Goal: Task Accomplishment & Management: Manage account settings

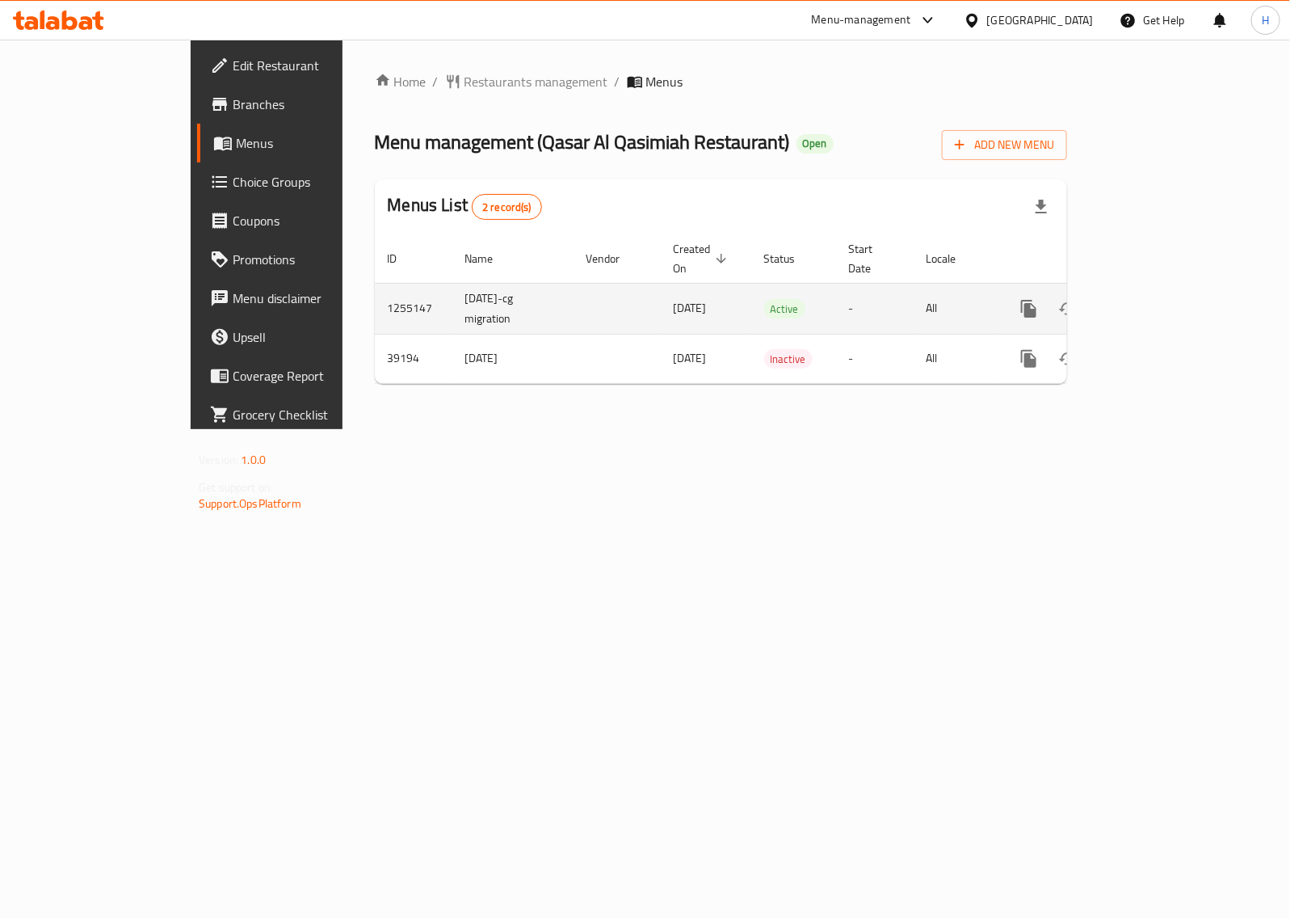
click at [1153, 301] on icon "enhanced table" at bounding box center [1145, 308] width 15 height 15
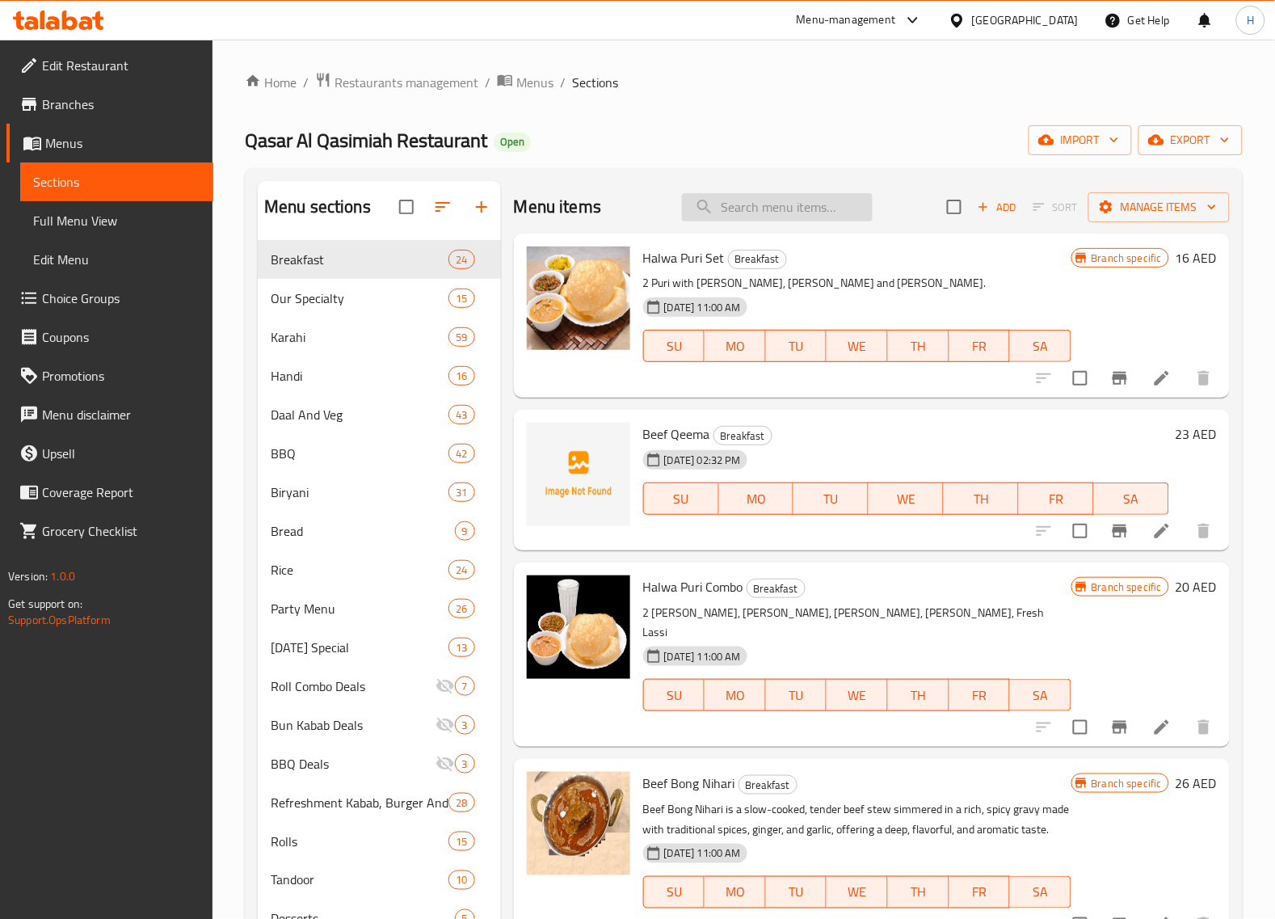
click at [793, 212] on input "search" at bounding box center [777, 207] width 191 height 28
paste input "Chicken Tikka Leg/ chest 1pc"
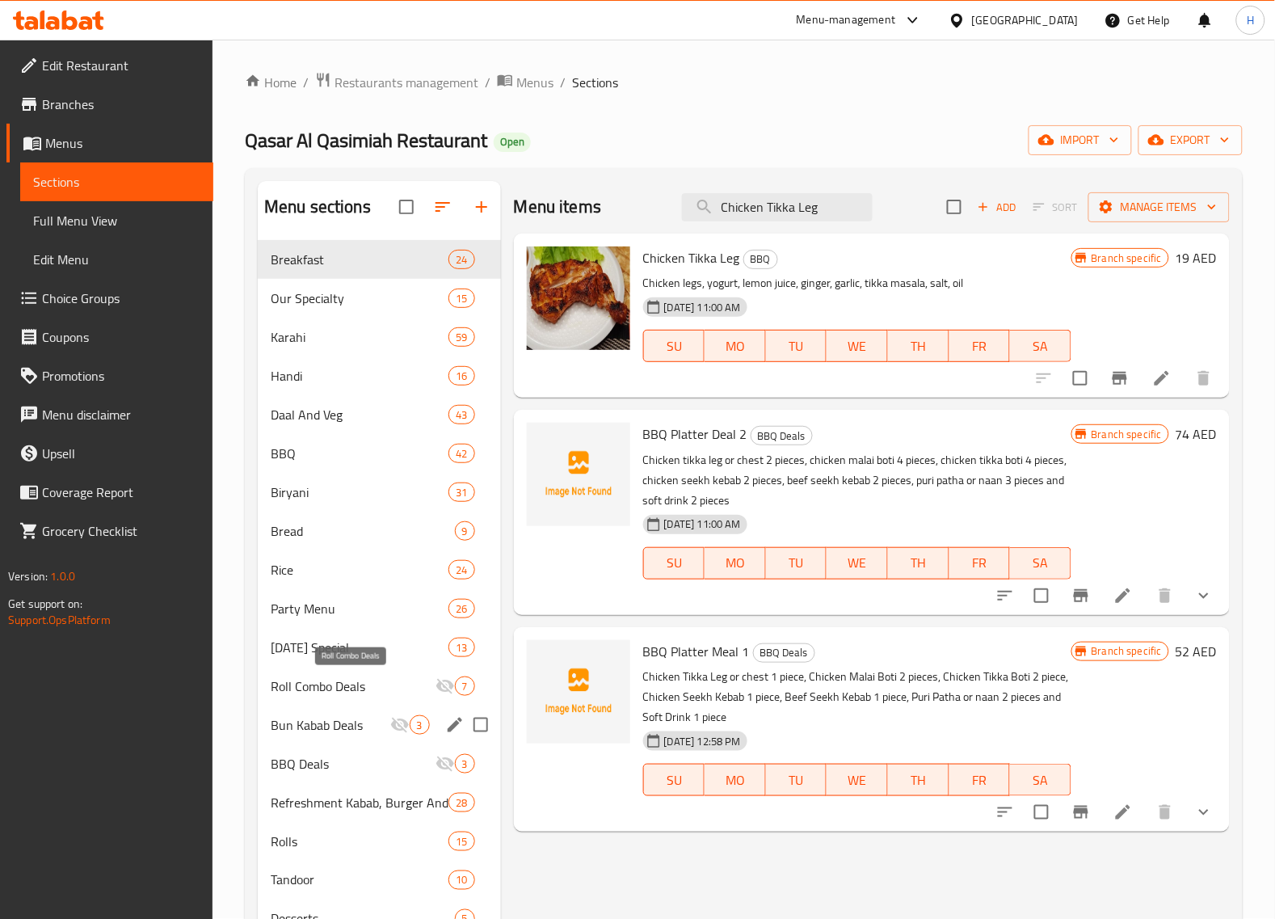
scroll to position [101, 0]
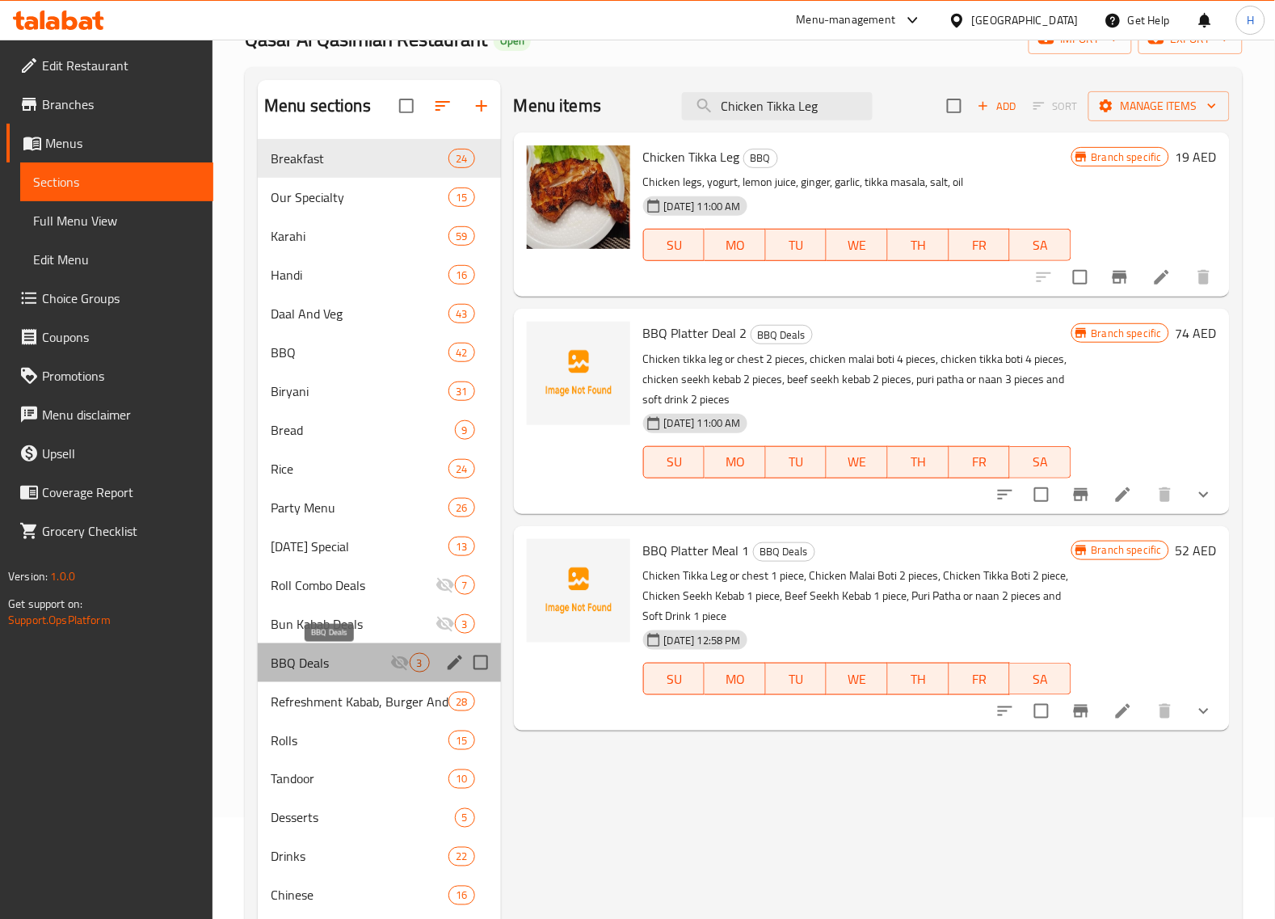
click at [339, 665] on span "BBQ Deals" at bounding box center [331, 662] width 120 height 19
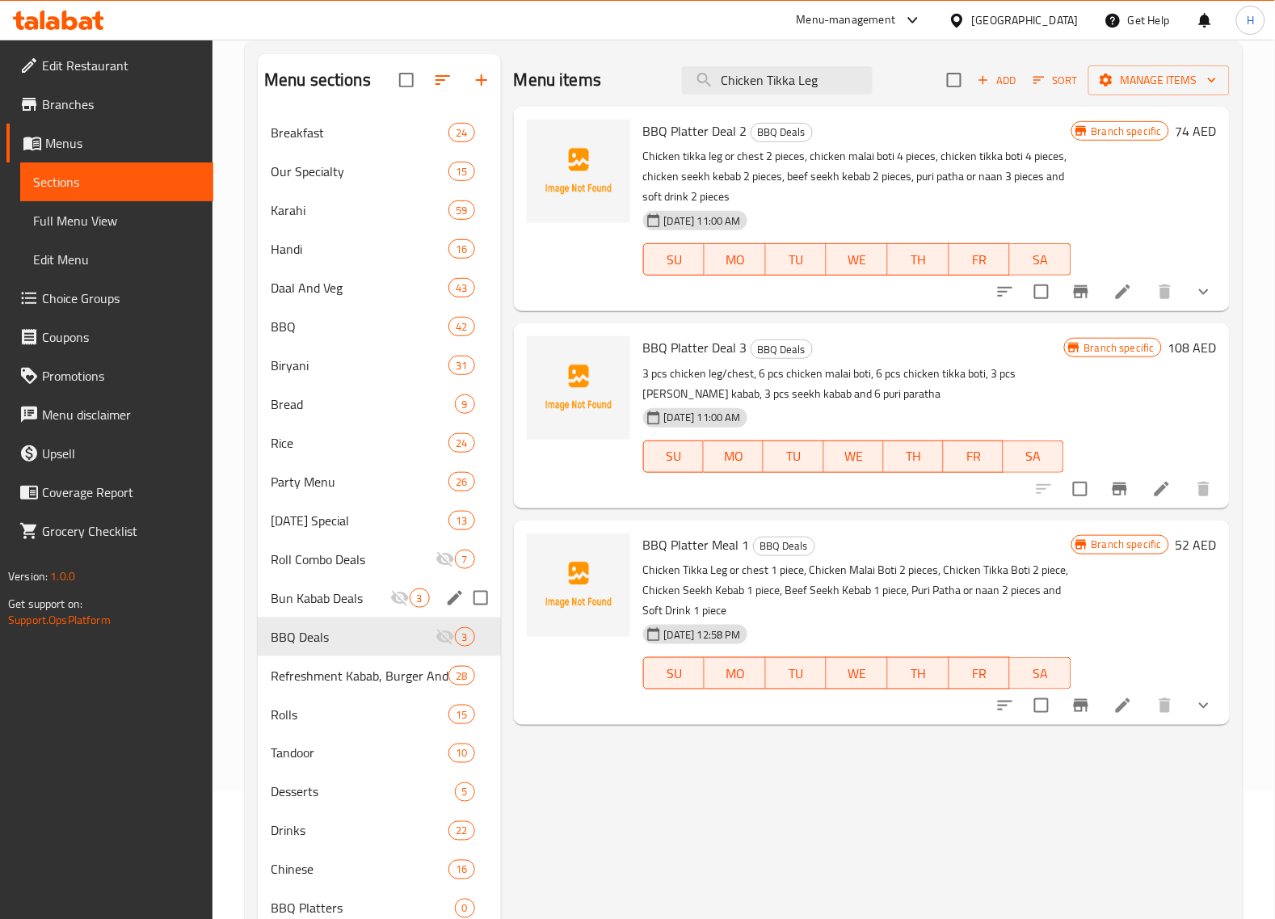
scroll to position [227, 0]
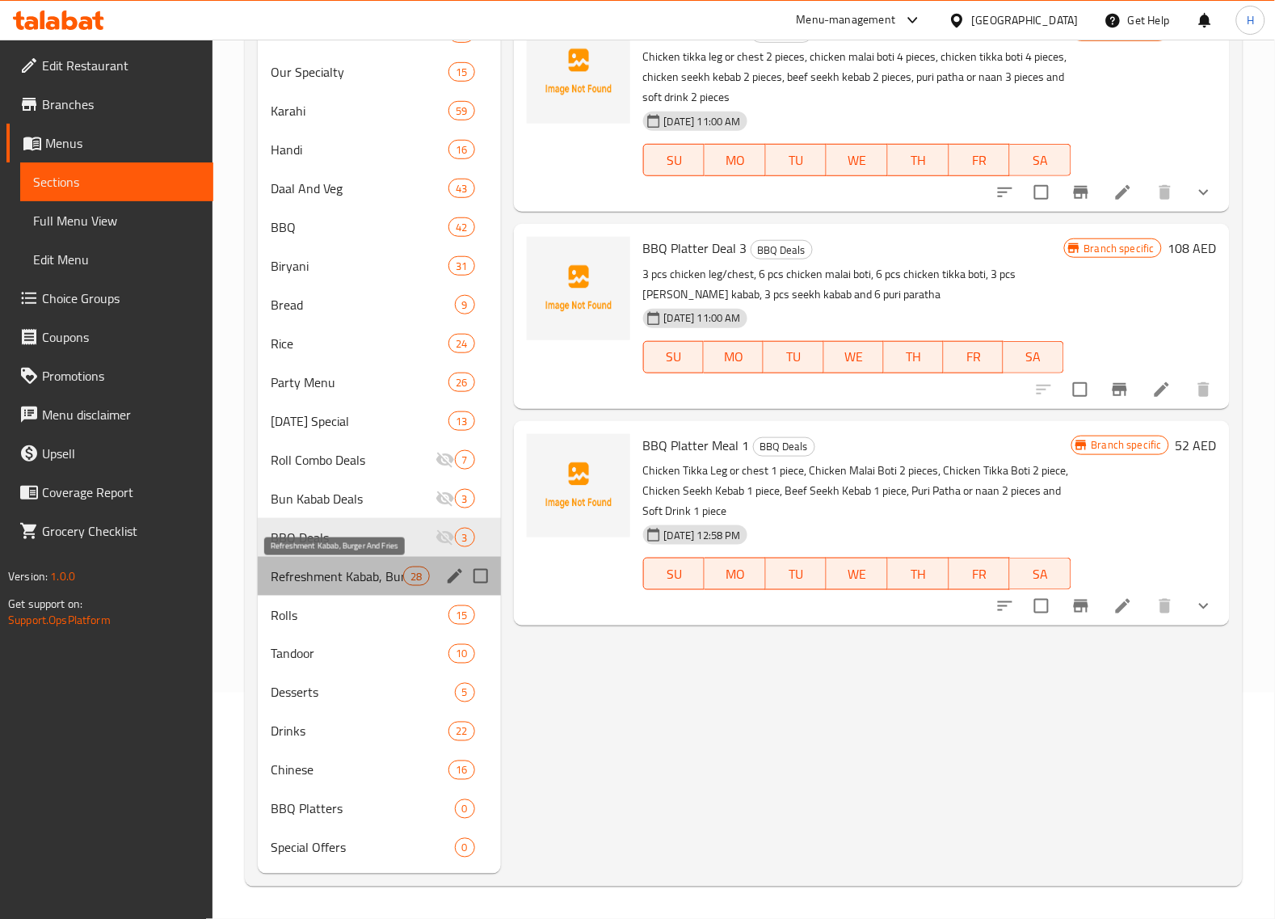
click at [358, 579] on span "Refreshment Kabab, Burger And Fries" at bounding box center [337, 575] width 132 height 19
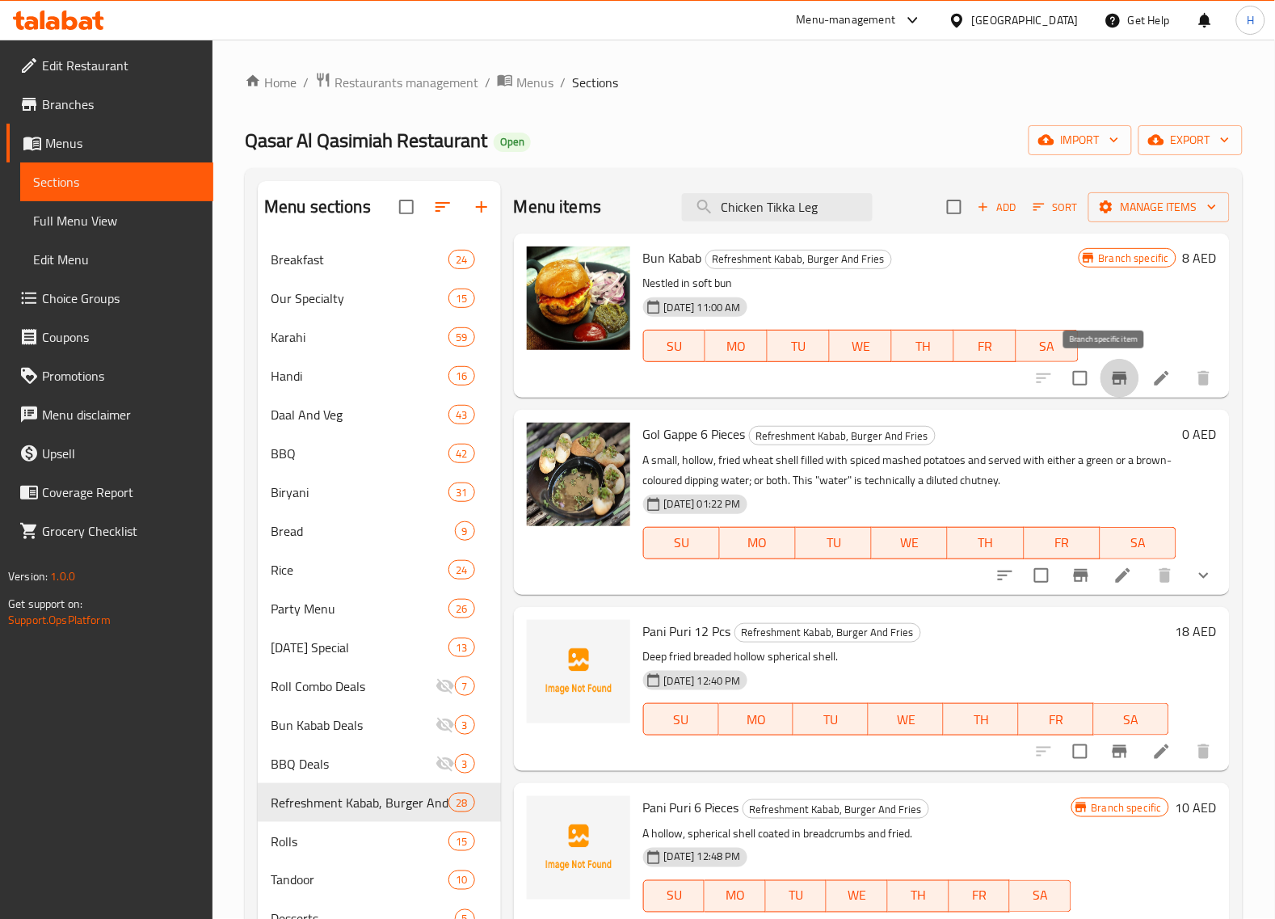
click at [1113, 377] on icon "Branch-specific-item" at bounding box center [1119, 377] width 19 height 19
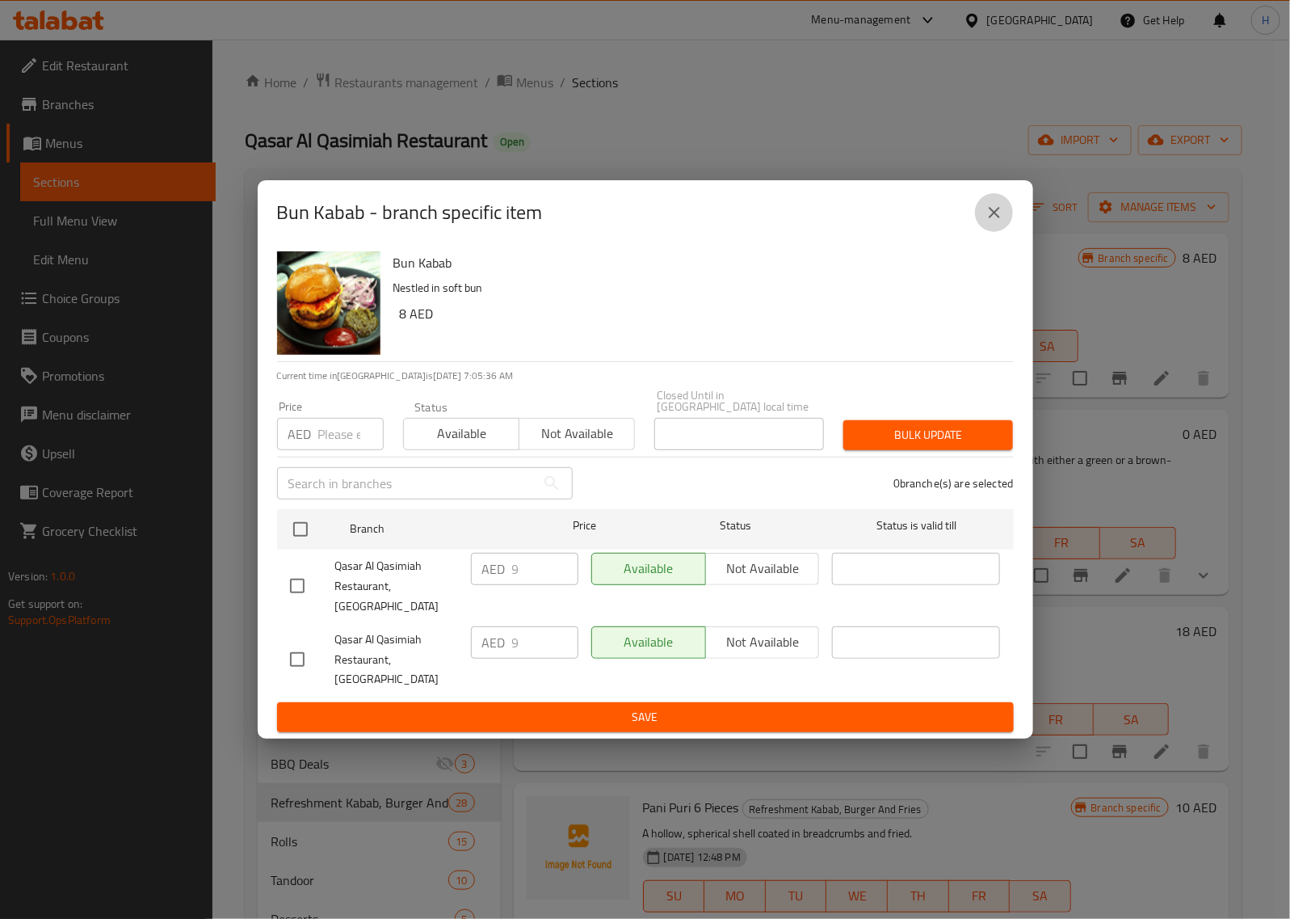
click at [1002, 222] on icon "close" at bounding box center [994, 212] width 19 height 19
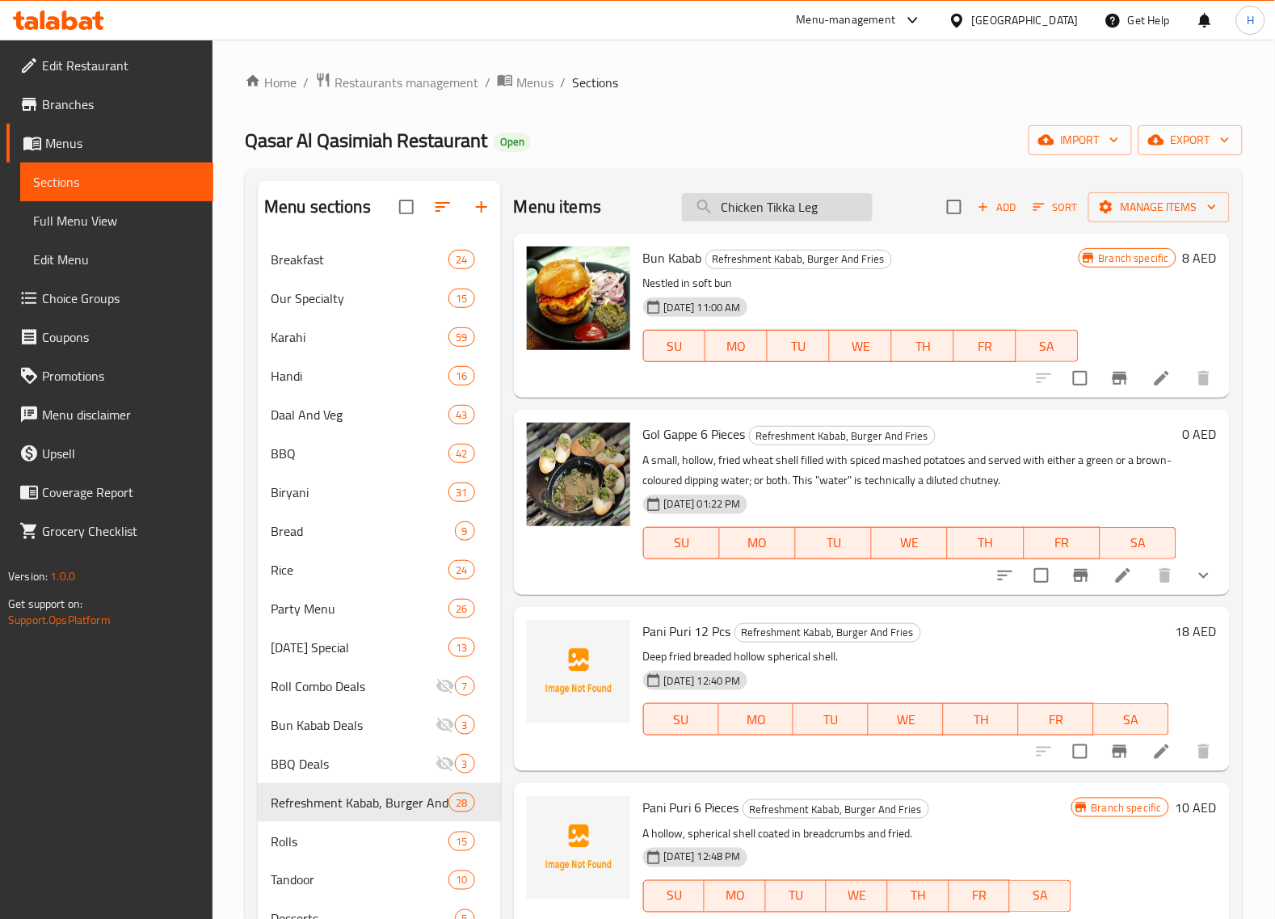
click at [786, 211] on input "Chicken Tikka Leg" at bounding box center [777, 207] width 191 height 28
paste input "Egg Bun Kebab"
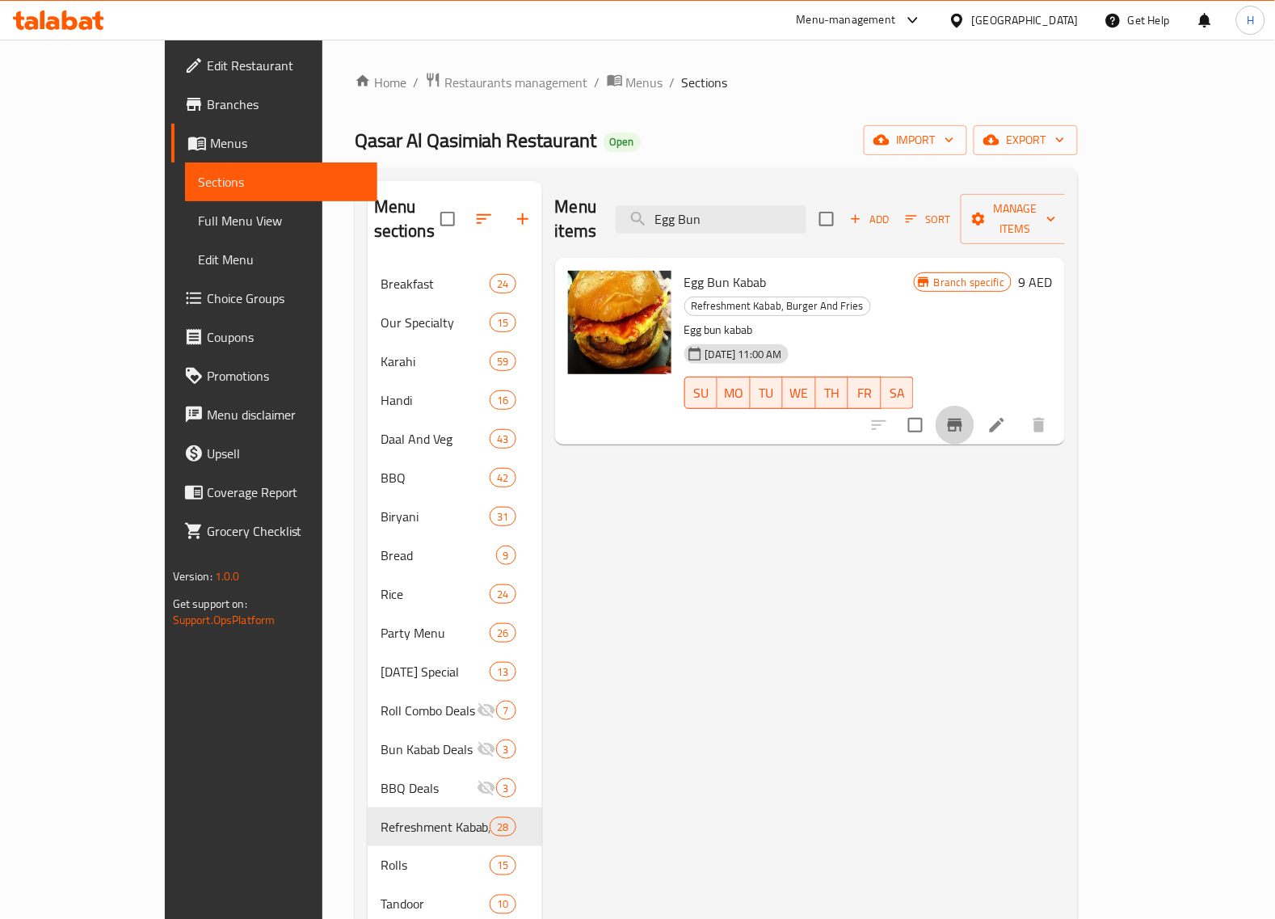
click at [962, 418] on icon "Branch-specific-item" at bounding box center [955, 424] width 15 height 13
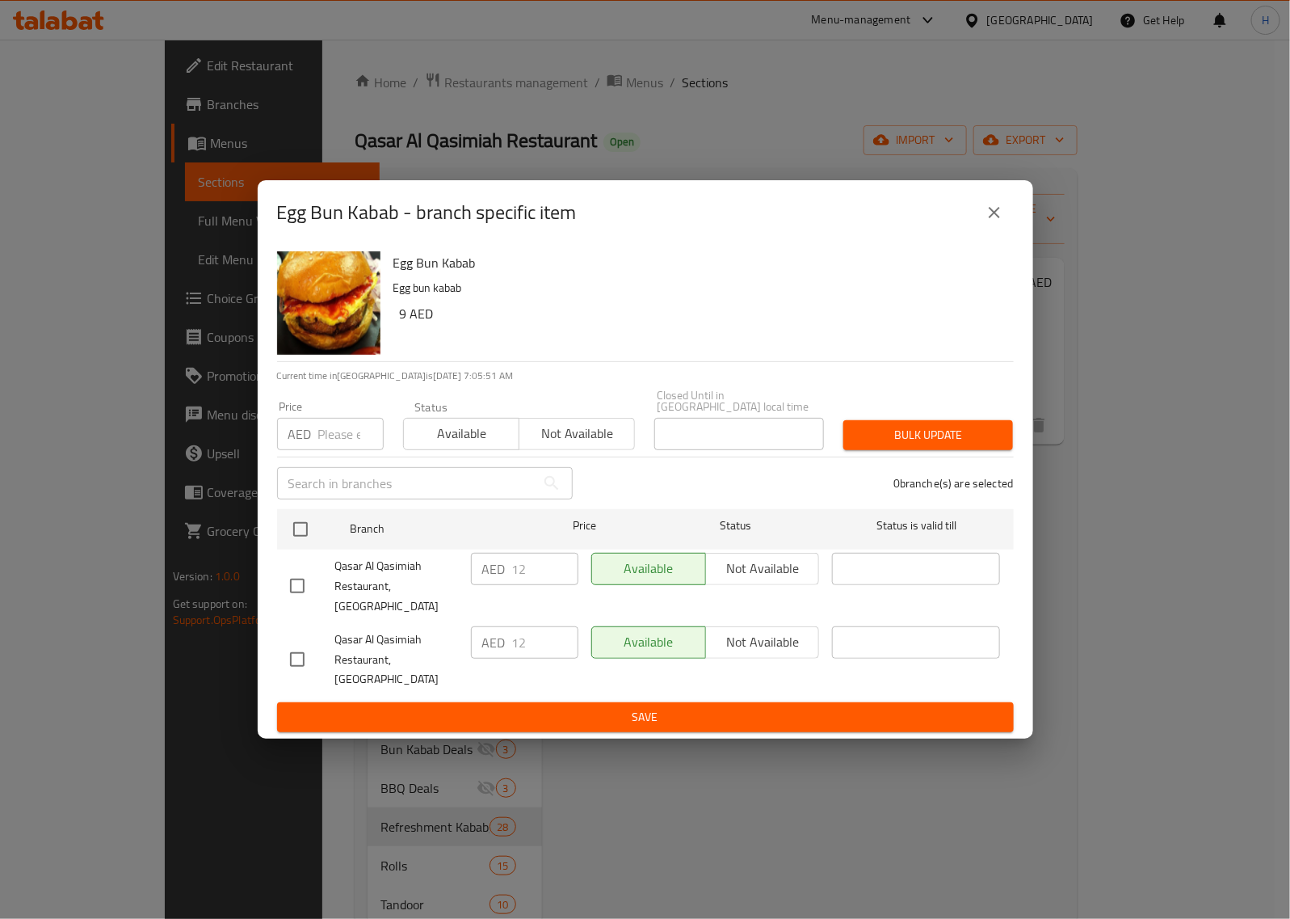
click at [990, 222] on icon "close" at bounding box center [994, 212] width 19 height 19
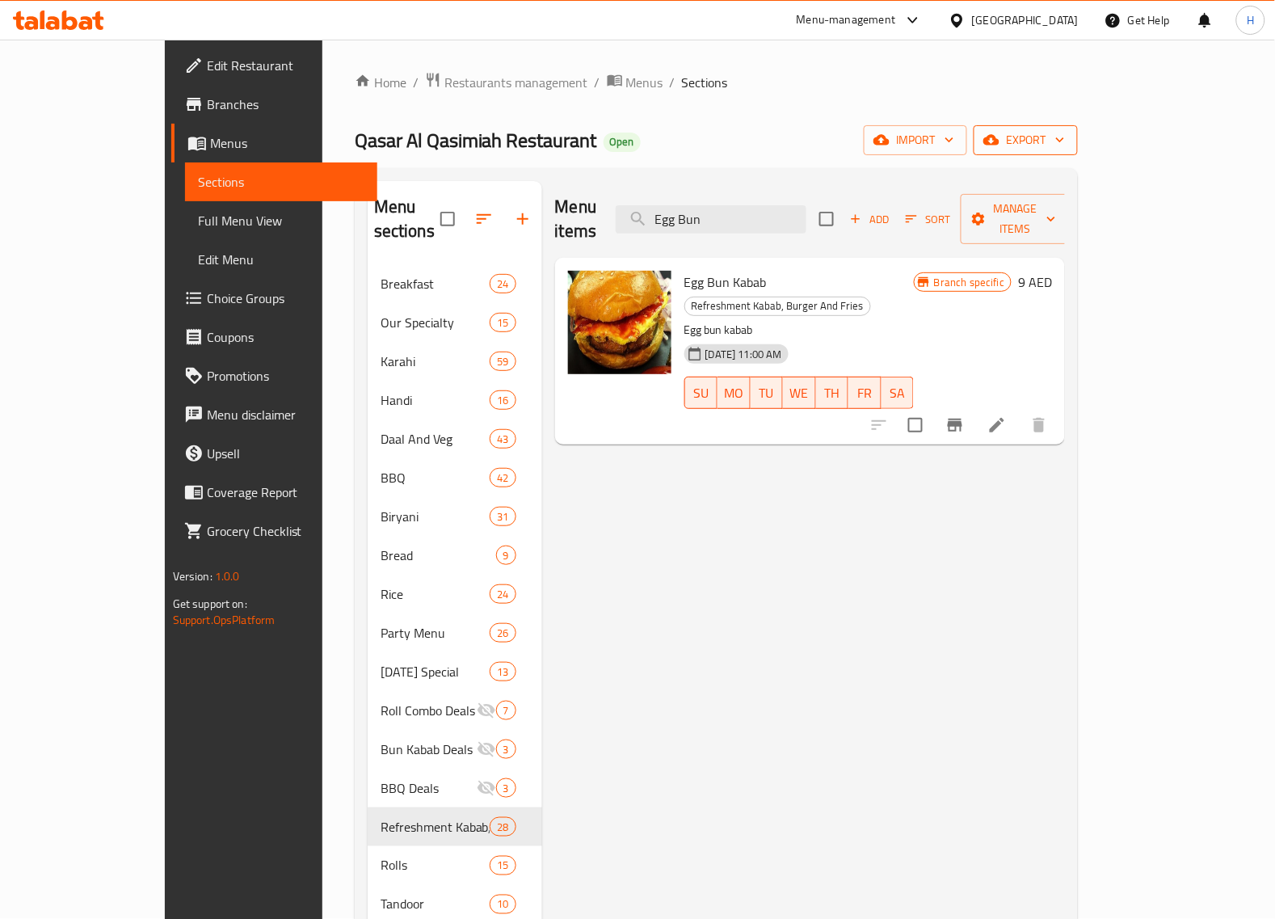
click at [1065, 150] on span "export" at bounding box center [1025, 140] width 78 height 20
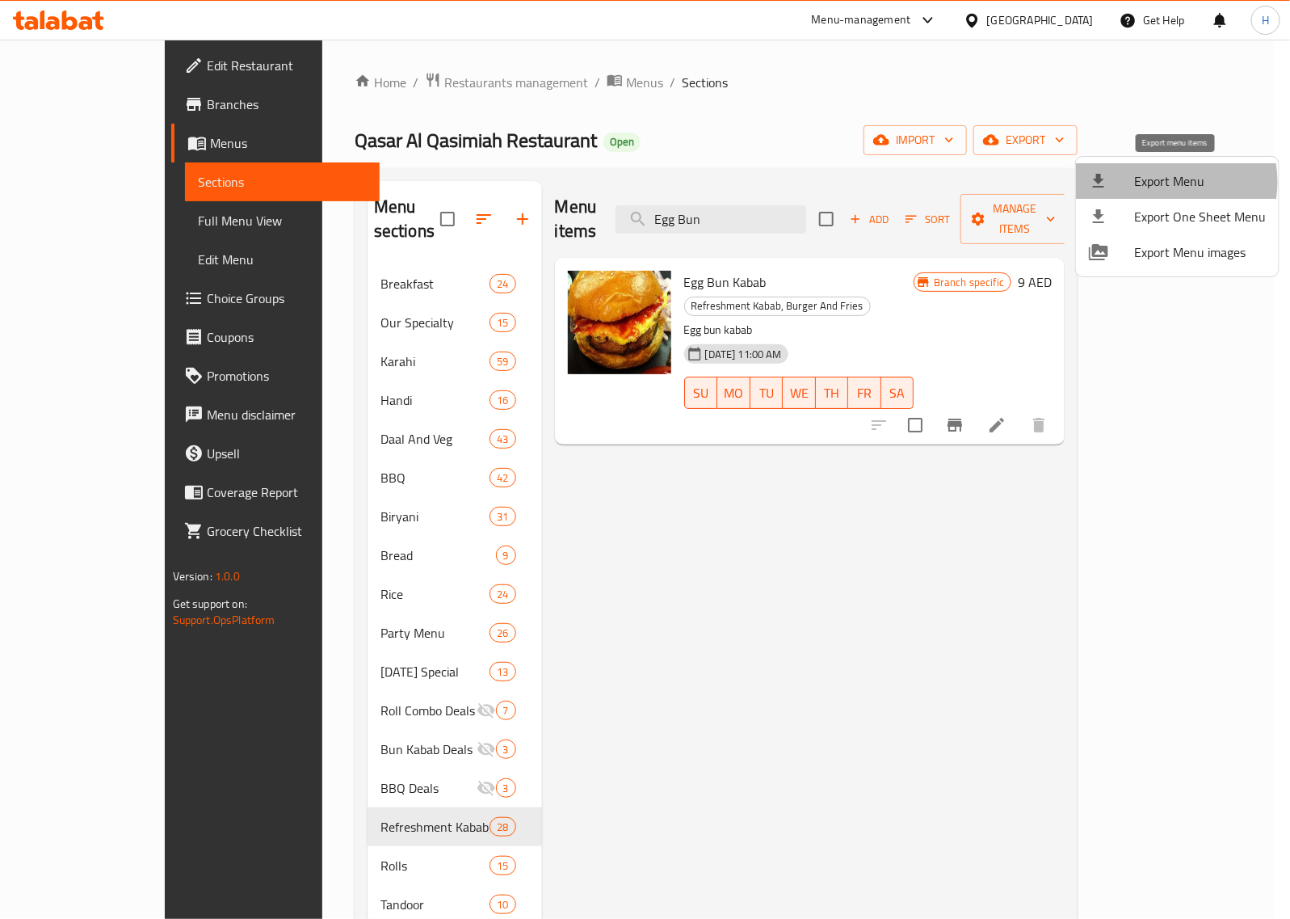
click at [1163, 182] on span "Export Menu" at bounding box center [1200, 180] width 132 height 19
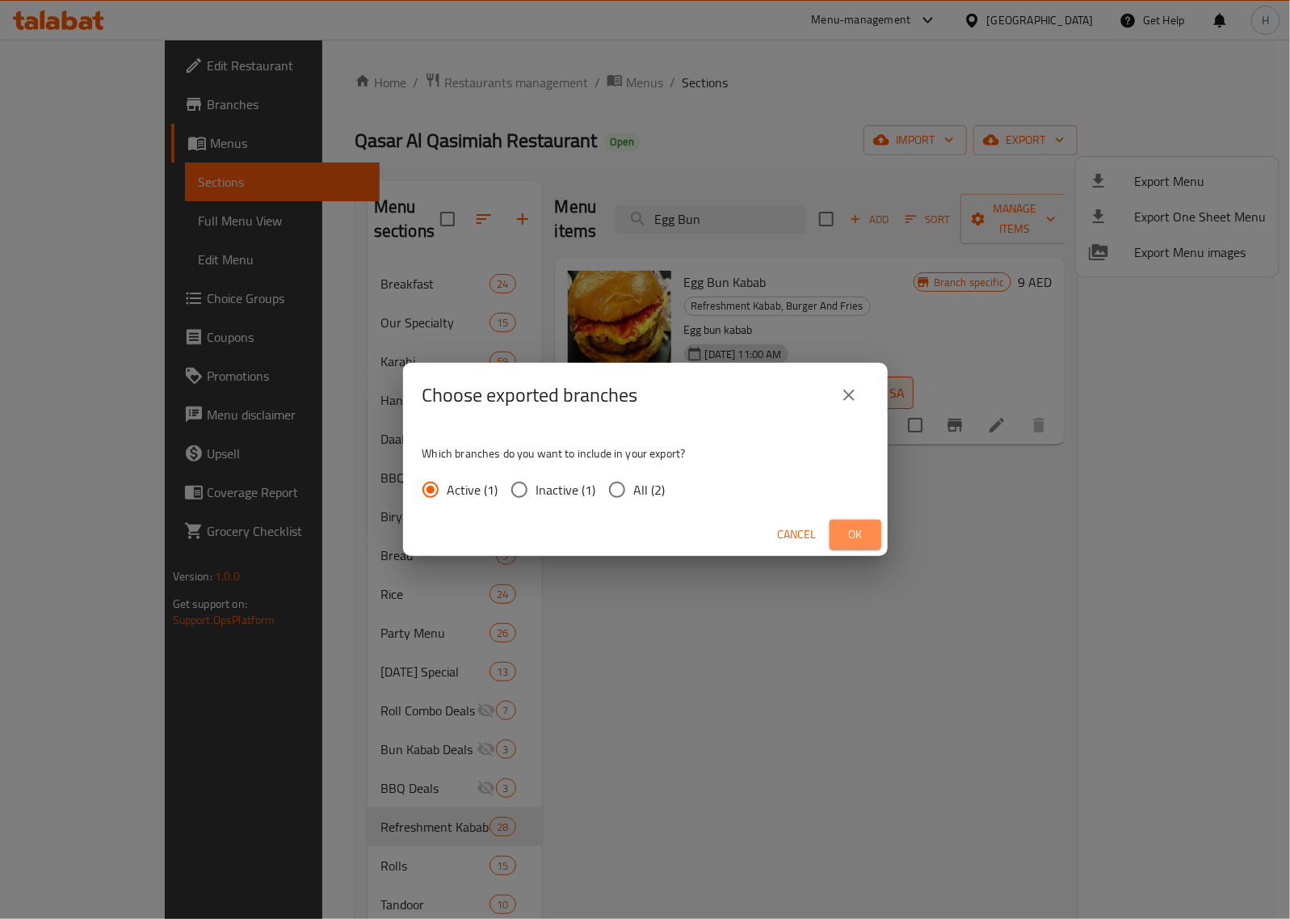
click at [852, 530] on span "Ok" at bounding box center [856, 534] width 26 height 20
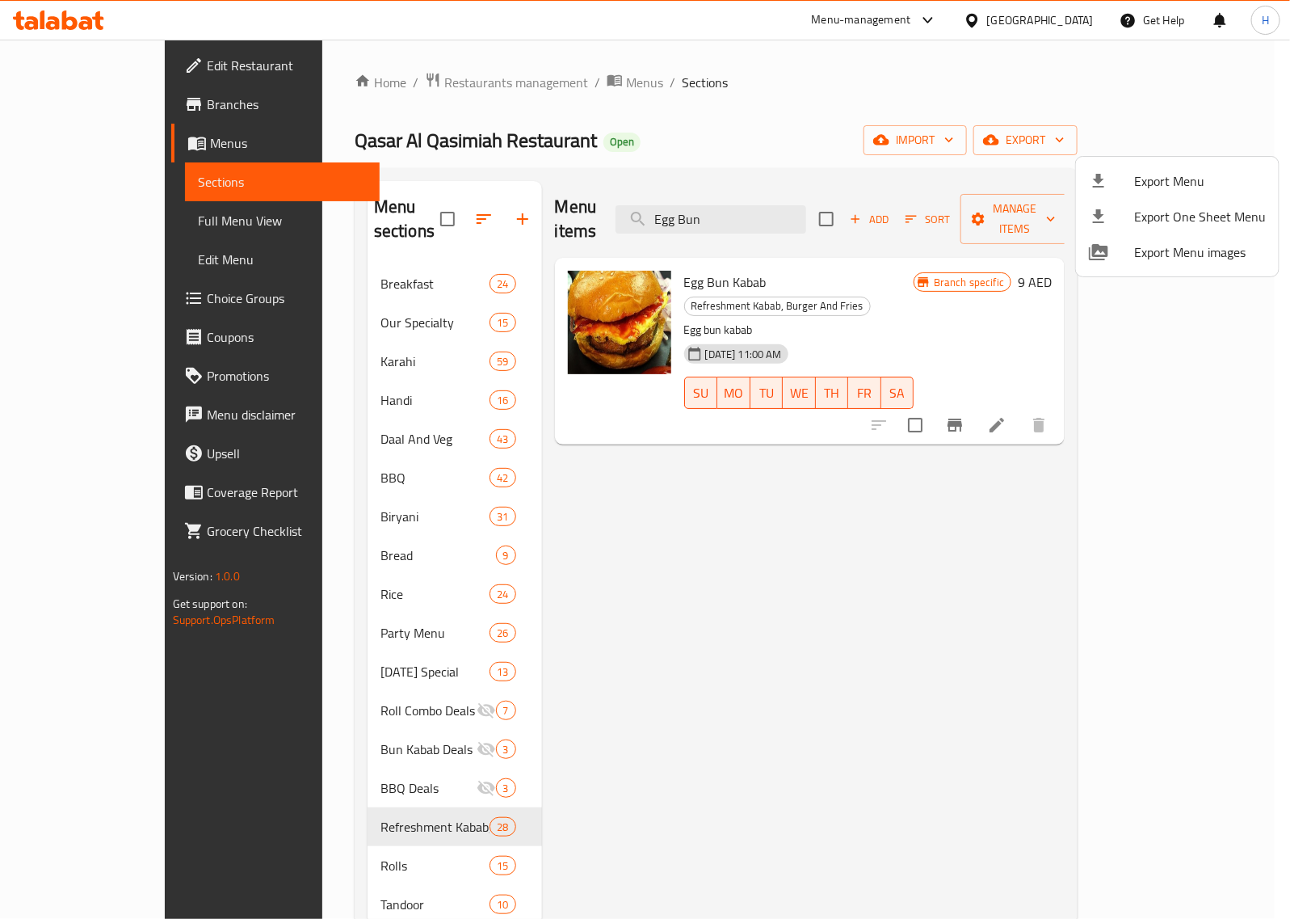
click at [1077, 481] on div at bounding box center [645, 459] width 1290 height 919
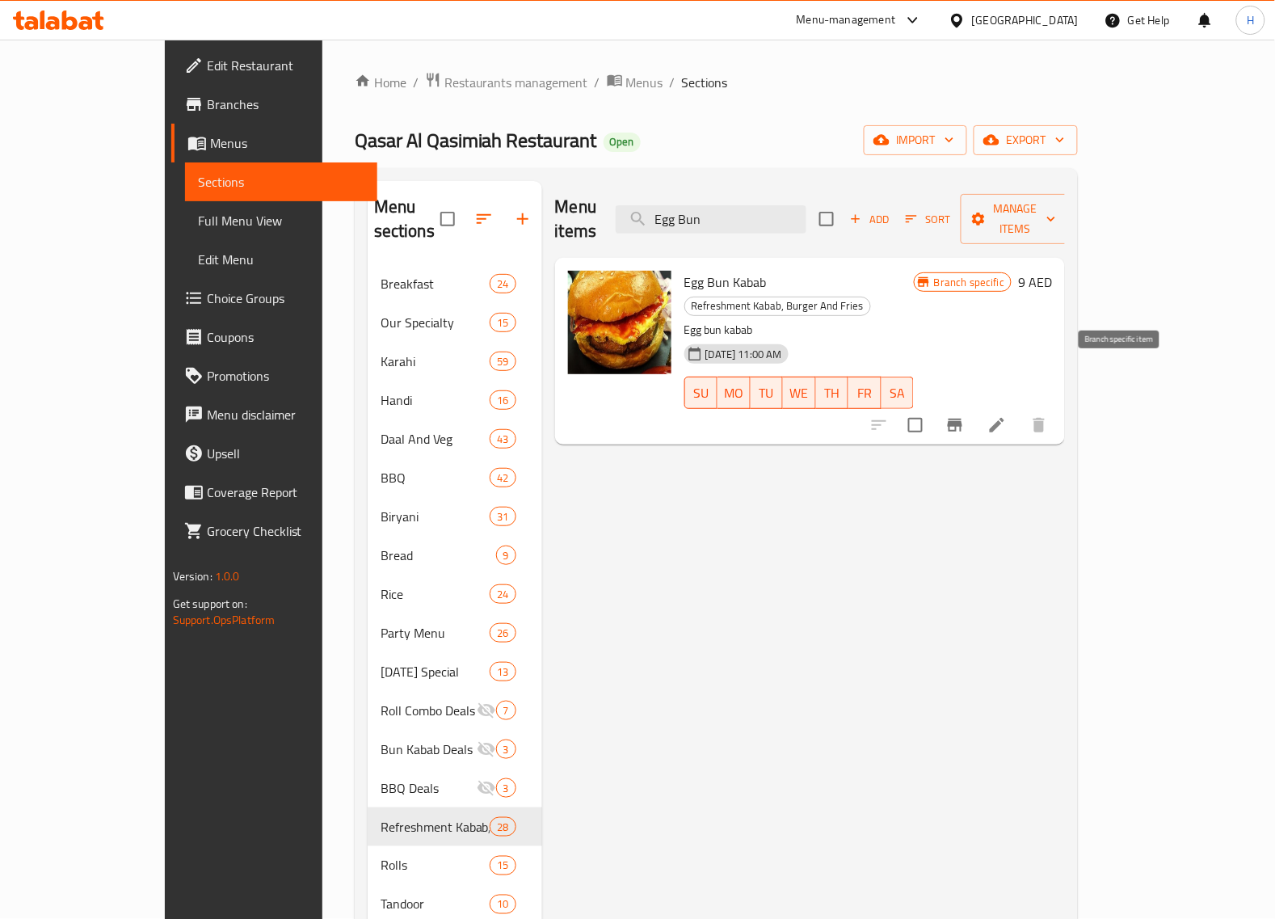
click at [965, 415] on icon "Branch-specific-item" at bounding box center [954, 424] width 19 height 19
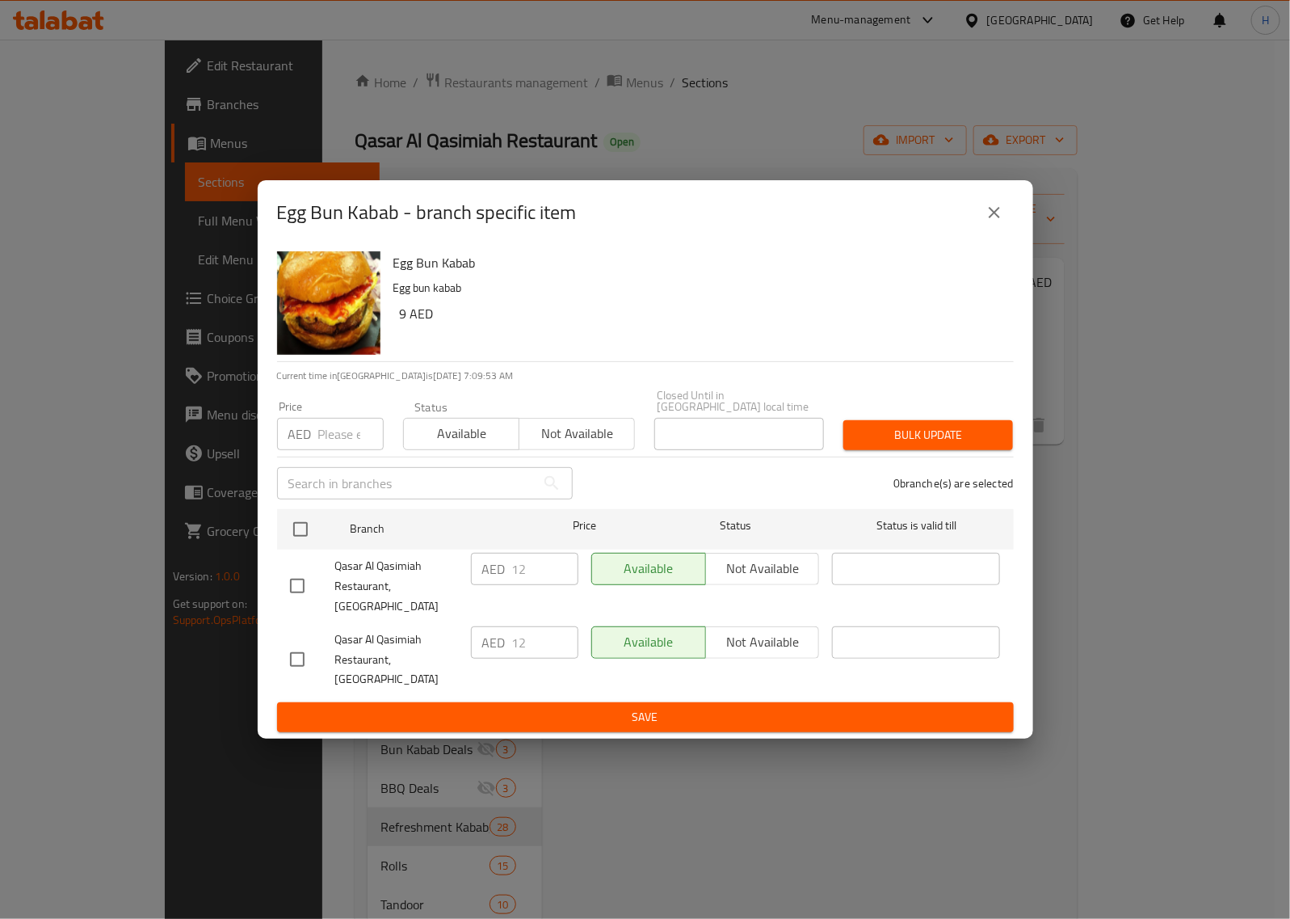
click at [1003, 232] on button "close" at bounding box center [994, 212] width 39 height 39
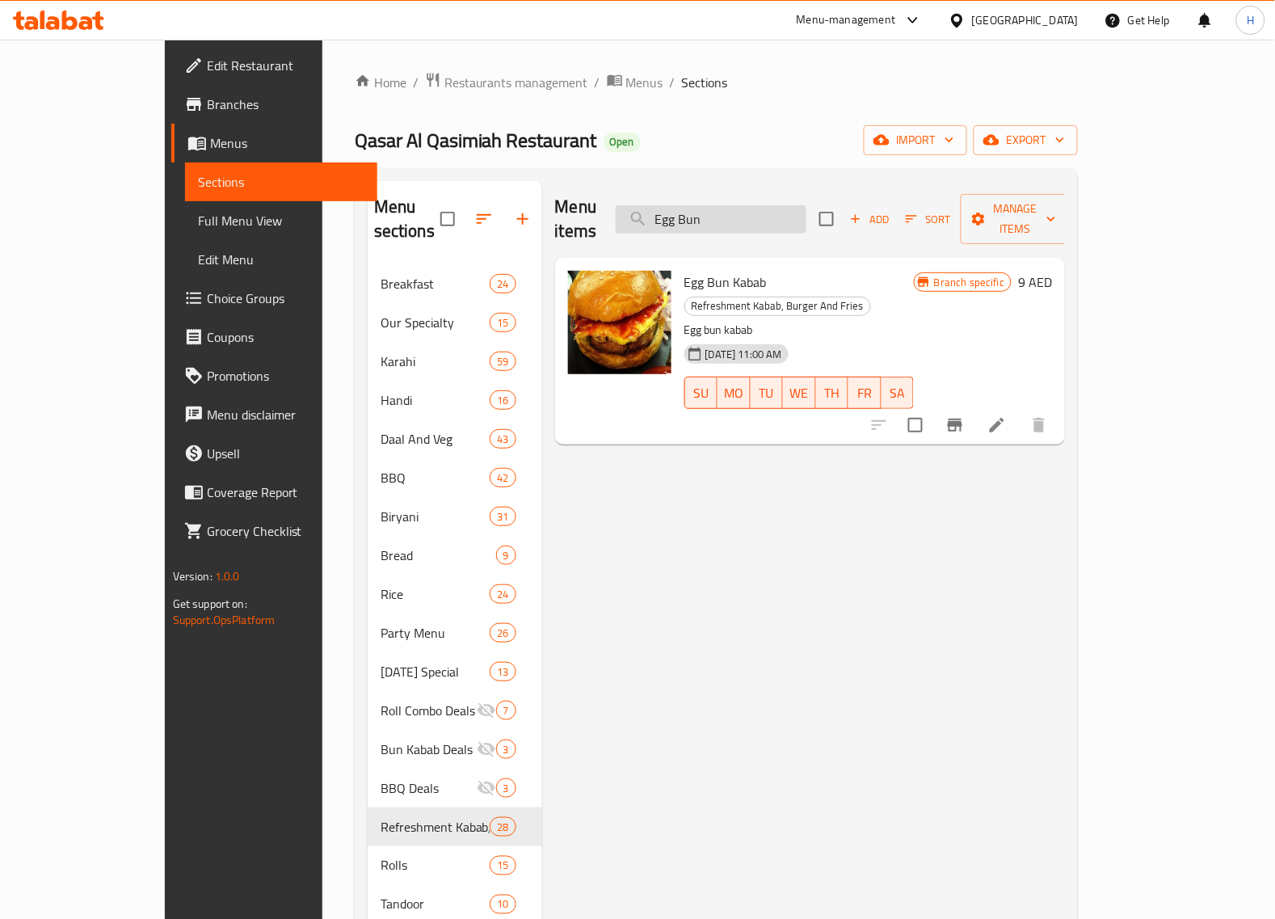
click at [796, 211] on input "Egg Bun" at bounding box center [711, 219] width 191 height 28
paste input "Chicken Burger"
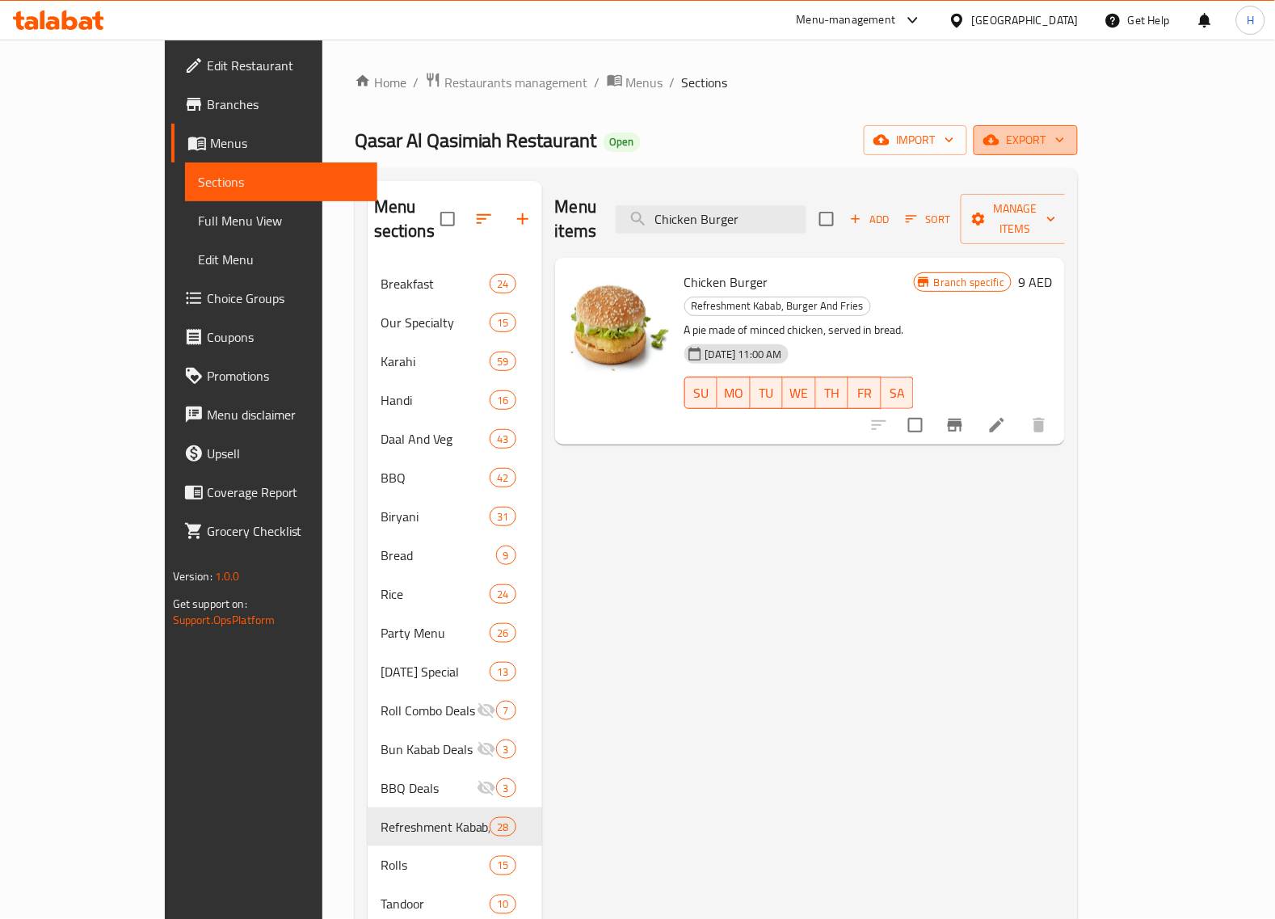
click at [1078, 151] on button "export" at bounding box center [1026, 140] width 104 height 30
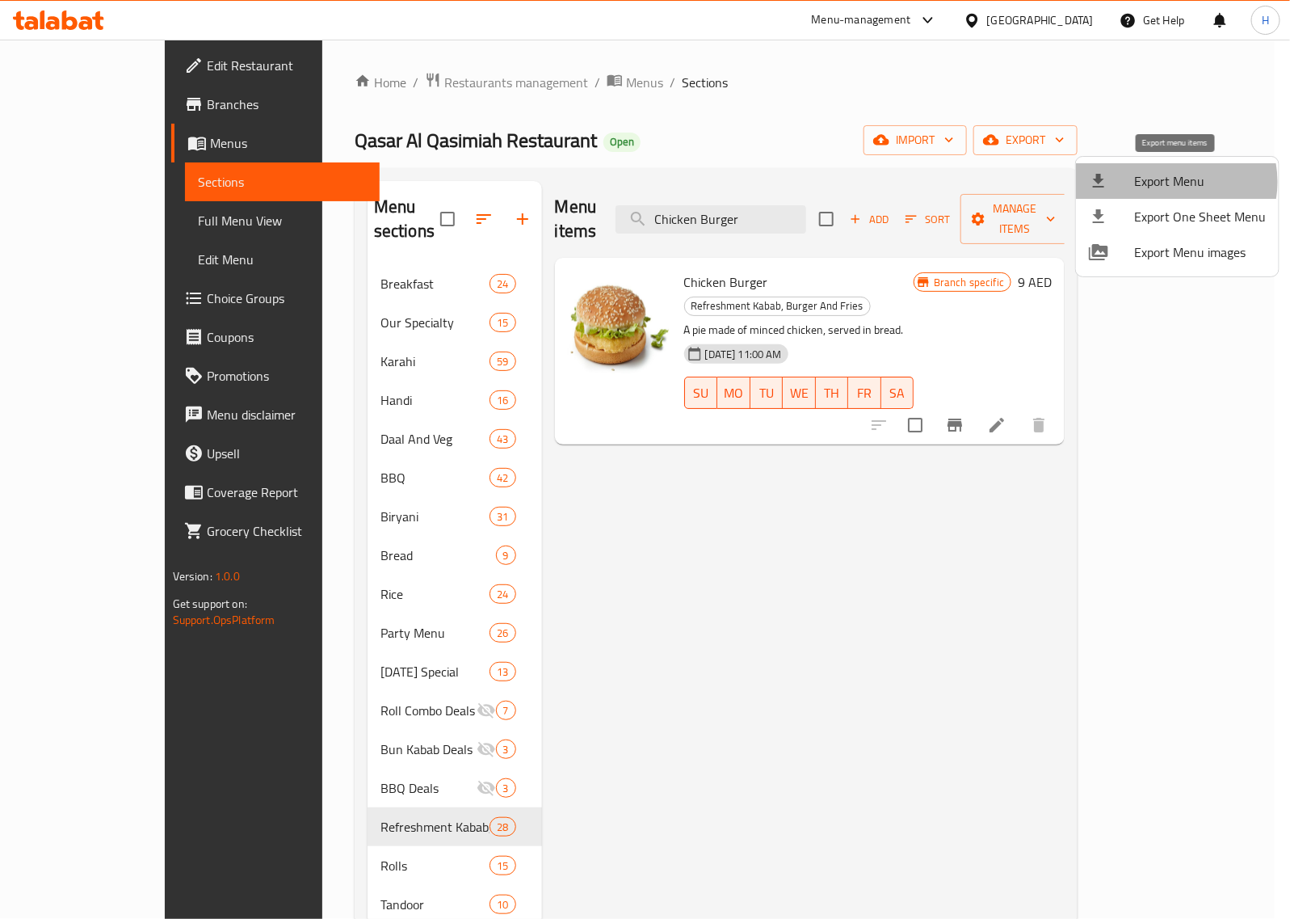
click at [1170, 182] on span "Export Menu" at bounding box center [1200, 180] width 132 height 19
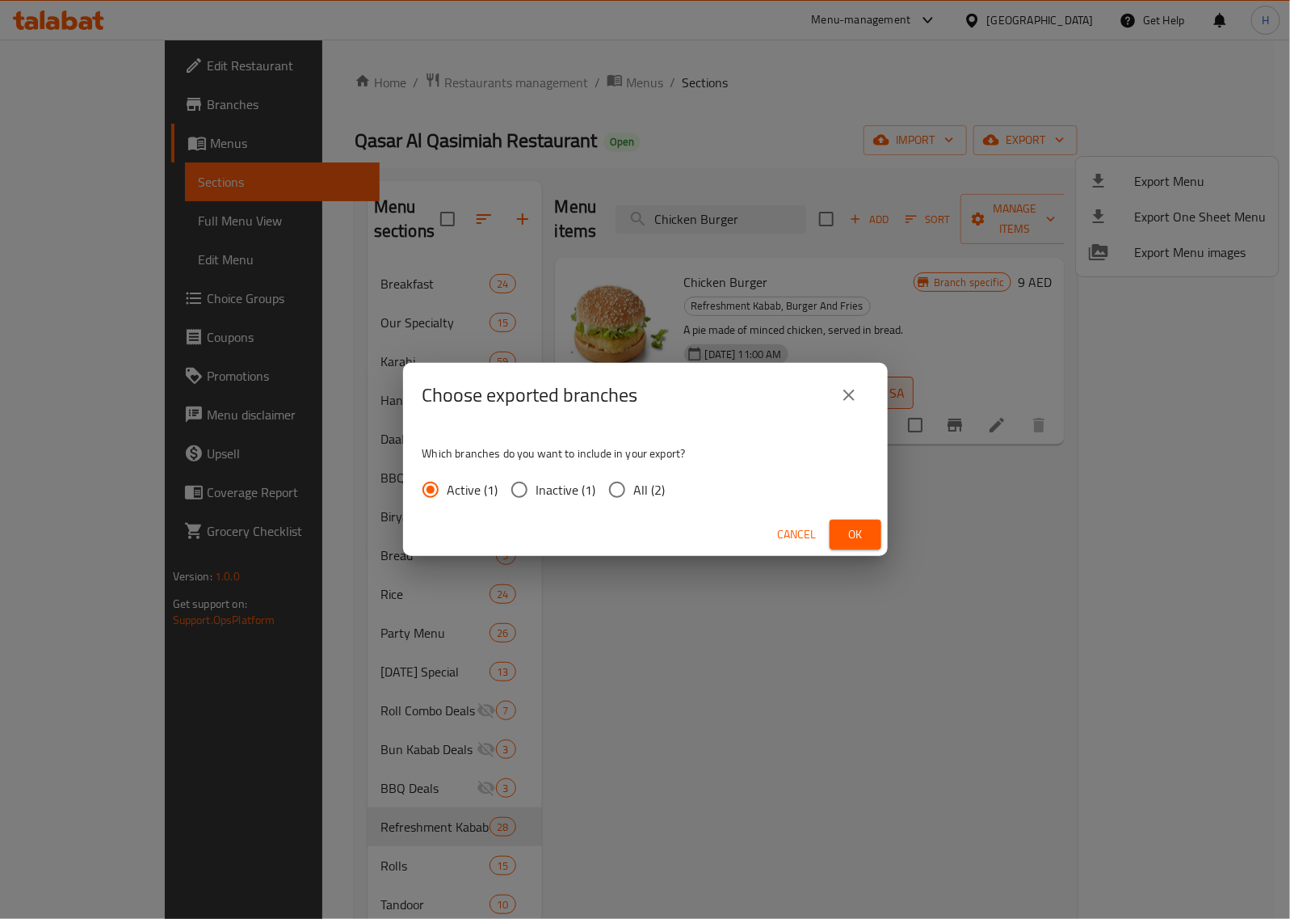
click at [857, 525] on span "Ok" at bounding box center [856, 534] width 26 height 20
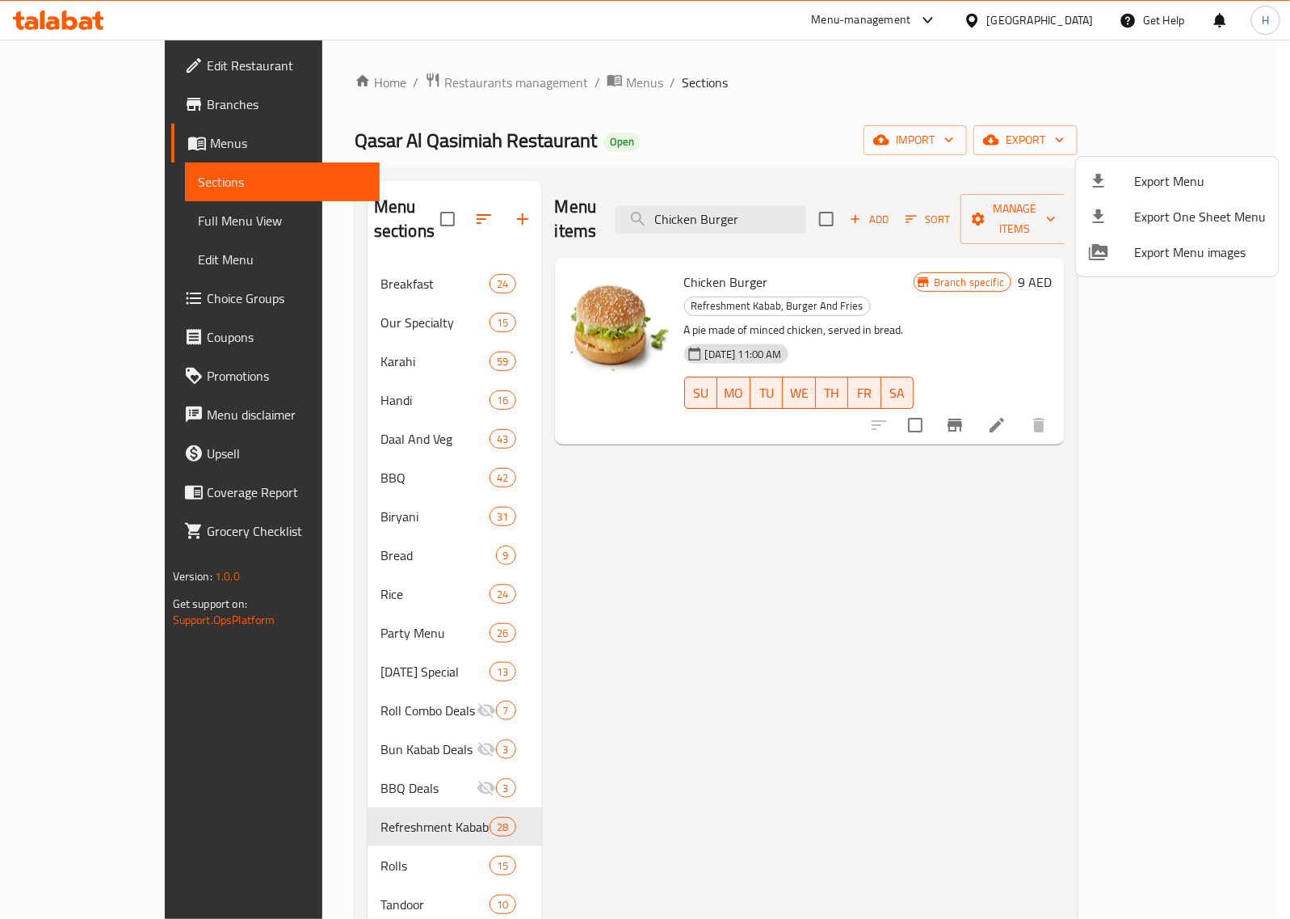
click at [704, 553] on div at bounding box center [645, 459] width 1290 height 919
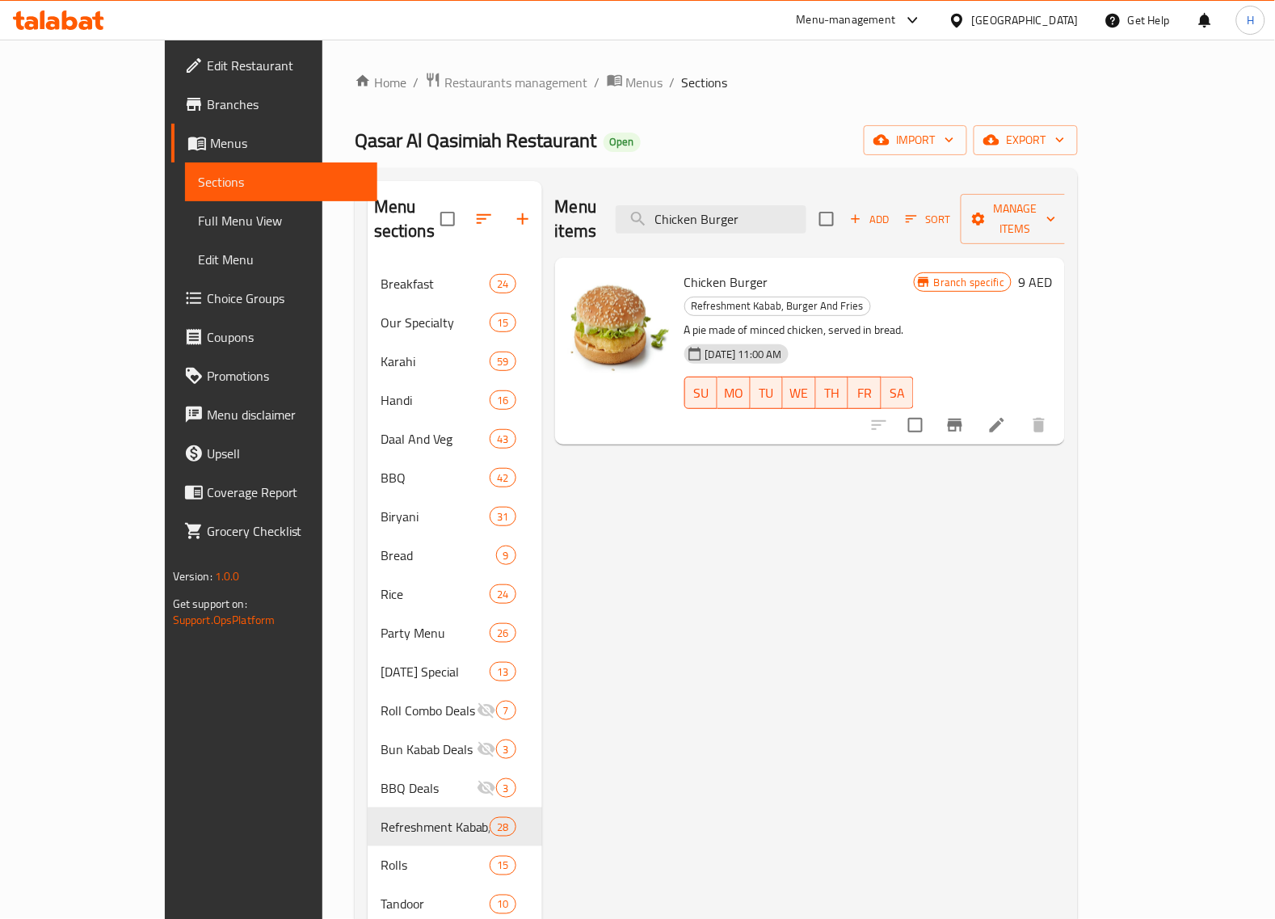
click at [962, 418] on icon "Branch-specific-item" at bounding box center [955, 424] width 15 height 13
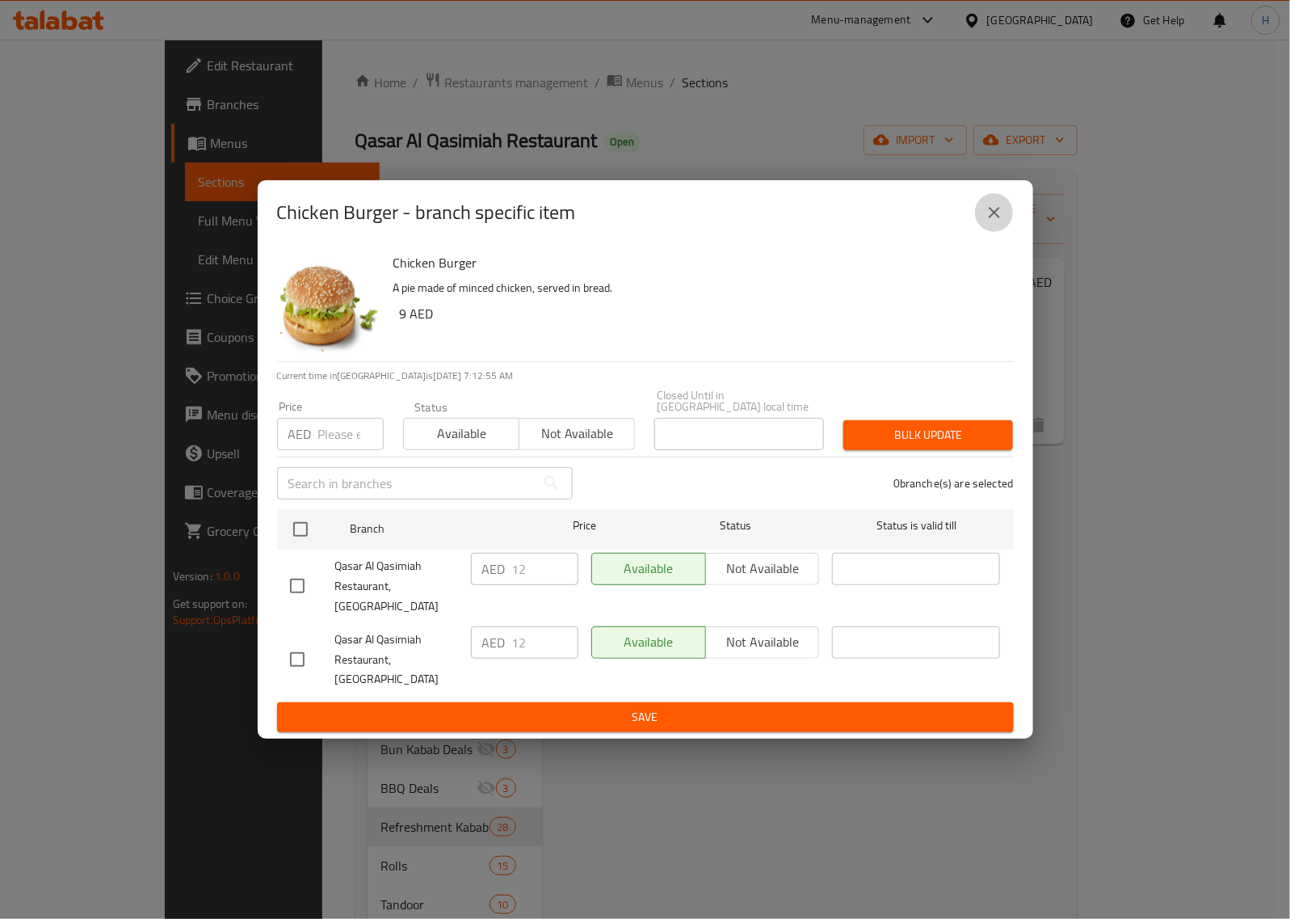
click at [991, 232] on button "close" at bounding box center [994, 212] width 39 height 39
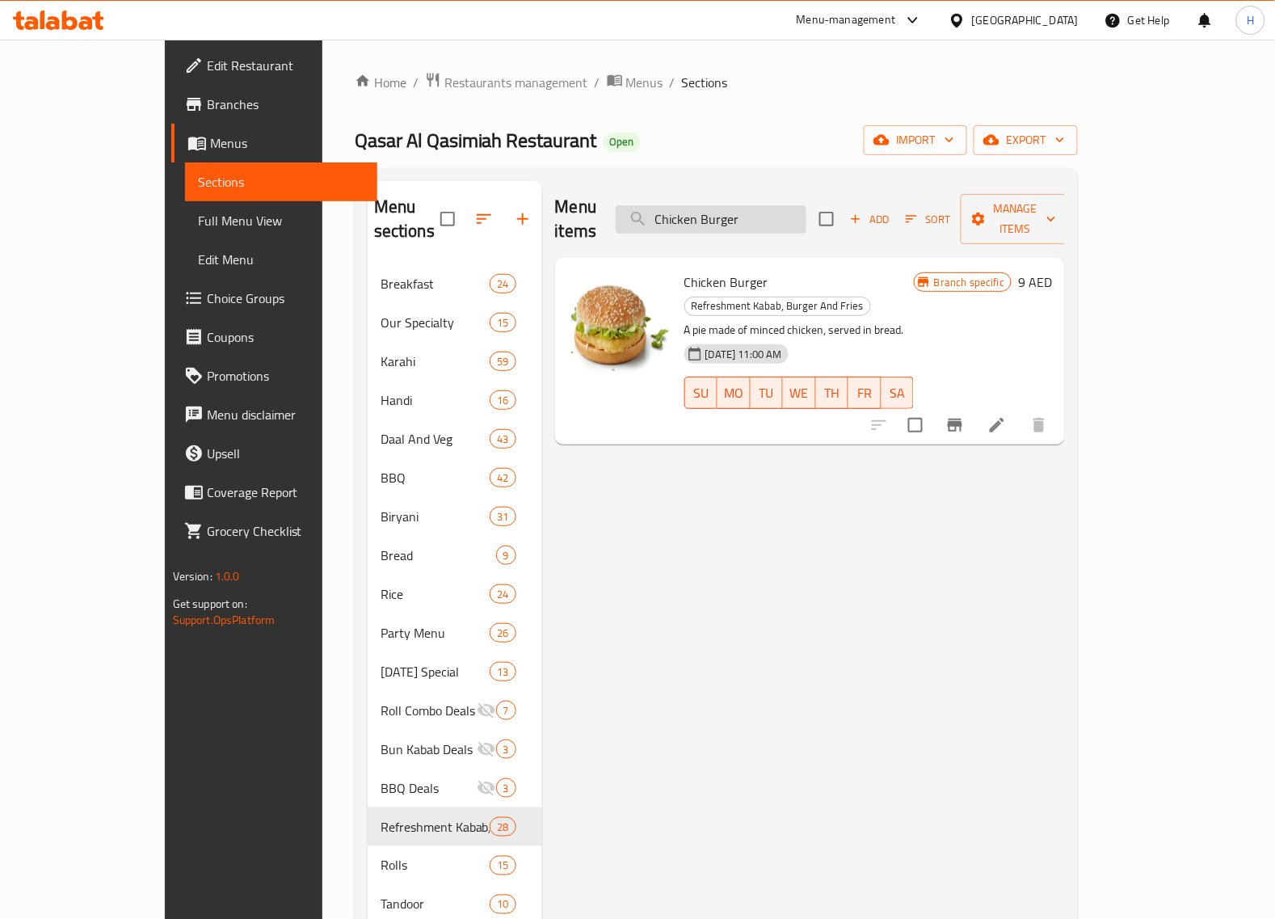
click at [806, 212] on input "Chicken Burger" at bounding box center [711, 219] width 191 height 28
paste input "Cheese"
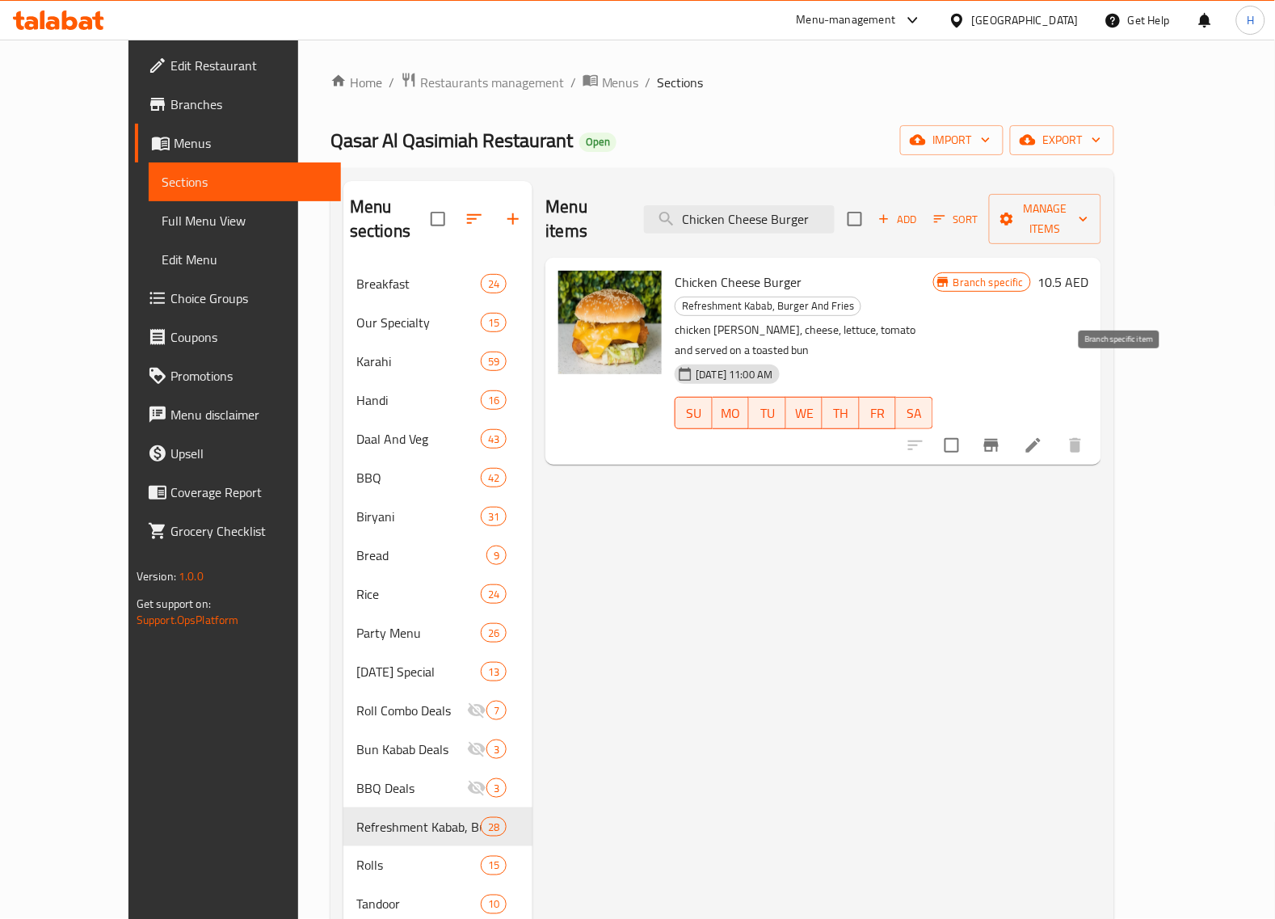
click at [1001, 435] on icon "Branch-specific-item" at bounding box center [991, 444] width 19 height 19
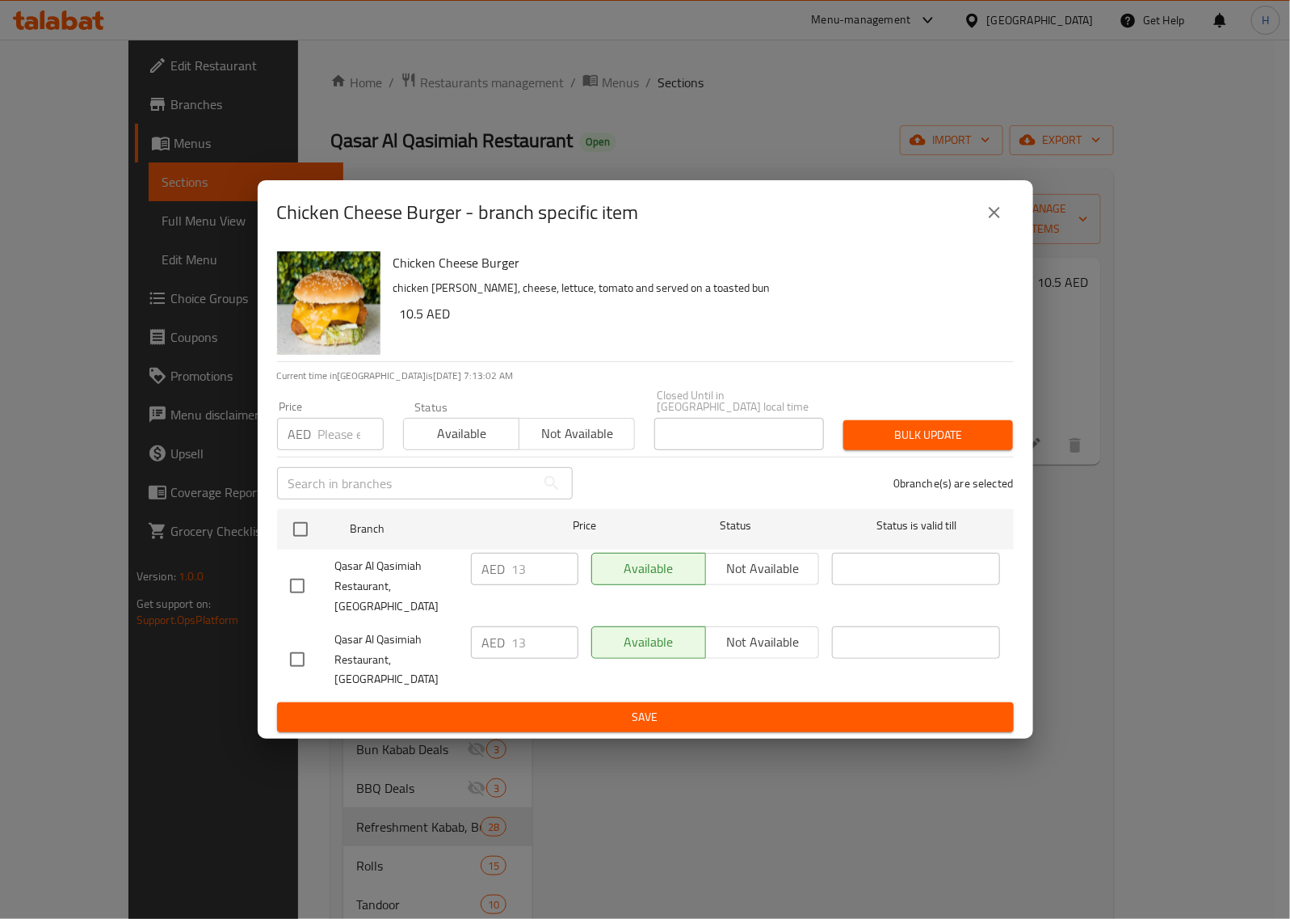
click at [1002, 222] on icon "close" at bounding box center [994, 212] width 19 height 19
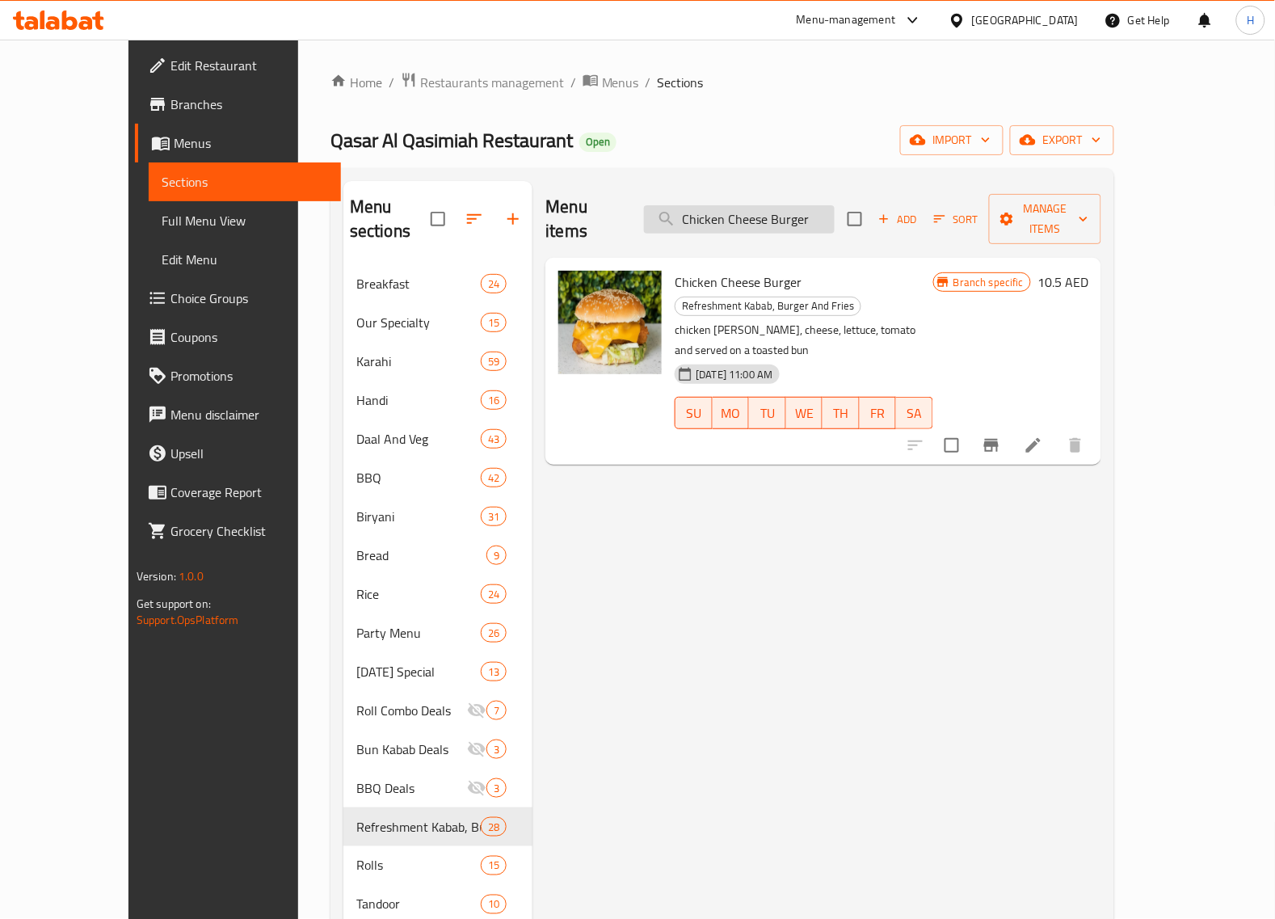
click at [806, 224] on div "Menu items Chicken Cheese Burger Add Sort Manage items" at bounding box center [823, 219] width 556 height 77
click at [804, 212] on input "Chicken Cheese Burger" at bounding box center [739, 219] width 191 height 28
paste input "Beef"
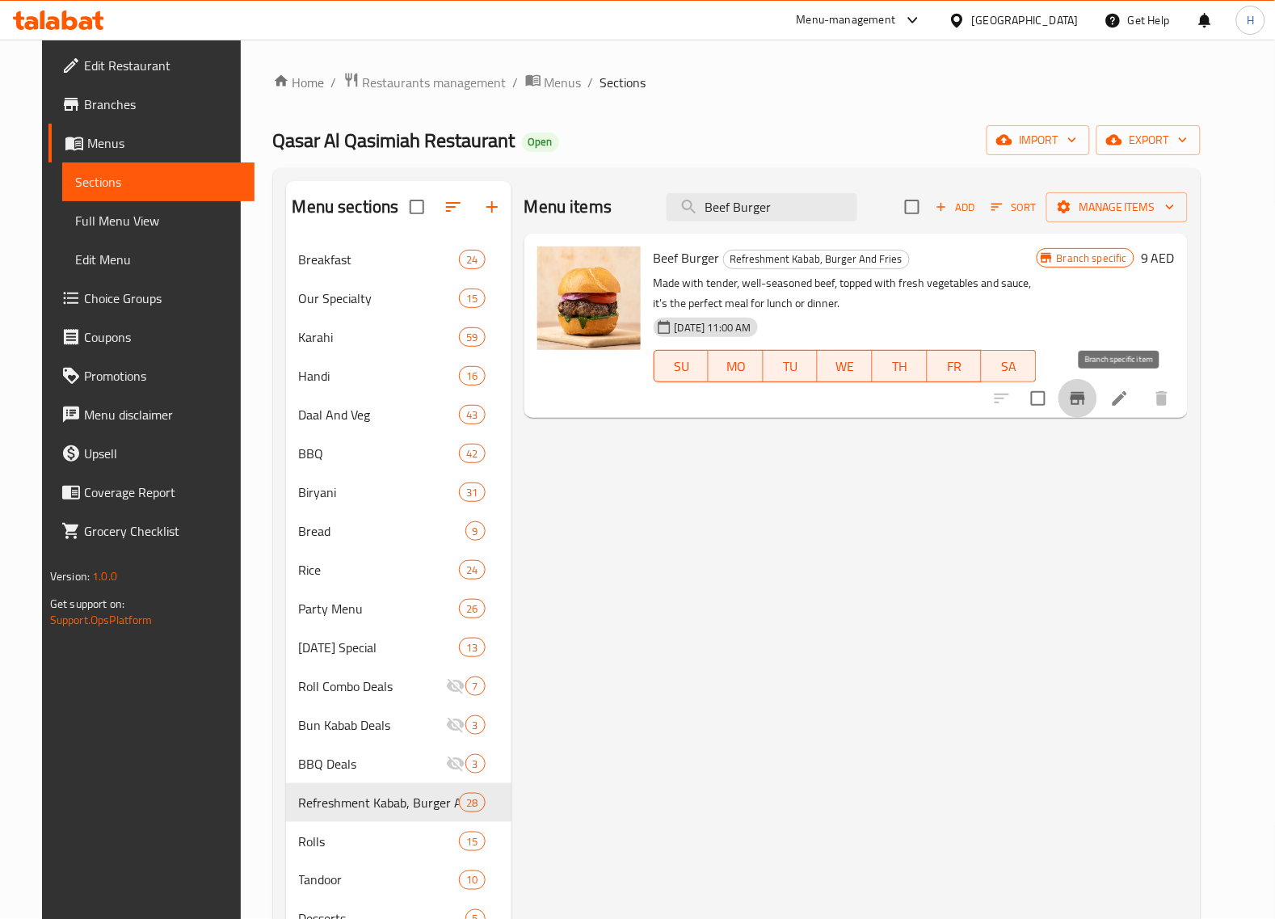
click at [1085, 393] on icon "Branch-specific-item" at bounding box center [1077, 398] width 15 height 13
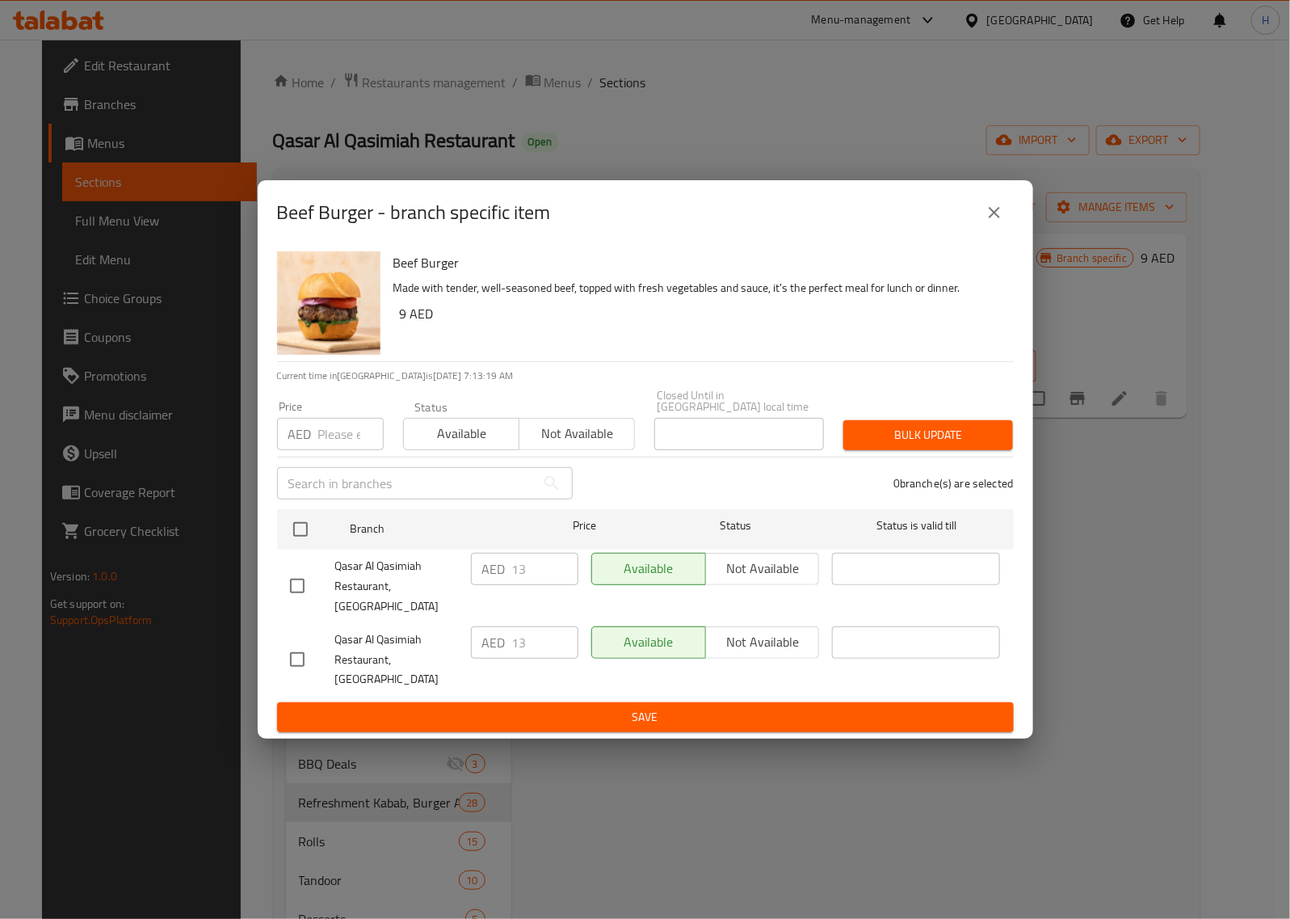
click at [992, 222] on icon "close" at bounding box center [994, 212] width 19 height 19
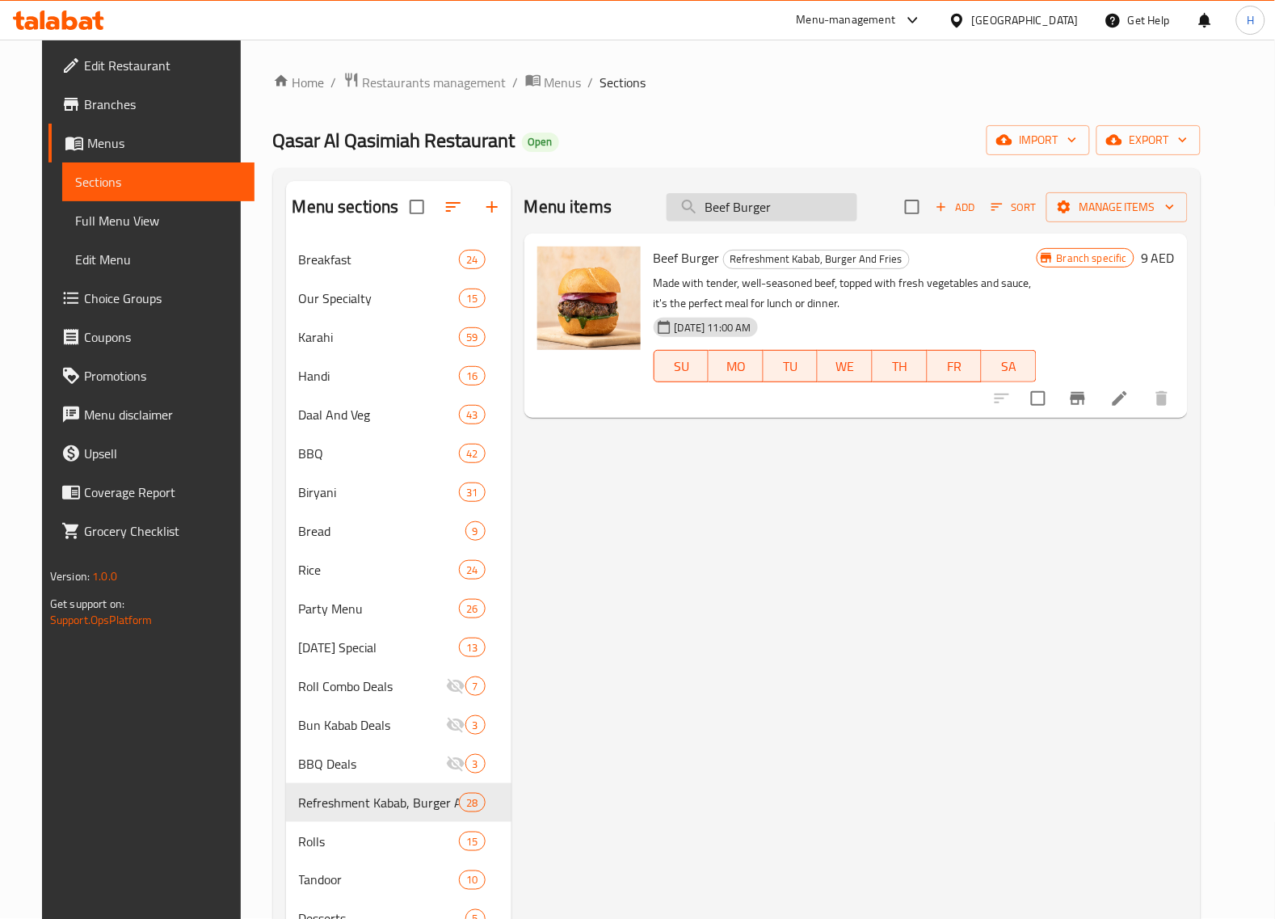
click at [798, 207] on input "Beef Burger" at bounding box center [762, 207] width 191 height 28
paste input "Cheese"
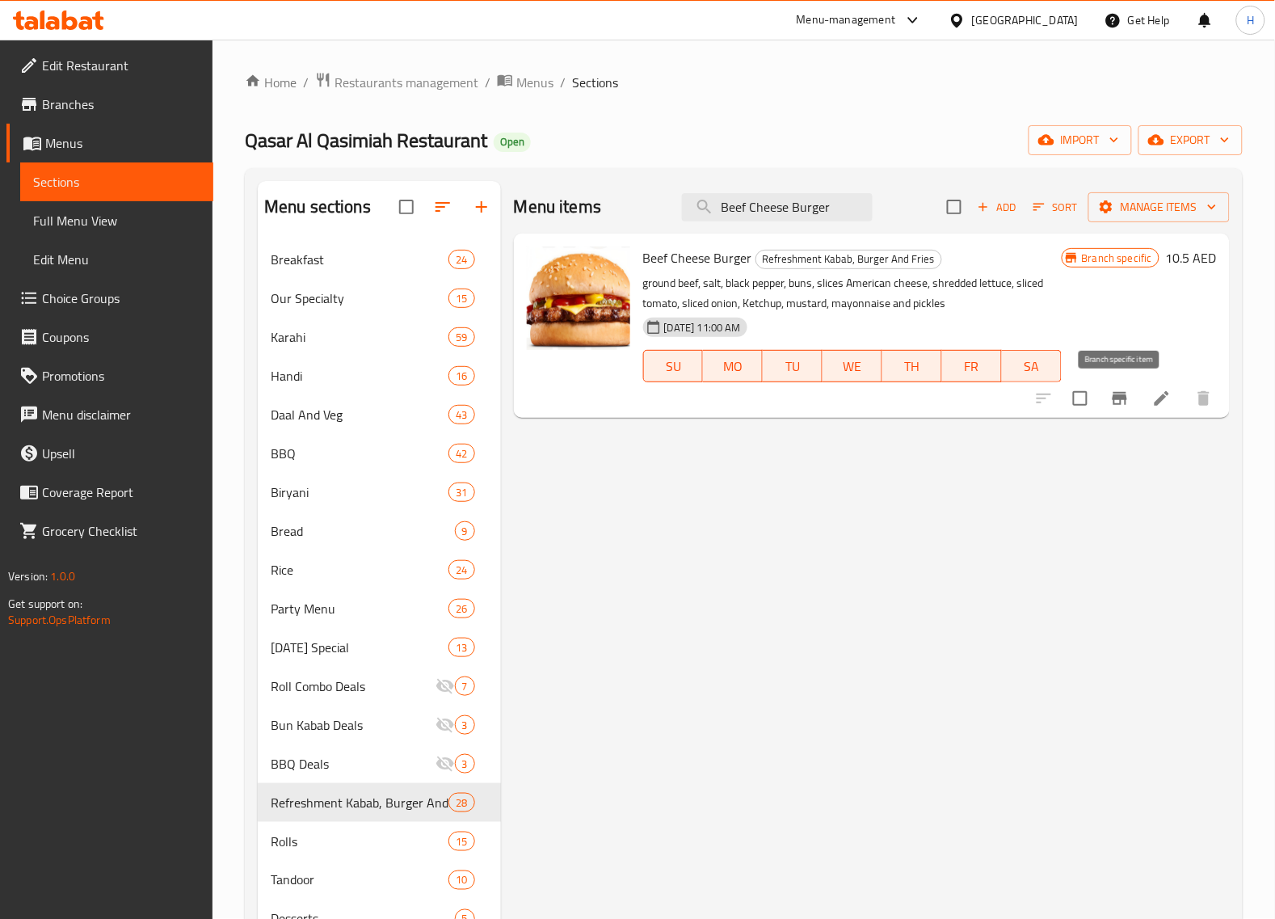
click at [1120, 400] on icon "Branch-specific-item" at bounding box center [1119, 398] width 15 height 13
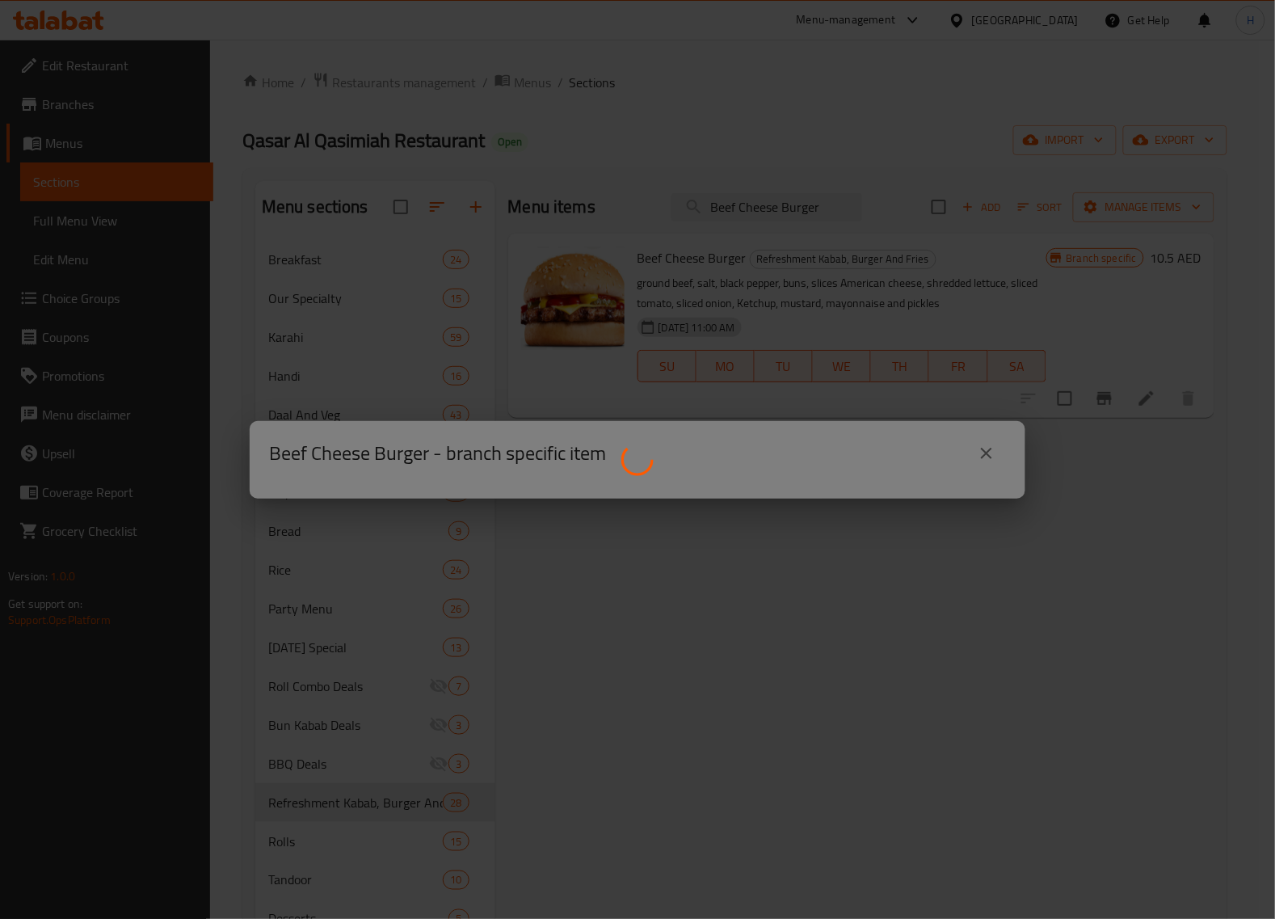
click at [1120, 400] on div at bounding box center [637, 459] width 1275 height 919
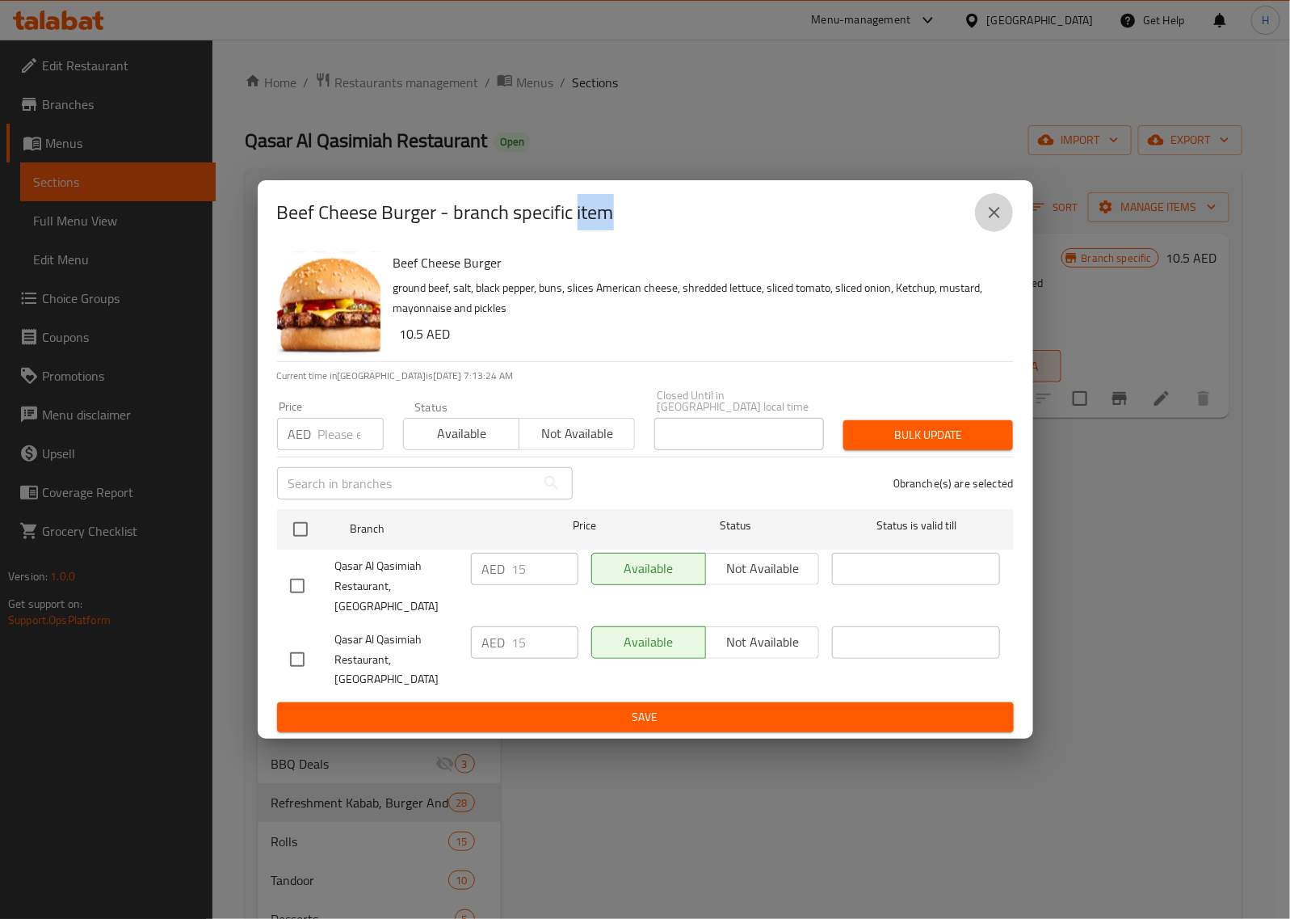
click at [1002, 232] on button "close" at bounding box center [994, 212] width 39 height 39
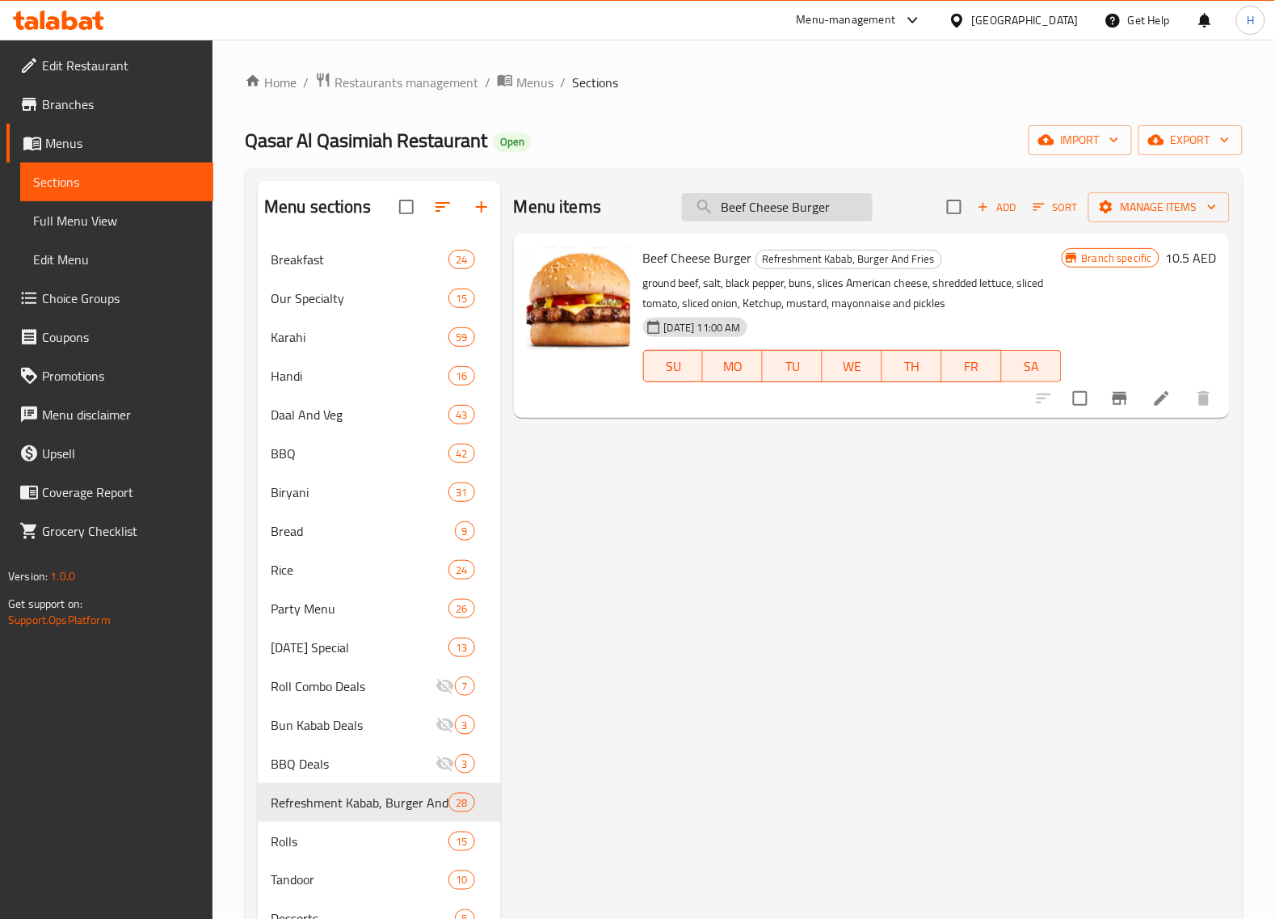
click at [836, 211] on input "Beef Cheese Burger" at bounding box center [777, 207] width 191 height 28
paste input "French Fries"
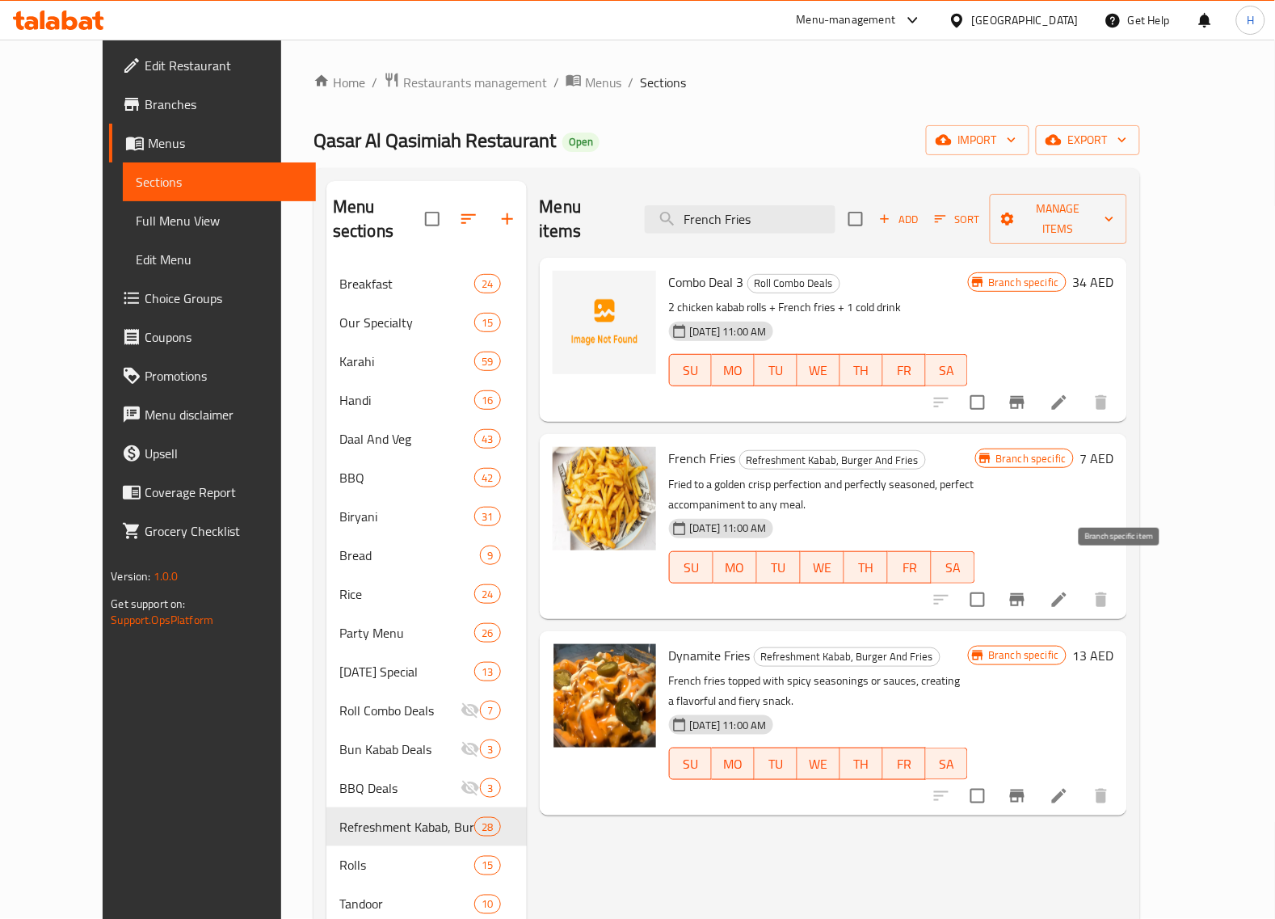
type input "French Fries"
click at [1027, 590] on icon "Branch-specific-item" at bounding box center [1016, 599] width 19 height 19
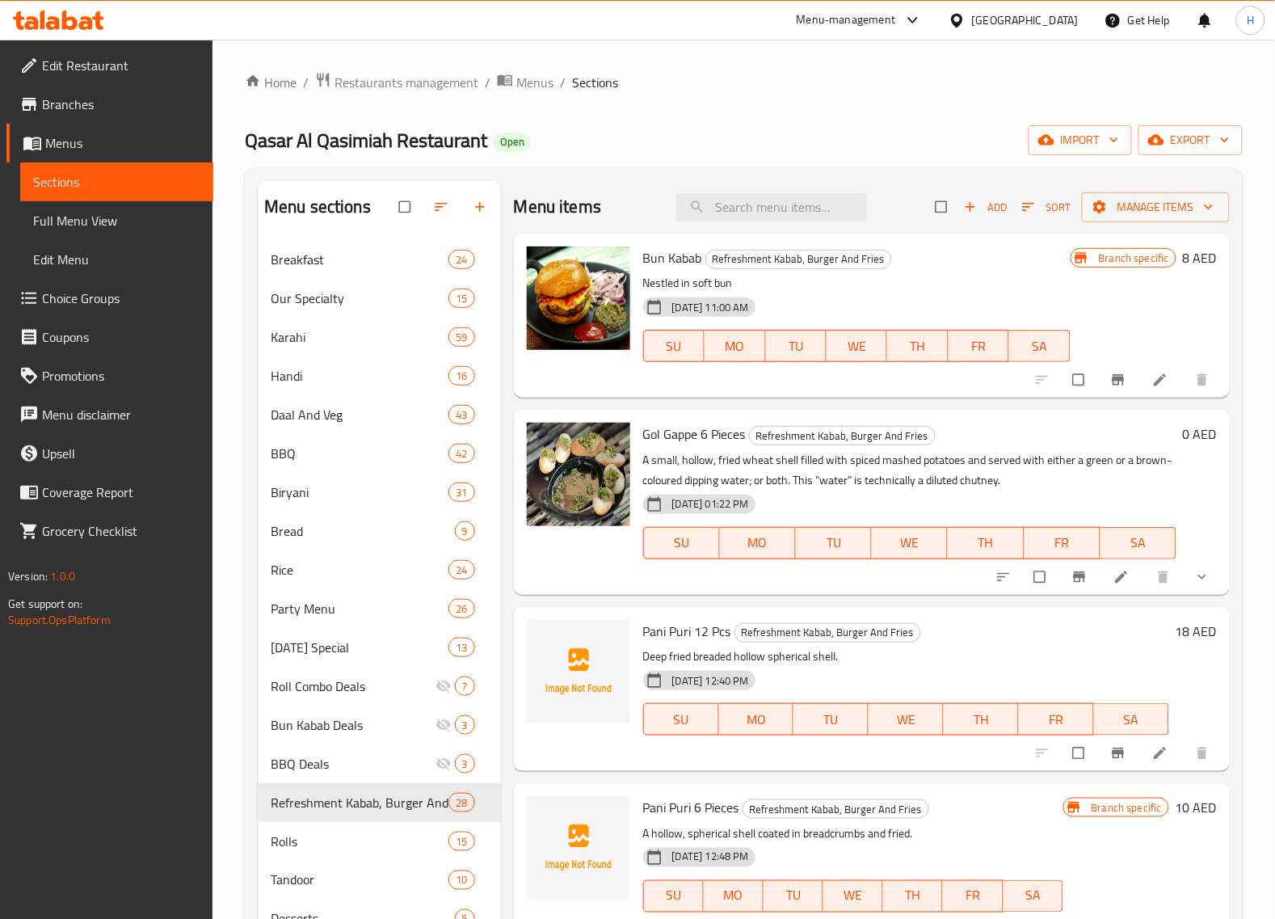
click at [95, 107] on span "Branches" at bounding box center [121, 104] width 158 height 19
click at [785, 206] on input "search" at bounding box center [771, 207] width 191 height 28
paste input "39297"
type input "39297"
click at [715, 203] on input "search" at bounding box center [771, 207] width 191 height 28
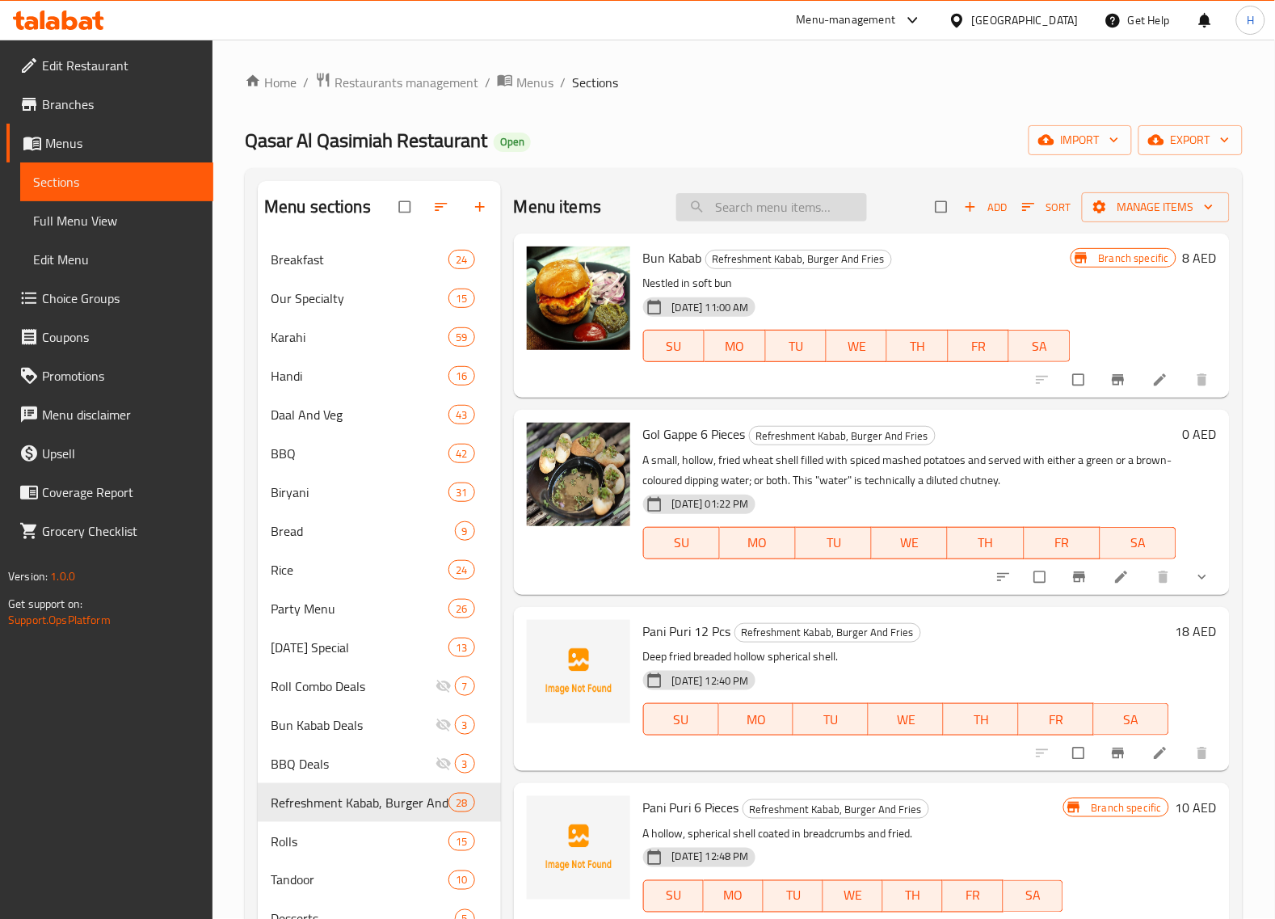
paste input "French Fries"
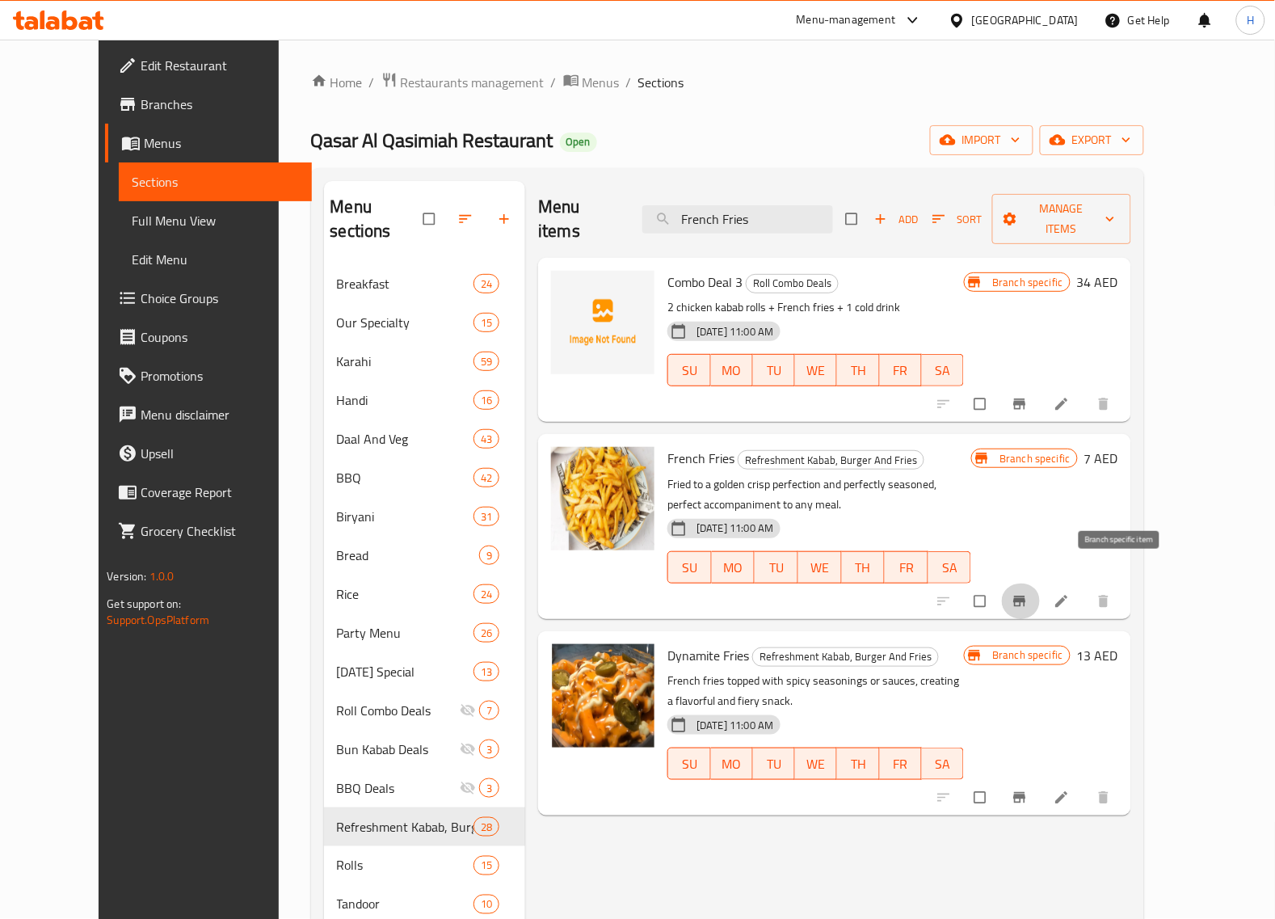
click at [1028, 593] on icon "Branch-specific-item" at bounding box center [1019, 601] width 16 height 16
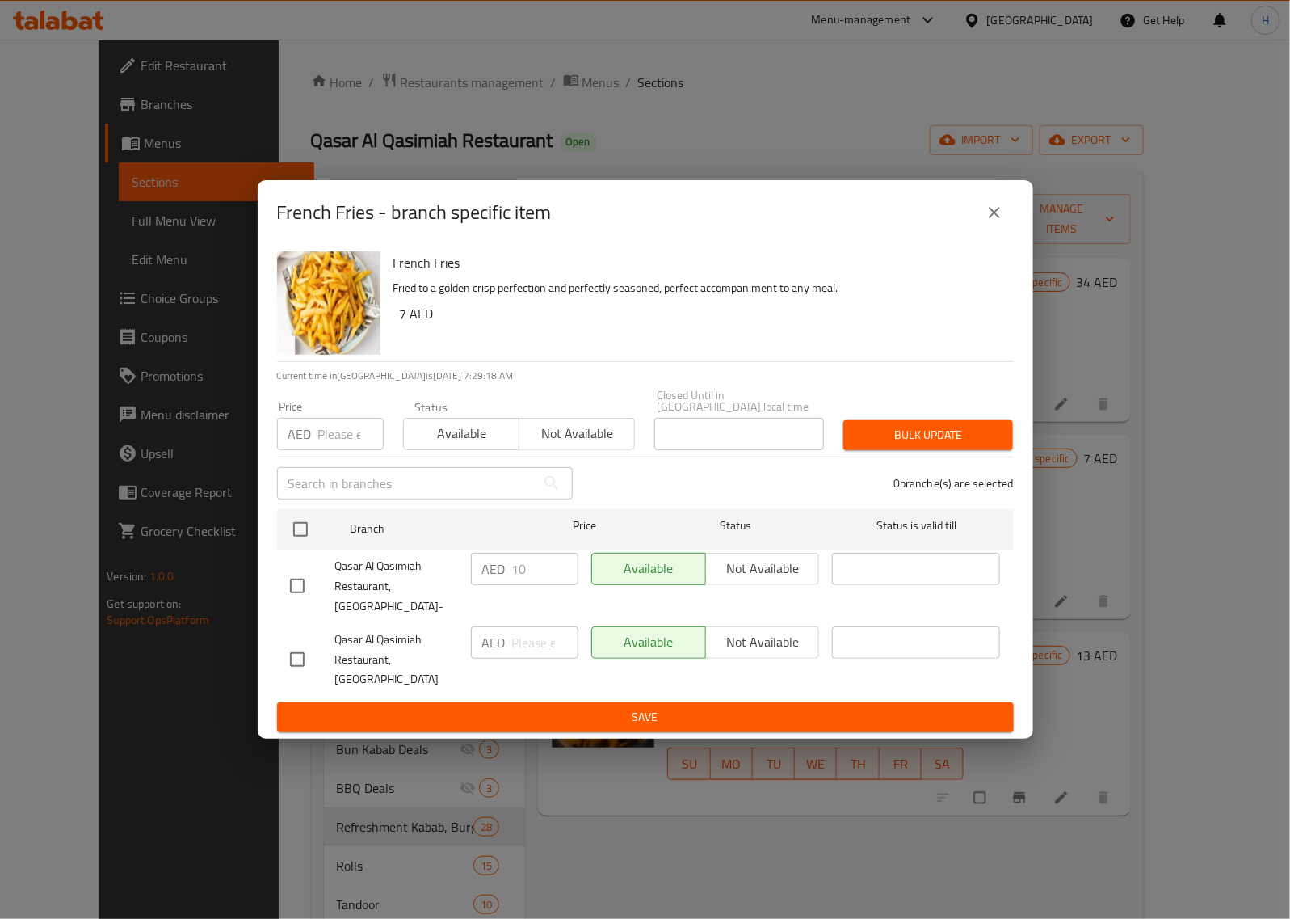
click at [992, 218] on icon "close" at bounding box center [994, 212] width 11 height 11
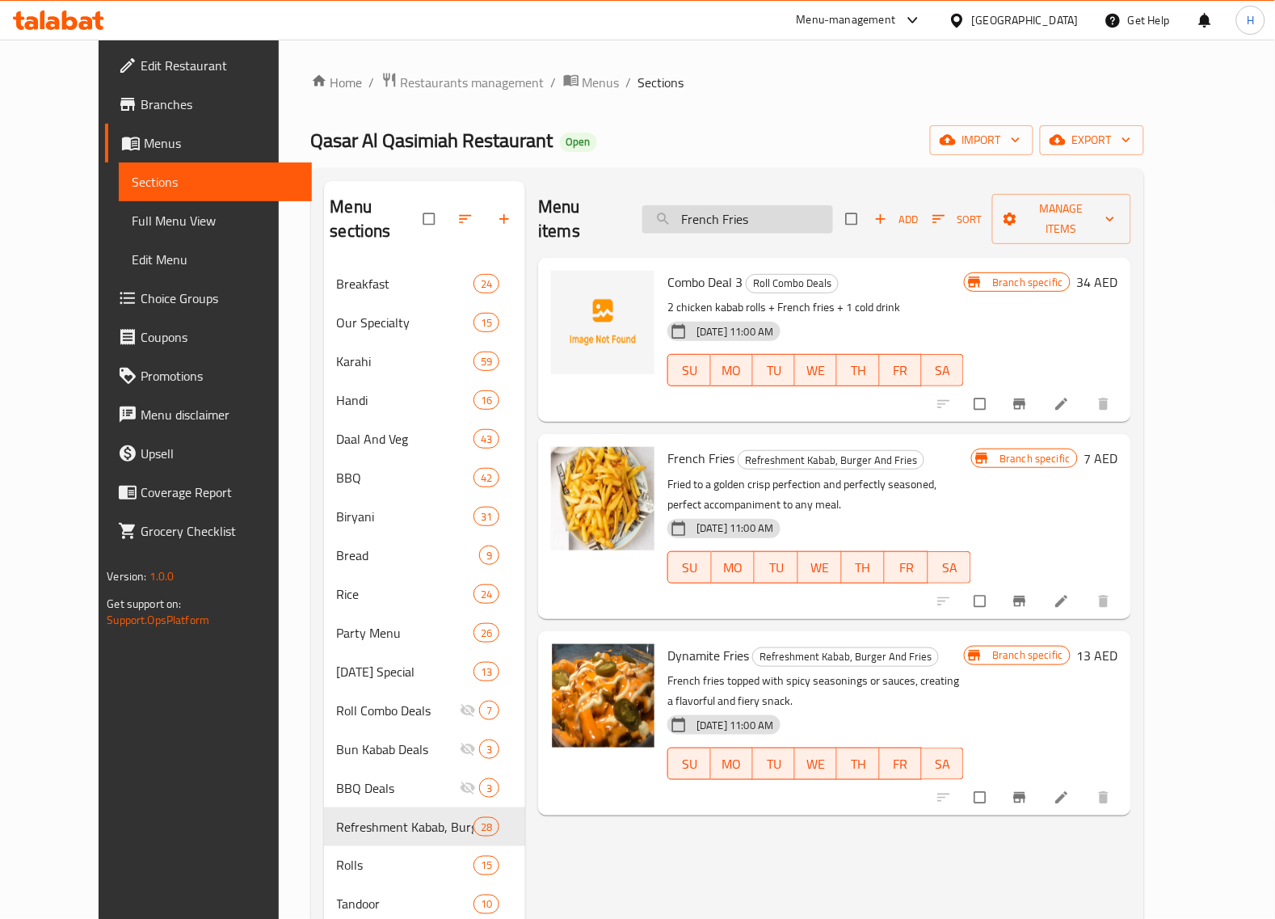
click at [741, 207] on input "French Fries" at bounding box center [737, 219] width 191 height 28
paste input "Masala"
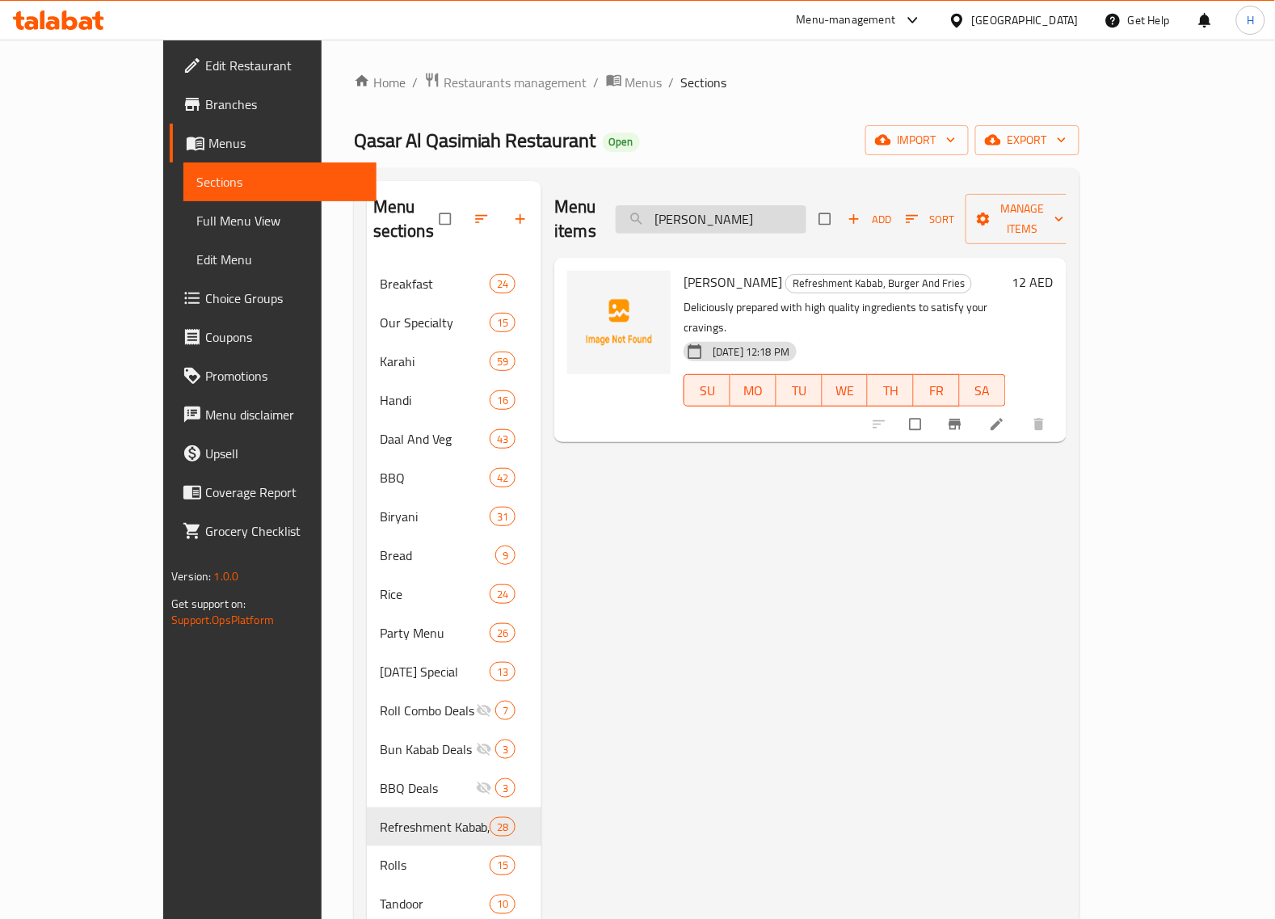
click at [805, 205] on input "[PERSON_NAME]" at bounding box center [711, 219] width 191 height 28
click at [805, 205] on input "Masala Fries" at bounding box center [711, 219] width 191 height 28
paste input "Garlic Mayo"
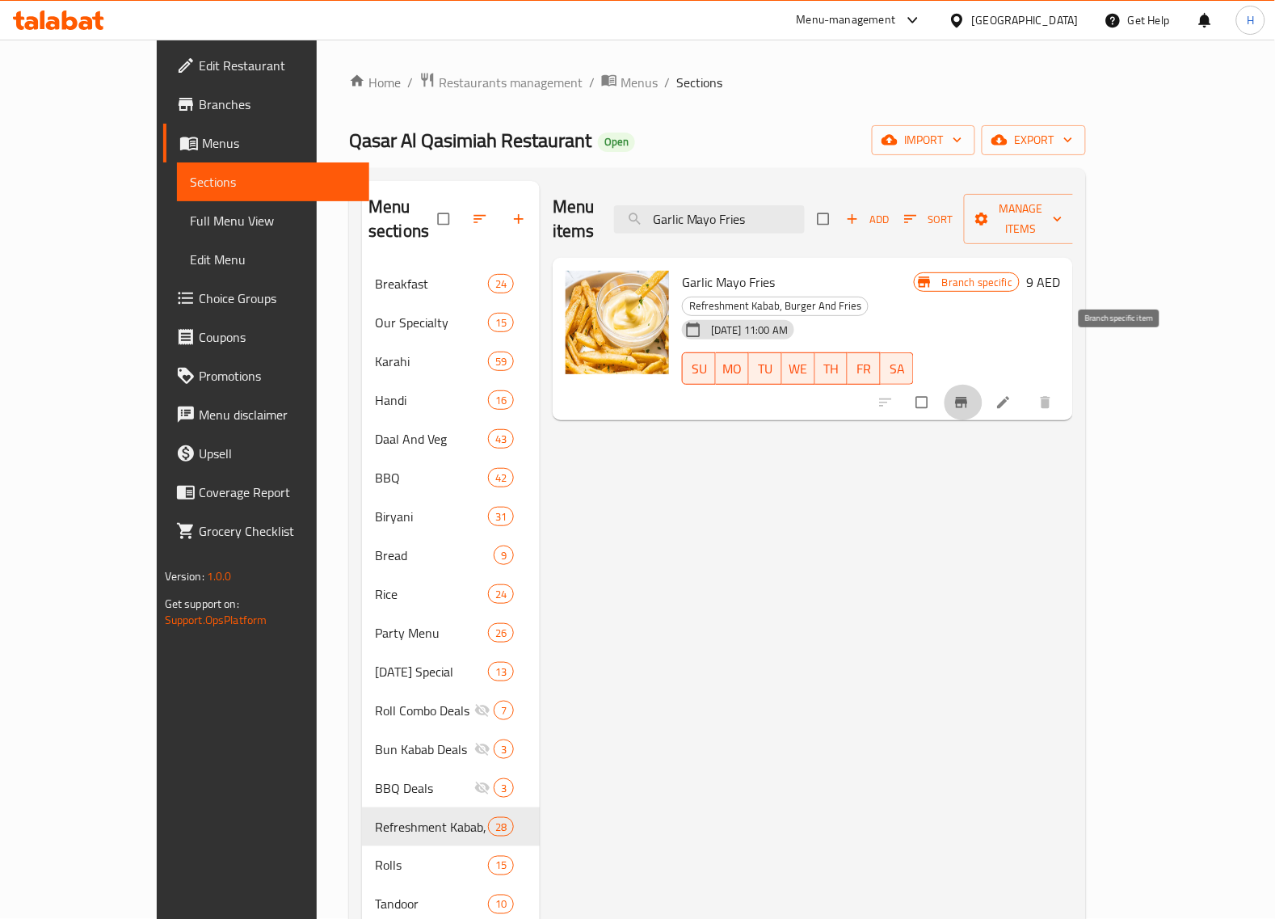
click at [968, 397] on icon "Branch-specific-item" at bounding box center [962, 402] width 12 height 11
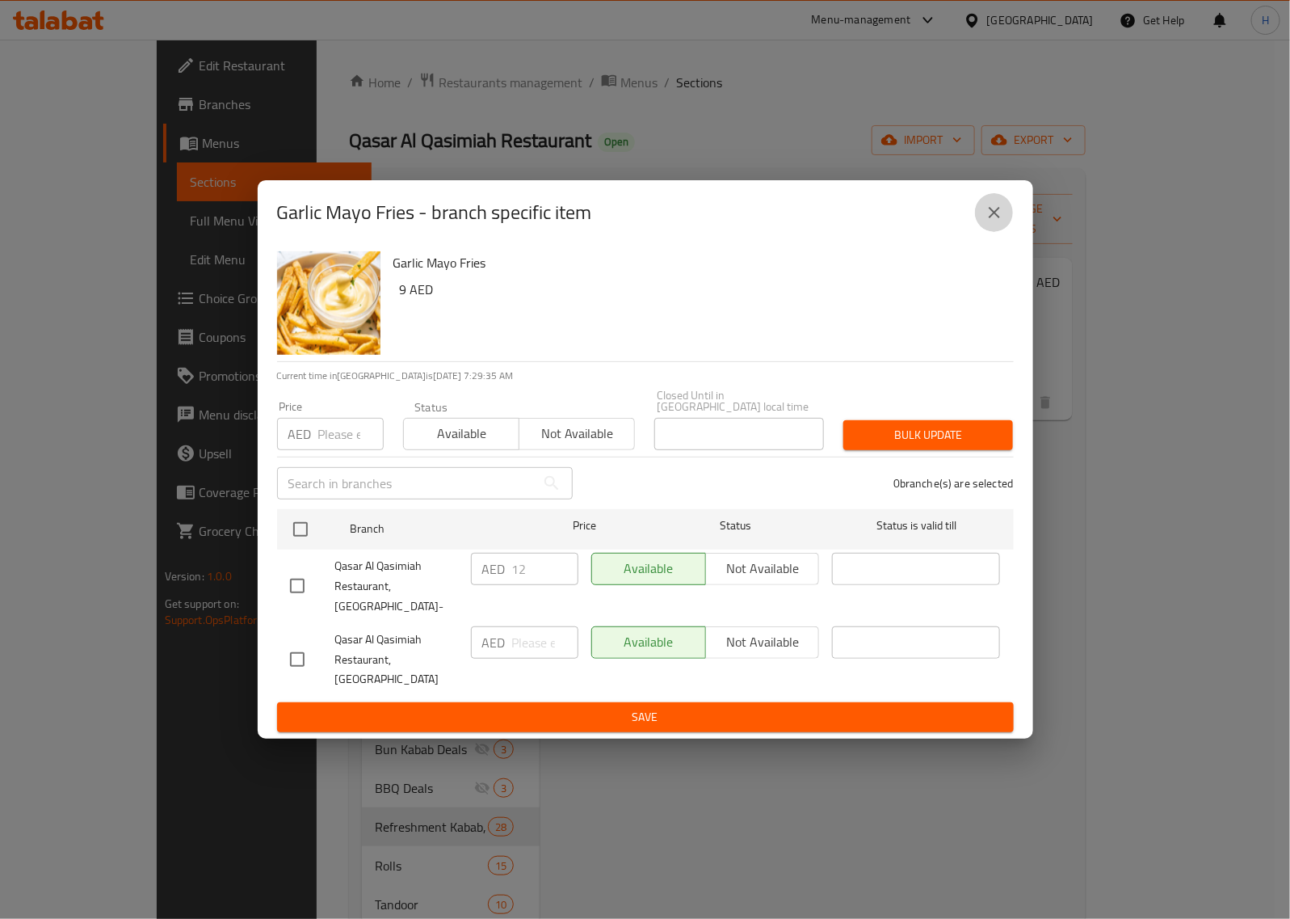
click at [999, 222] on icon "close" at bounding box center [994, 212] width 19 height 19
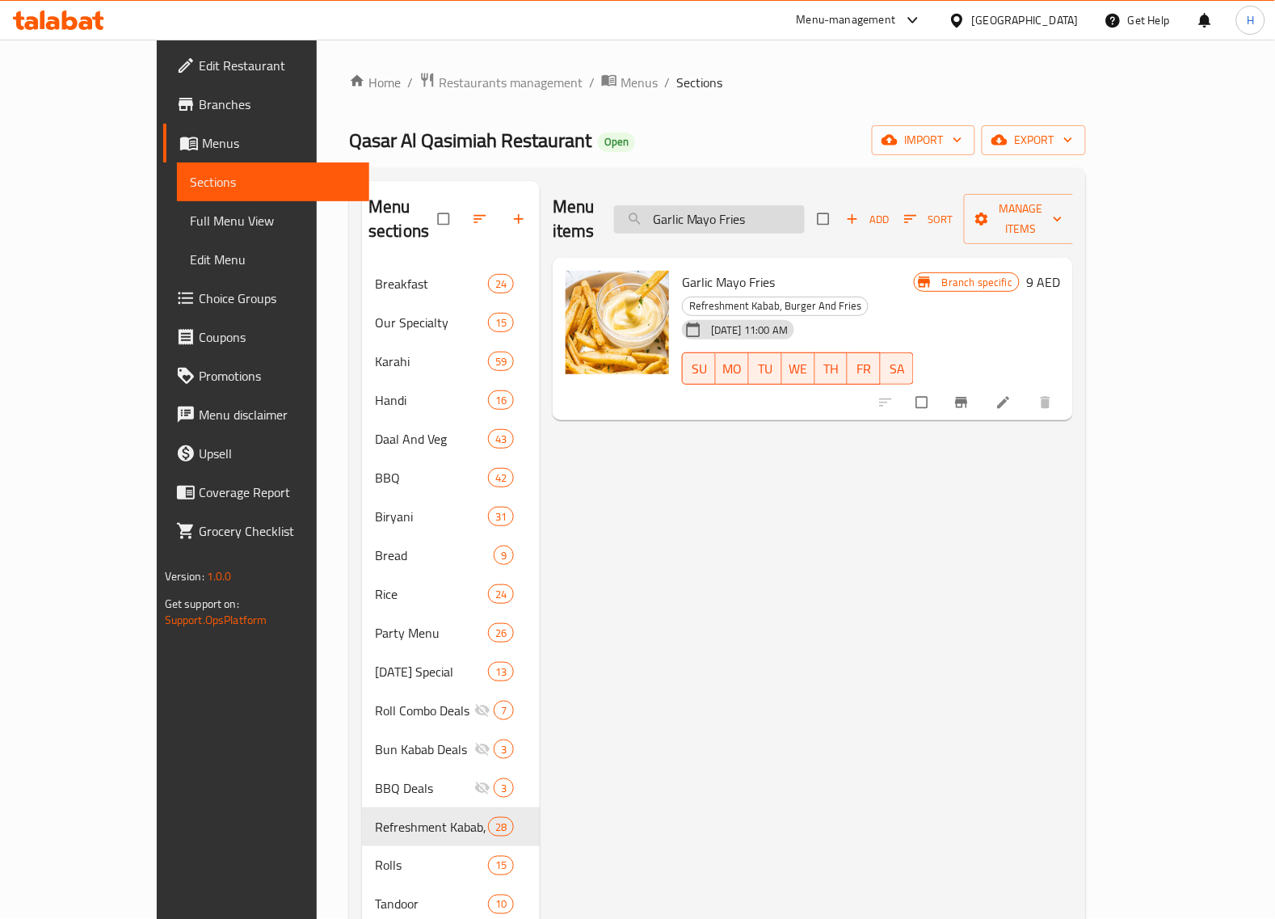
click at [769, 205] on input "Garlic Mayo Fries" at bounding box center [709, 219] width 191 height 28
paste input "Dynamite"
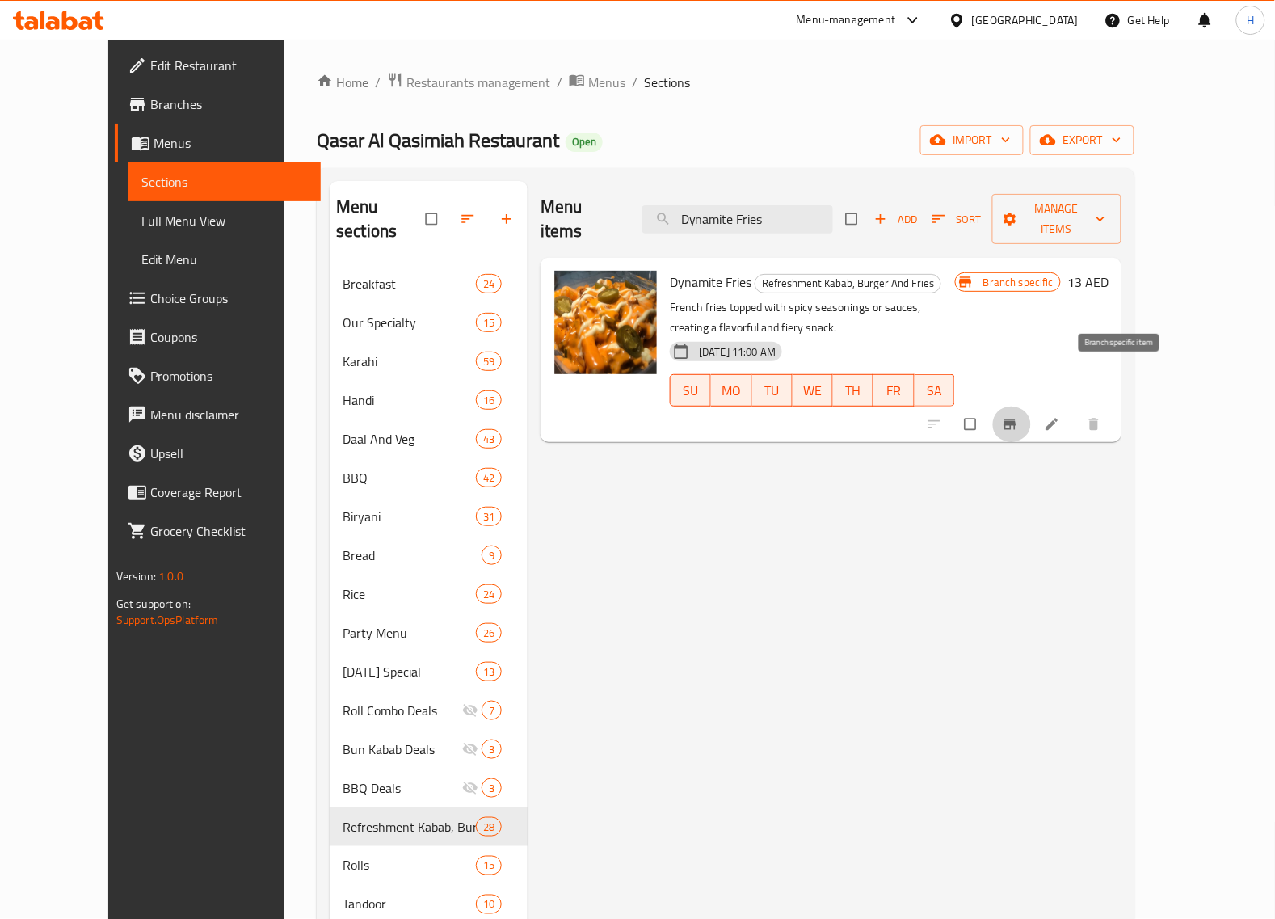
click at [1018, 416] on icon "Branch-specific-item" at bounding box center [1010, 424] width 16 height 16
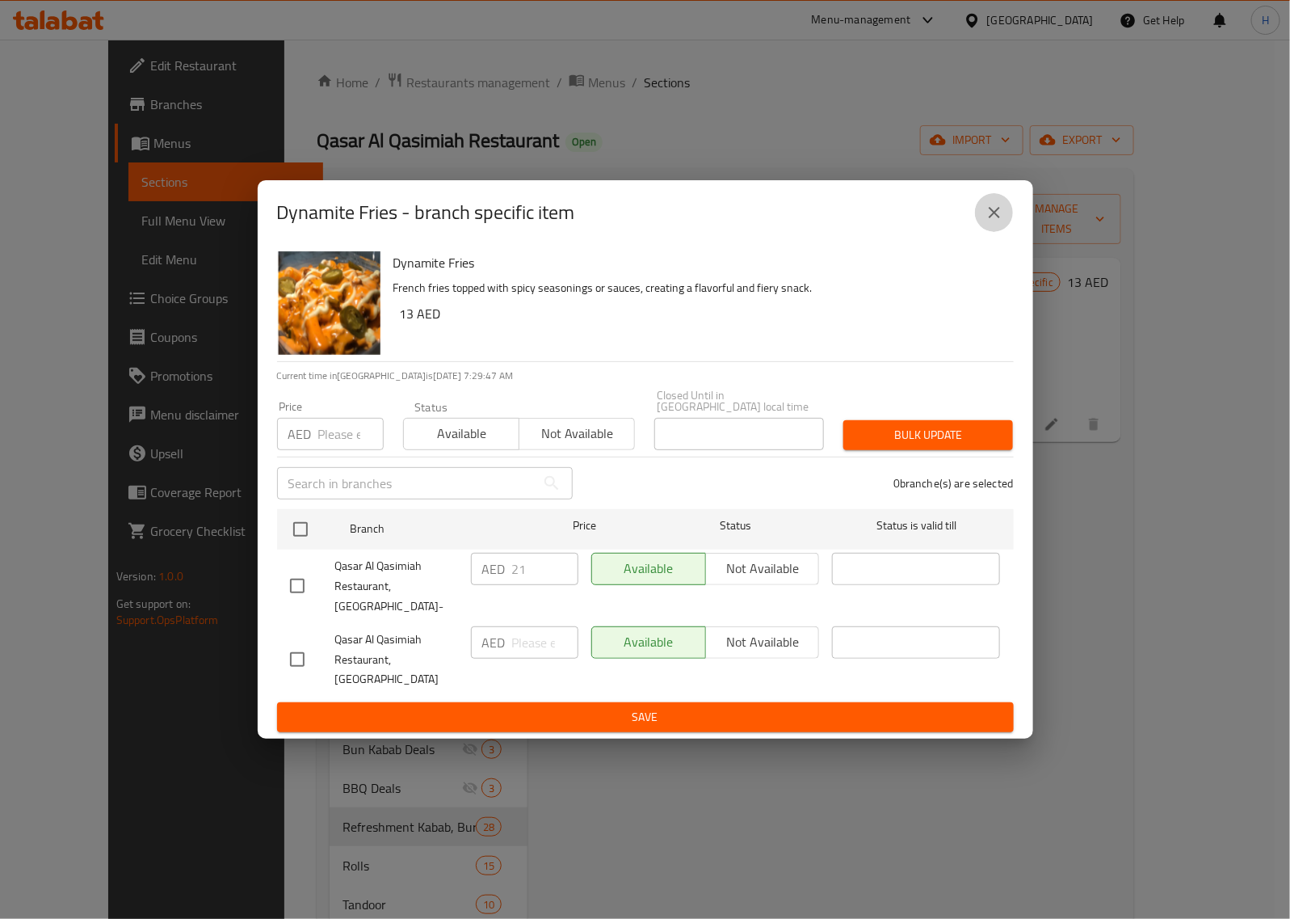
click at [991, 218] on icon "close" at bounding box center [994, 212] width 11 height 11
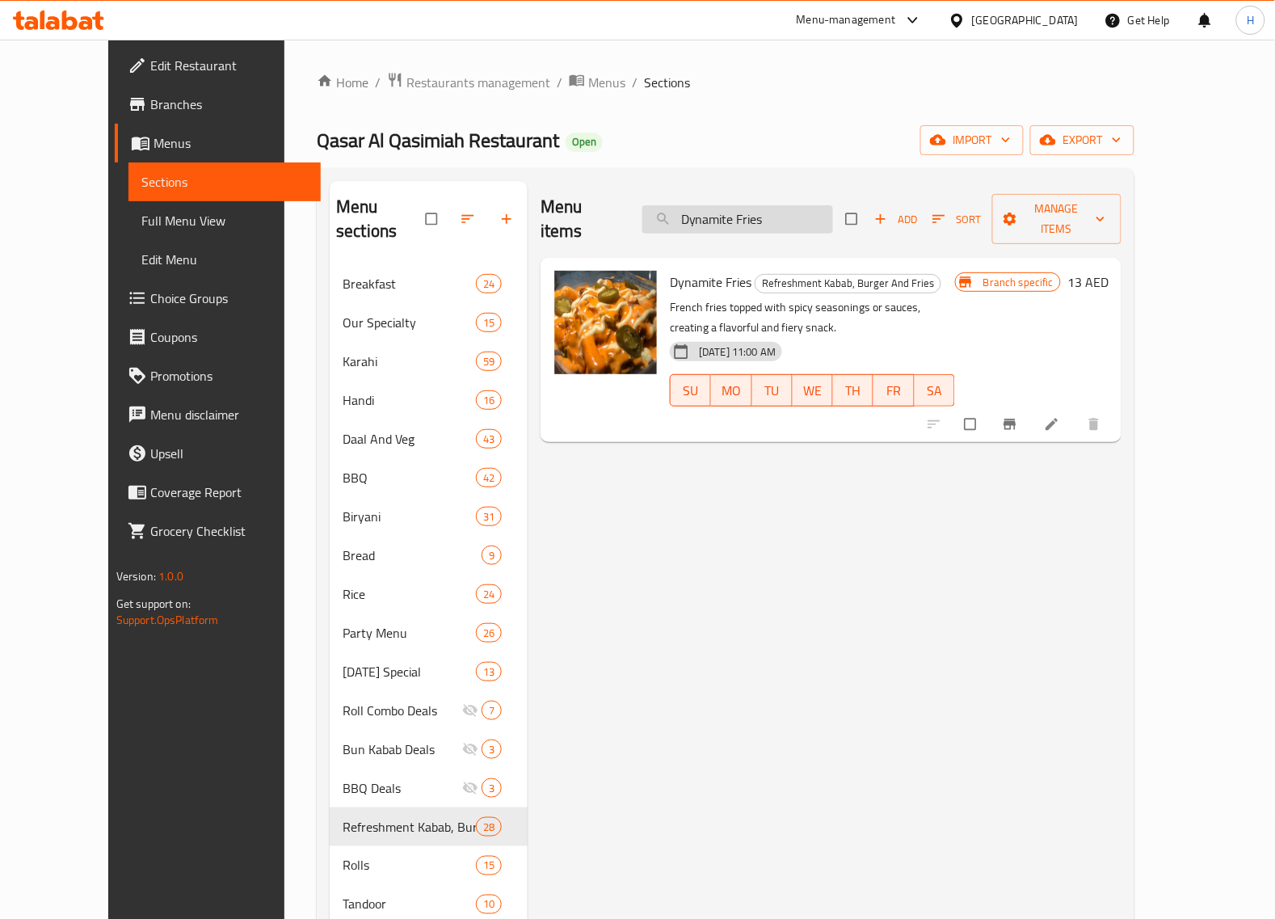
click at [762, 205] on input "Dynamite Fries" at bounding box center [737, 219] width 191 height 28
paste input "Chees"
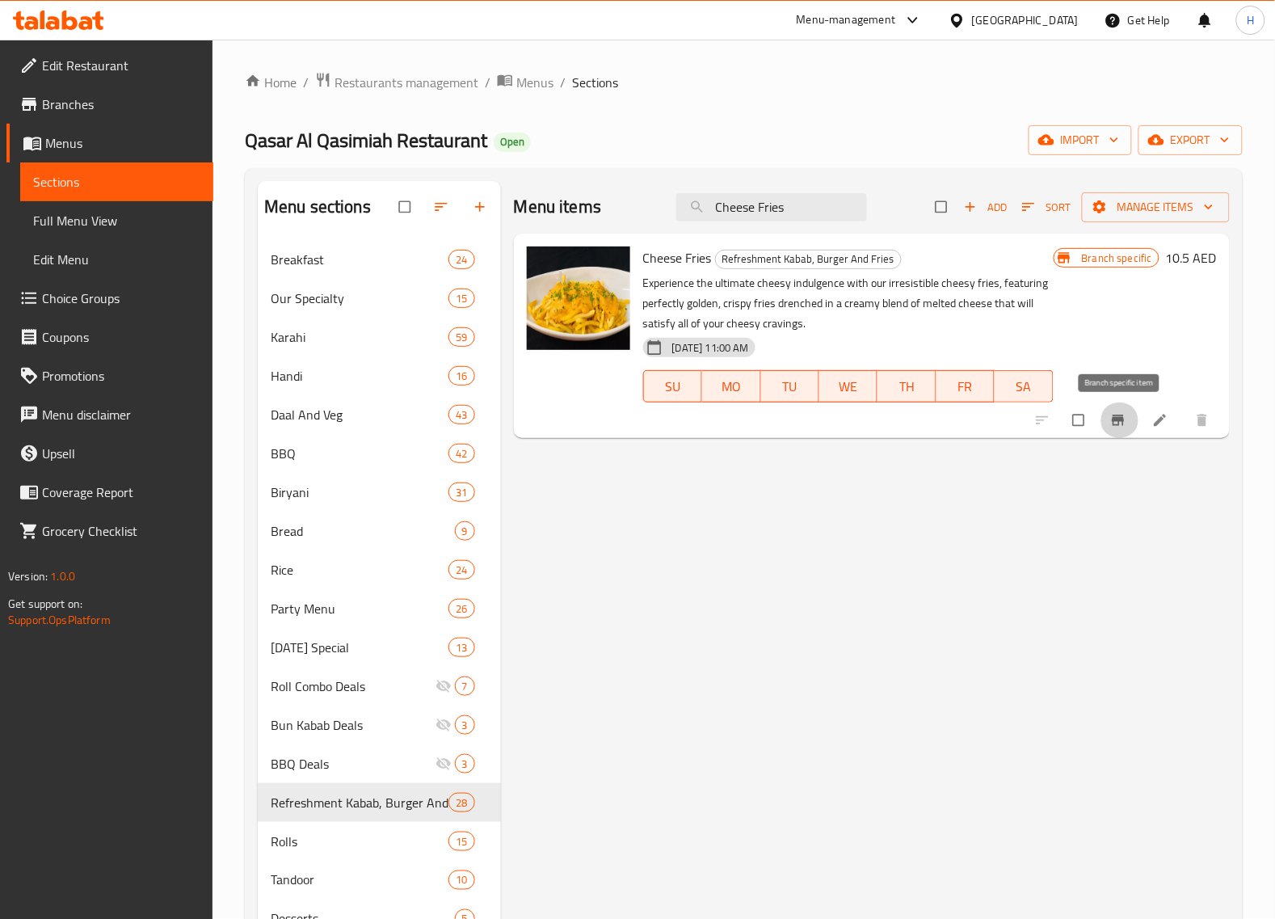
click at [1119, 427] on icon "Branch-specific-item" at bounding box center [1118, 420] width 16 height 16
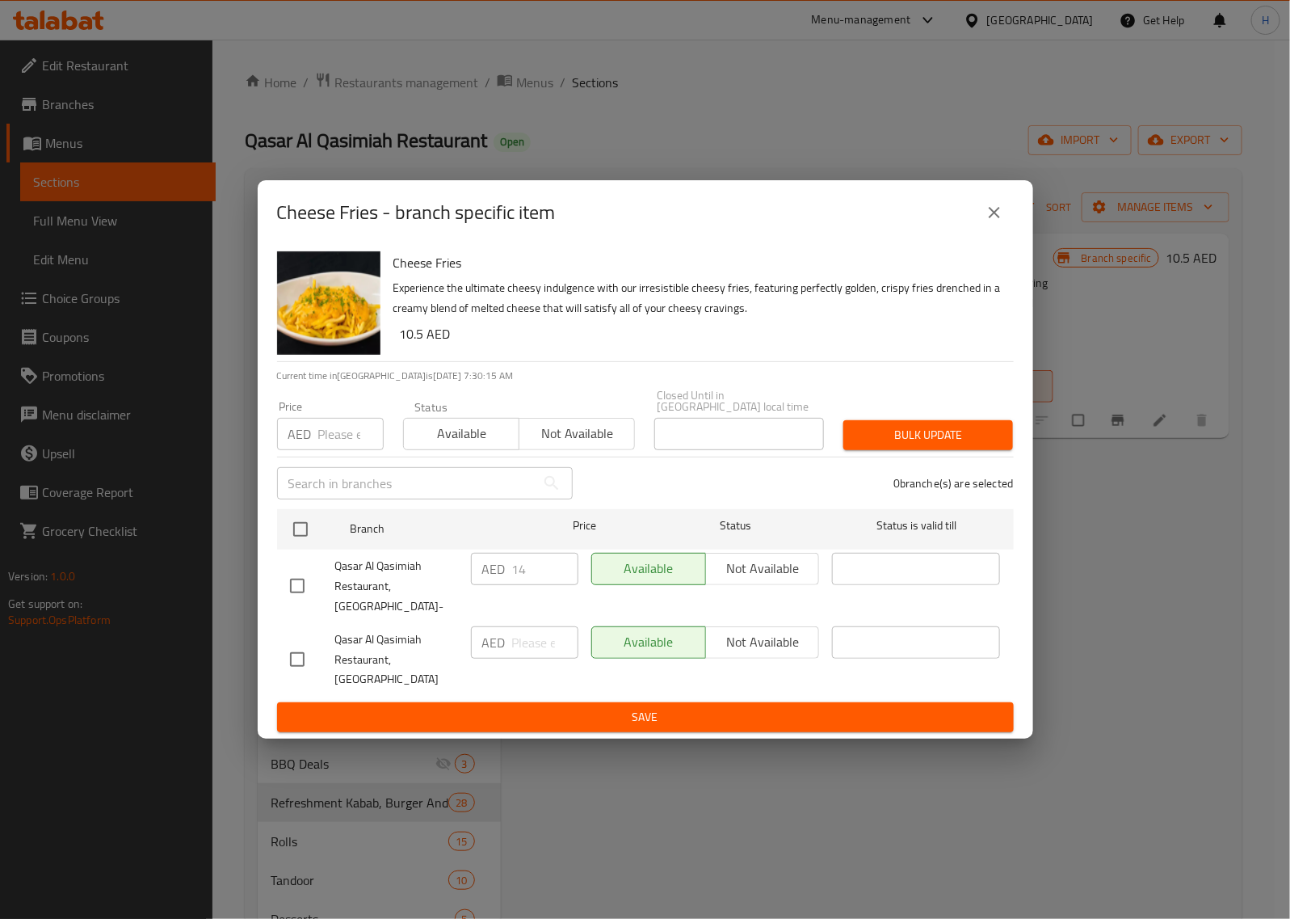
click at [999, 222] on icon "close" at bounding box center [994, 212] width 19 height 19
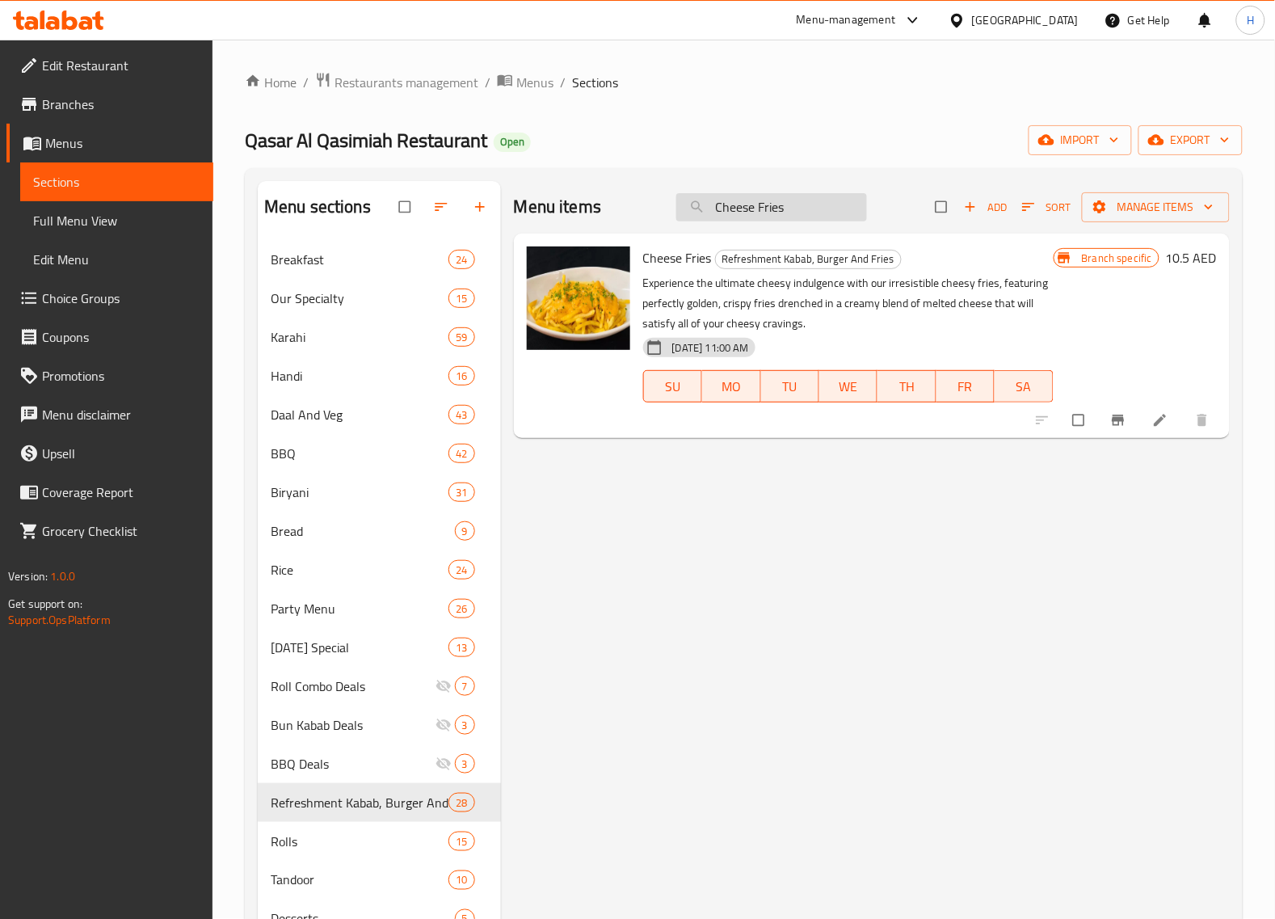
click at [800, 216] on input "Cheese Fries" at bounding box center [771, 207] width 191 height 28
paste input "Punjabi Samosa"
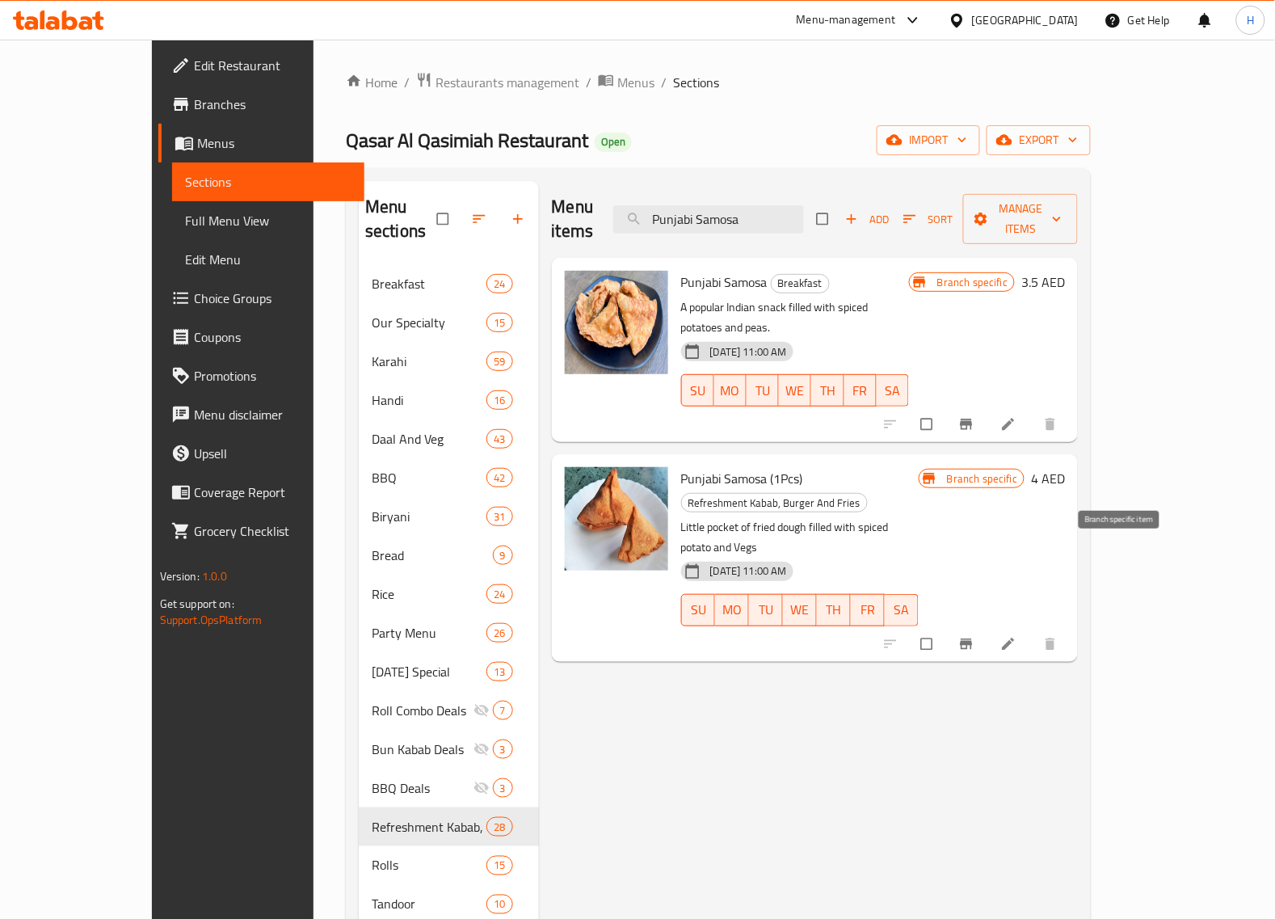
click at [974, 636] on icon "Branch-specific-item" at bounding box center [966, 644] width 16 height 16
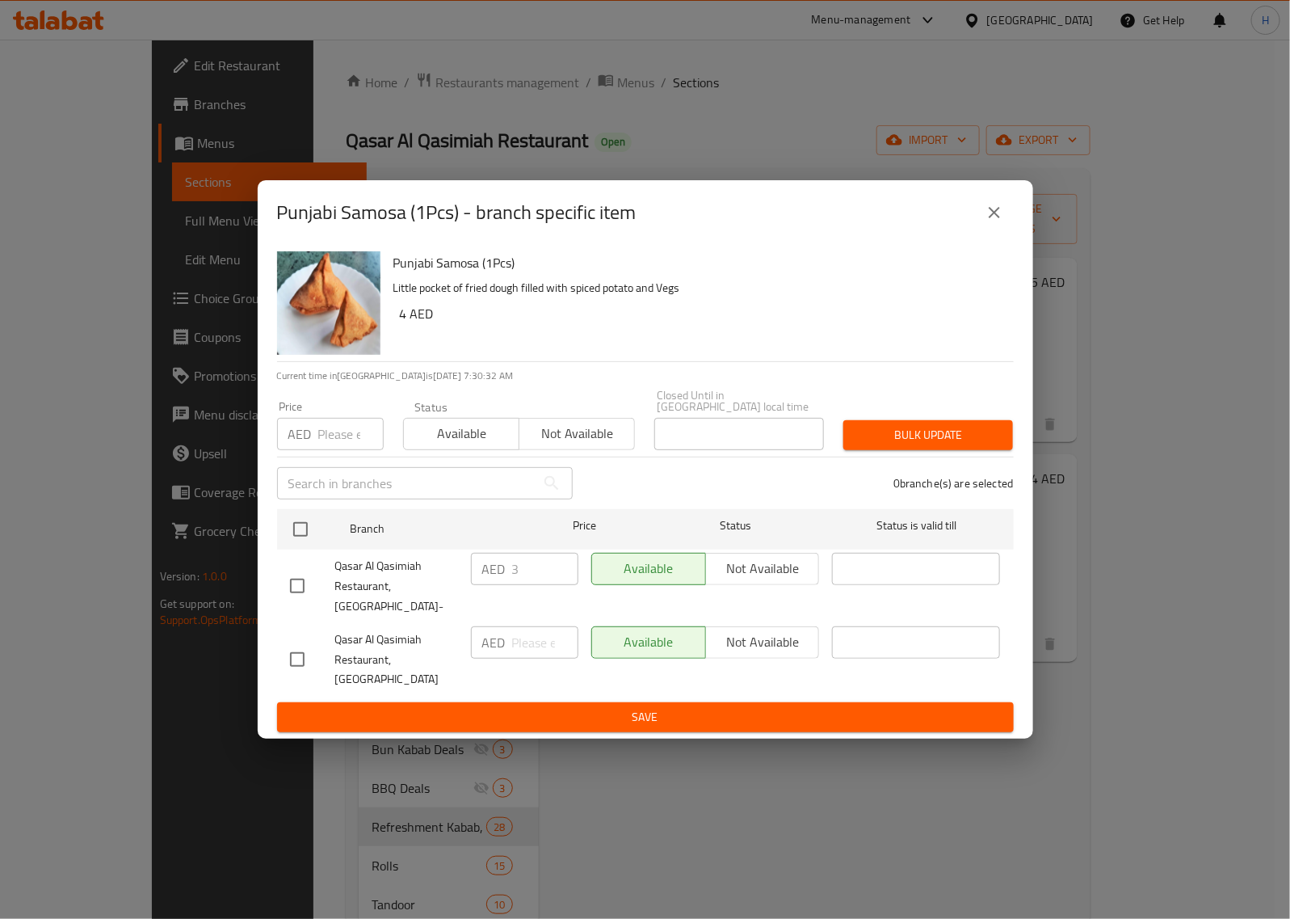
click at [994, 222] on icon "close" at bounding box center [994, 212] width 19 height 19
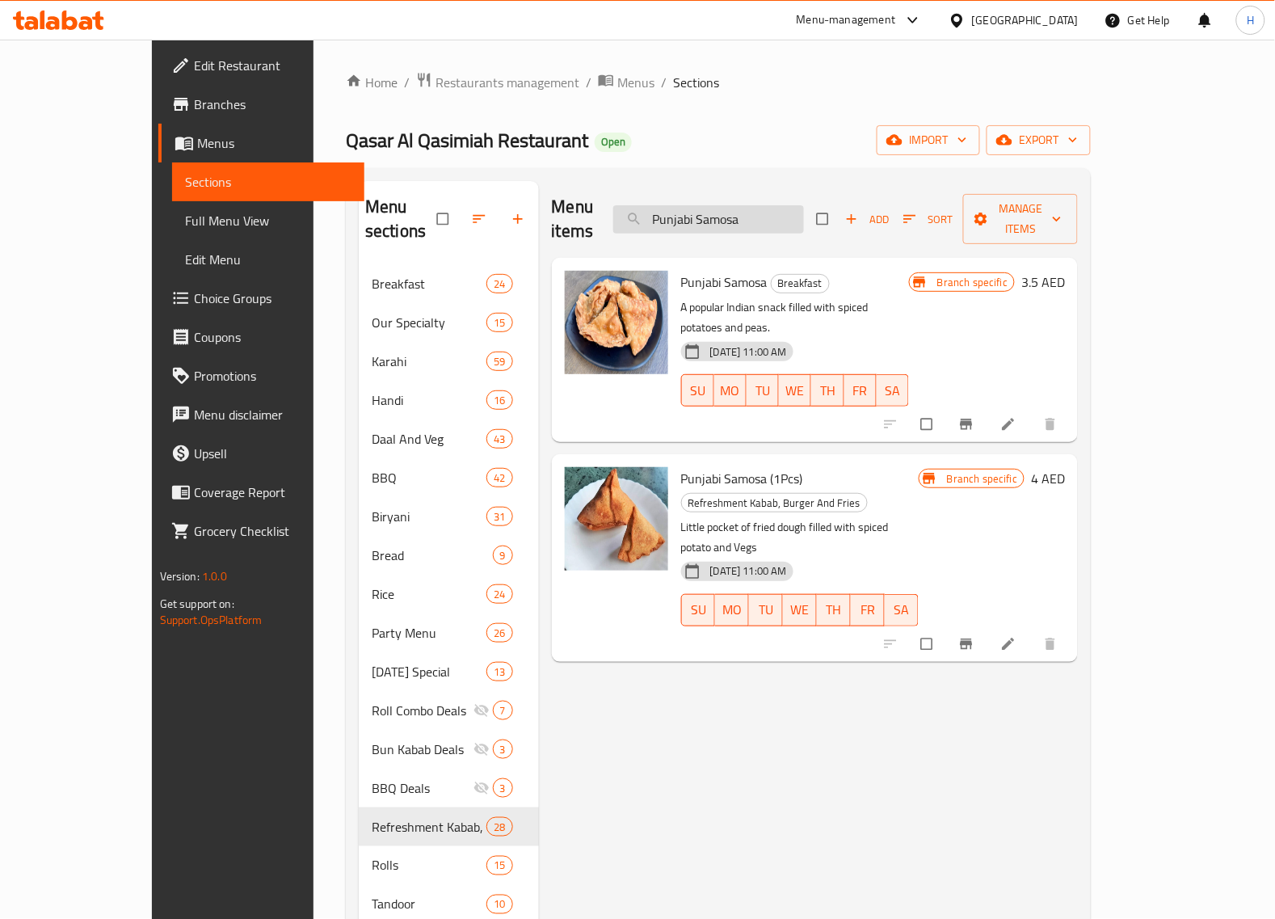
click at [804, 214] on input "Punjabi Samosa" at bounding box center [708, 219] width 191 height 28
paste input "Samosa Chaat"
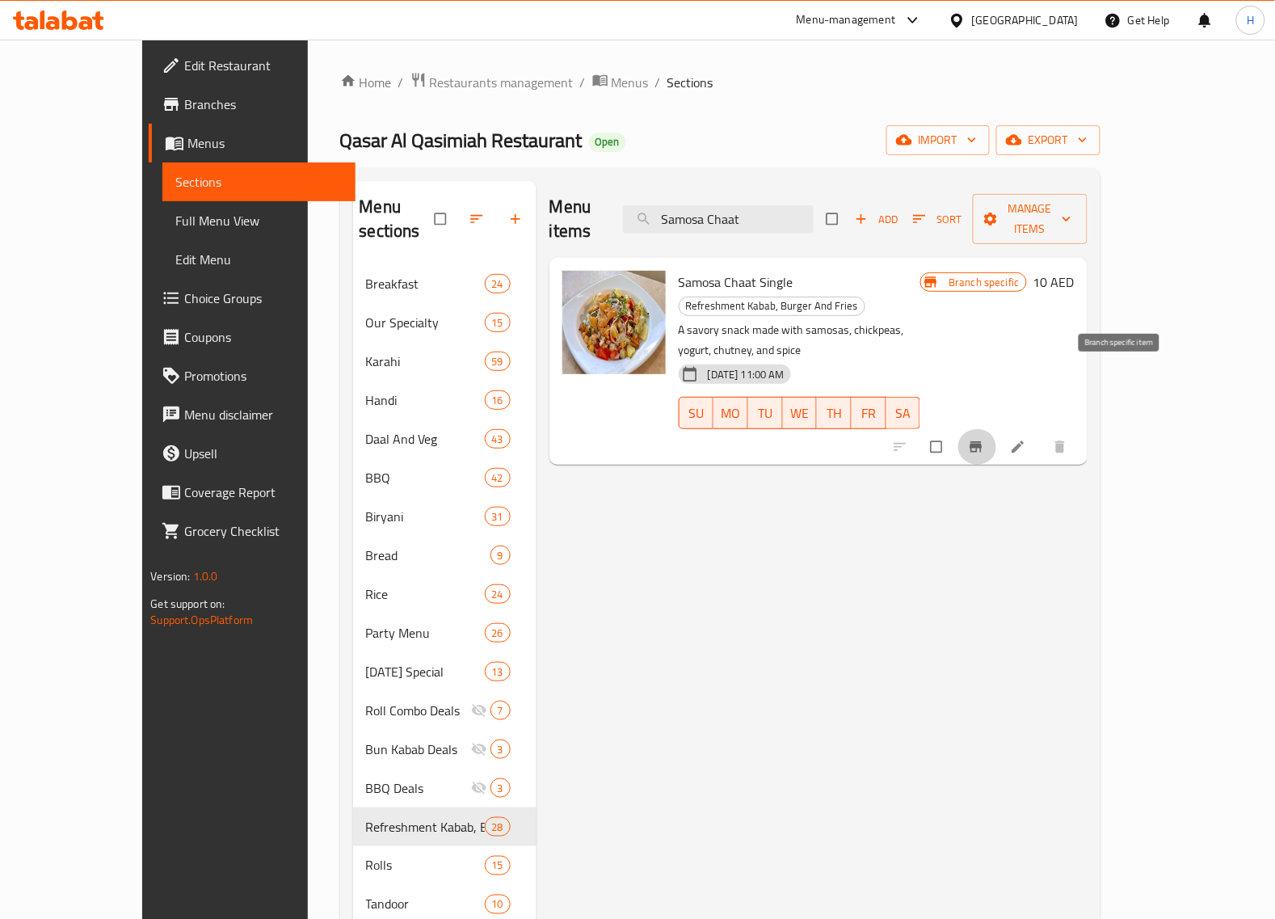
click at [982, 442] on icon "Branch-specific-item" at bounding box center [975, 447] width 12 height 11
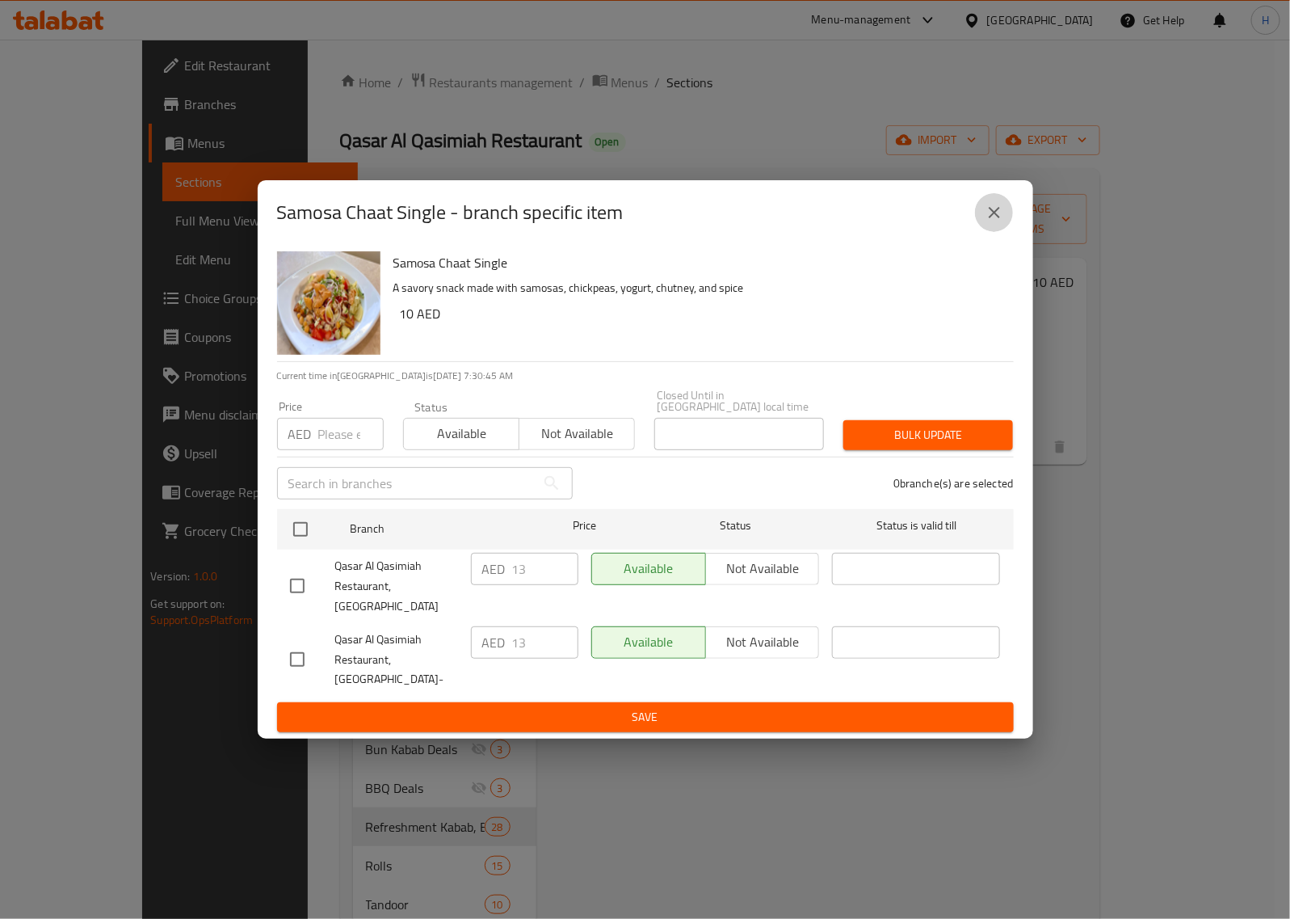
click at [994, 222] on icon "close" at bounding box center [994, 212] width 19 height 19
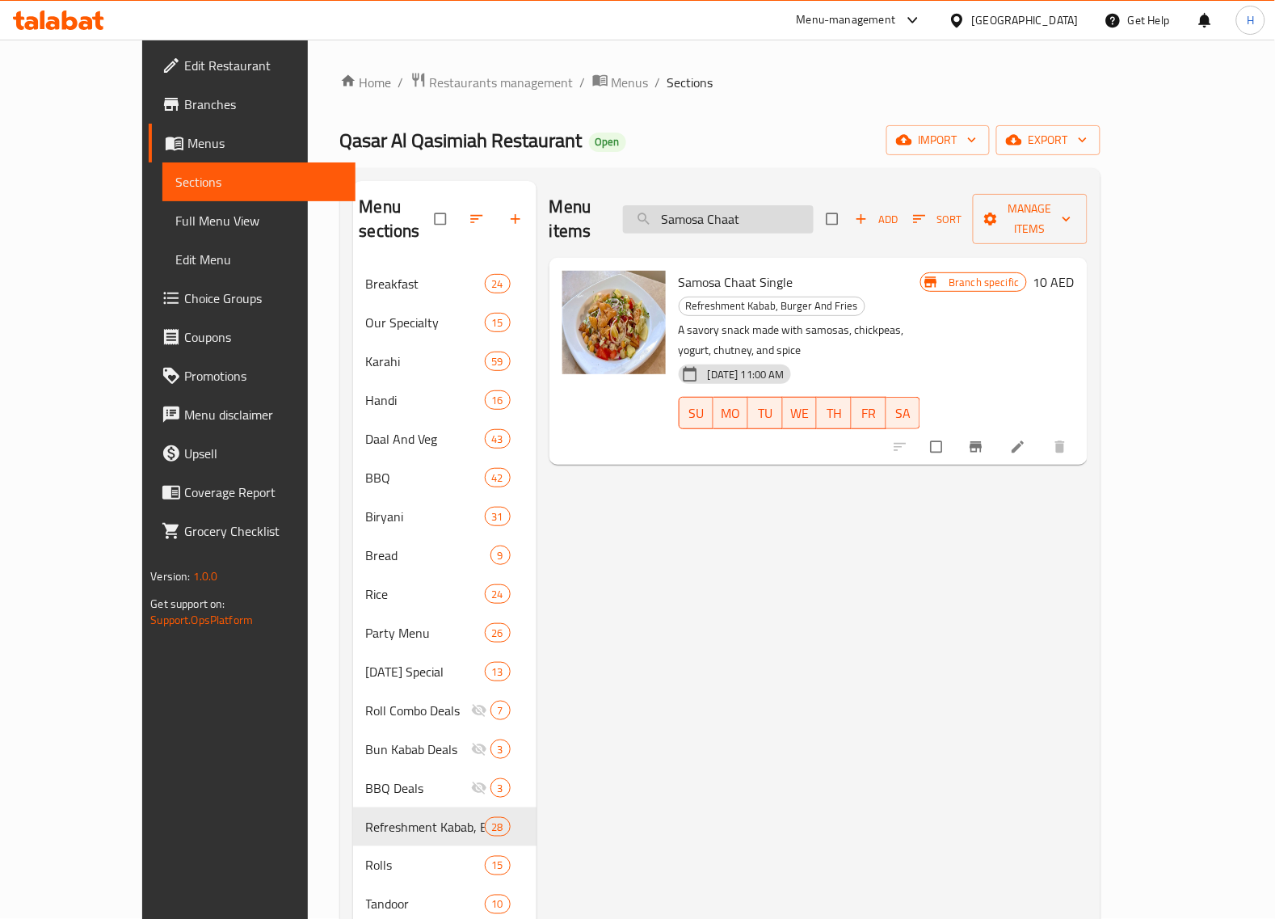
click at [808, 212] on input "Samosa Chaat" at bounding box center [718, 219] width 191 height 28
paste input "Channa Ch"
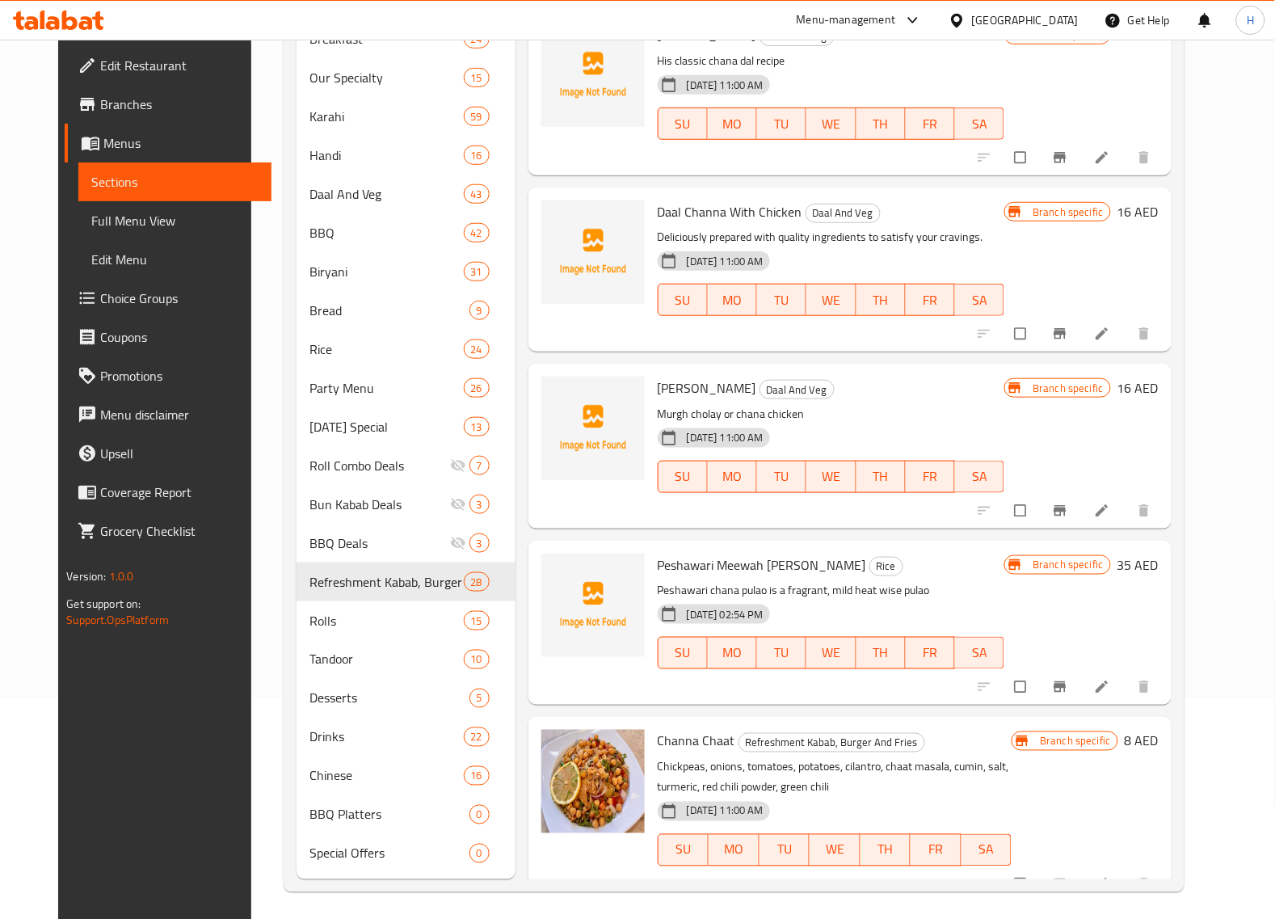
scroll to position [227, 0]
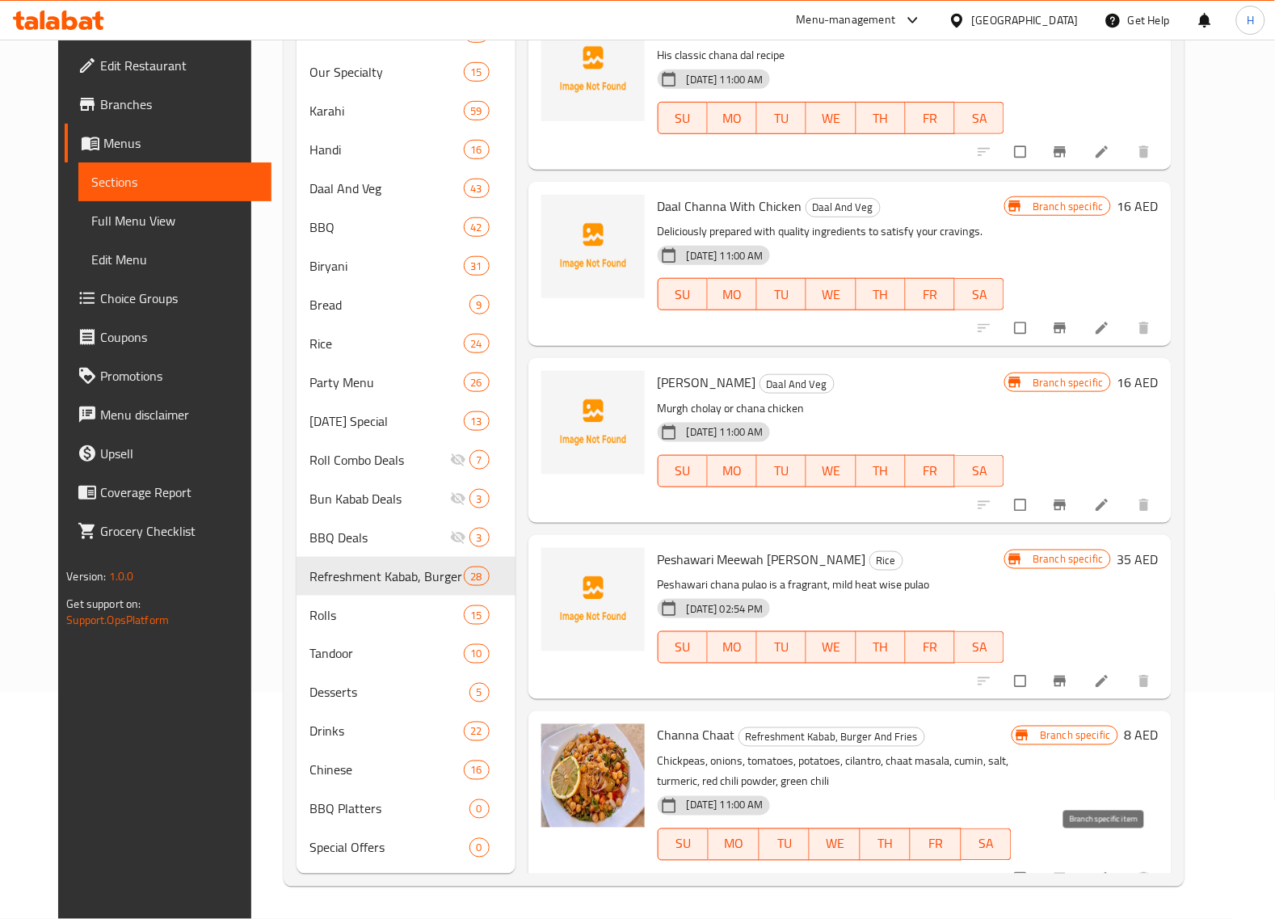
click at [1066, 873] on icon "Branch-specific-item" at bounding box center [1059, 878] width 12 height 11
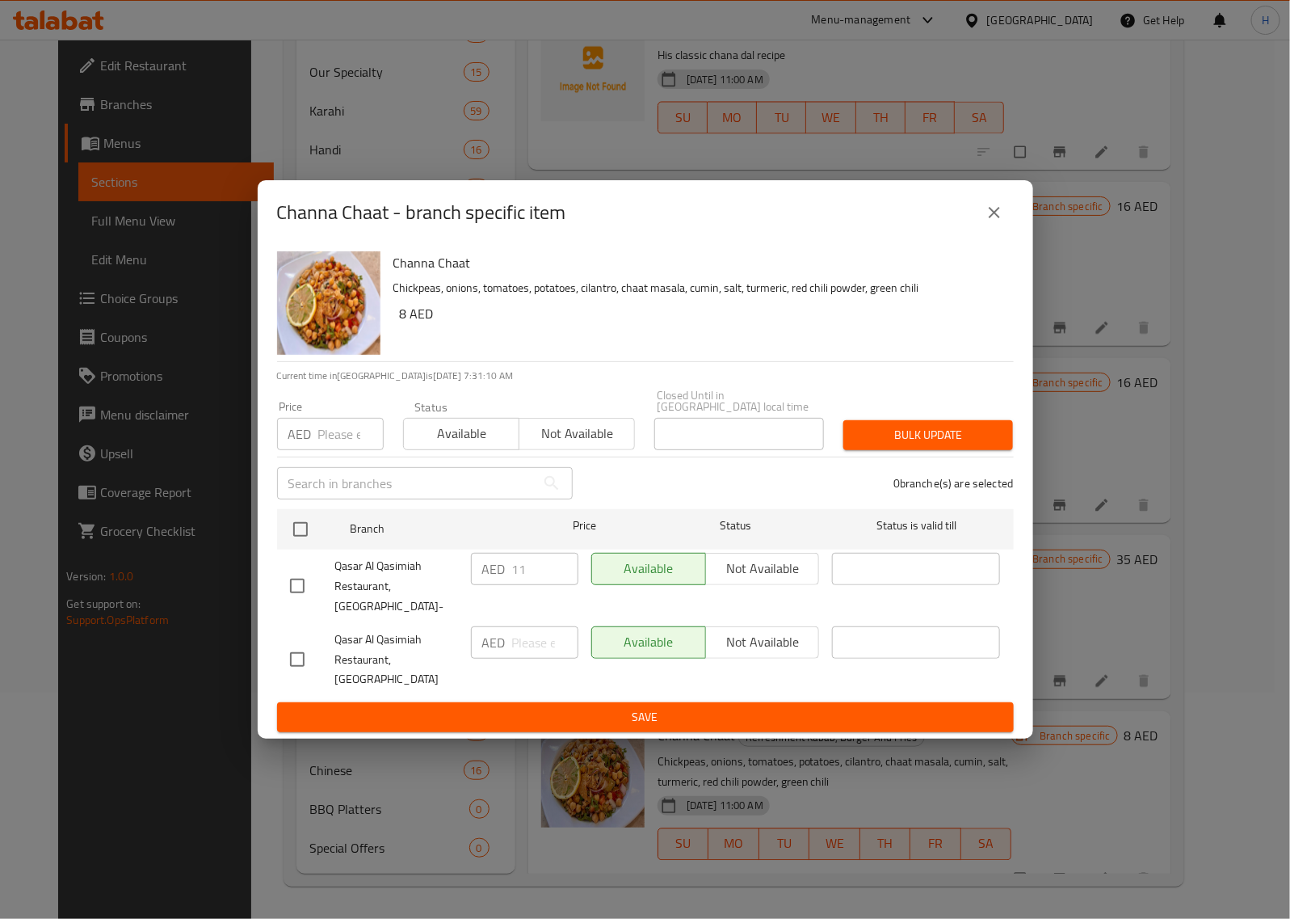
click at [992, 218] on icon "close" at bounding box center [994, 212] width 11 height 11
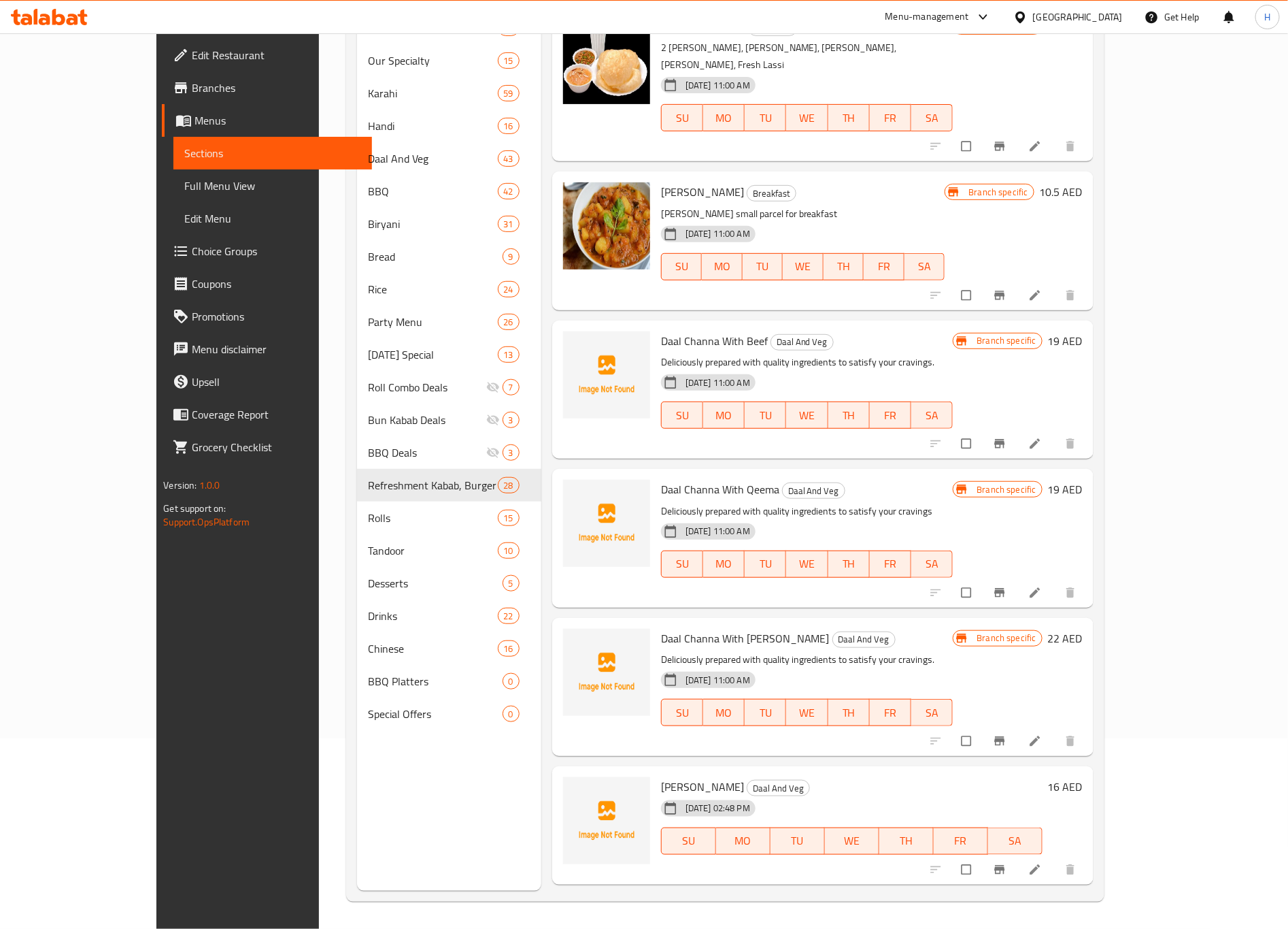
scroll to position [0, 0]
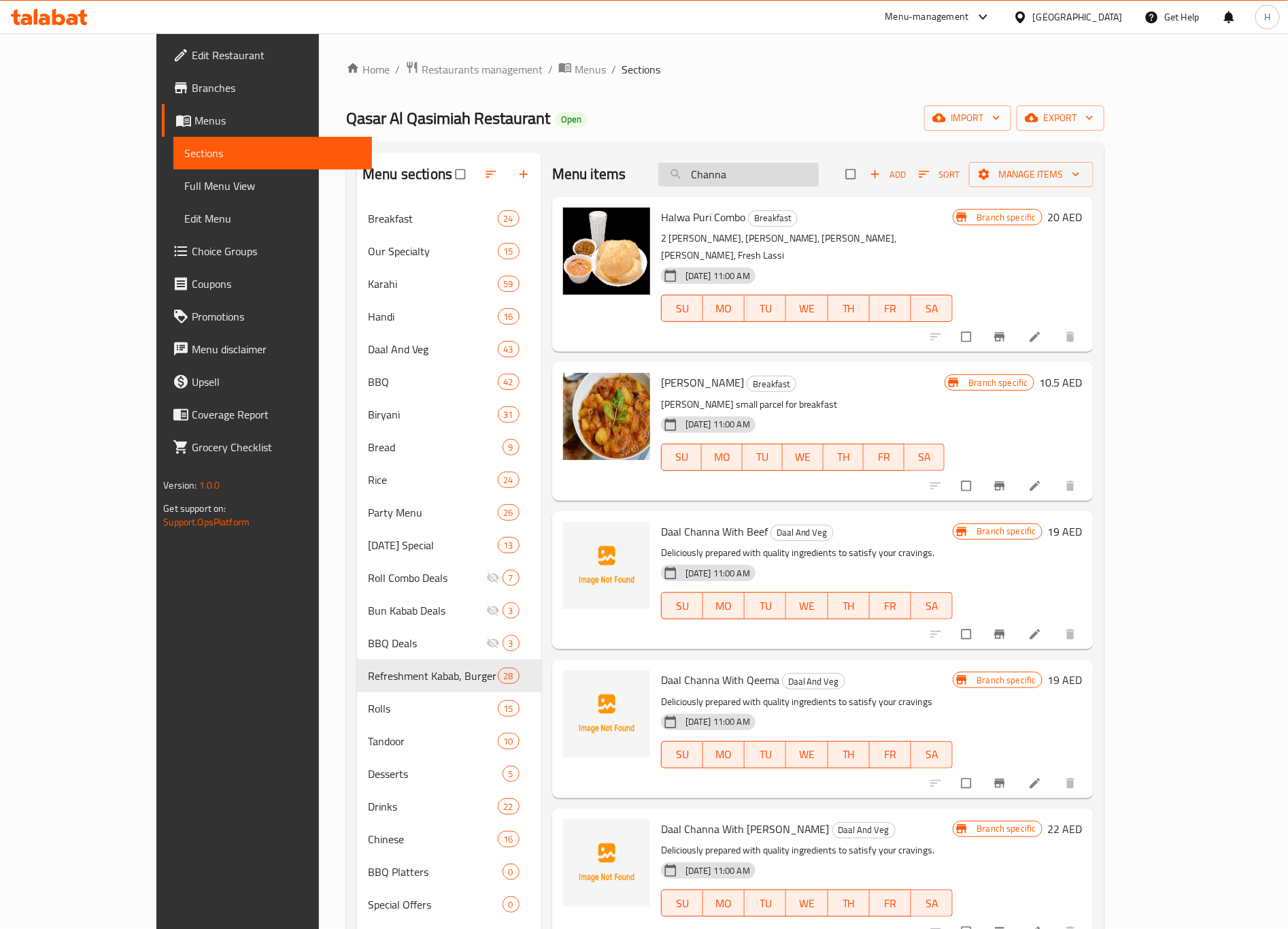
click at [818, 163] on input "Channa" at bounding box center [738, 174] width 161 height 24
click at [812, 168] on input "Channa" at bounding box center [738, 174] width 161 height 24
paste input "Dahi Bhaly"
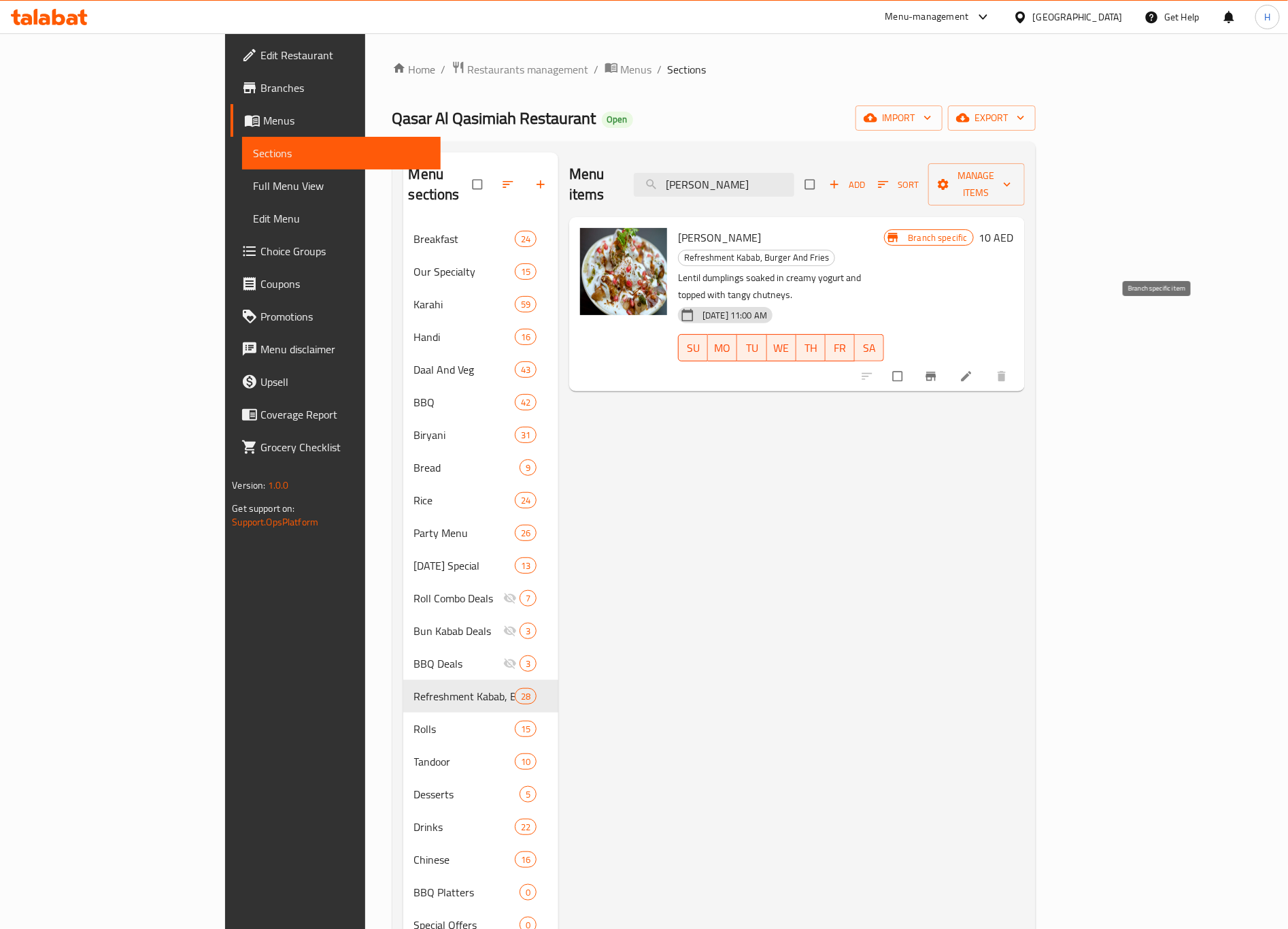
click at [936, 372] on icon "Branch-specific-item" at bounding box center [931, 376] width 10 height 9
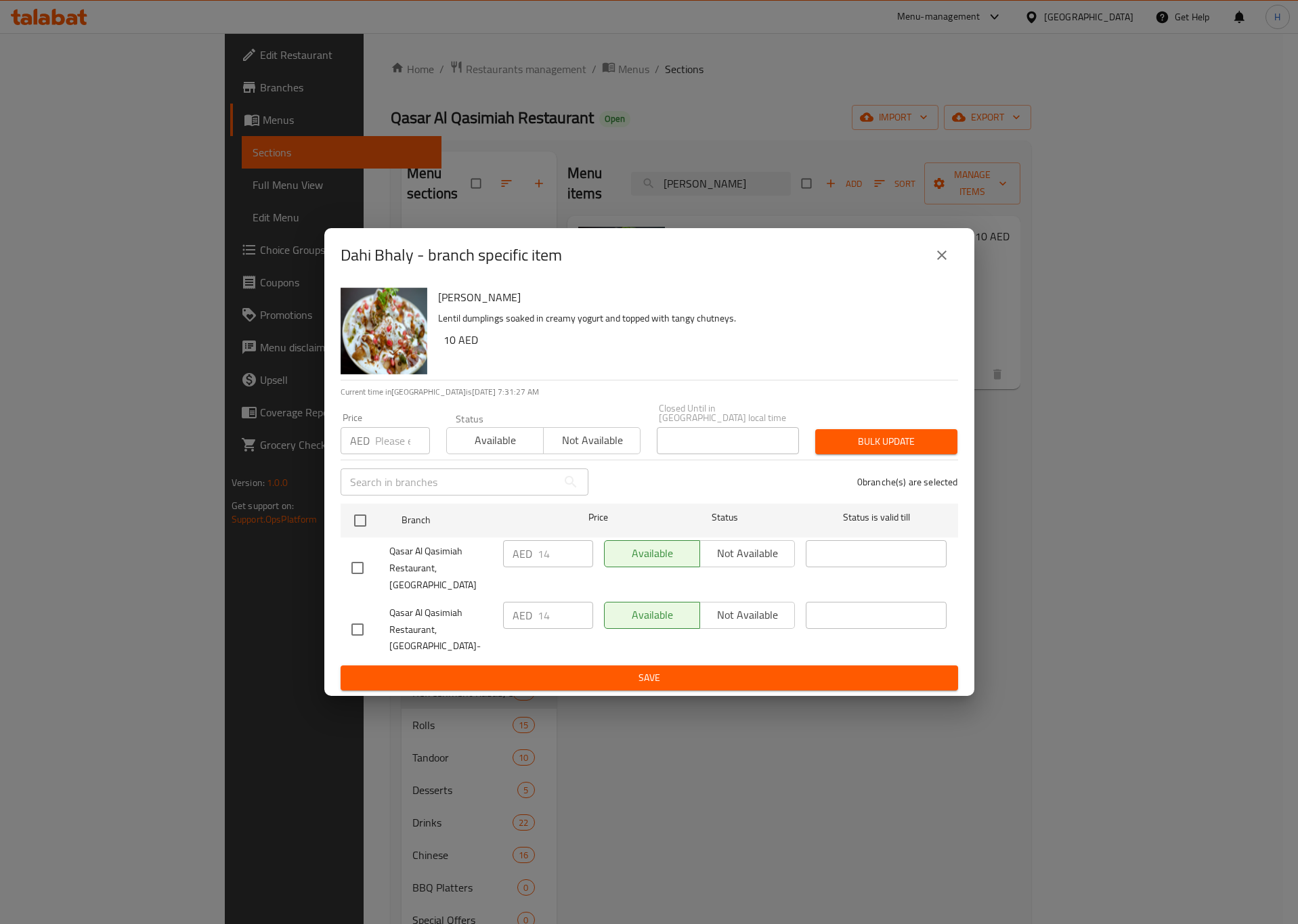
click at [945, 263] on icon "close" at bounding box center [941, 255] width 16 height 16
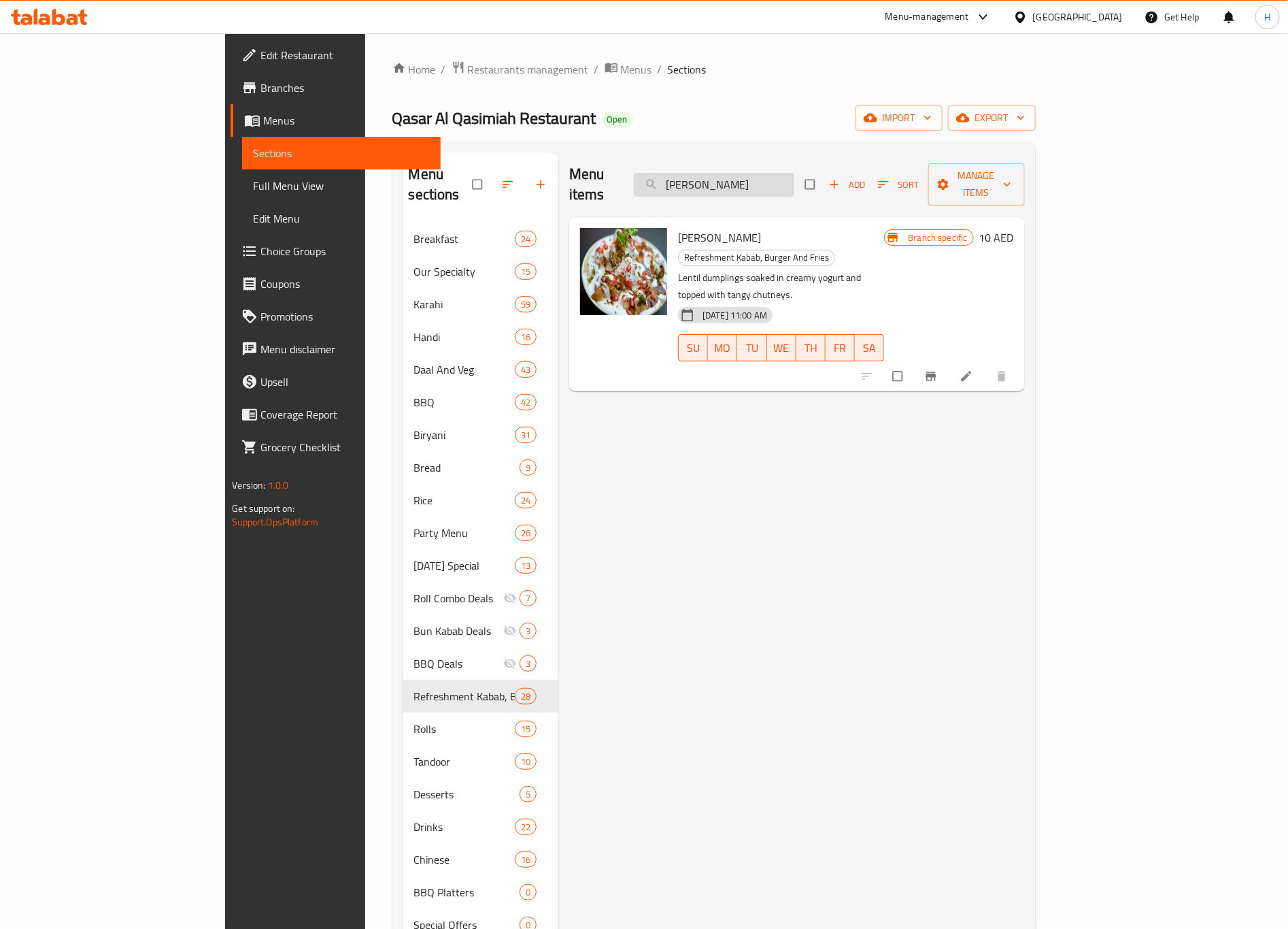
click at [795, 174] on input "Dahi Bhaly" at bounding box center [714, 184] width 161 height 24
paste input "Phulki"
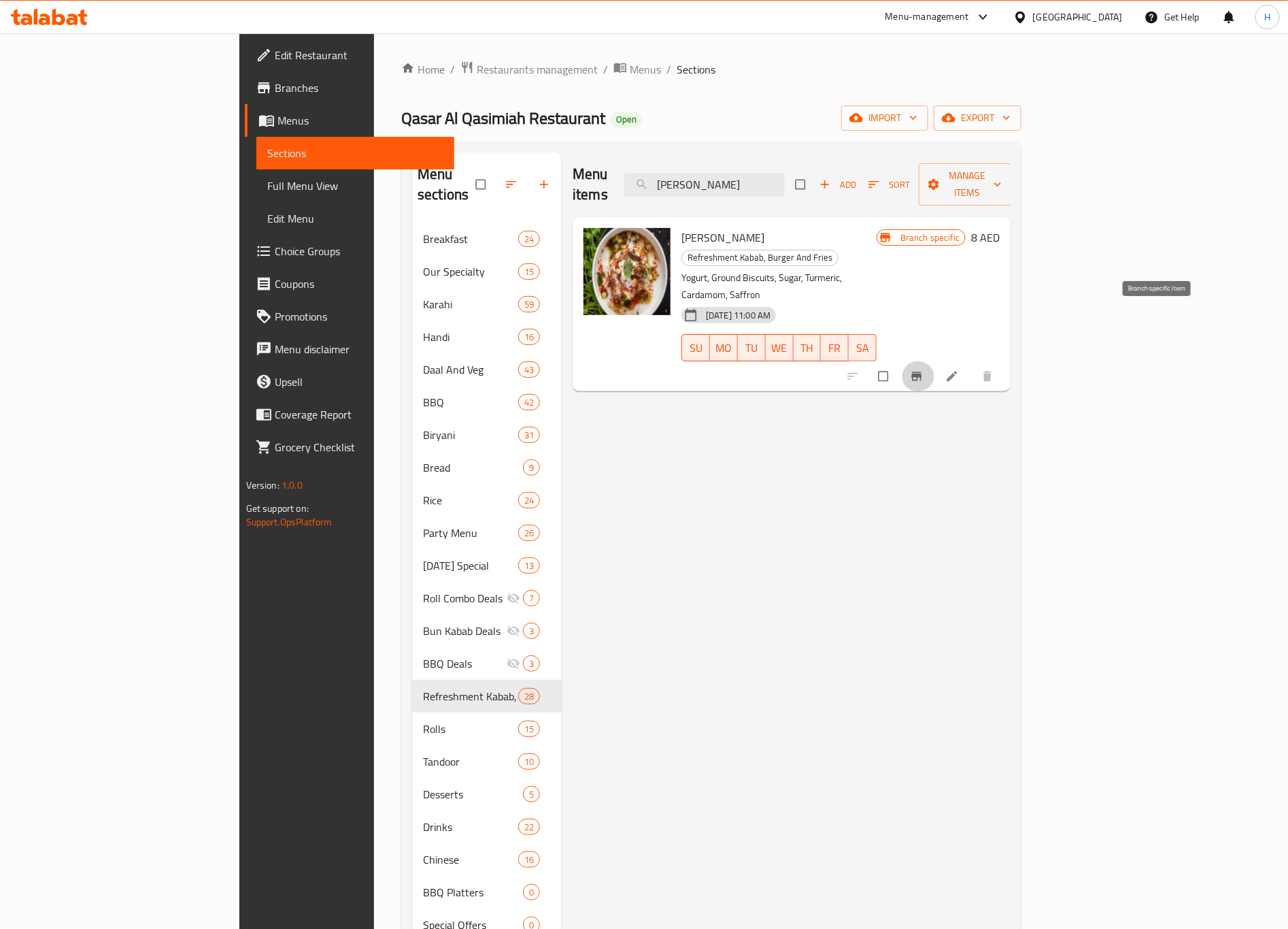
click at [923, 370] on icon "Branch-specific-item" at bounding box center [917, 376] width 13 height 13
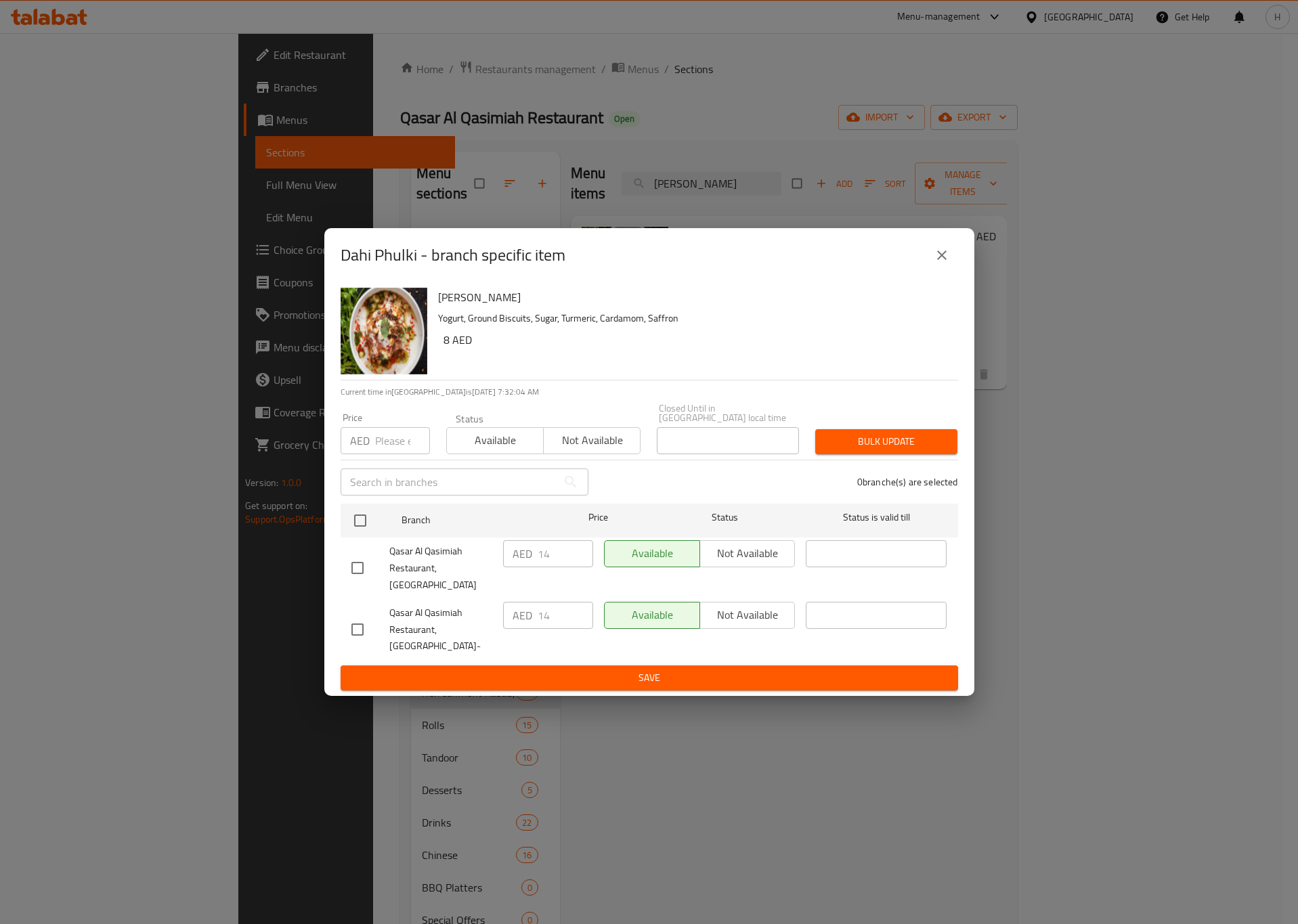
click at [933, 271] on button "close" at bounding box center [941, 255] width 33 height 33
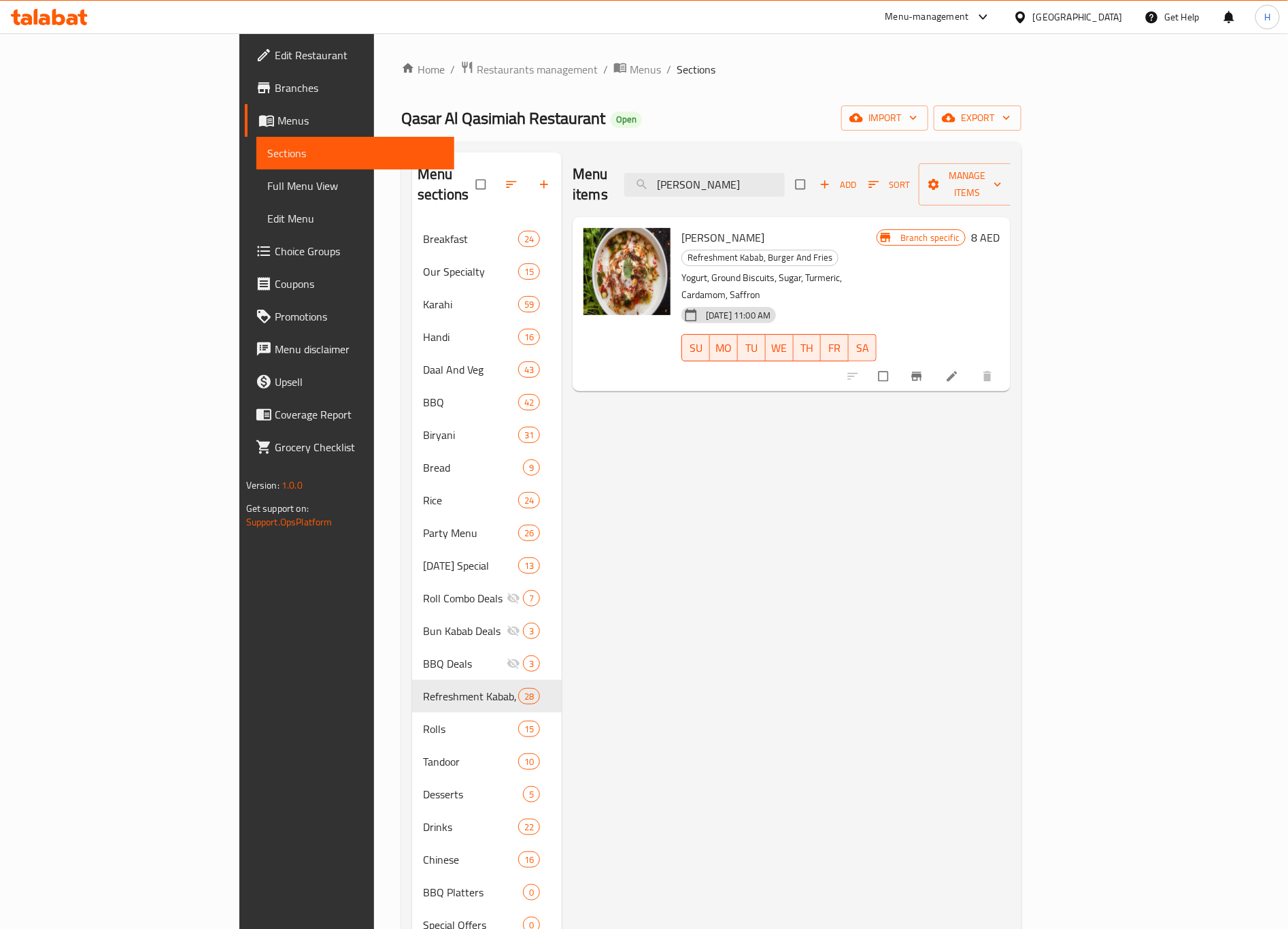
click at [829, 188] on div "Menu items Dahi Phulki Add Sort Manage items" at bounding box center [791, 184] width 438 height 65
click at [785, 180] on input "Dahi Phulki" at bounding box center [705, 184] width 161 height 24
paste input "Pani Puri"
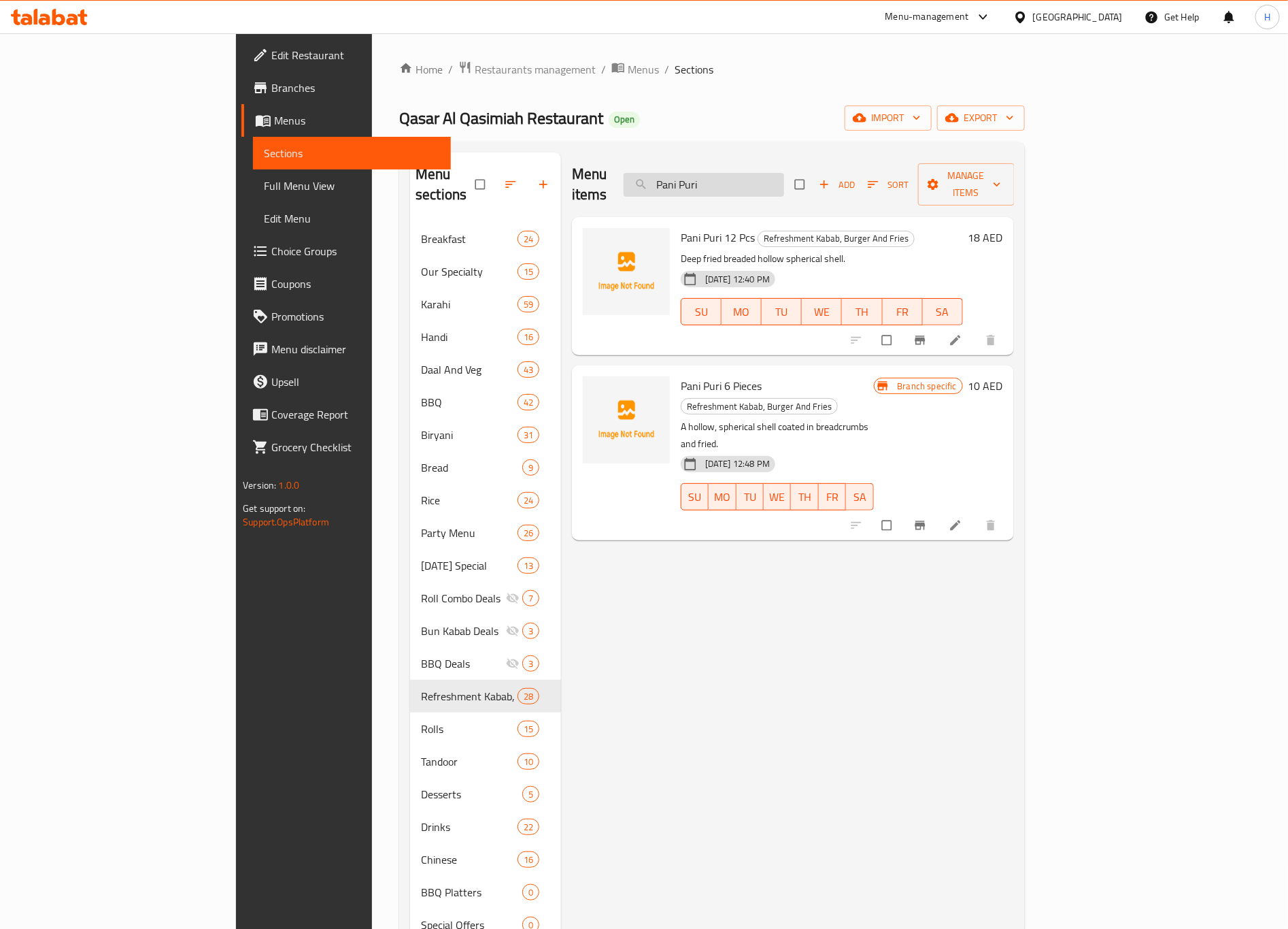
click at [784, 176] on input "Pani Puri" at bounding box center [704, 184] width 161 height 24
paste input "Matka Rabri"
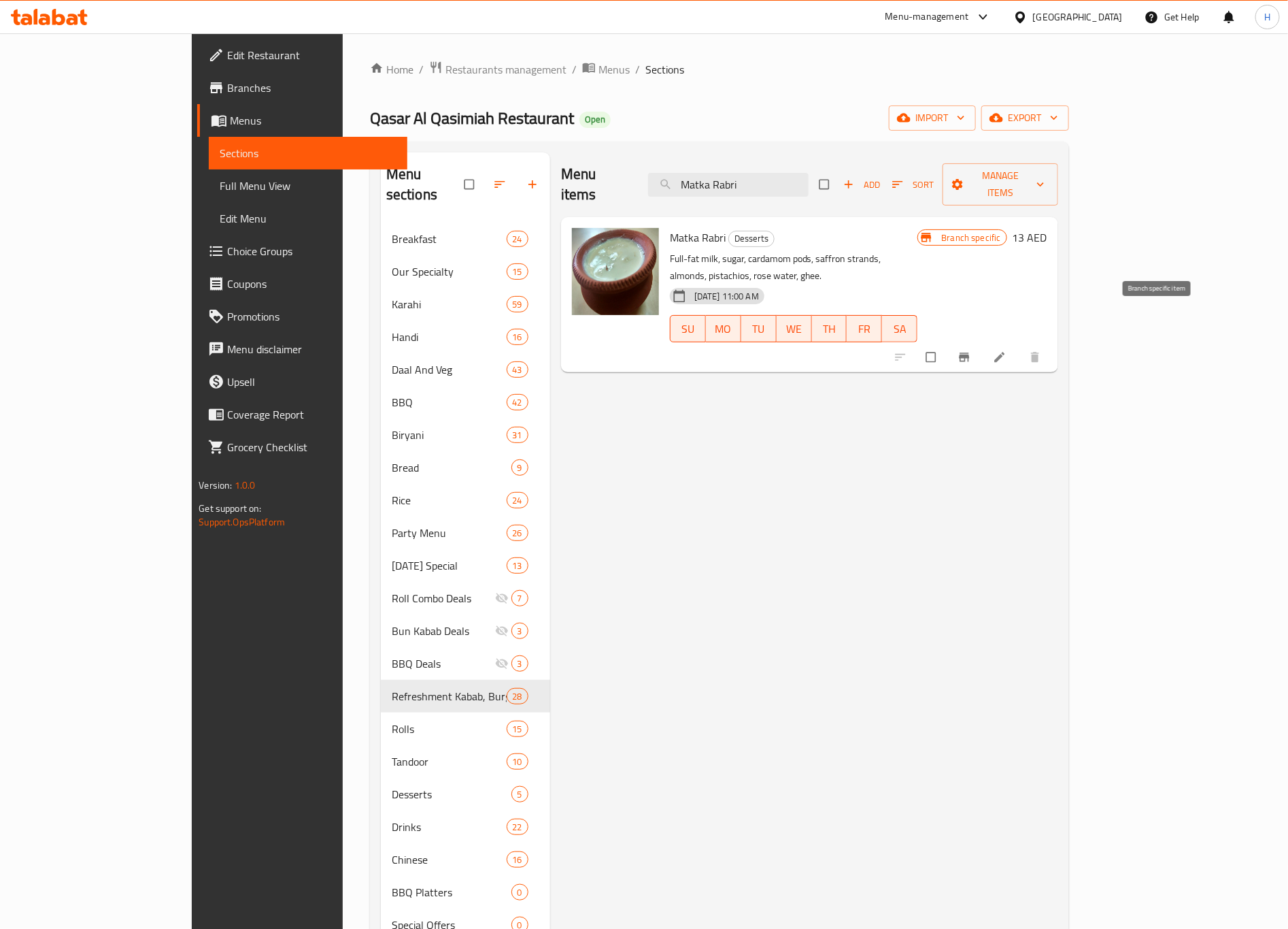
click at [982, 342] on button "Branch-specific-item" at bounding box center [966, 357] width 33 height 30
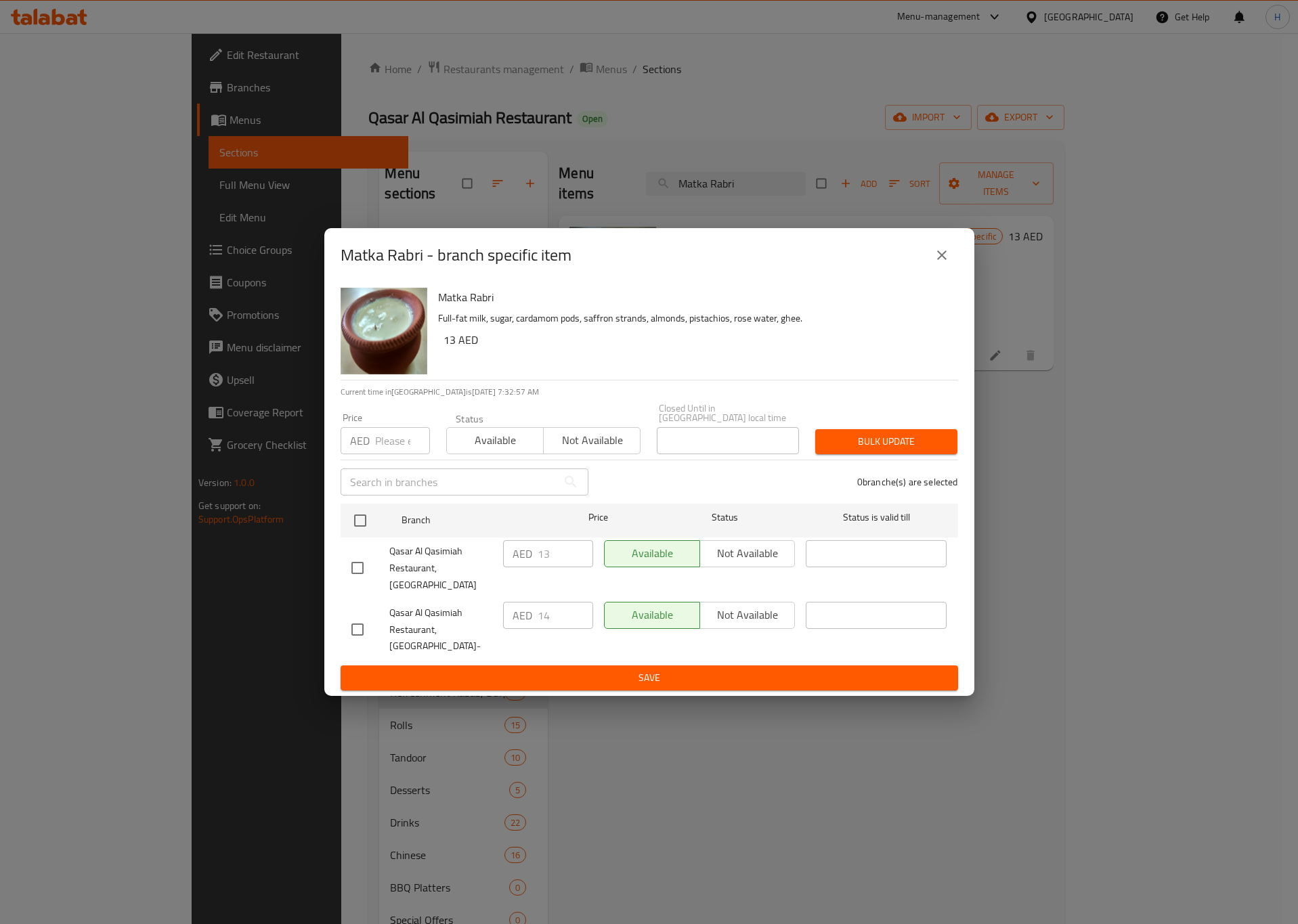
click at [947, 263] on icon "close" at bounding box center [941, 255] width 16 height 16
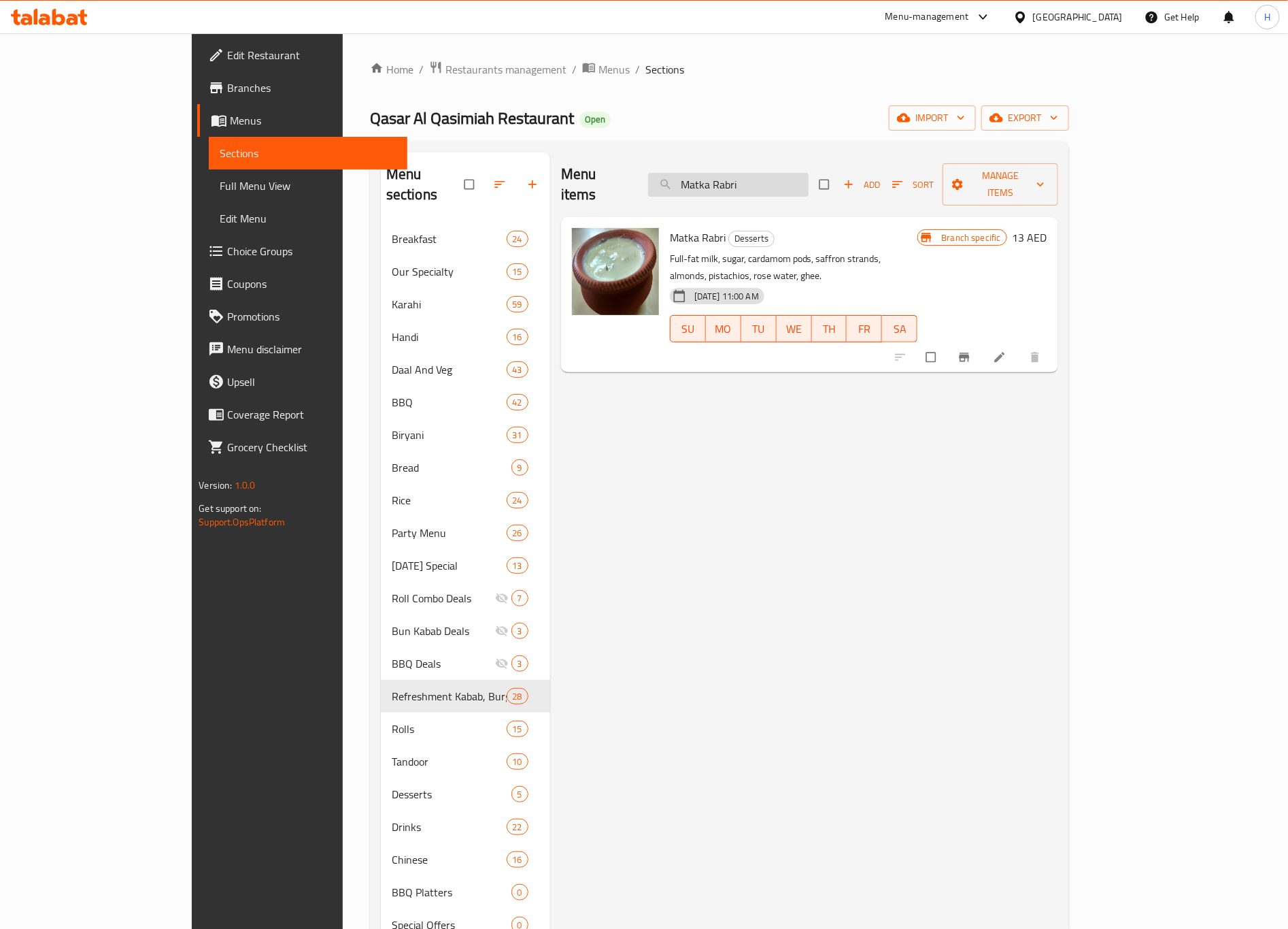
click at [809, 175] on input "Matka Rabri" at bounding box center [728, 184] width 161 height 24
paste input "Kheer"
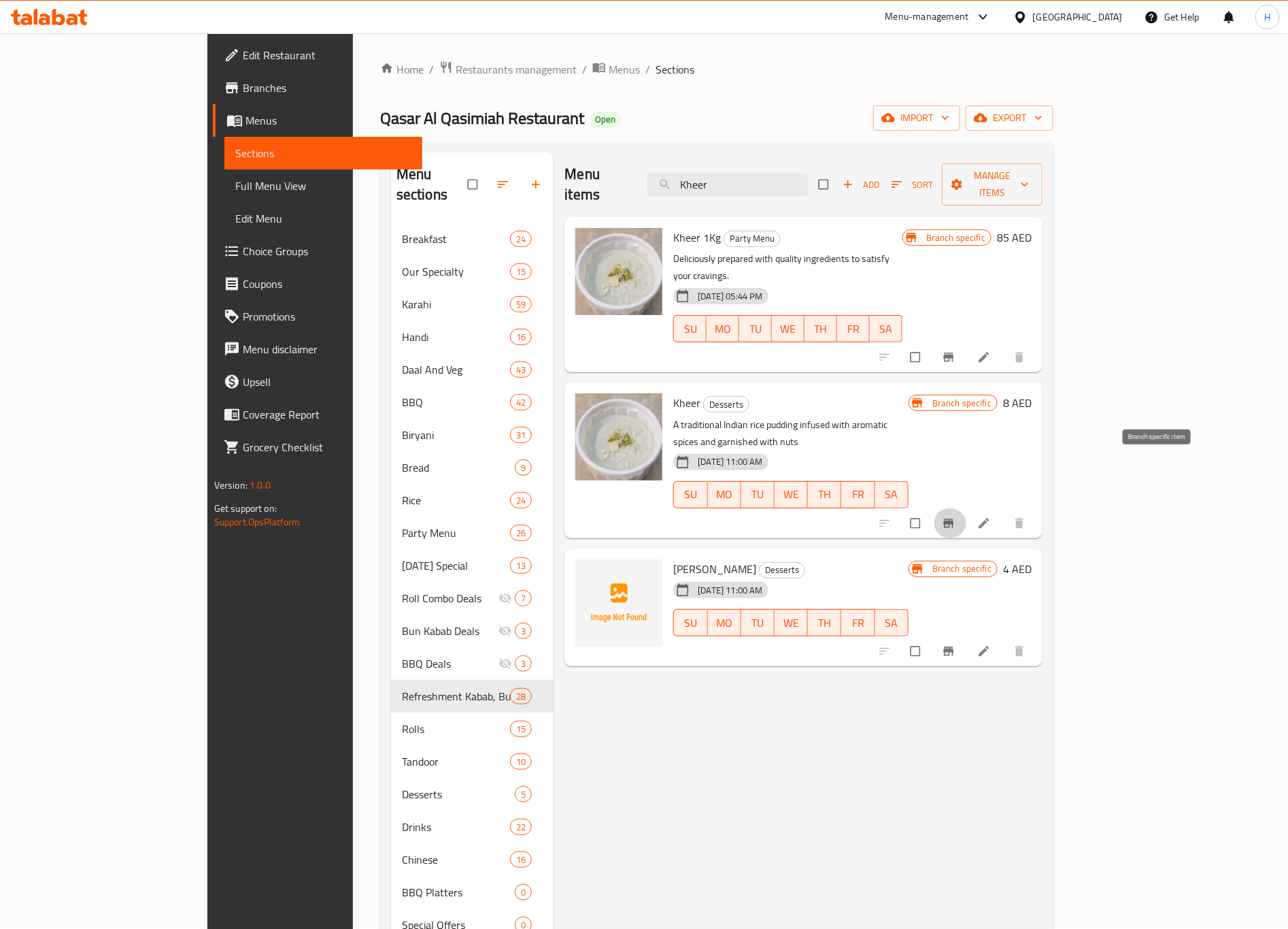
click at [966, 508] on button "Branch-specific-item" at bounding box center [950, 523] width 33 height 30
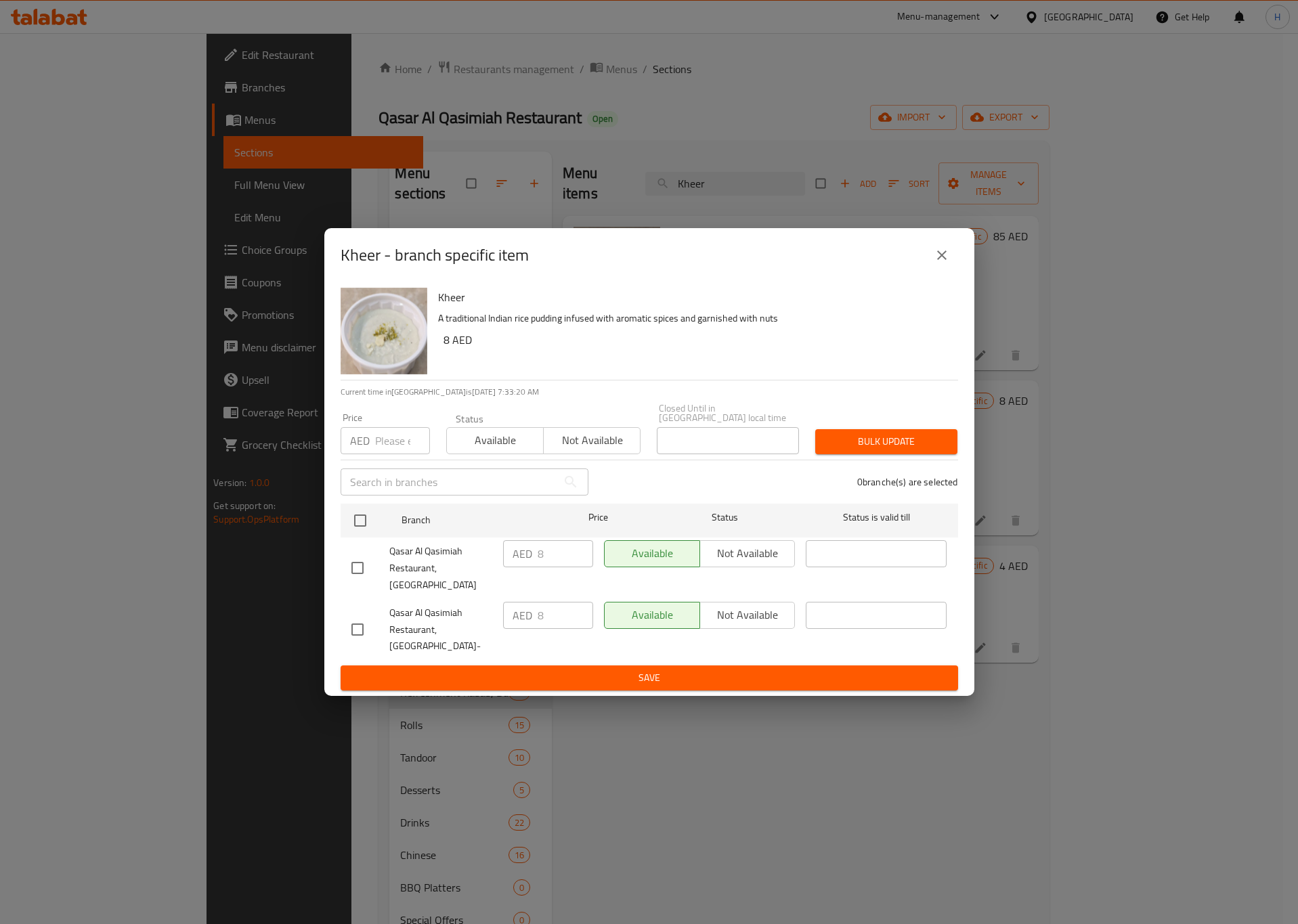
click at [954, 271] on button "close" at bounding box center [941, 255] width 33 height 33
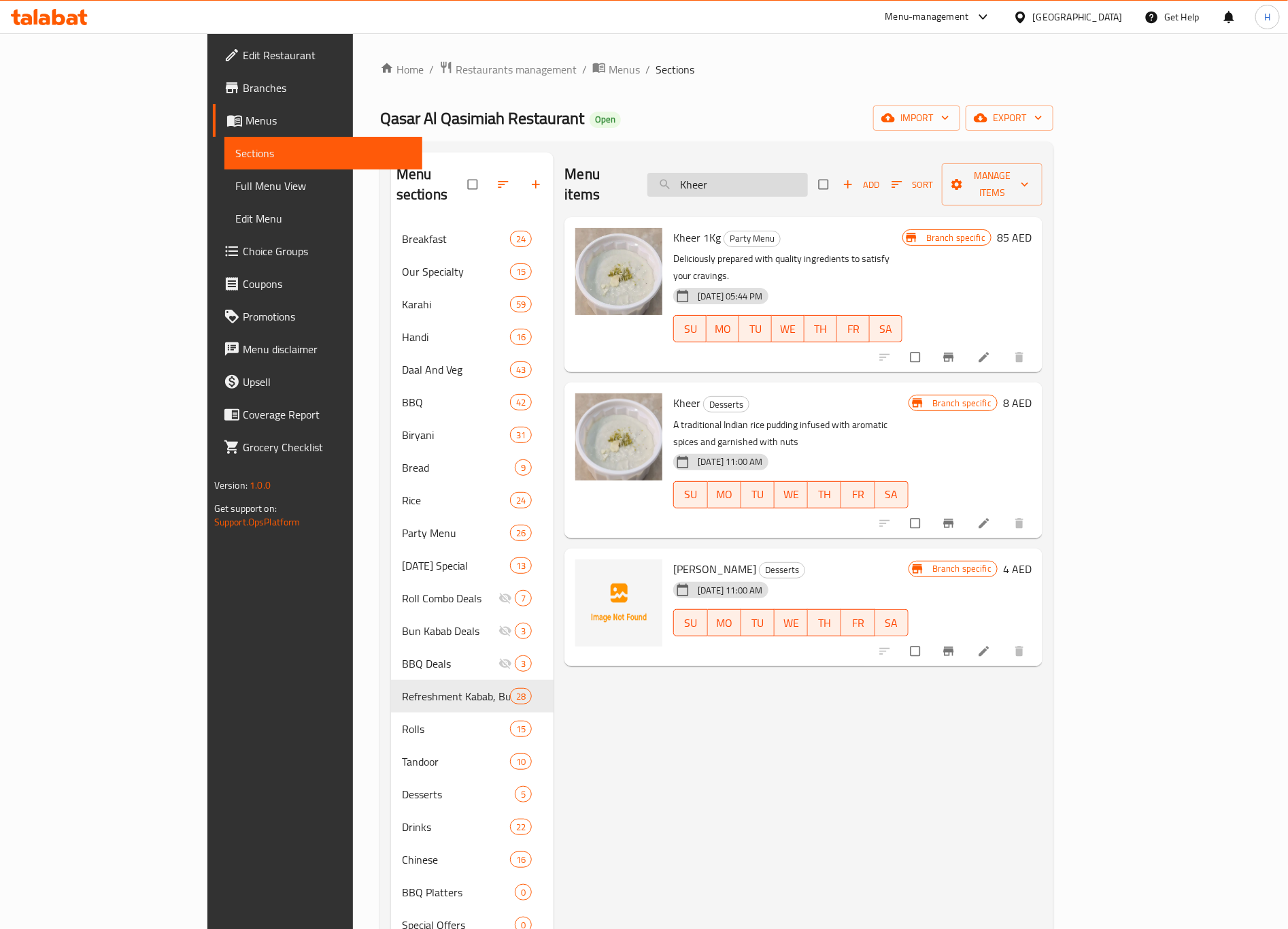
click at [808, 186] on input "Kheer" at bounding box center [727, 184] width 161 height 24
paste input "Ghulab Jaman"
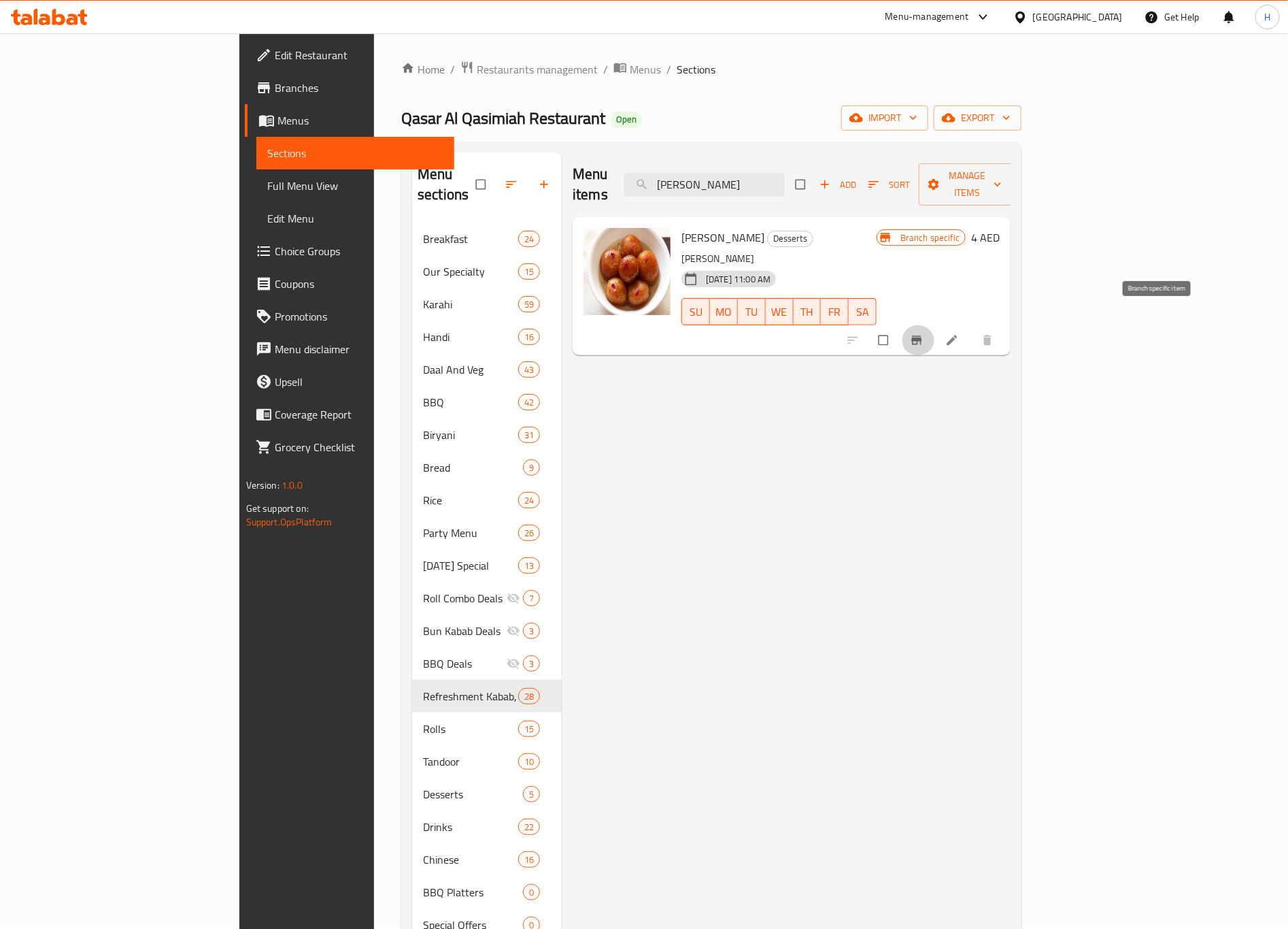
click at [922, 336] on icon "Branch-specific-item" at bounding box center [917, 340] width 10 height 9
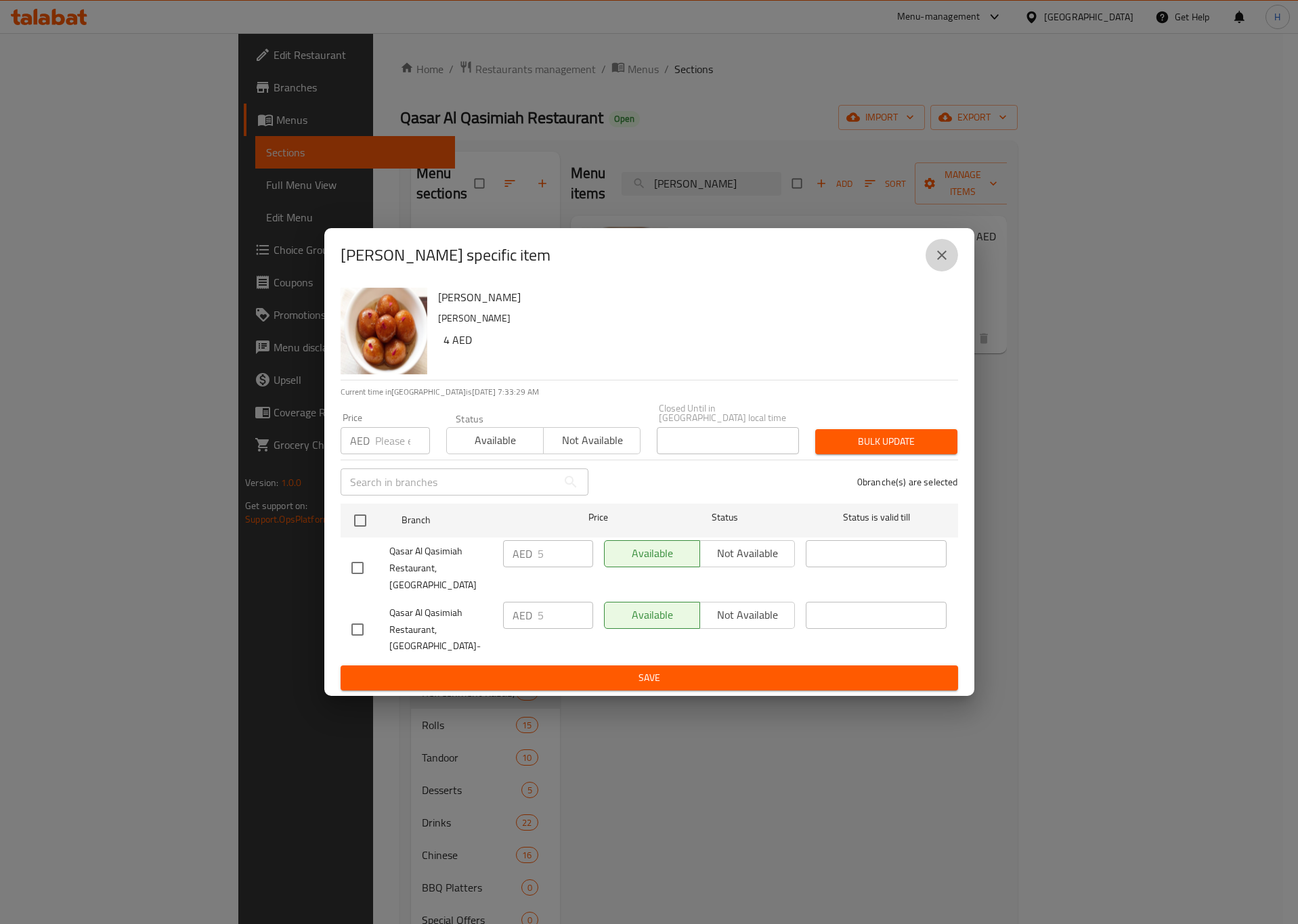
click at [943, 260] on icon "close" at bounding box center [941, 255] width 9 height 9
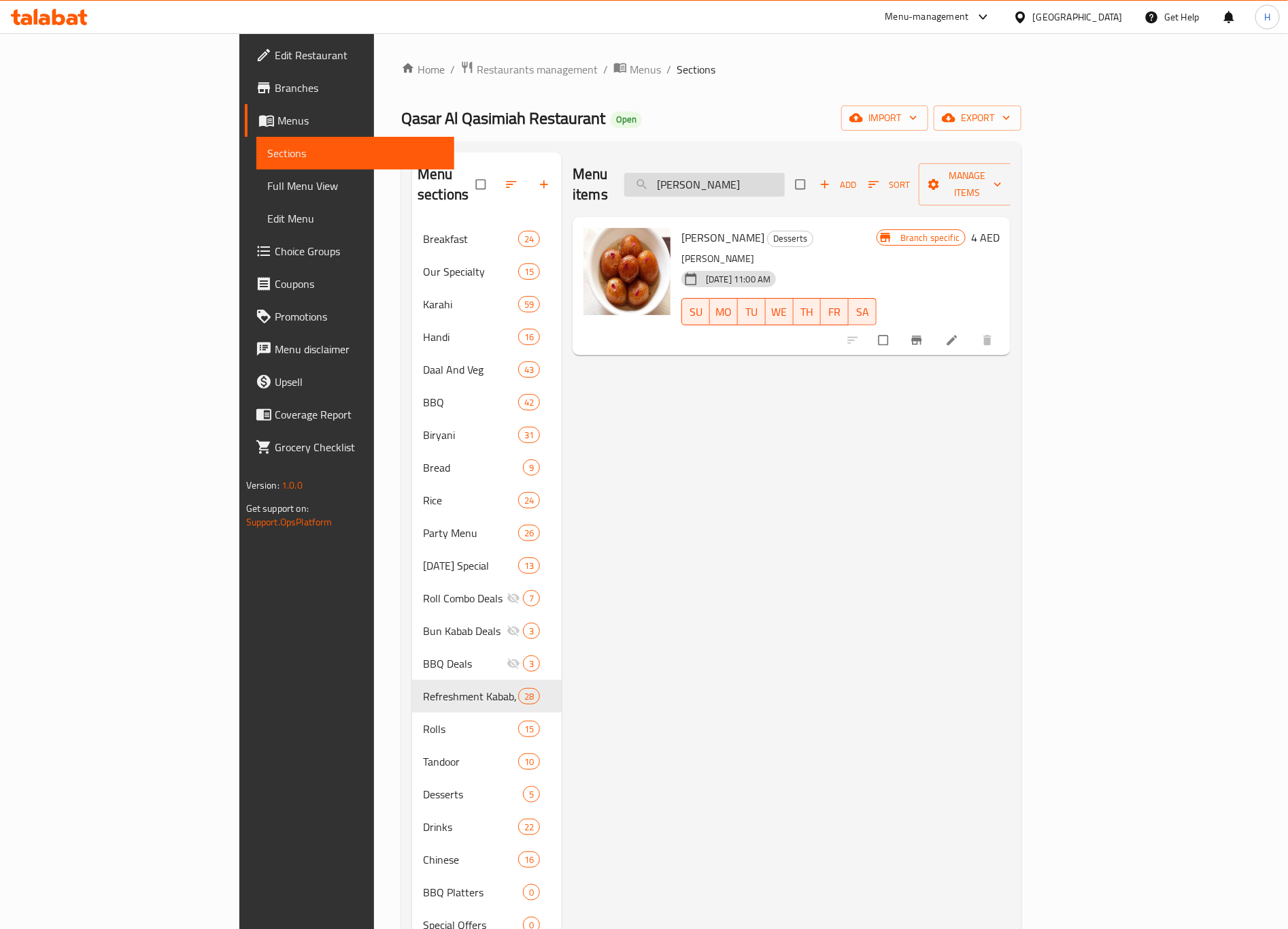
click at [785, 184] on input "Ghulab Jaman" at bounding box center [705, 184] width 161 height 24
paste input "Banana Milk Shake"
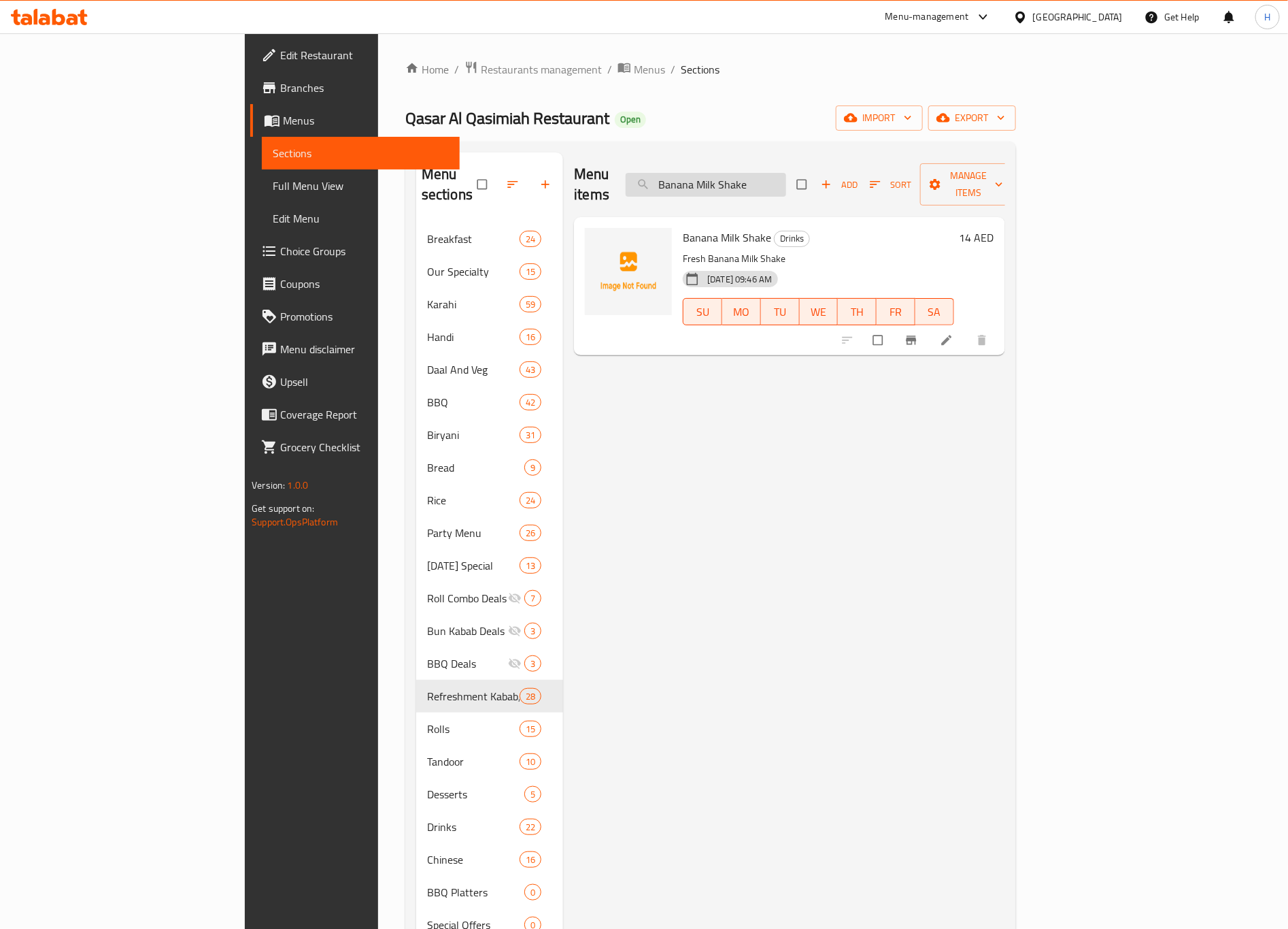
click at [786, 186] on input "Banana Milk Shake" at bounding box center [705, 184] width 161 height 24
paste input "Avacado"
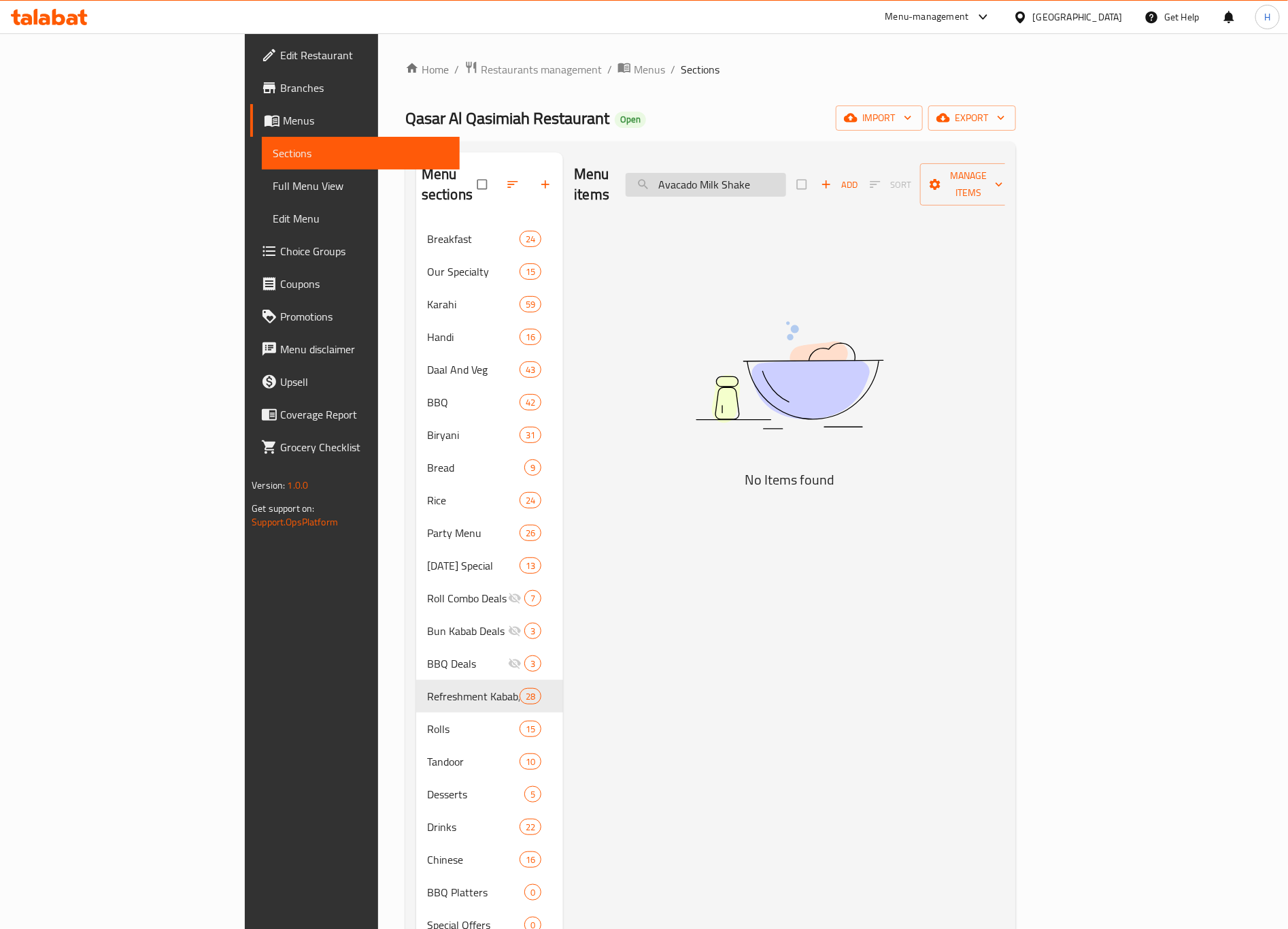
click at [763, 176] on input "Avacado Milk Shake" at bounding box center [705, 184] width 161 height 24
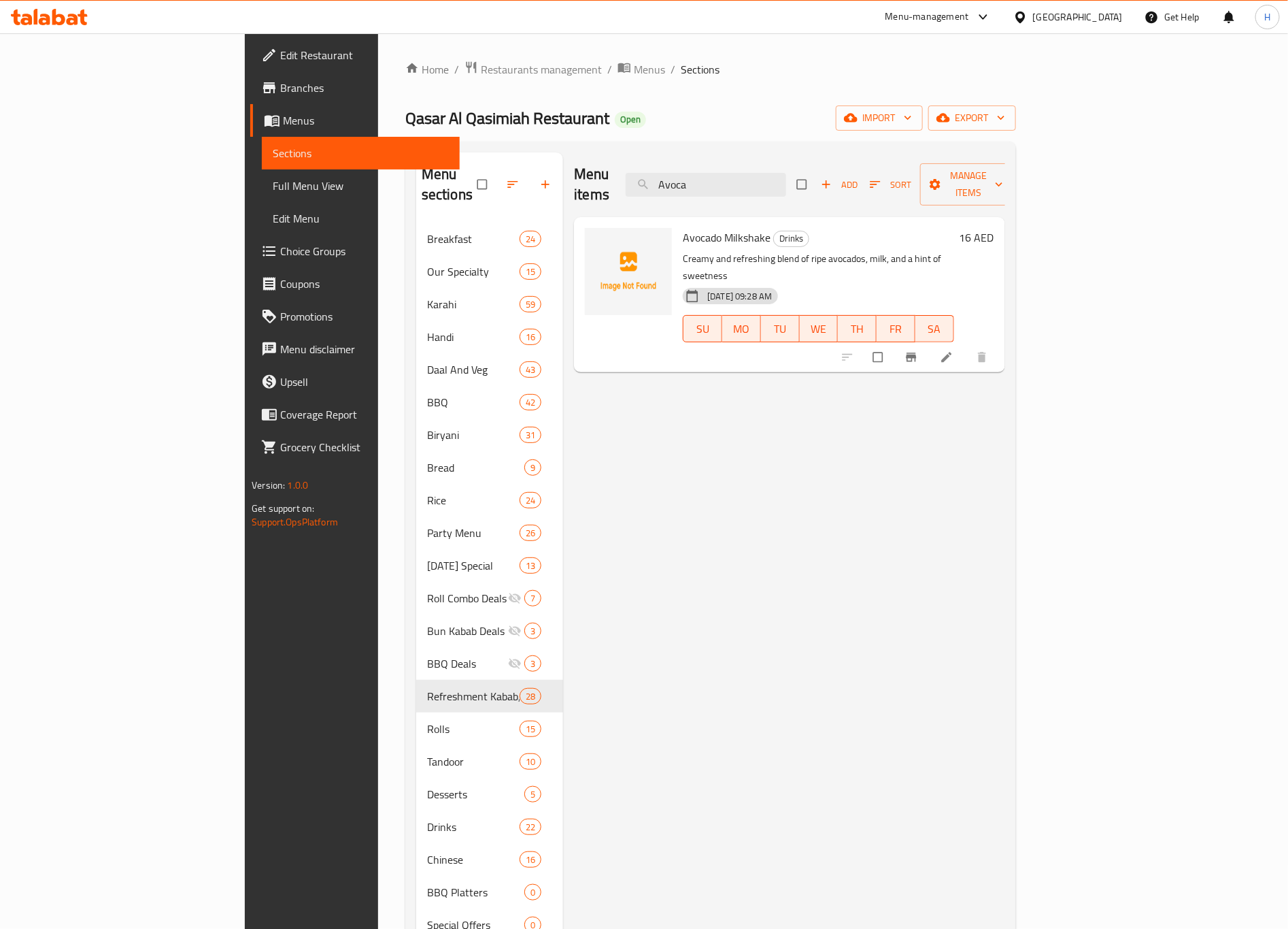
type input "Avoca"
click at [916, 353] on icon "Branch-specific-item" at bounding box center [911, 357] width 10 height 9
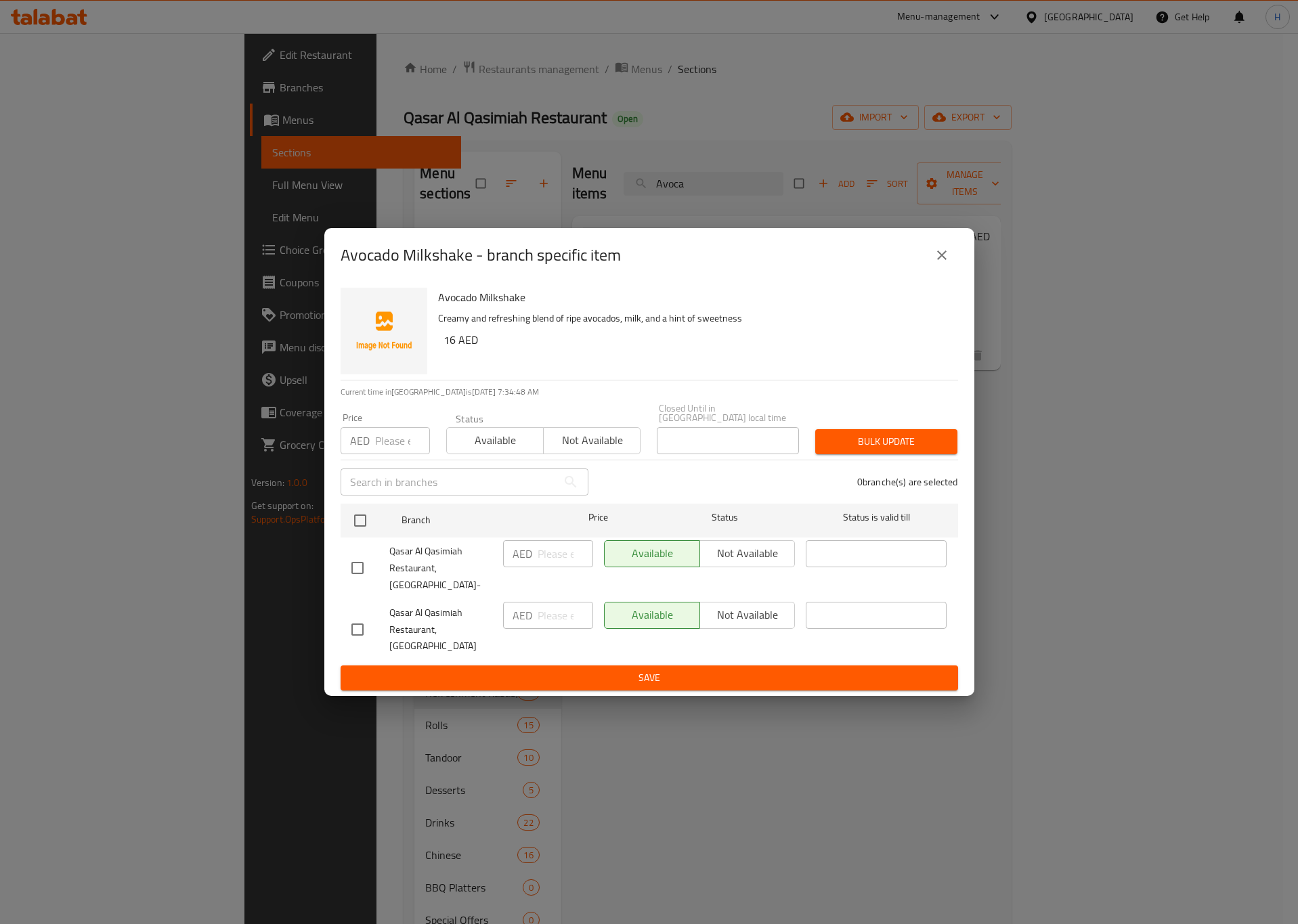
click at [943, 263] on icon "close" at bounding box center [941, 255] width 16 height 16
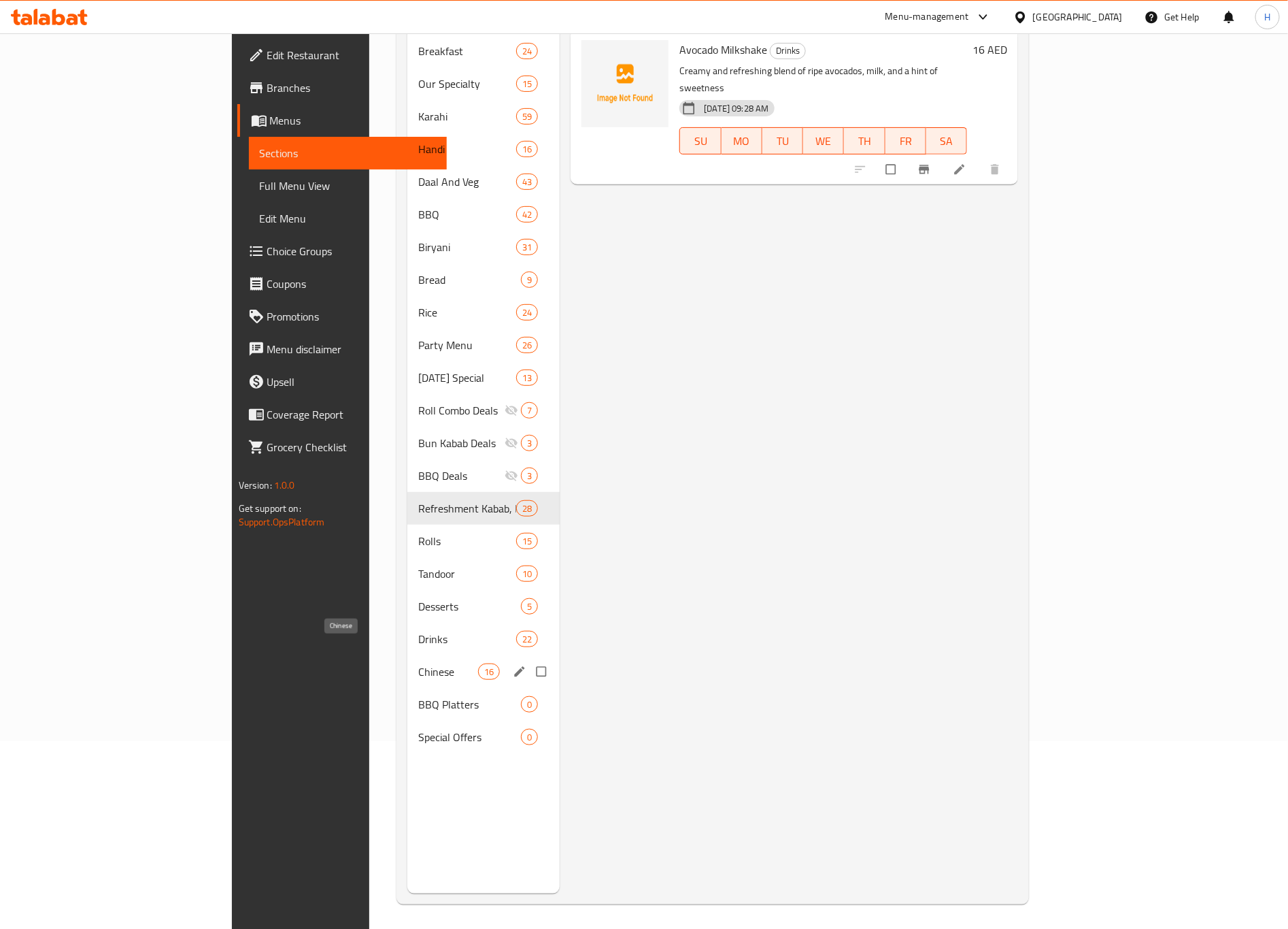
scroll to position [190, 0]
click at [418, 628] on span "Drinks" at bounding box center [448, 636] width 60 height 16
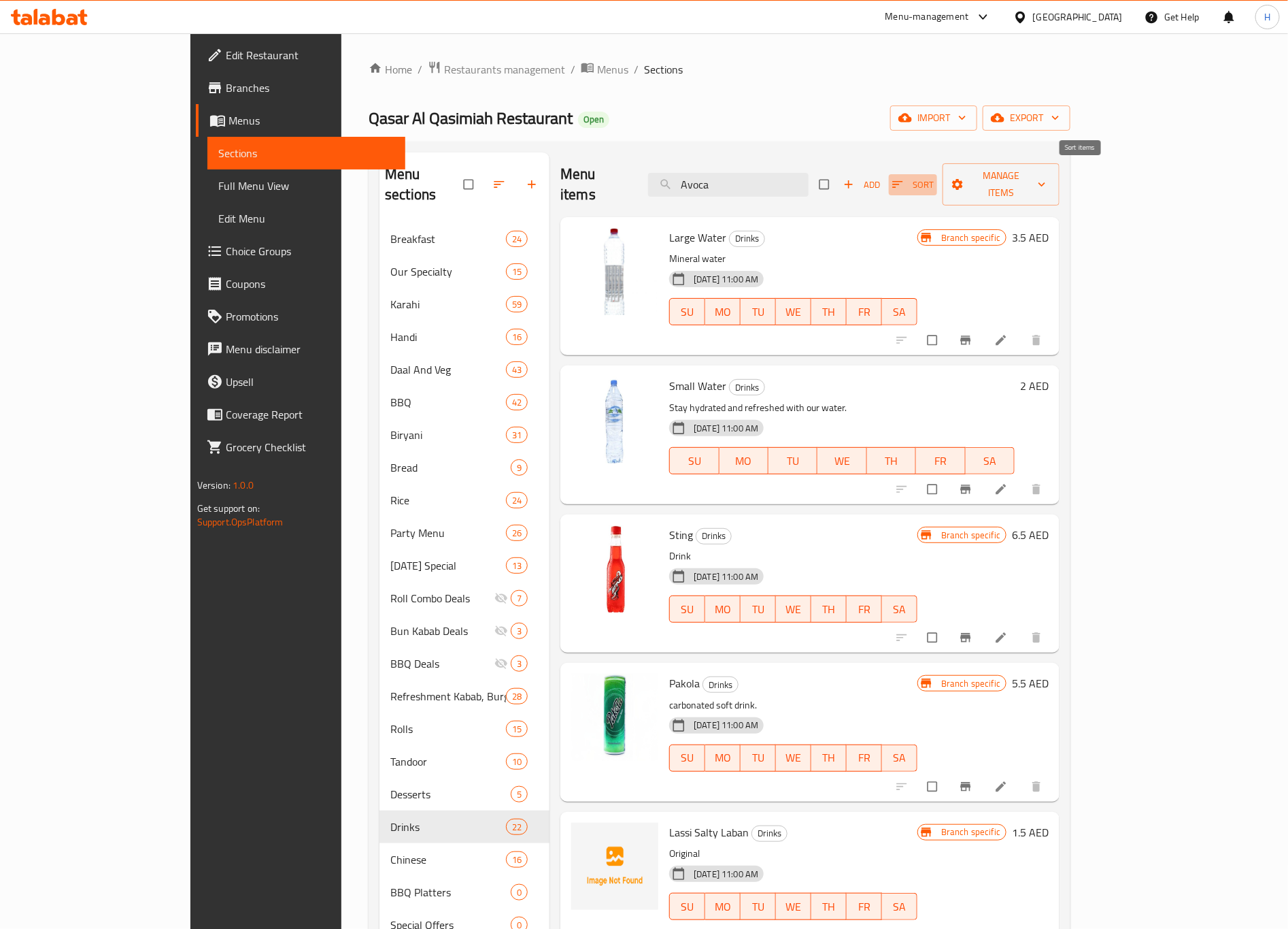
click at [904, 178] on icon "button" at bounding box center [897, 184] width 13 height 13
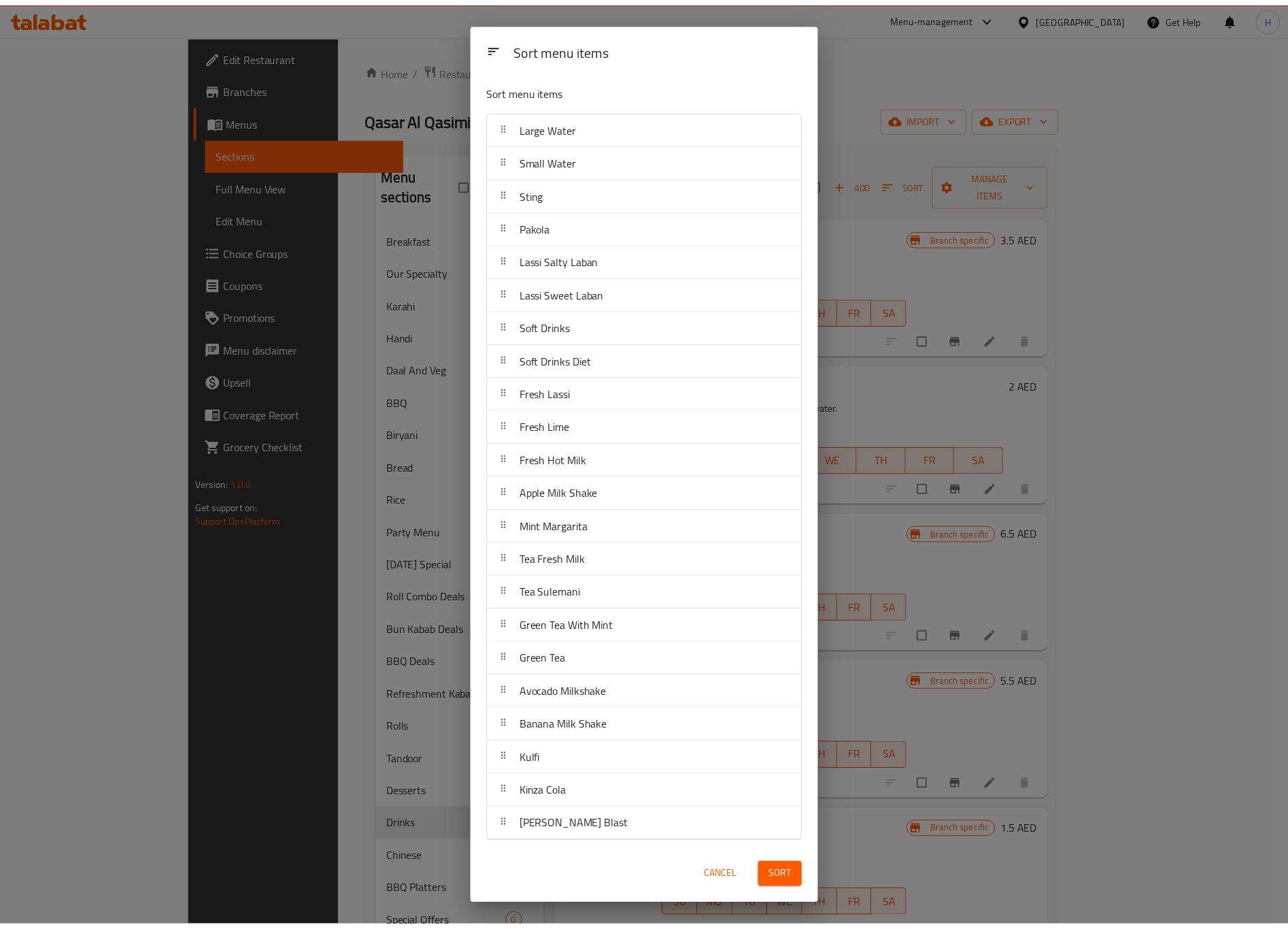
scroll to position [8, 0]
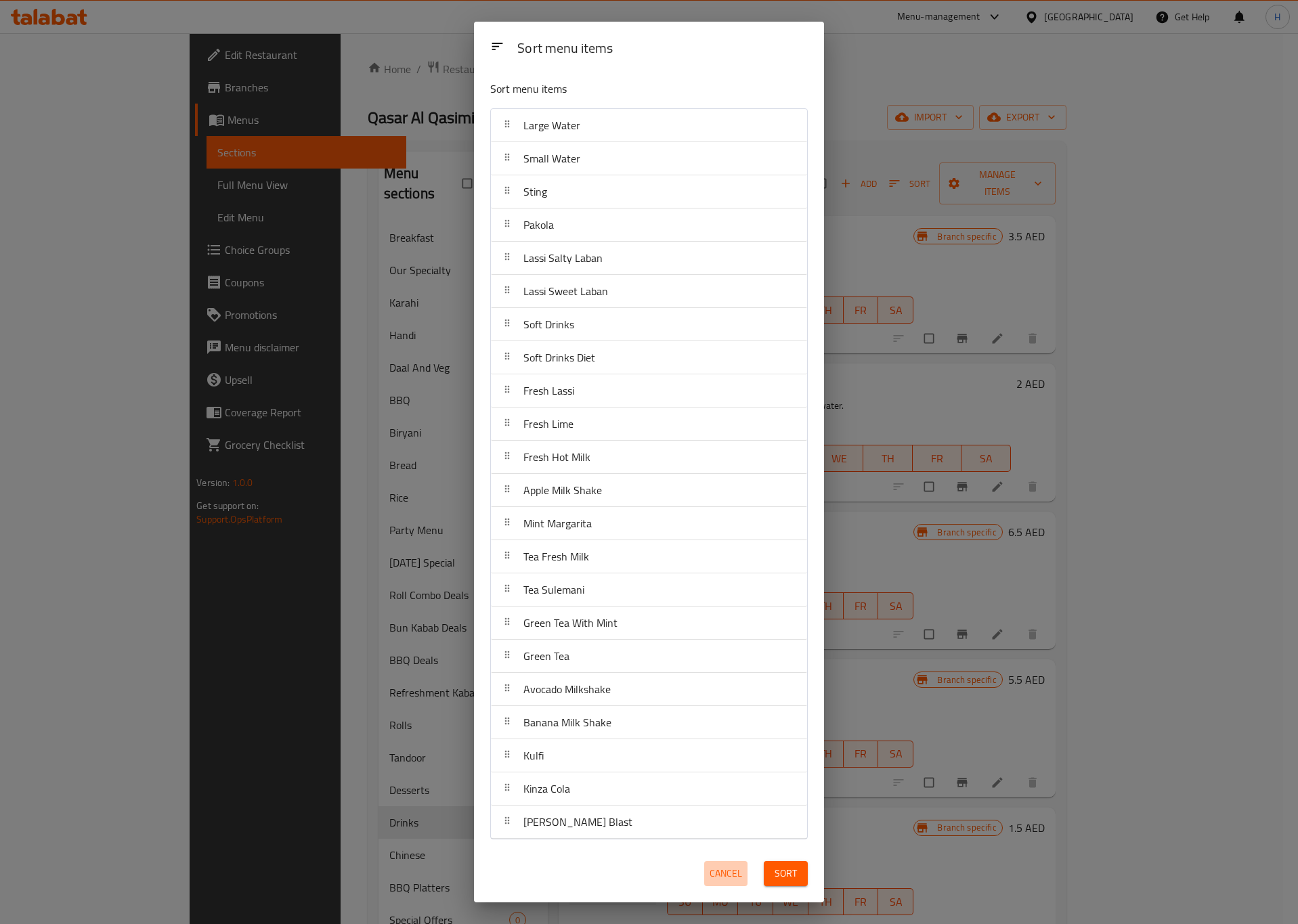
click at [735, 769] on button "Cancel" at bounding box center [726, 874] width 44 height 25
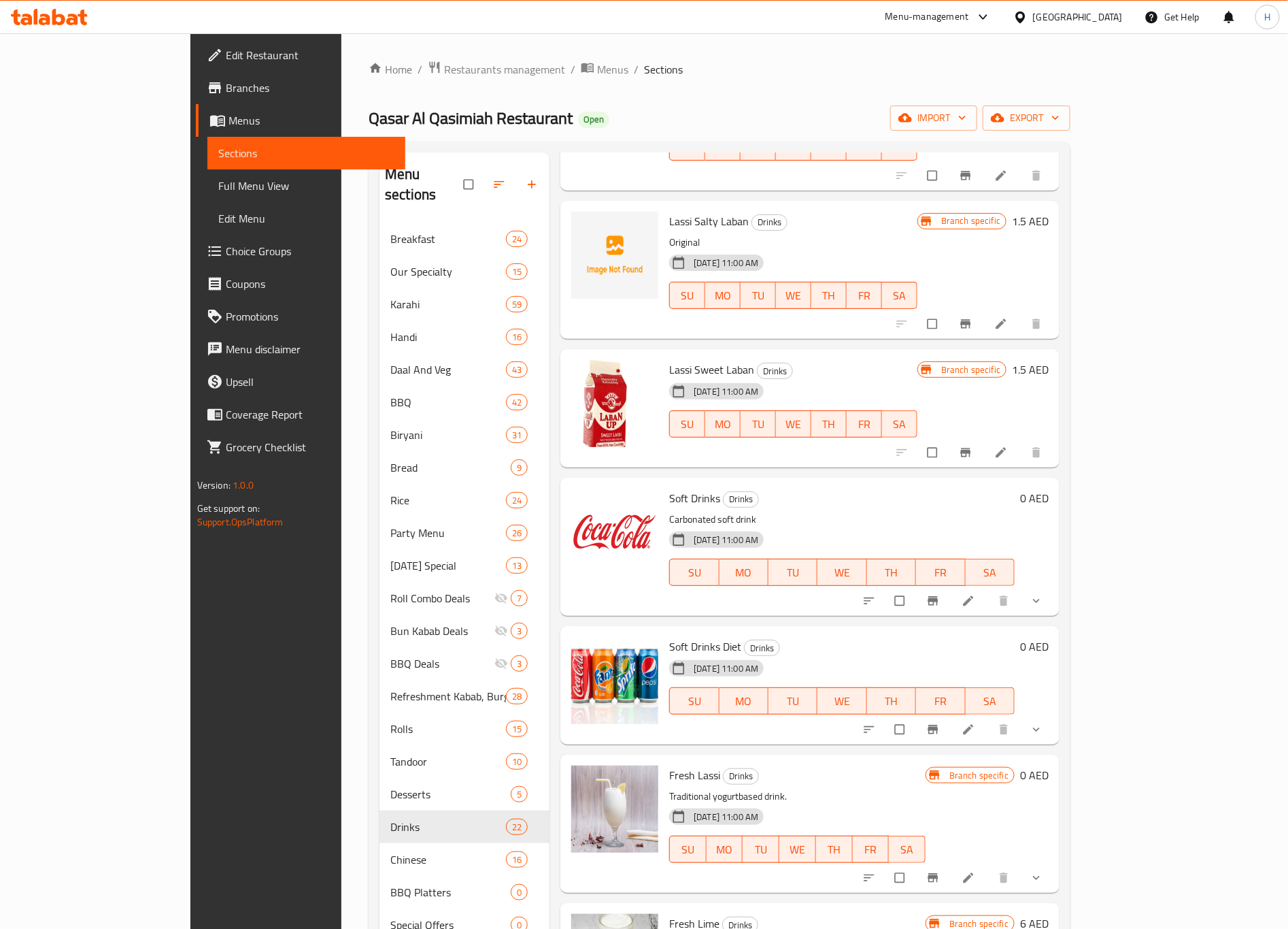
scroll to position [612, 0]
click at [1054, 586] on button "show more" at bounding box center [1037, 600] width 33 height 30
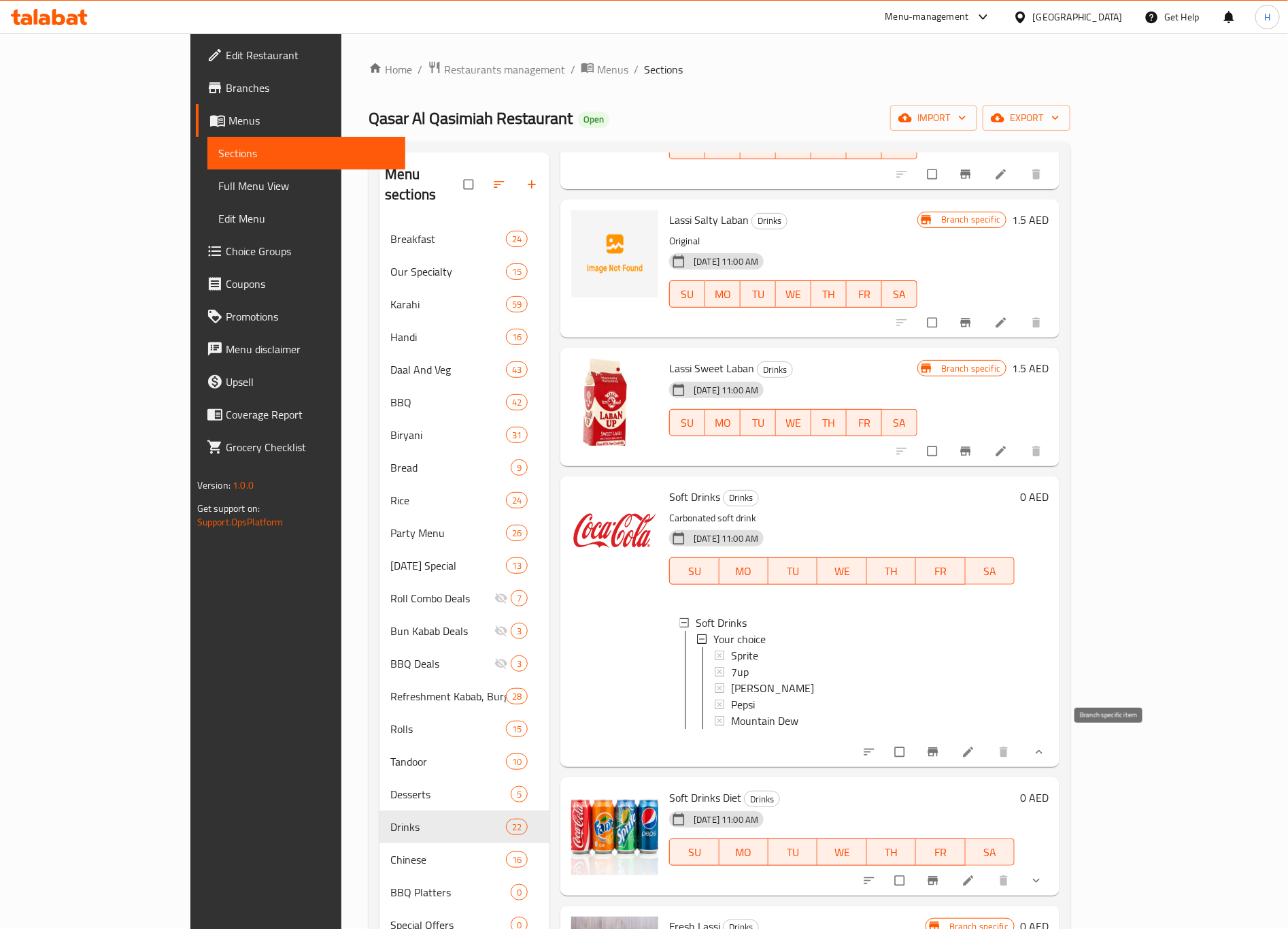
click at [939, 748] on icon "Branch-specific-item" at bounding box center [934, 752] width 10 height 9
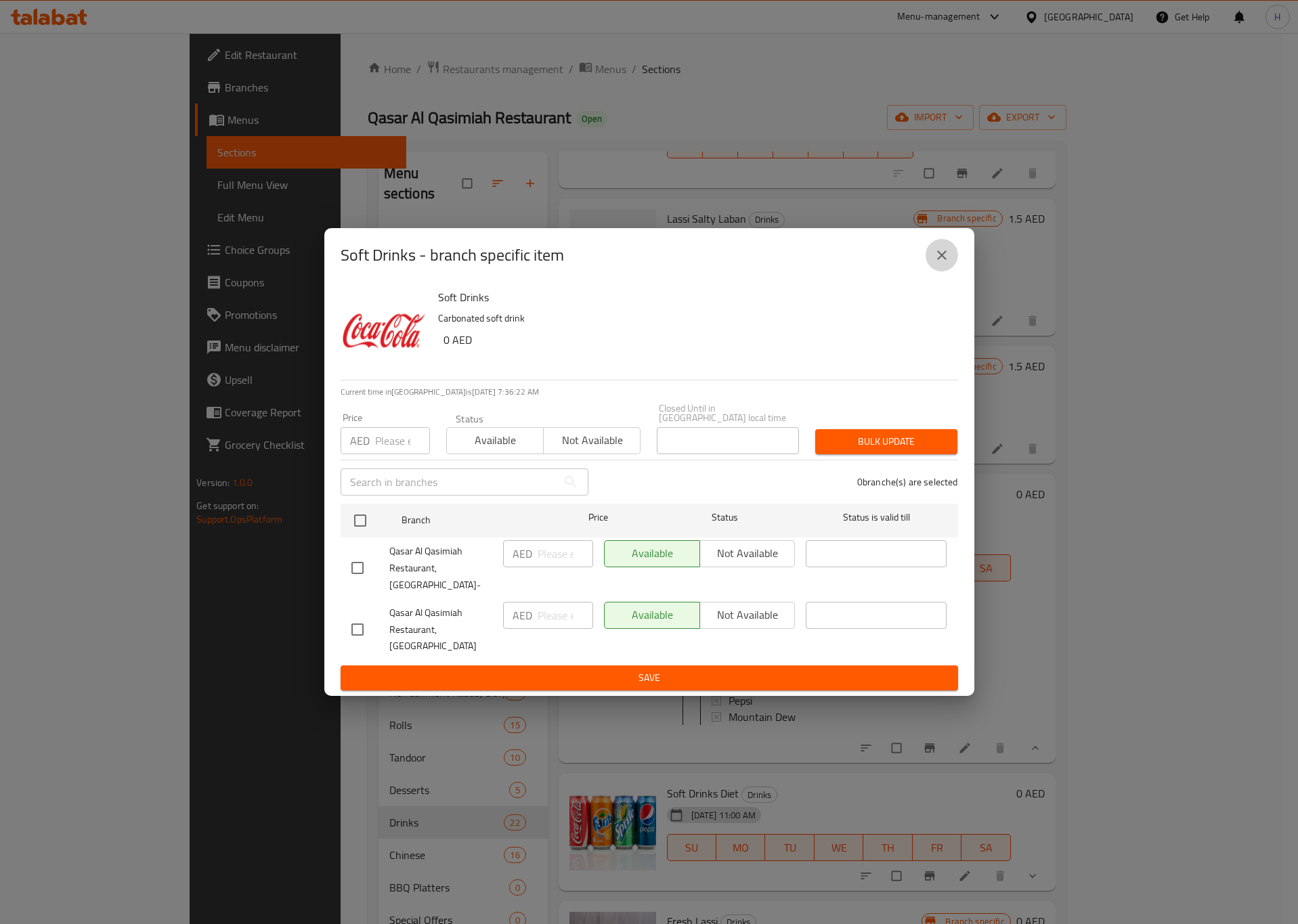
click at [935, 263] on icon "close" at bounding box center [941, 255] width 16 height 16
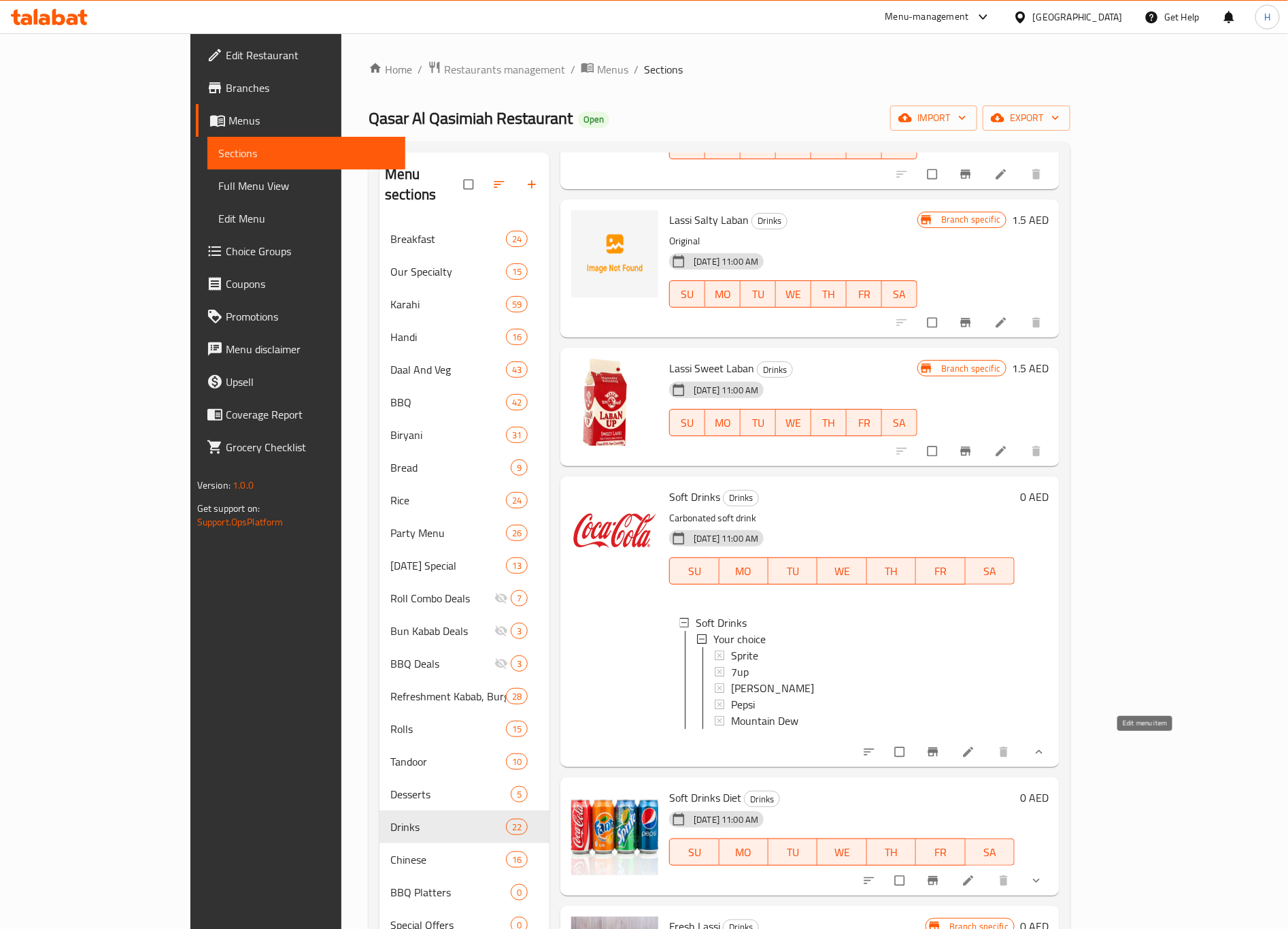
click at [974, 748] on icon at bounding box center [969, 752] width 10 height 10
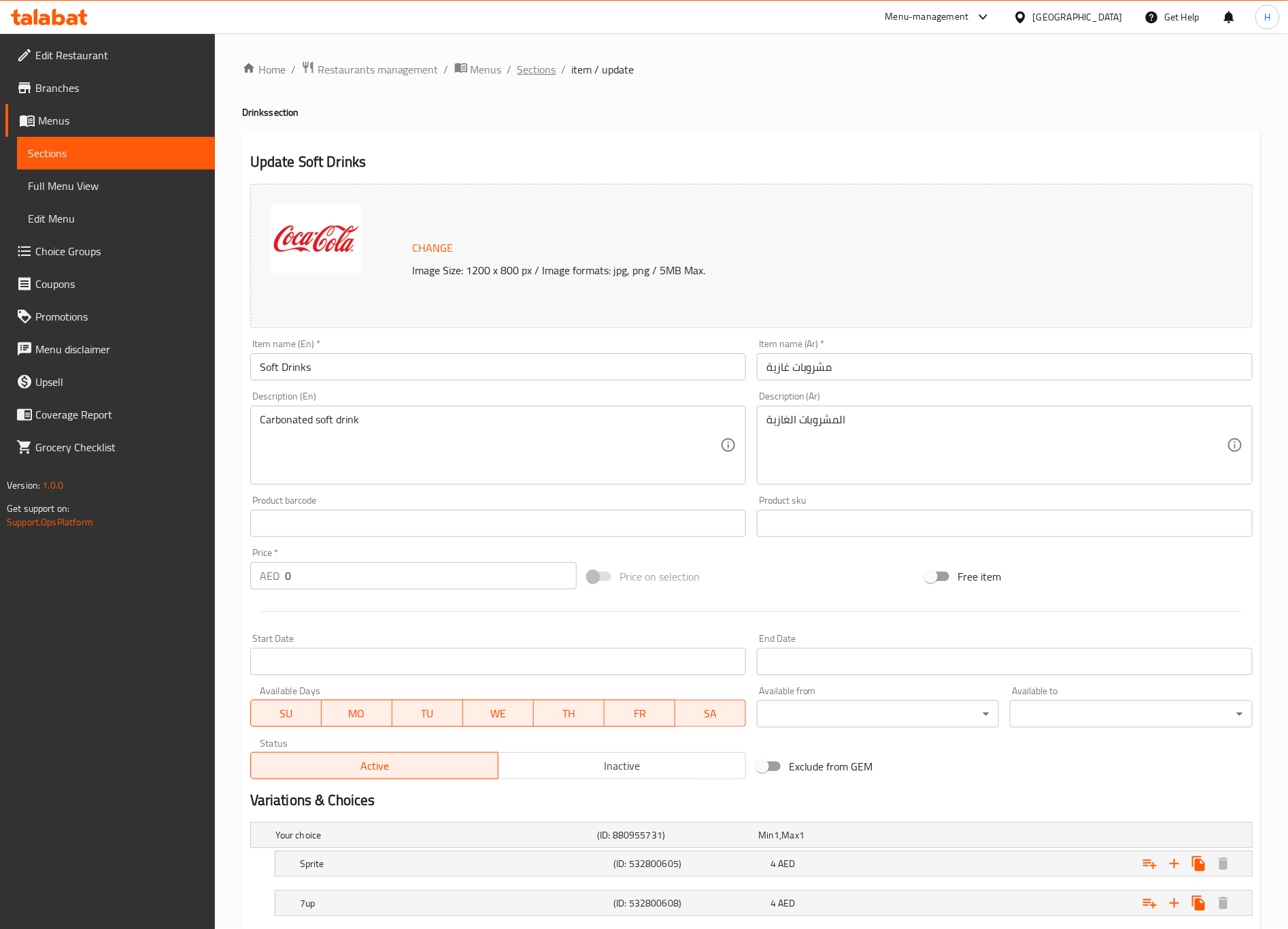
click at [540, 72] on span "Sections" at bounding box center [537, 69] width 39 height 16
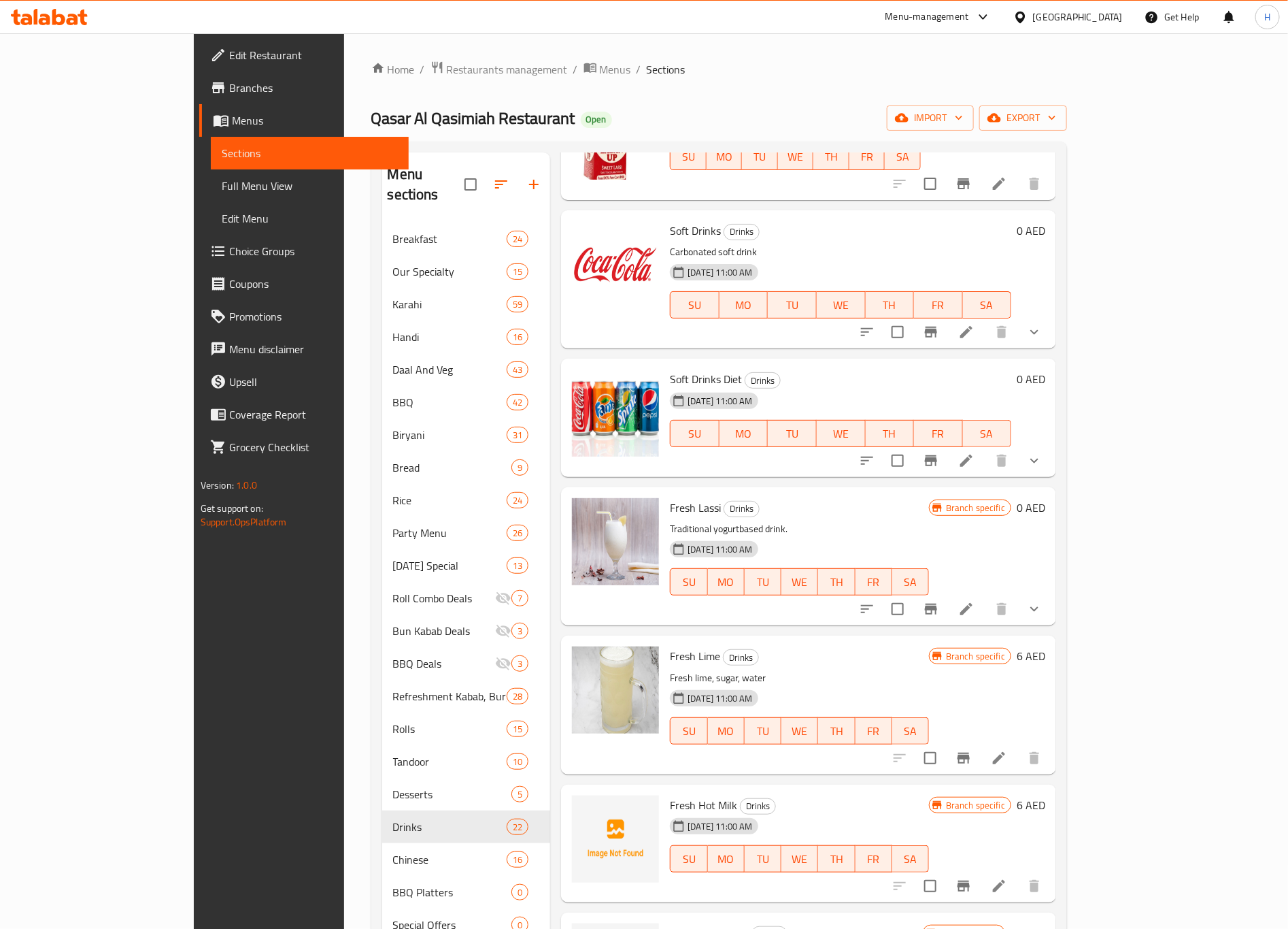
scroll to position [919, 0]
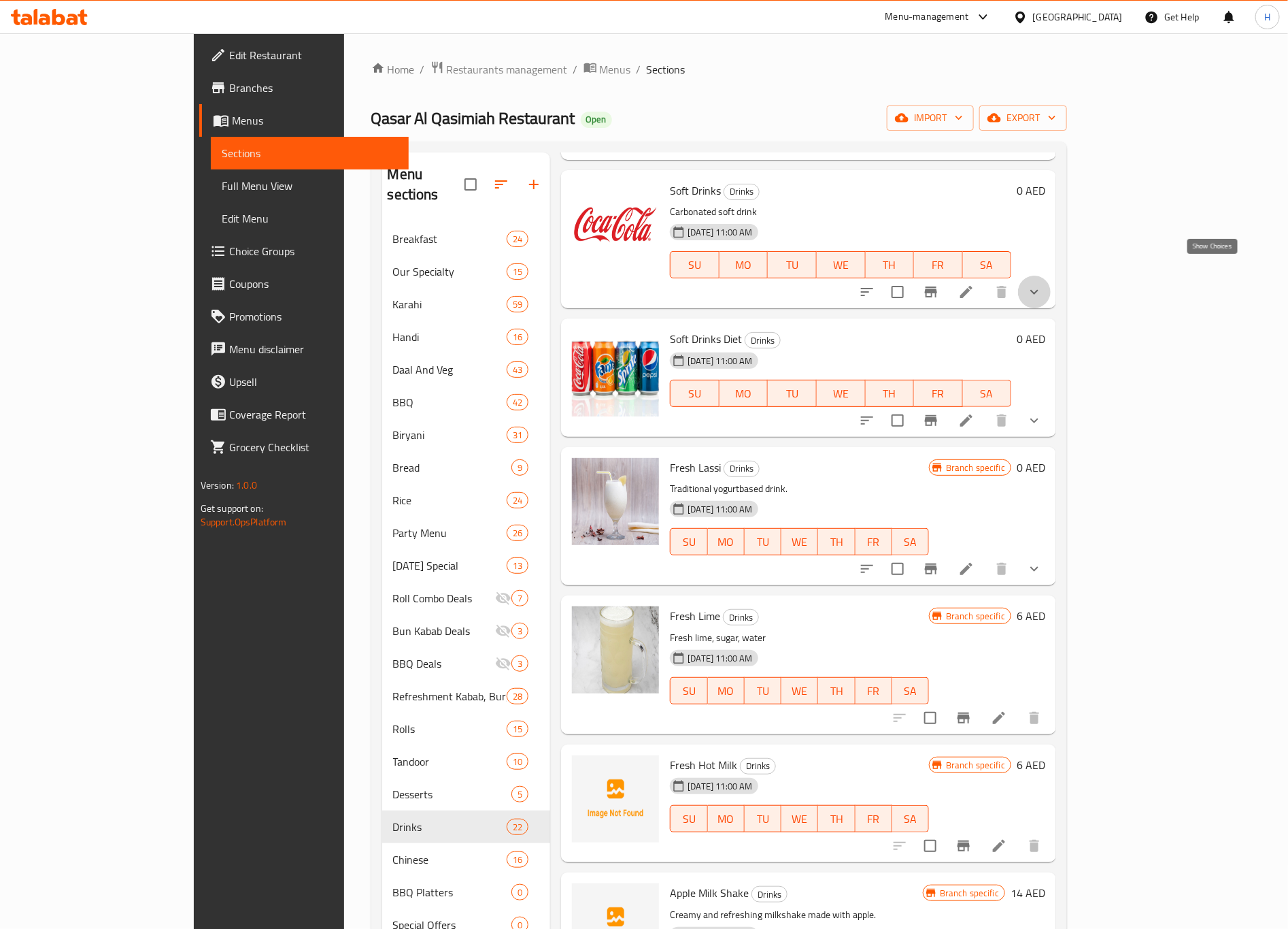
click at [1042, 284] on icon "show more" at bounding box center [1034, 291] width 16 height 16
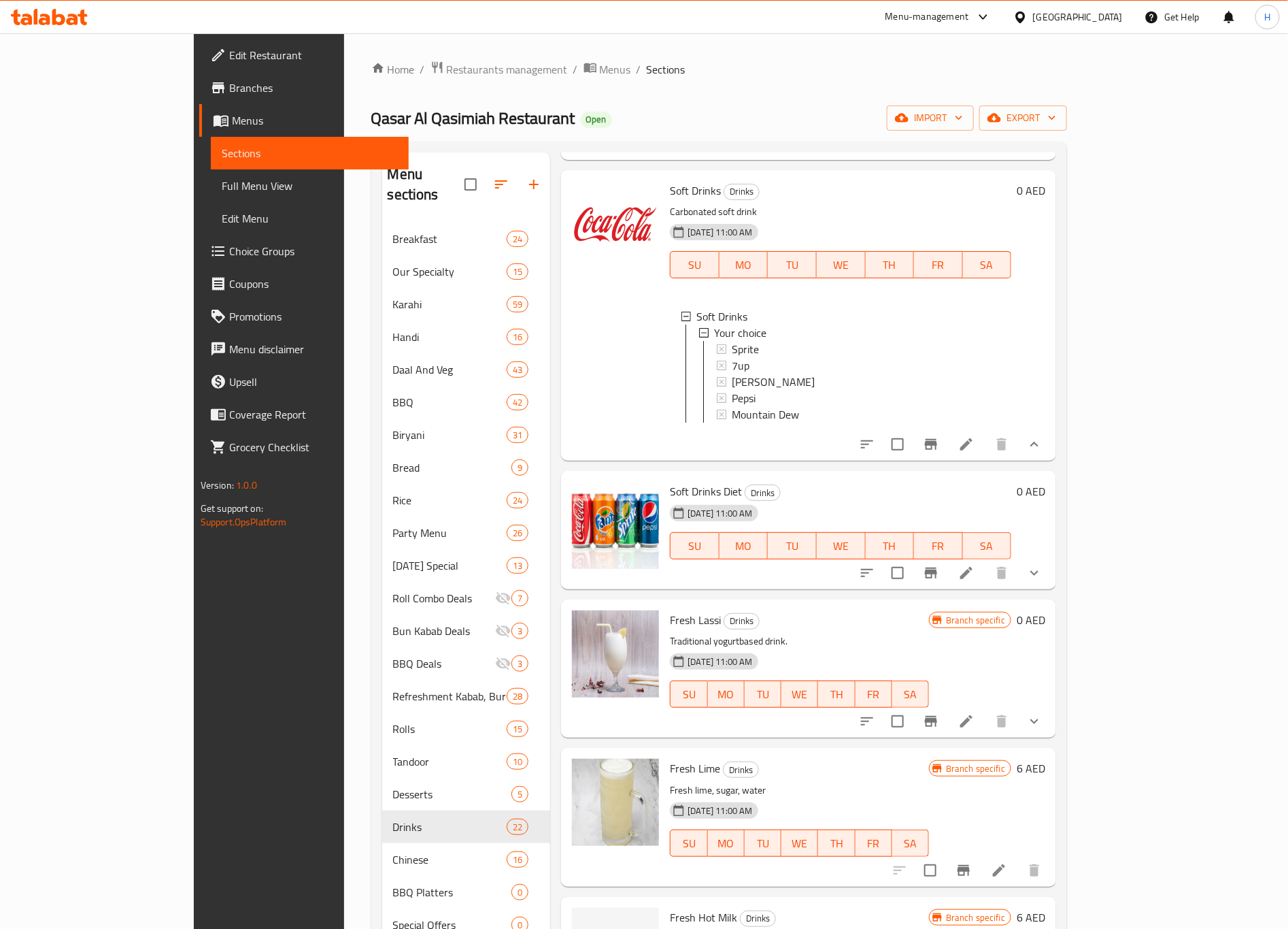
click at [1042, 441] on icon "show more" at bounding box center [1034, 444] width 16 height 16
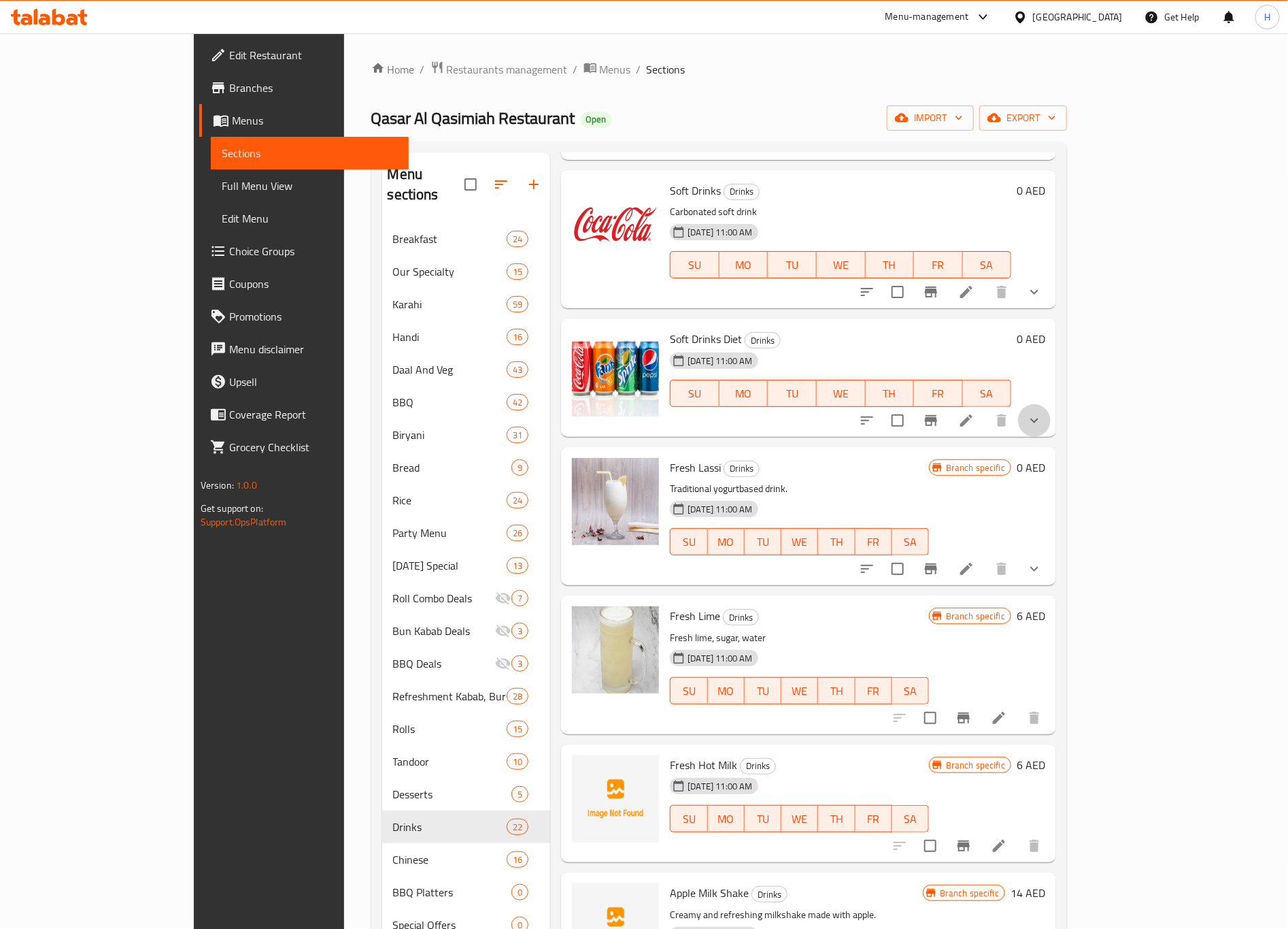
click at [1051, 410] on button "show more" at bounding box center [1034, 420] width 33 height 33
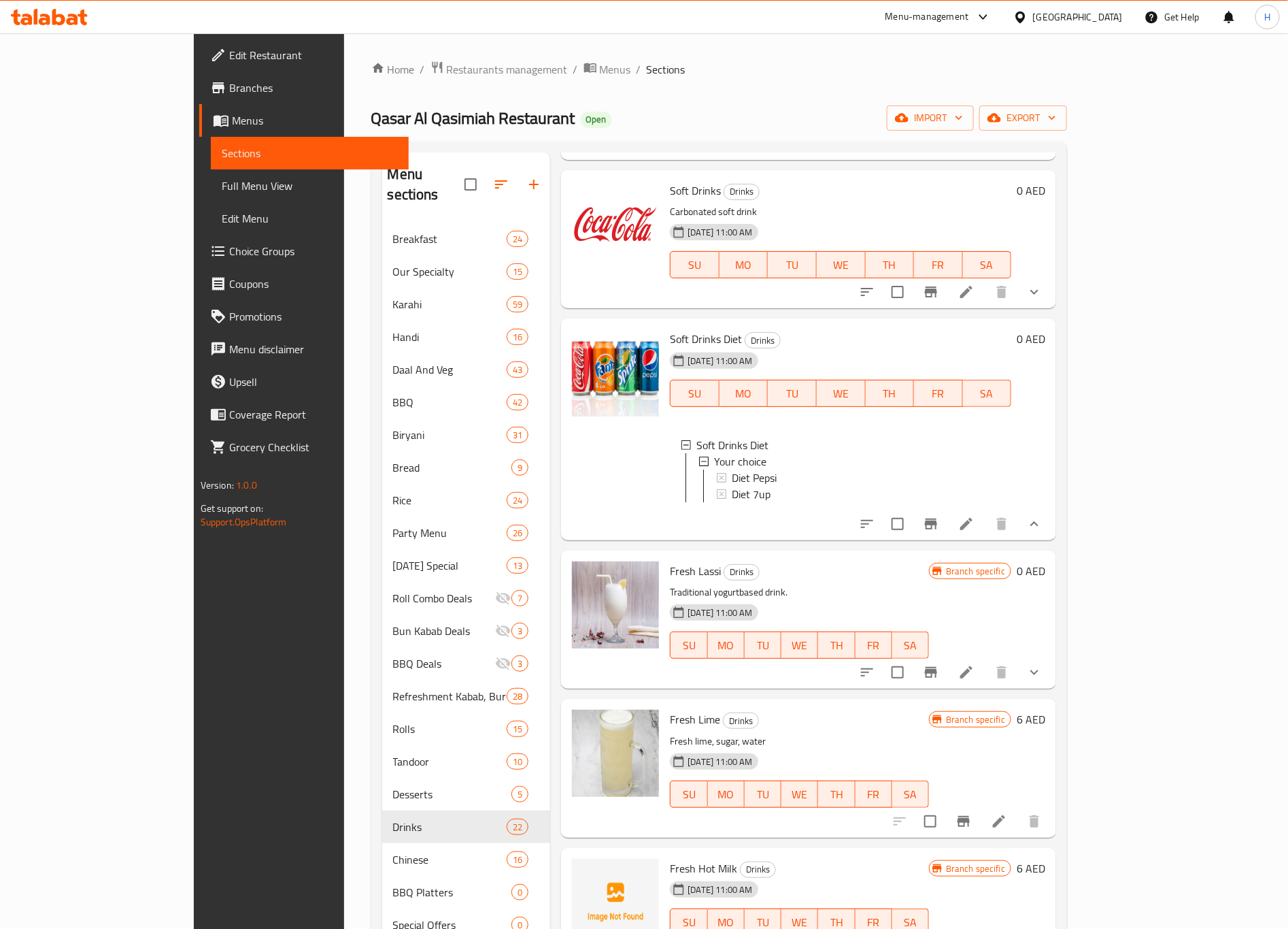
click at [1042, 521] on icon "show more" at bounding box center [1034, 523] width 16 height 16
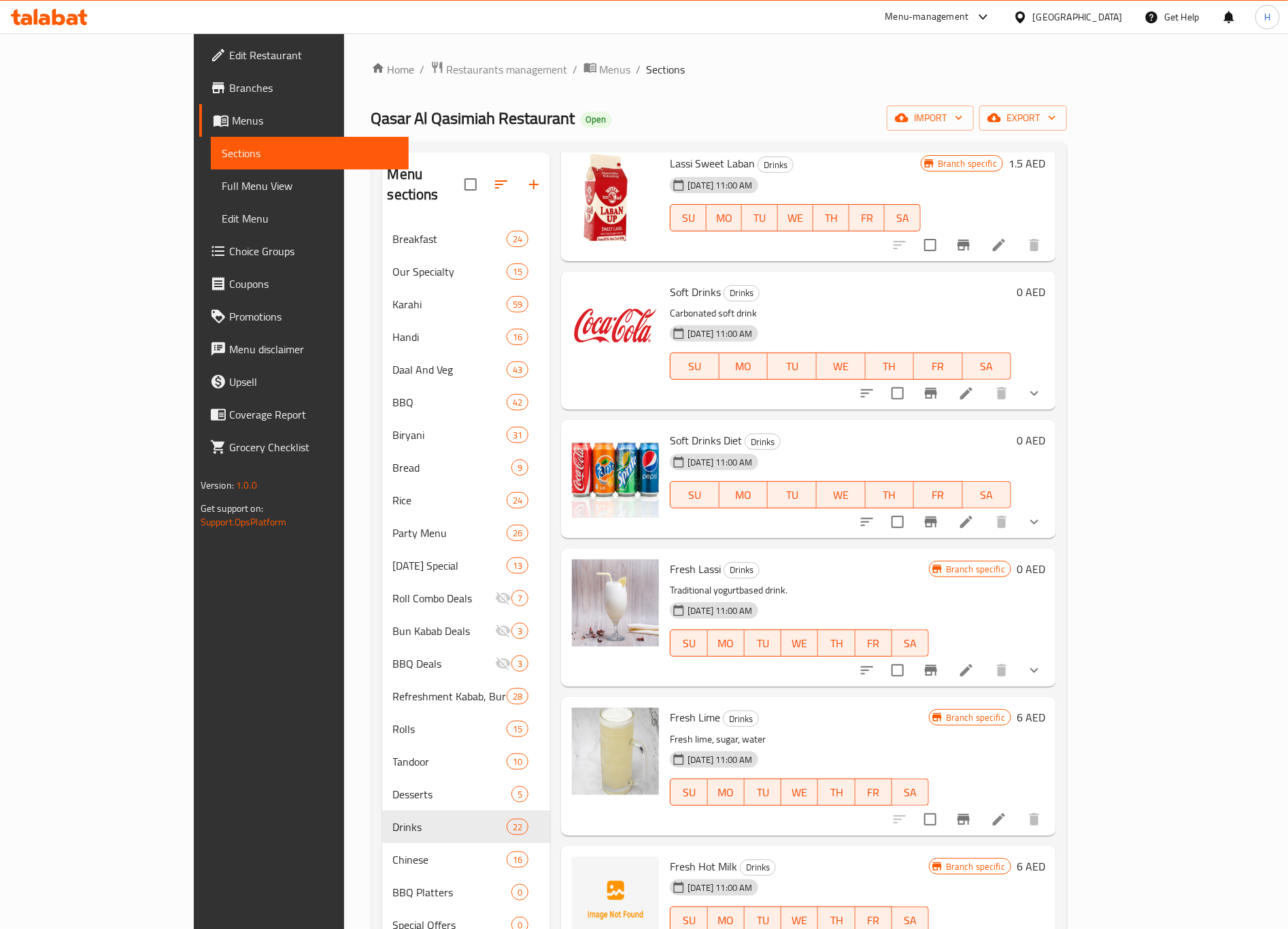
scroll to position [816, 0]
click at [1039, 392] on icon "show more" at bounding box center [1035, 394] width 8 height 5
click at [1051, 377] on button "show more" at bounding box center [1034, 393] width 33 height 33
click at [1039, 392] on icon "show more" at bounding box center [1035, 394] width 8 height 5
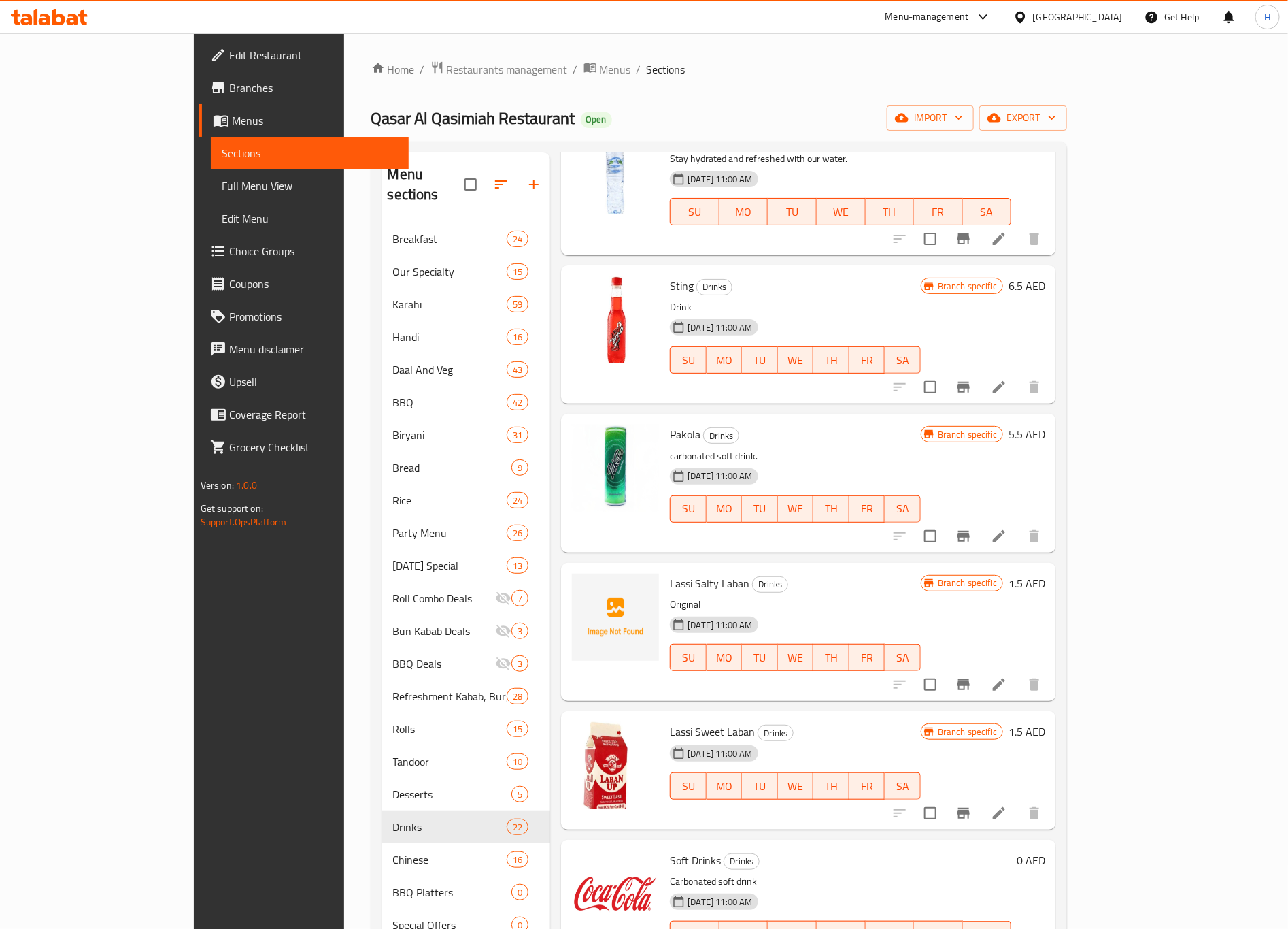
scroll to position [0, 0]
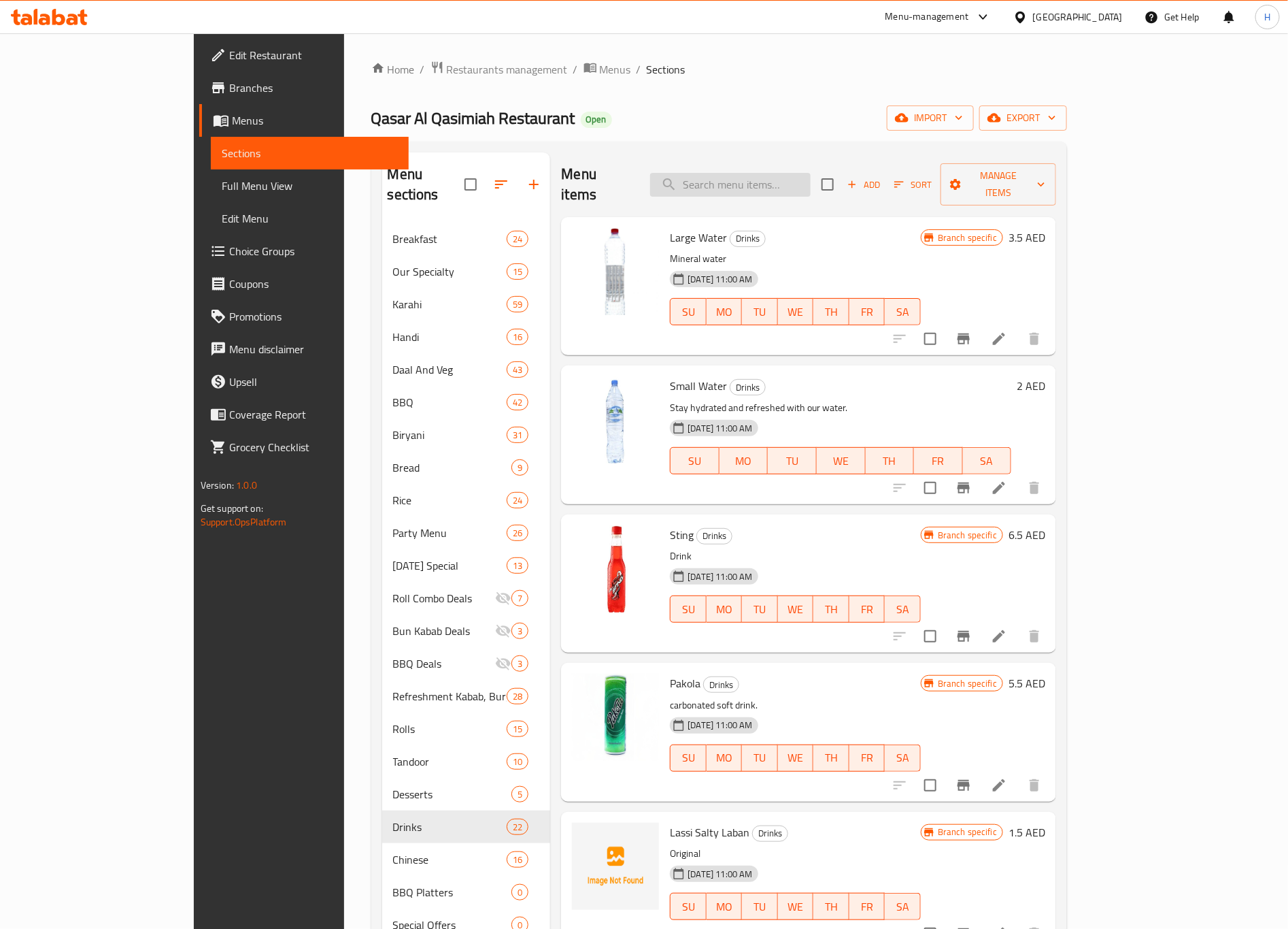
click at [759, 180] on input "search" at bounding box center [730, 184] width 161 height 24
paste input "[PERSON_NAME] Mint"
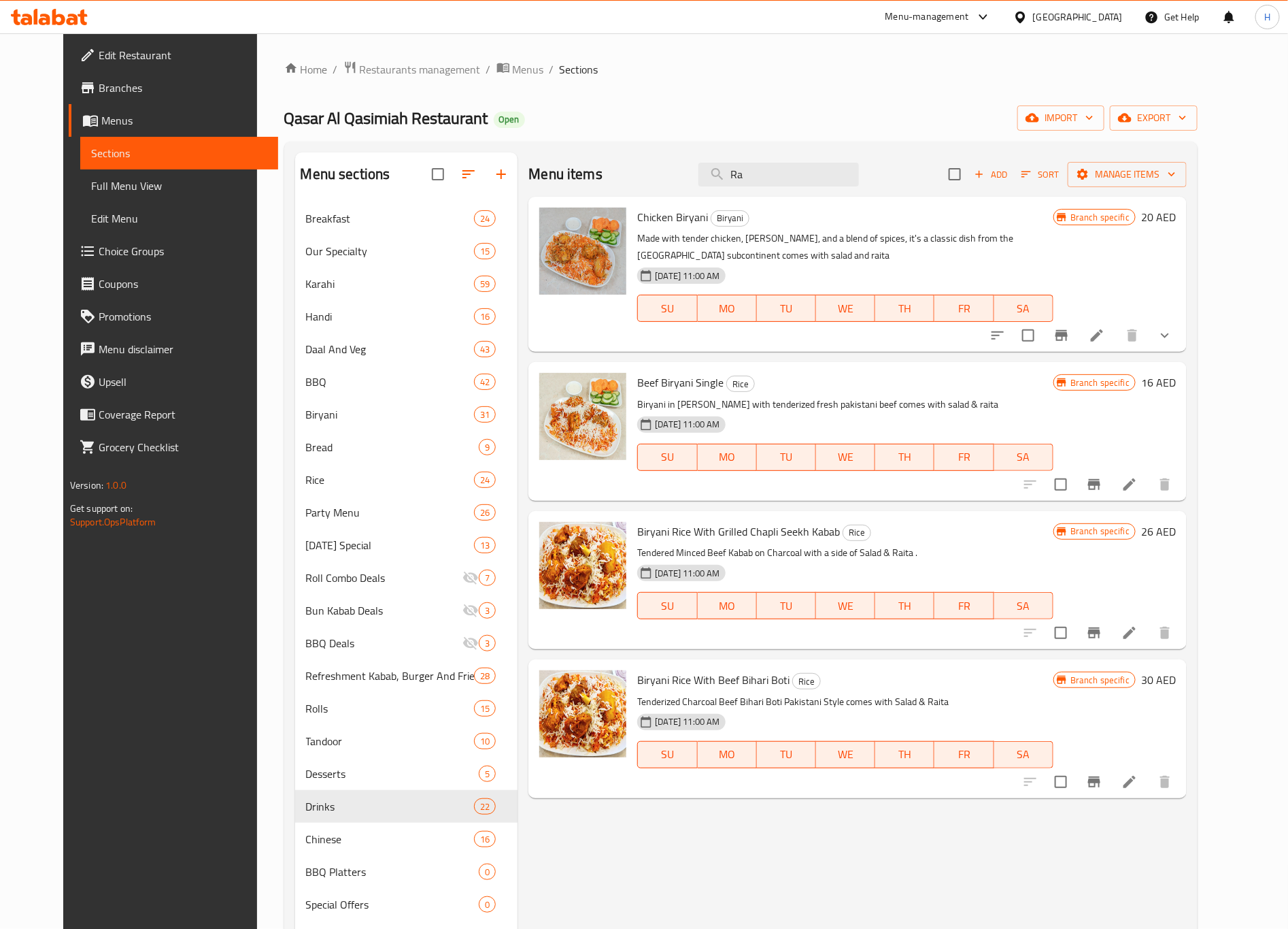
type input "R"
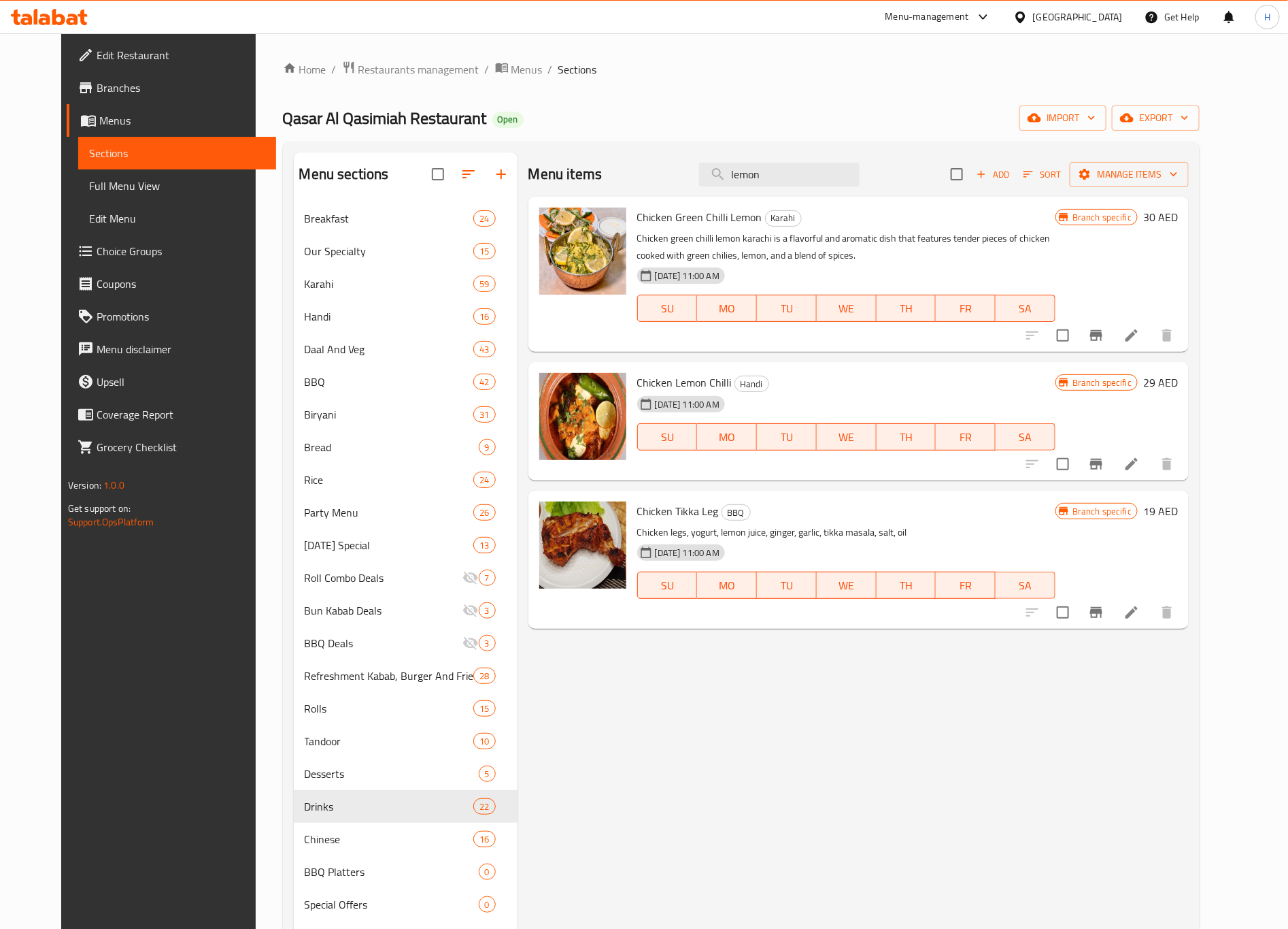
type input "lemon"
click at [821, 182] on input "lemon" at bounding box center [780, 174] width 161 height 24
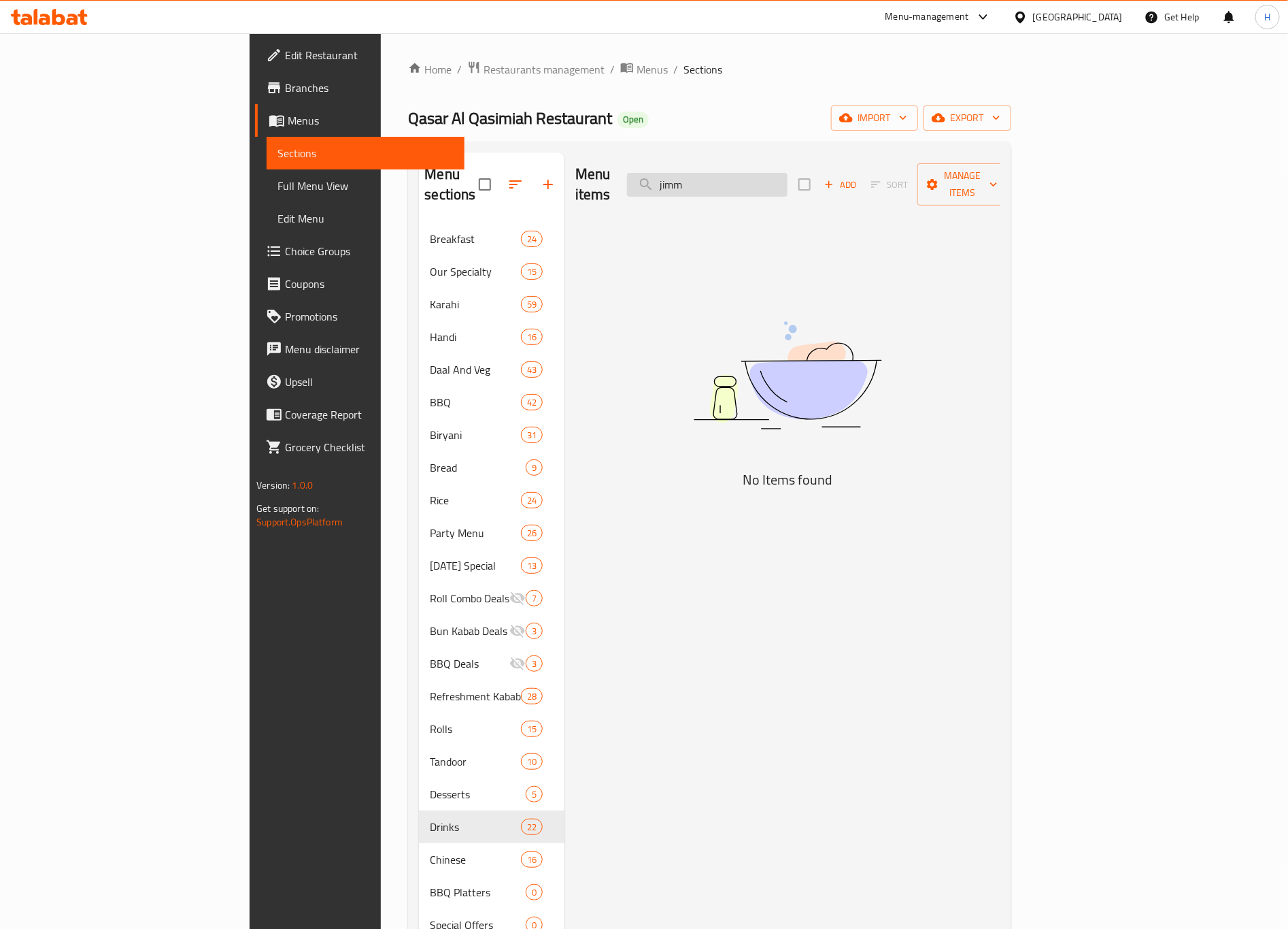
click at [786, 184] on input "jimm" at bounding box center [707, 184] width 161 height 24
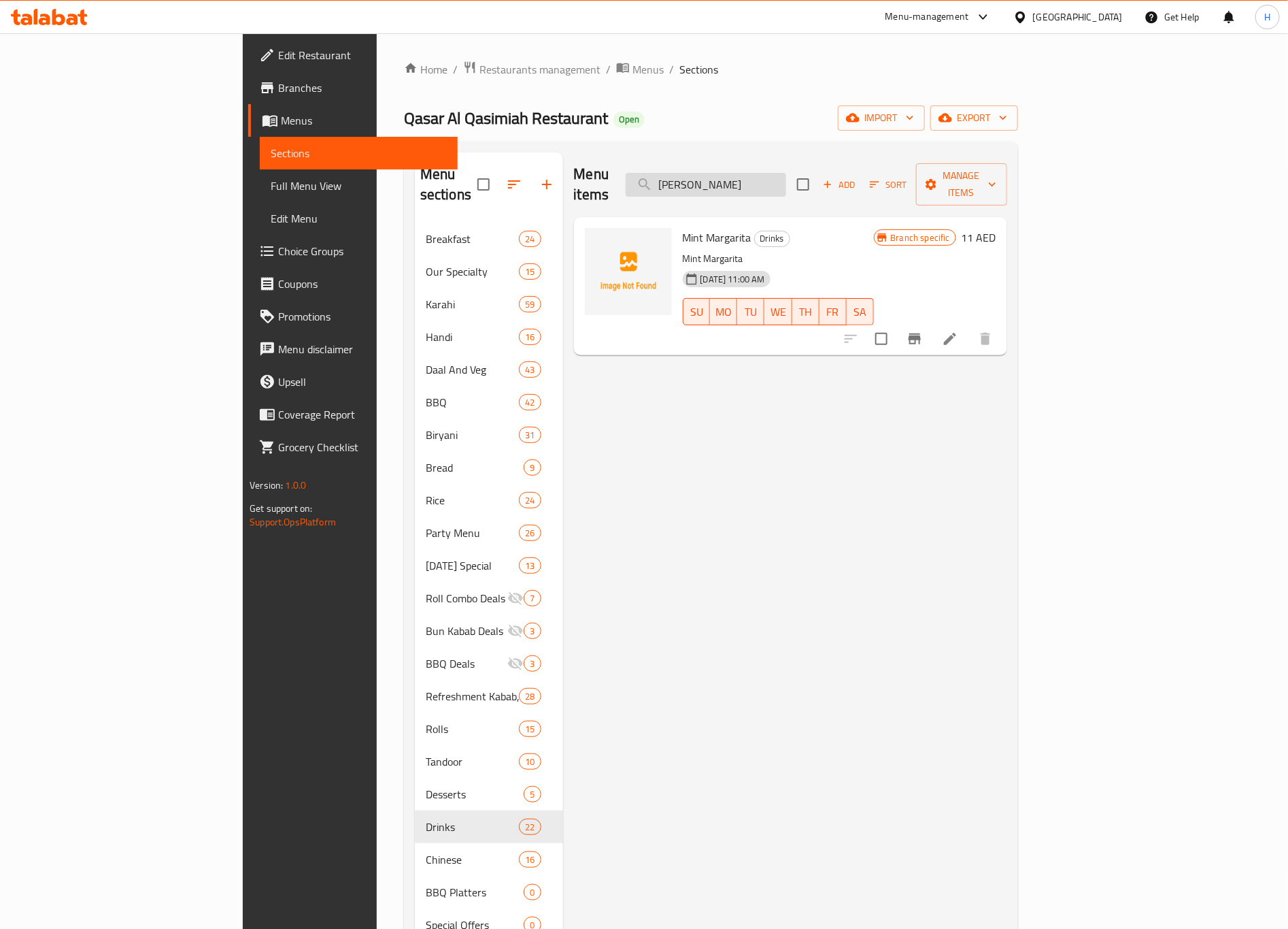
click at [781, 175] on input "rita" at bounding box center [705, 184] width 161 height 24
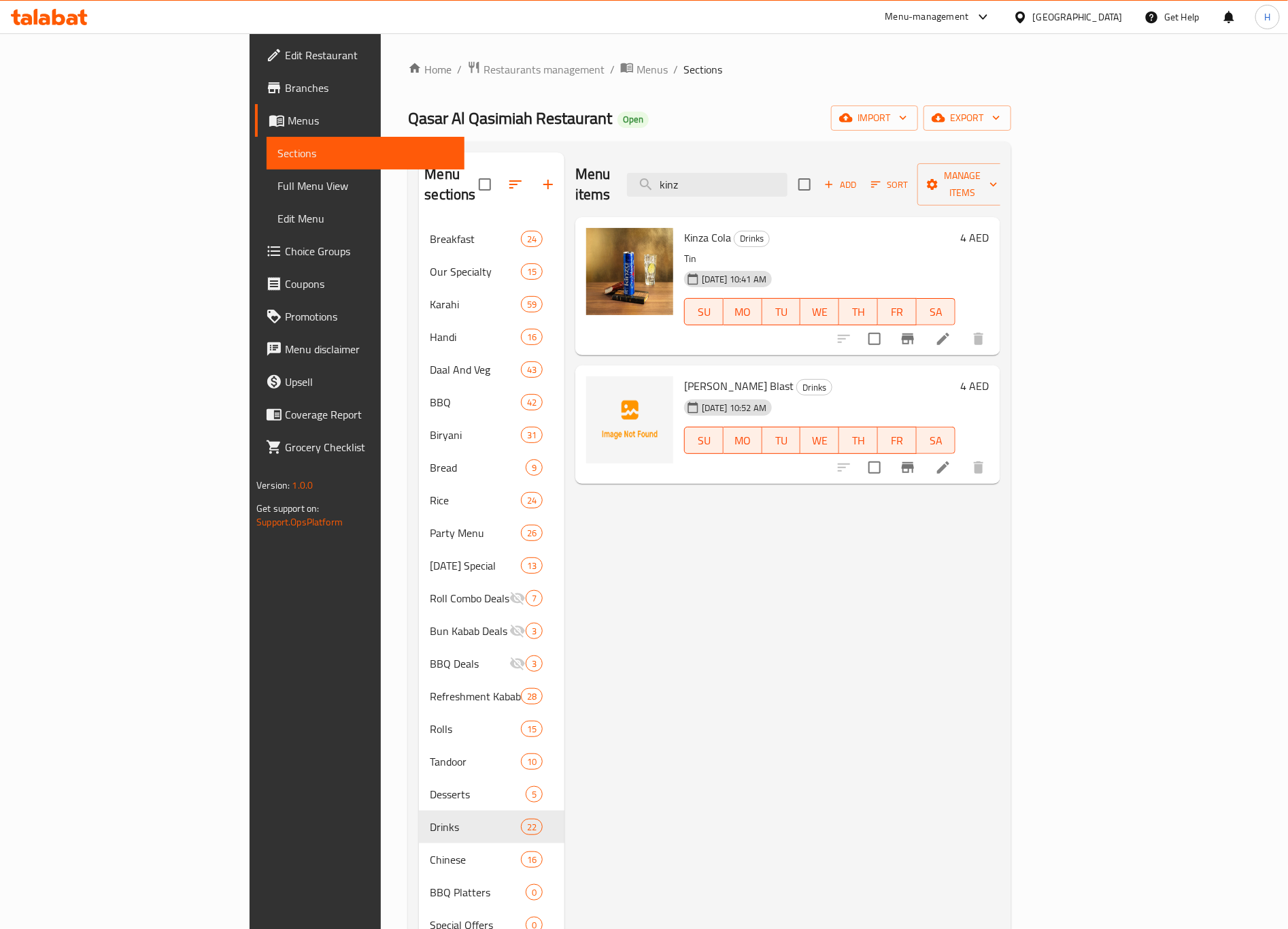
type input "kinz"
click at [788, 182] on input "kinz" at bounding box center [707, 184] width 161 height 24
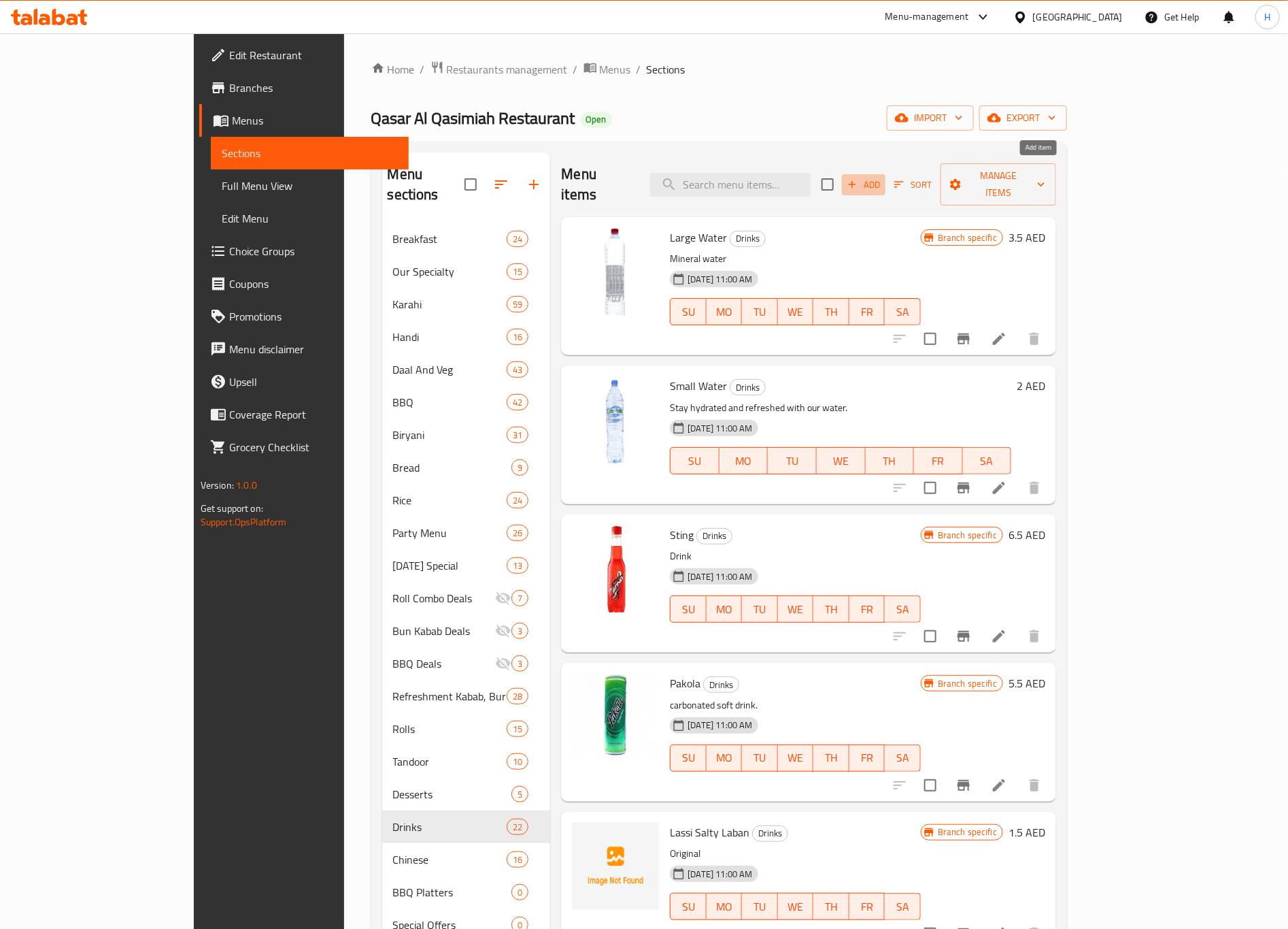
click at [882, 177] on span "Add" at bounding box center [864, 184] width 37 height 16
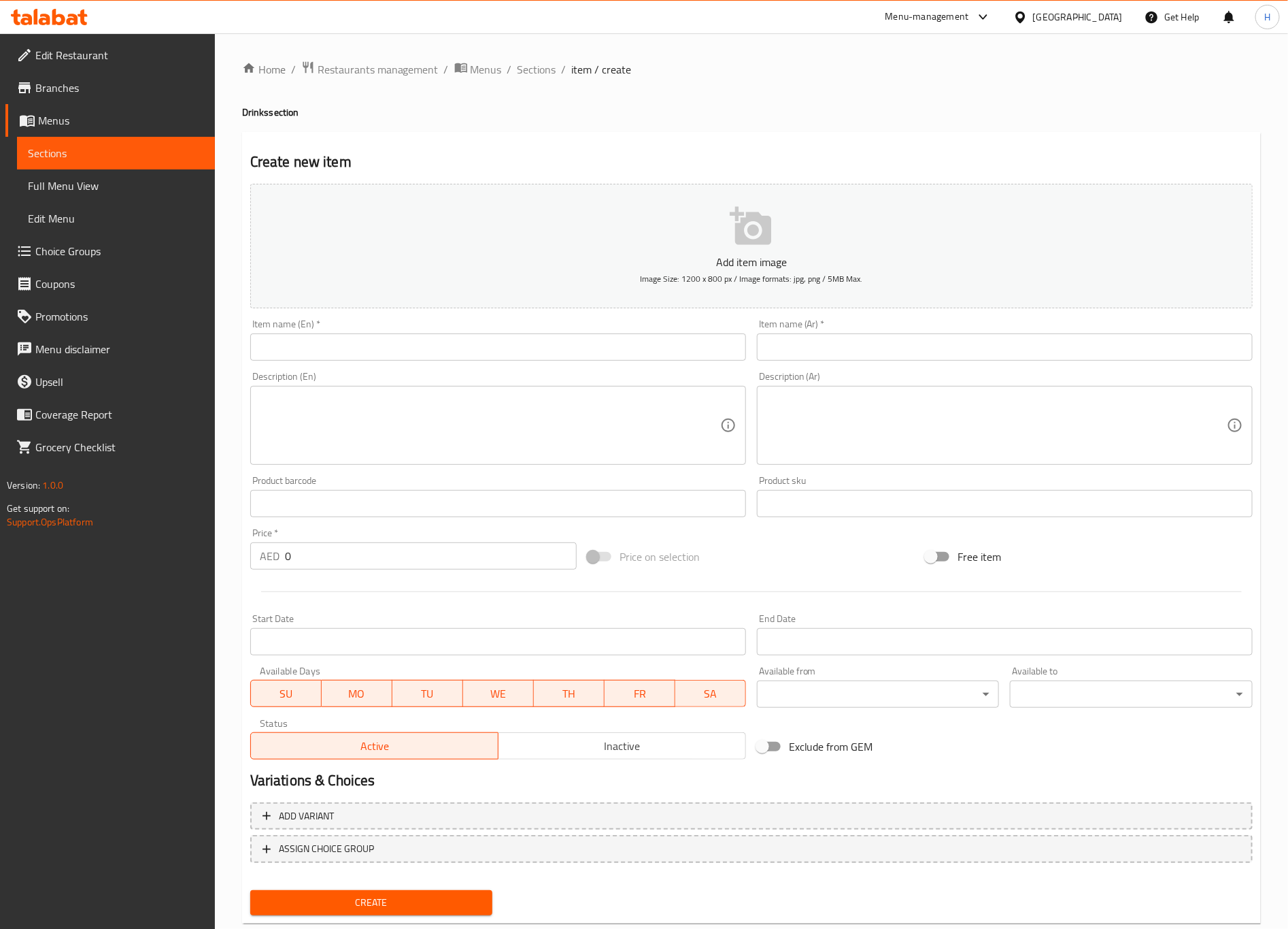
click at [517, 343] on input "text" at bounding box center [498, 347] width 496 height 27
type input "Coke"
type input "كوكاكولا"
click at [321, 553] on input "0" at bounding box center [431, 556] width 292 height 27
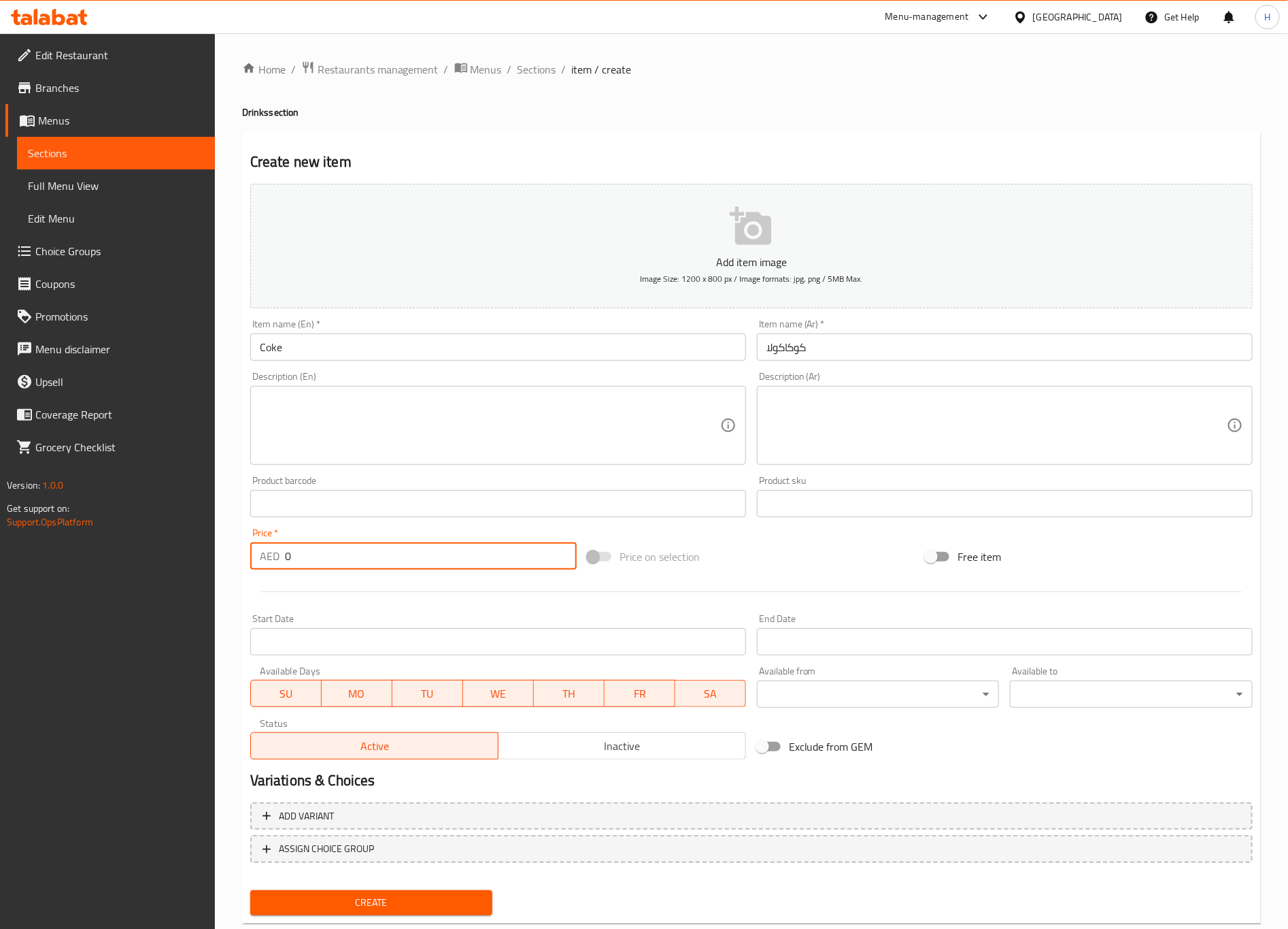
click at [321, 553] on input "0" at bounding box center [431, 556] width 292 height 27
type input "4"
click at [250, 773] on button "Create" at bounding box center [371, 903] width 242 height 25
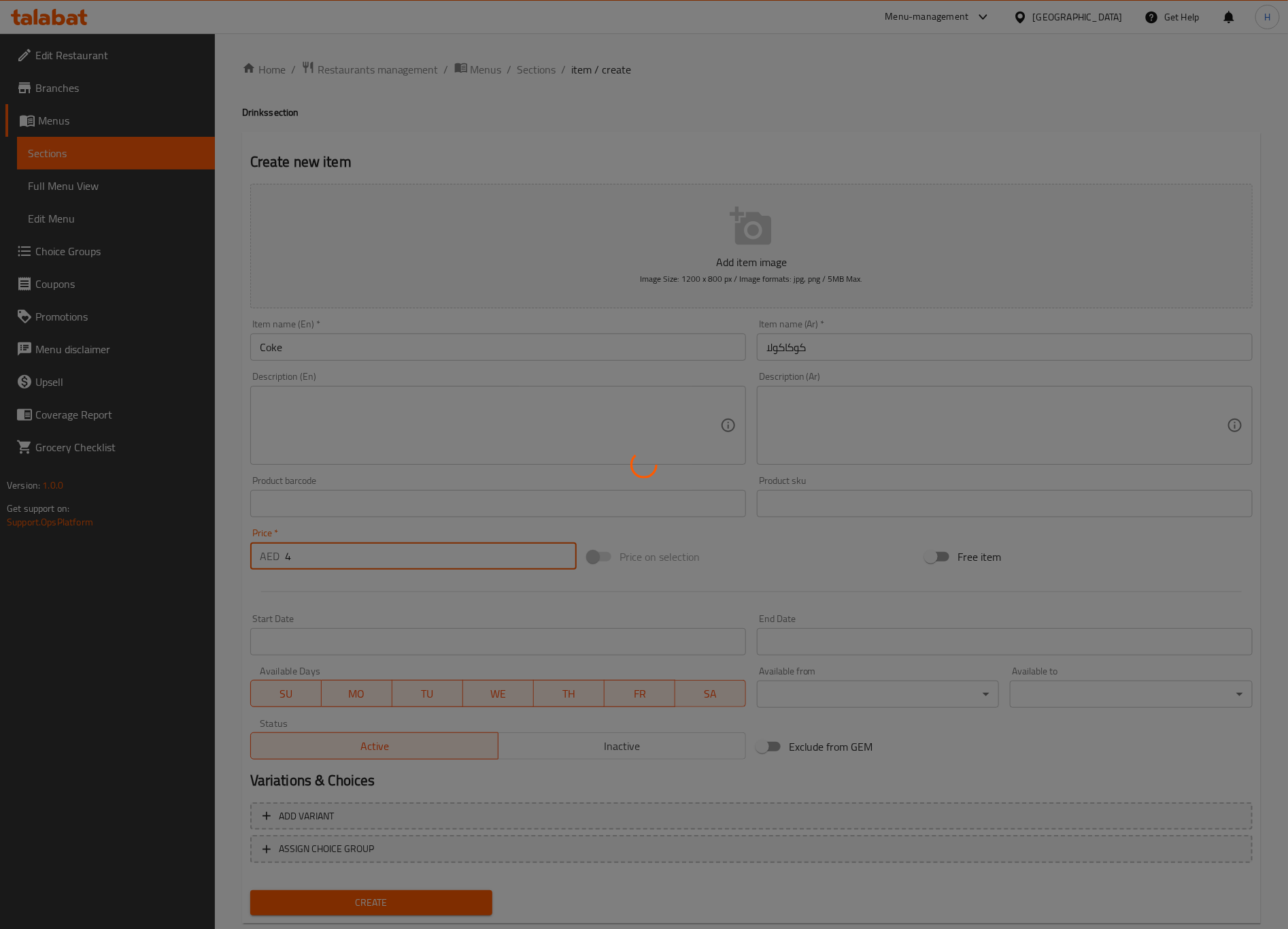
type input "0"
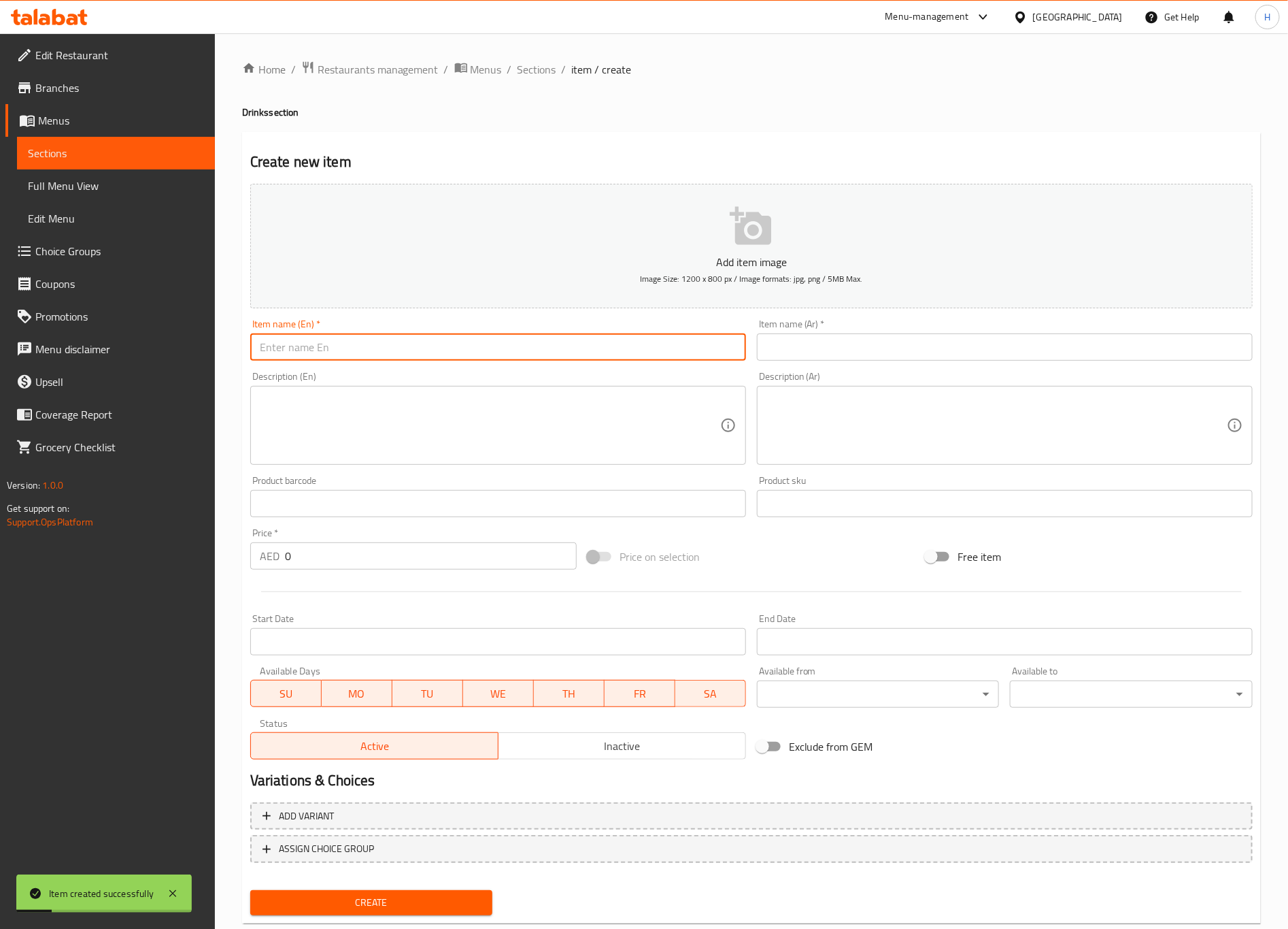
click at [447, 358] on input "text" at bounding box center [498, 347] width 496 height 27
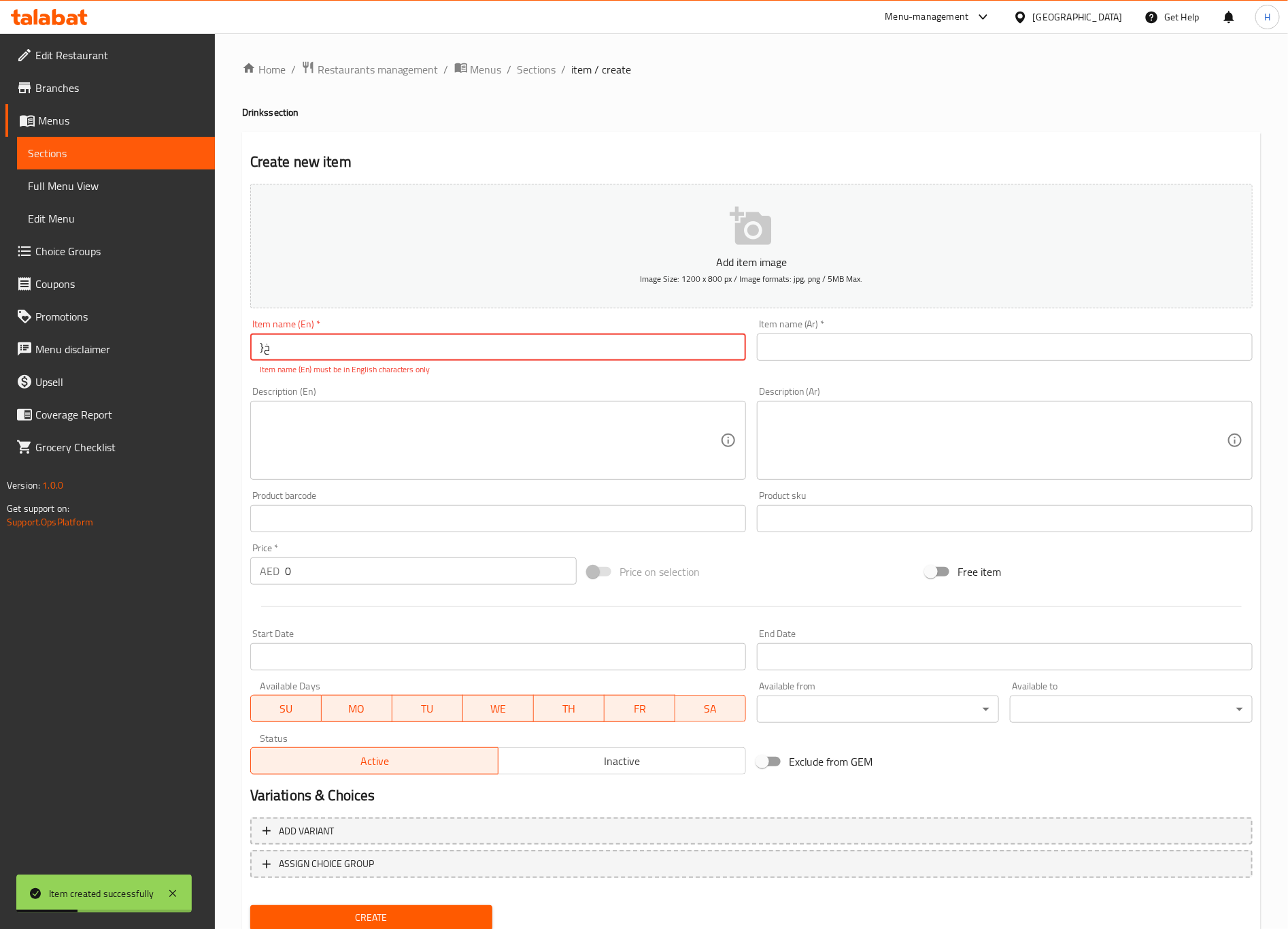
type input "}"
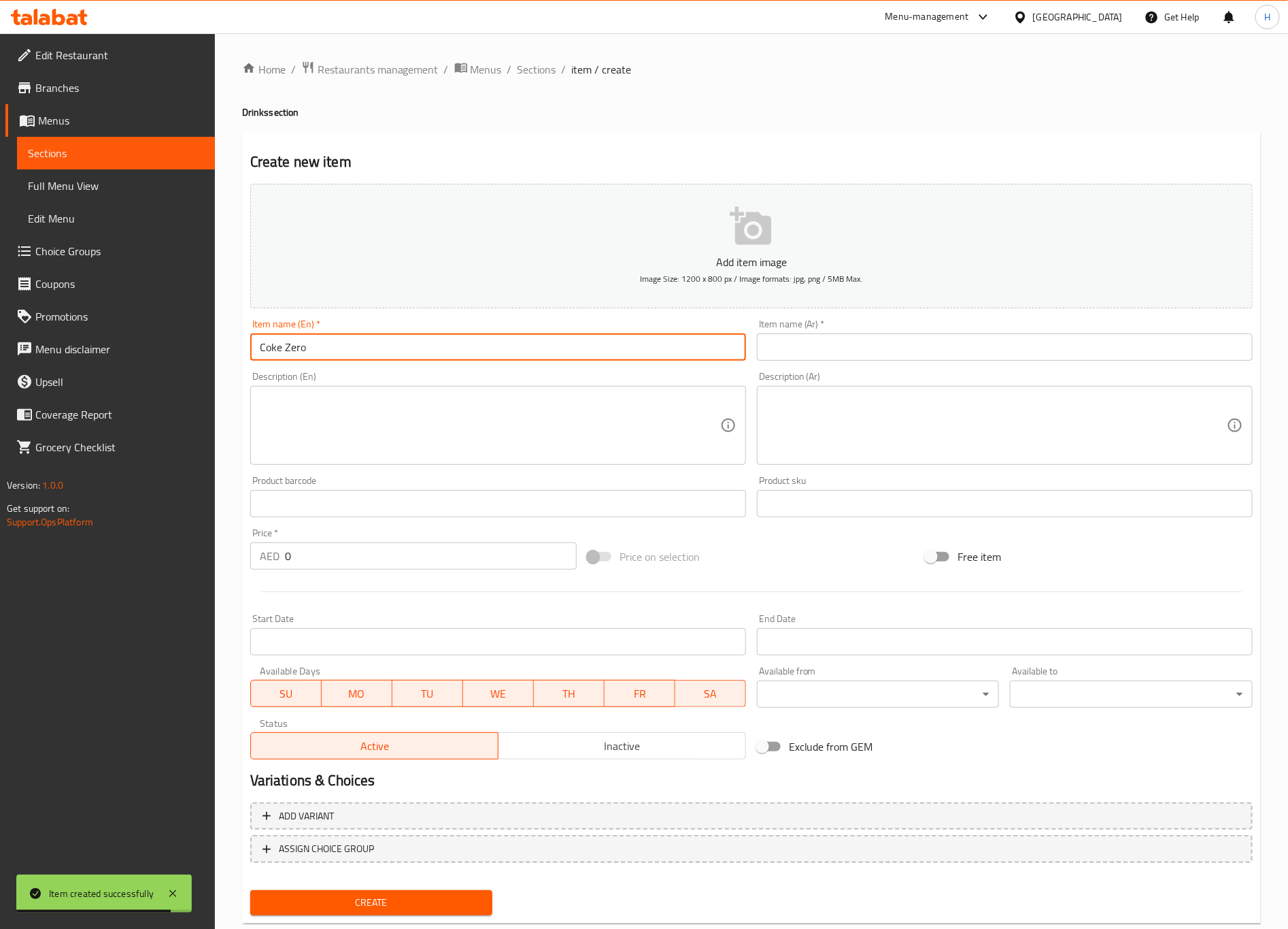
type input "Coke Zero"
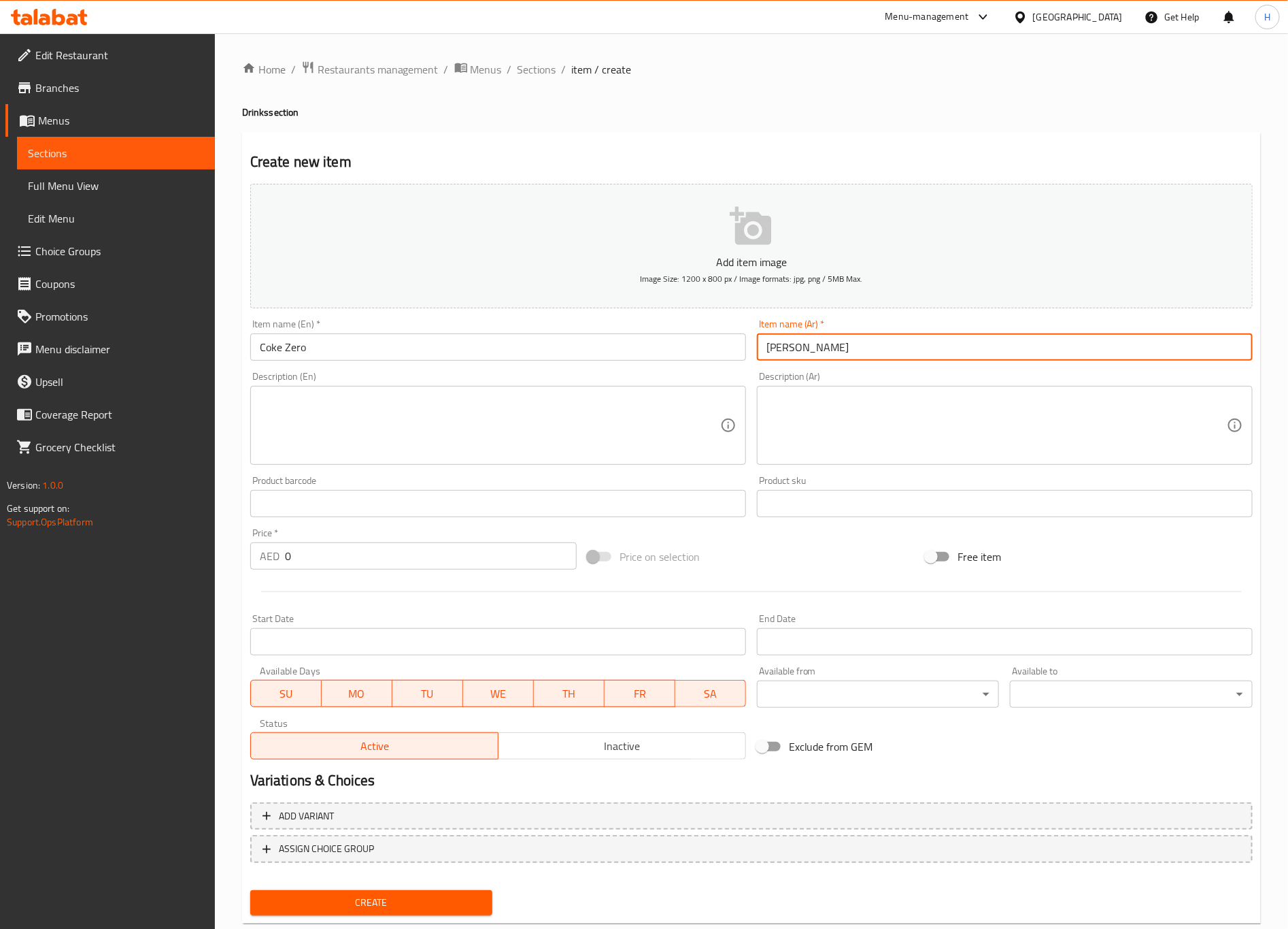
type input "كوكاكولا زيرو"
click at [311, 558] on input "0" at bounding box center [431, 556] width 292 height 27
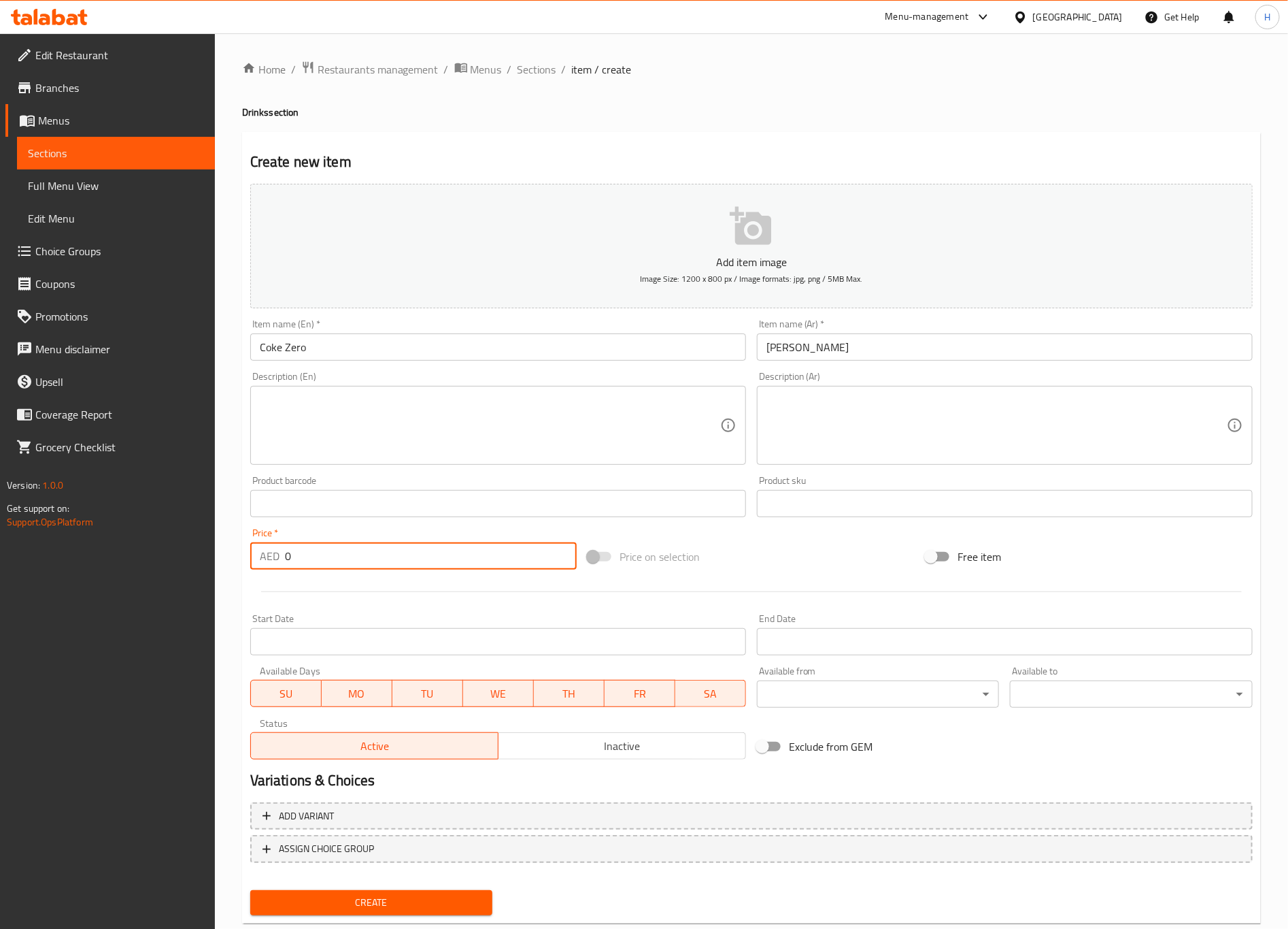
click at [311, 558] on input "0" at bounding box center [431, 556] width 292 height 27
type input "4"
click at [250, 773] on button "Create" at bounding box center [371, 903] width 242 height 25
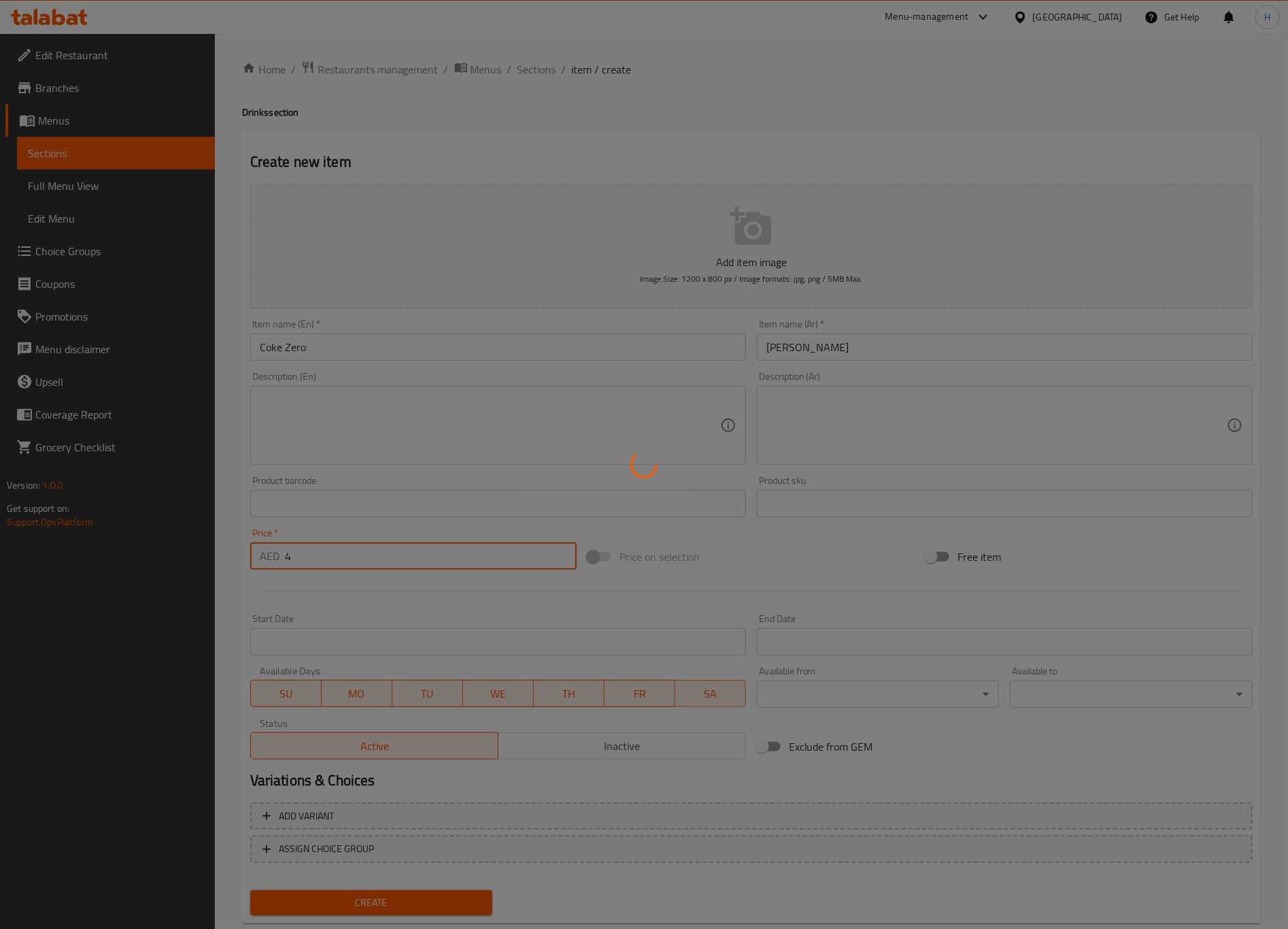
type input "0"
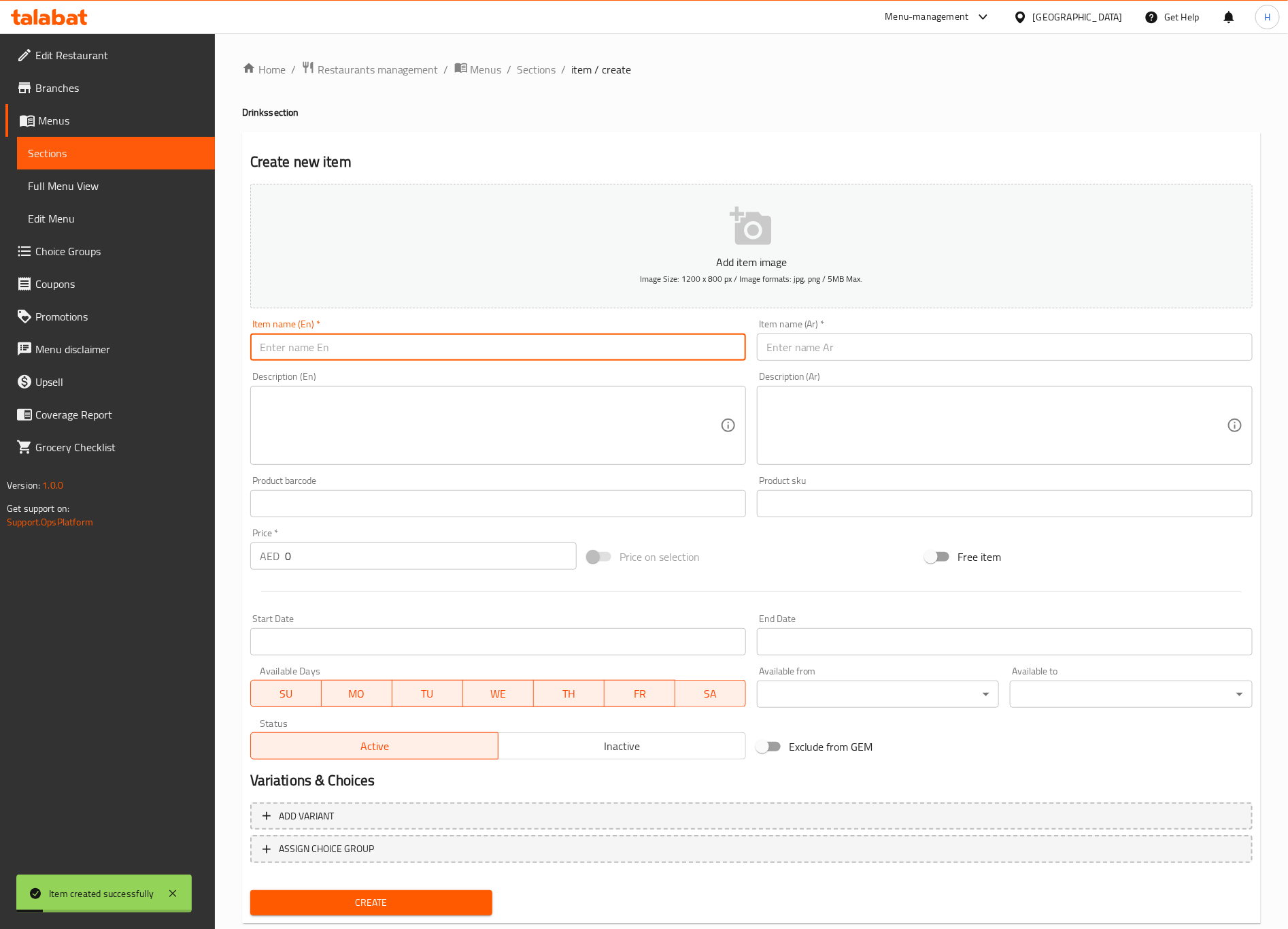
click at [331, 343] on input "text" at bounding box center [498, 347] width 496 height 27
type input "}"
click at [331, 344] on input "Coke Diedt" at bounding box center [498, 347] width 496 height 27
type input "Coke Diet"
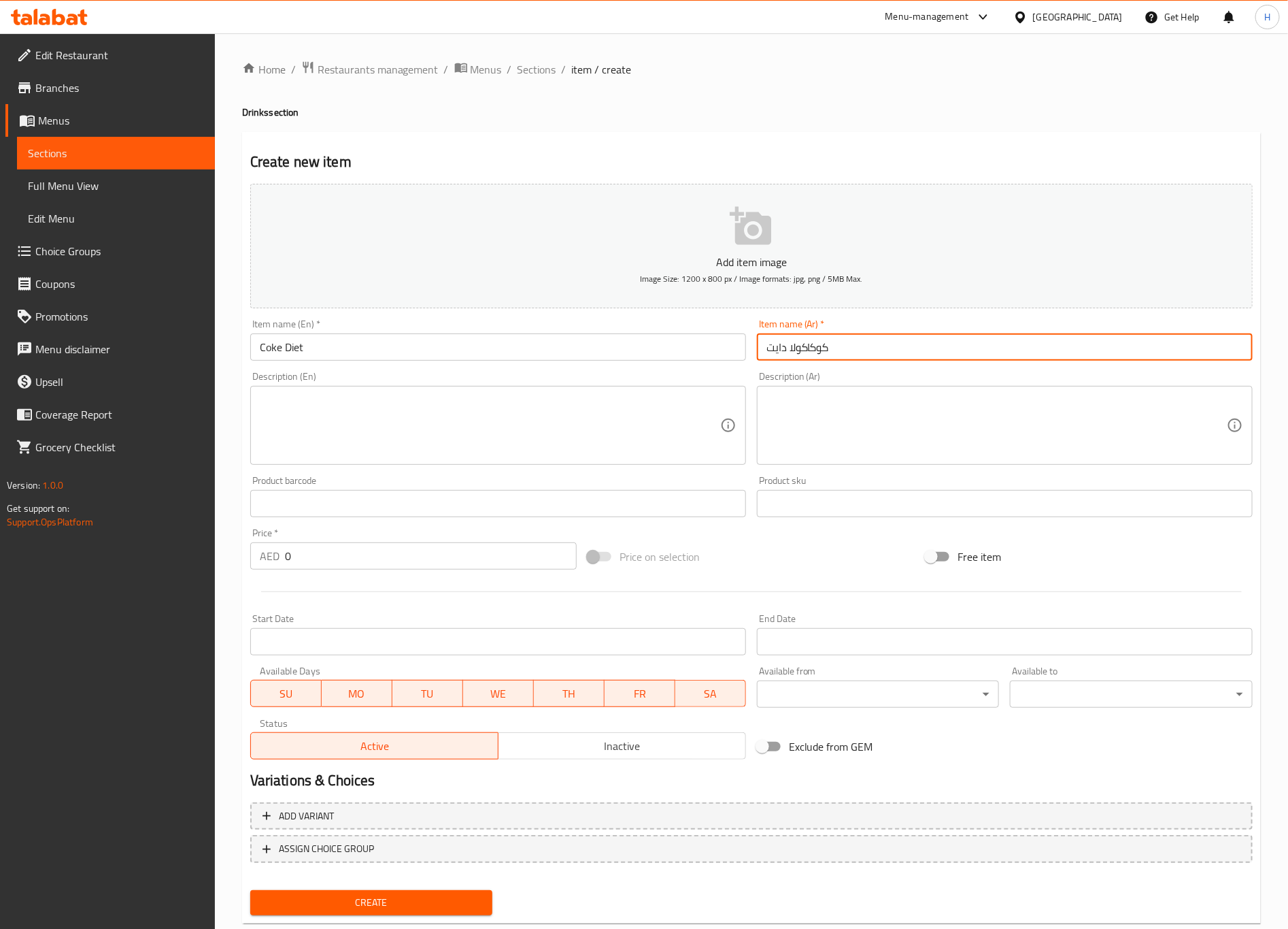
type input "كوكاكولا دايت"
click at [358, 554] on input "0" at bounding box center [431, 556] width 292 height 27
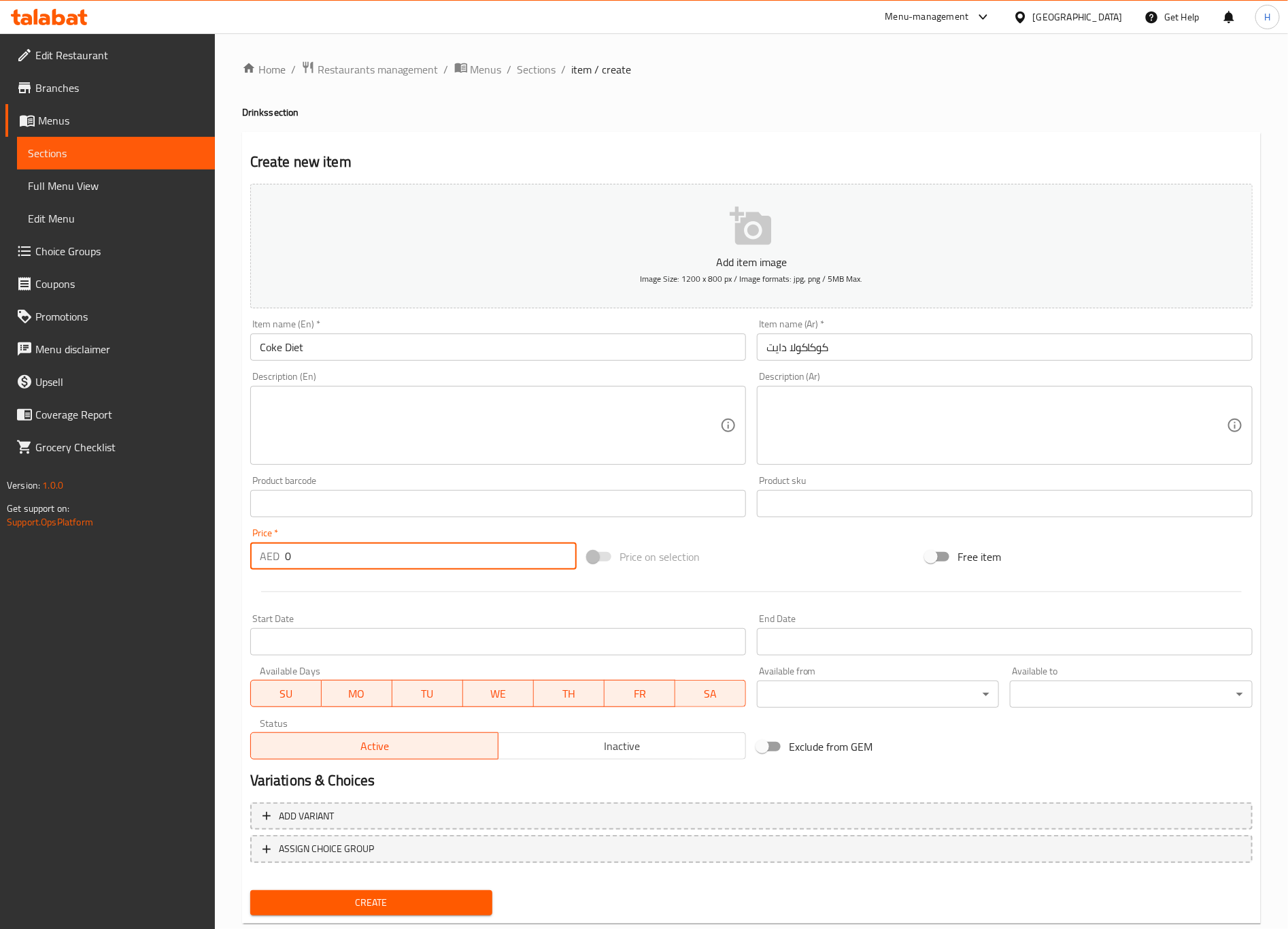
click at [358, 554] on input "0" at bounding box center [431, 556] width 292 height 27
type input "4"
click at [250, 773] on button "Create" at bounding box center [371, 903] width 242 height 25
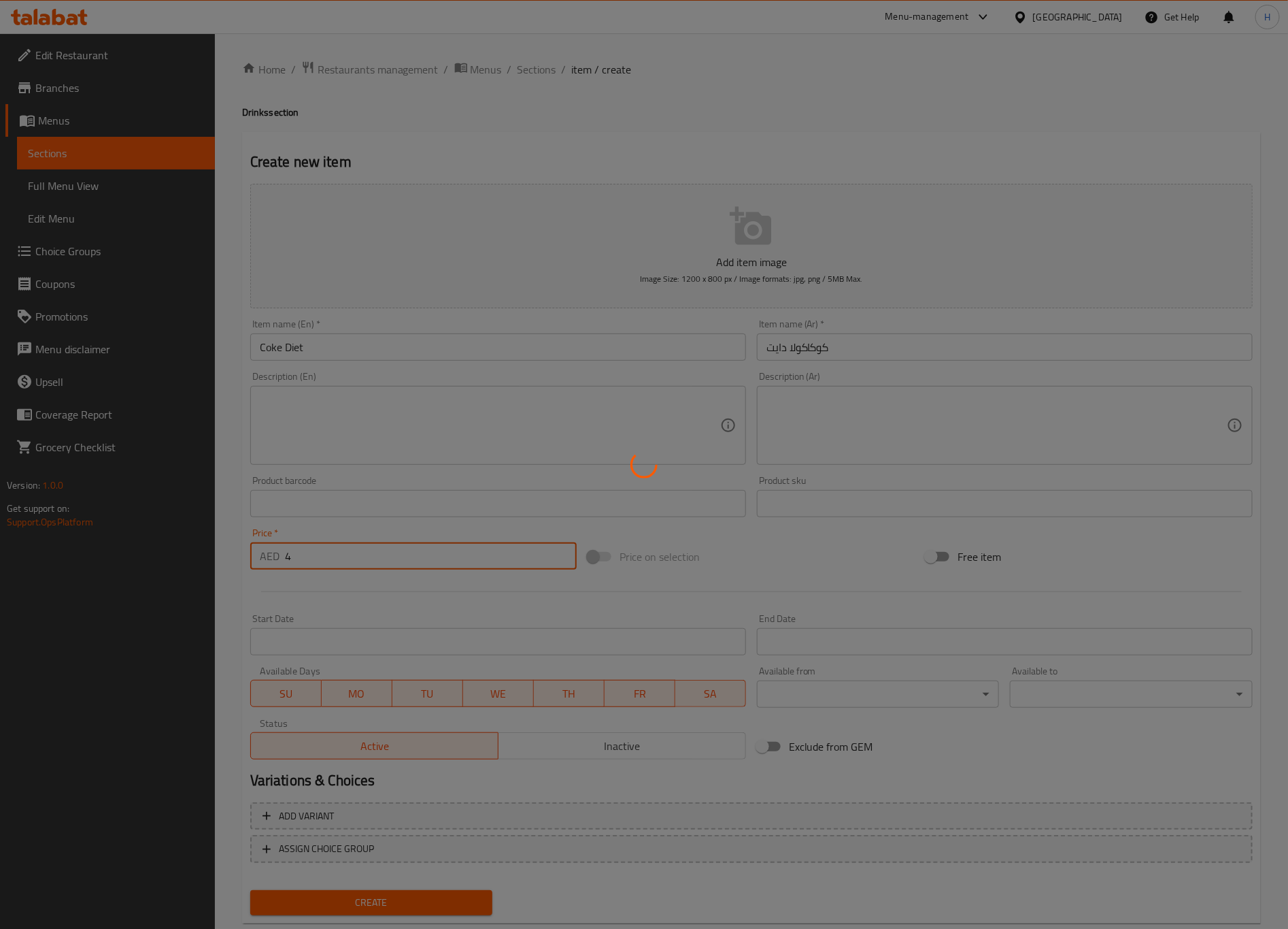
type input "0"
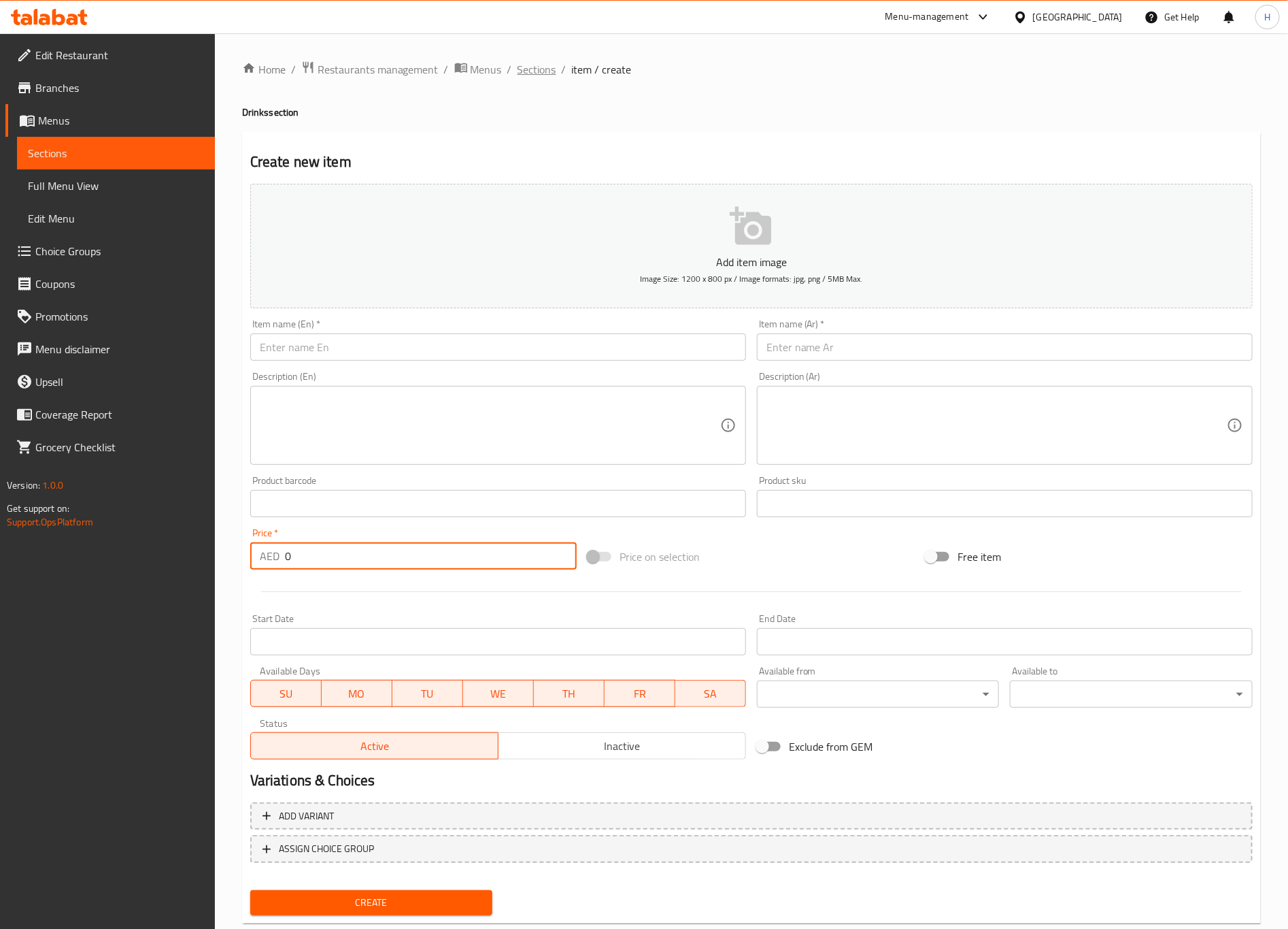
click at [540, 63] on span "Sections" at bounding box center [537, 69] width 39 height 16
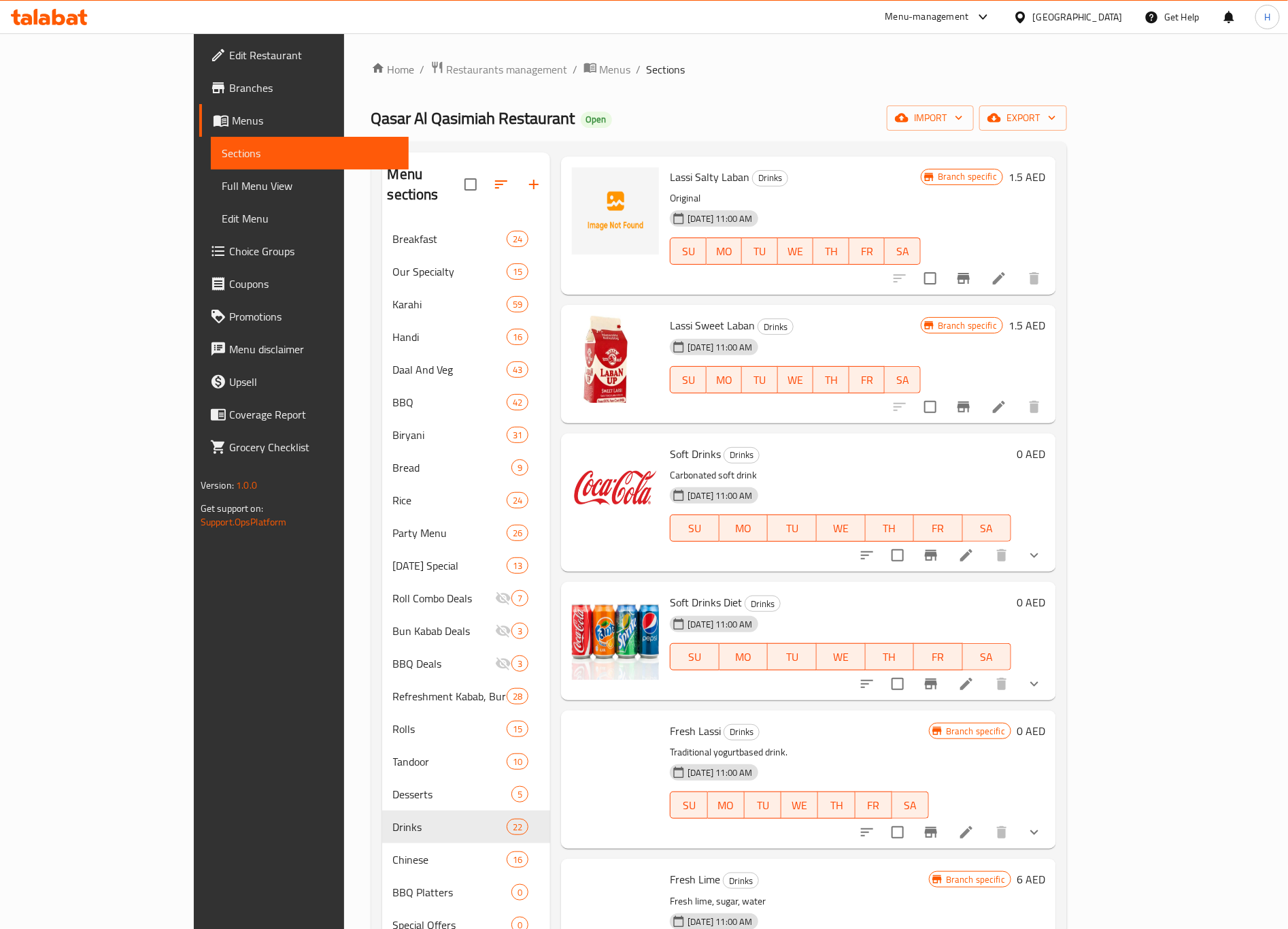
scroll to position [816, 0]
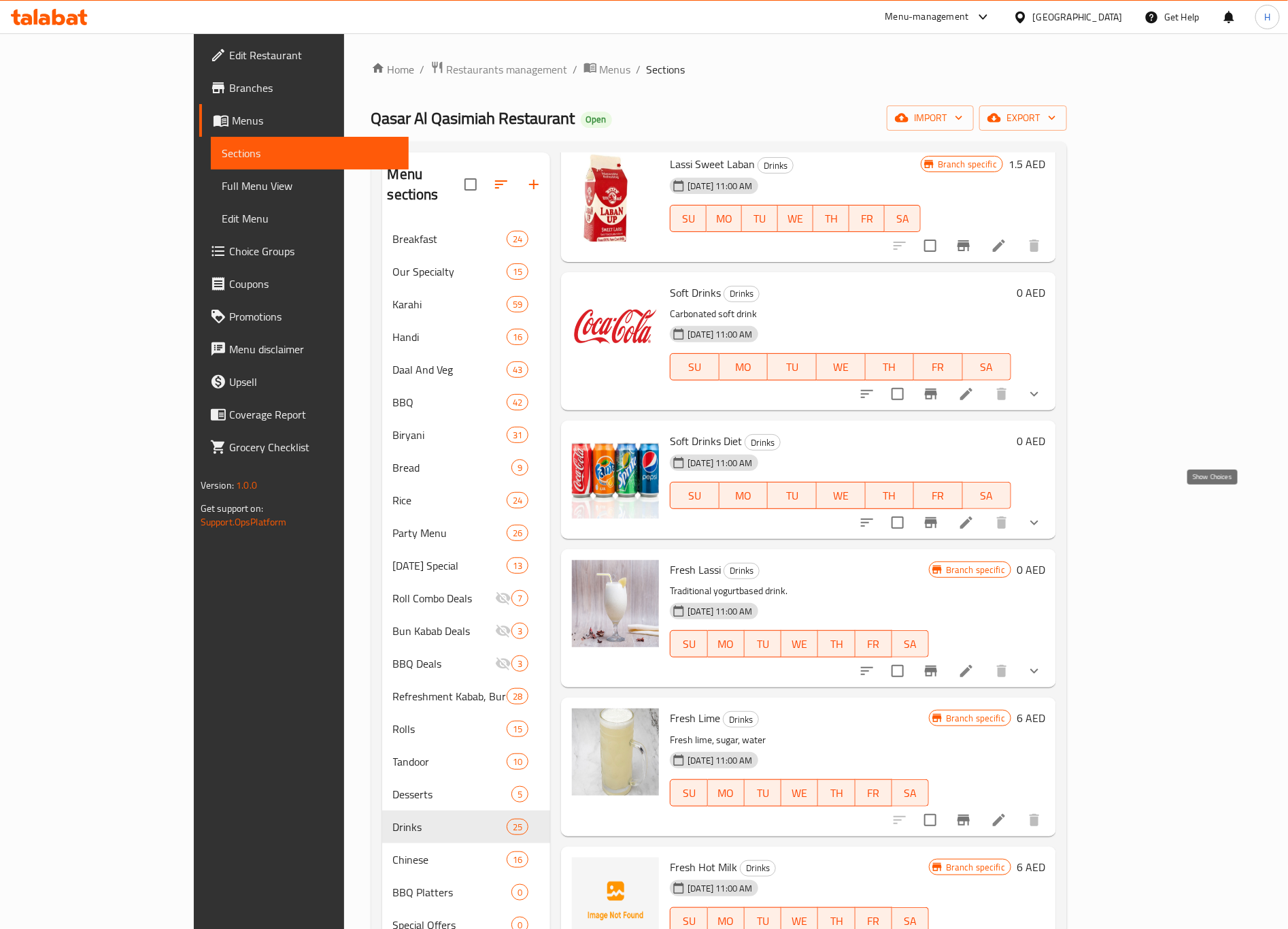
click at [1042, 515] on icon "show more" at bounding box center [1034, 522] width 16 height 16
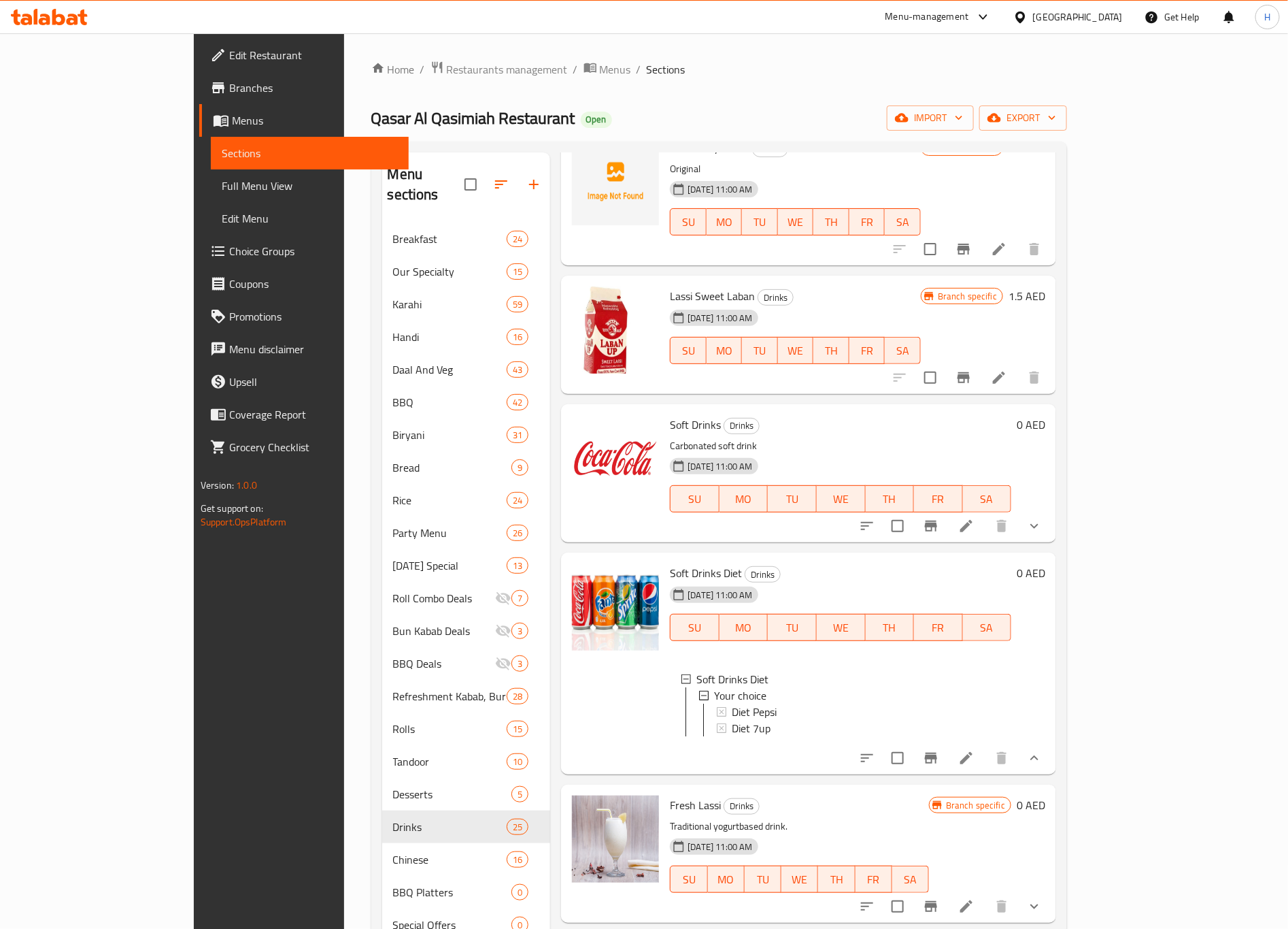
scroll to position [714, 0]
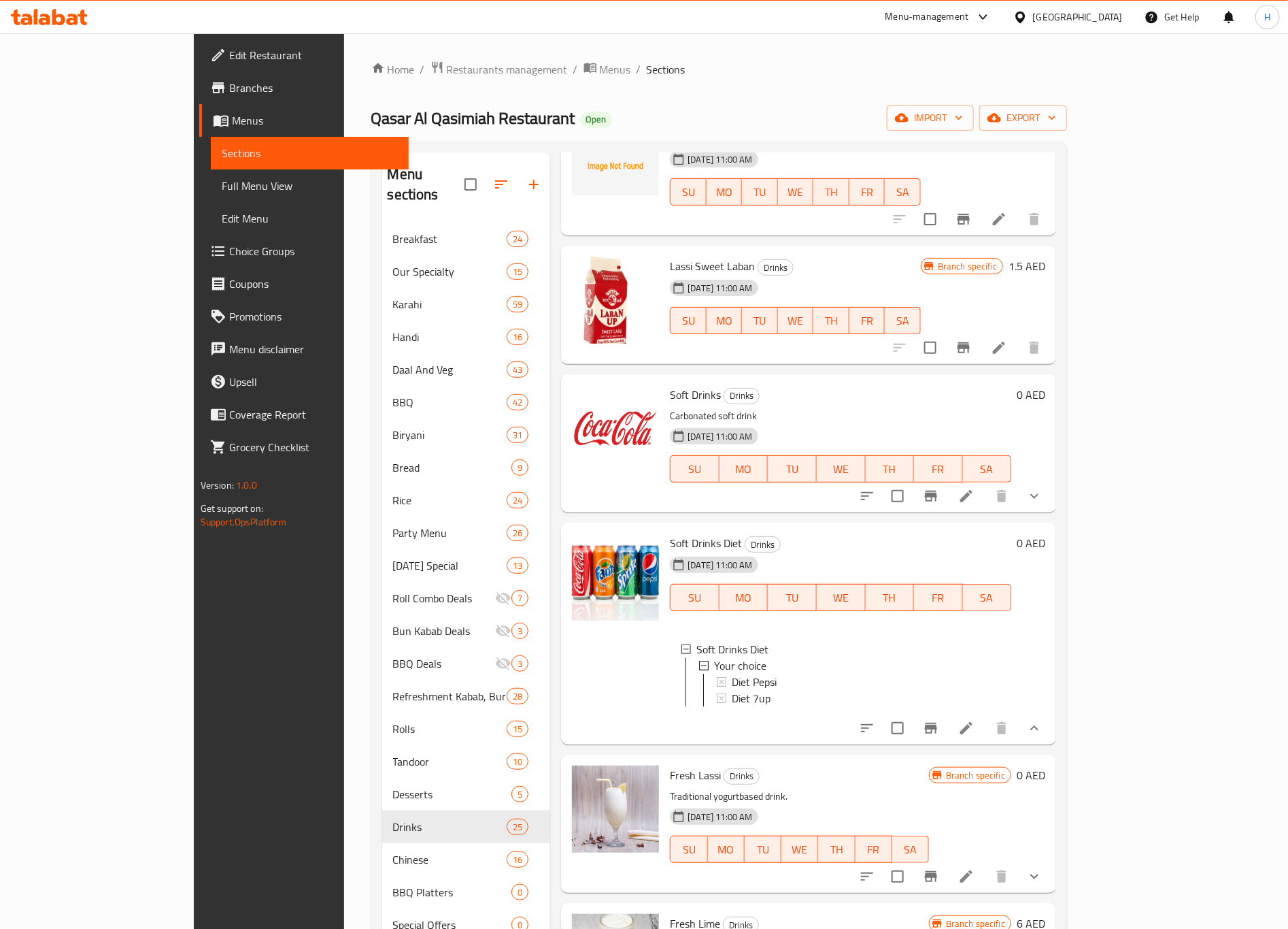
click at [1051, 480] on button "show more" at bounding box center [1034, 496] width 33 height 33
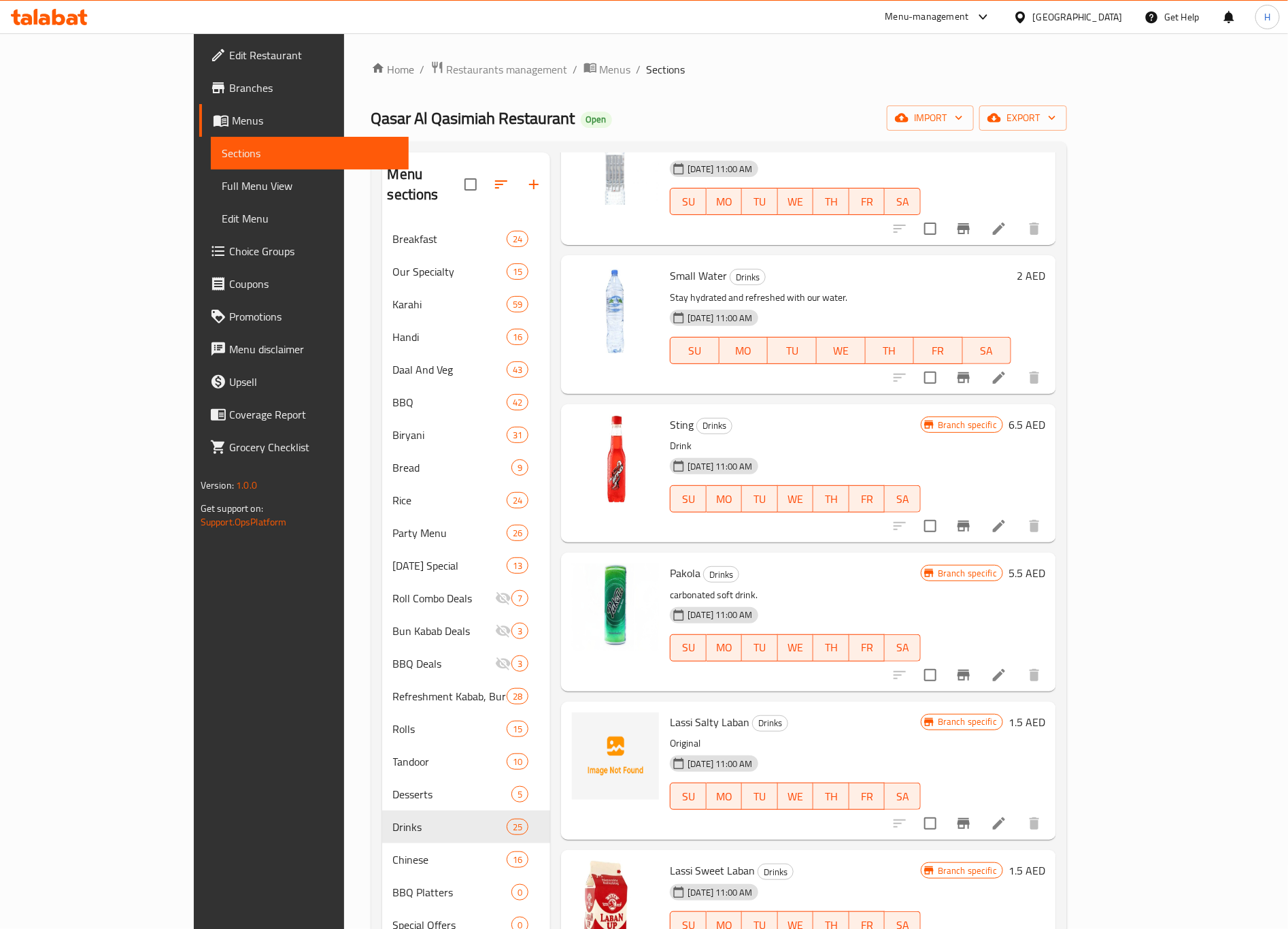
scroll to position [0, 0]
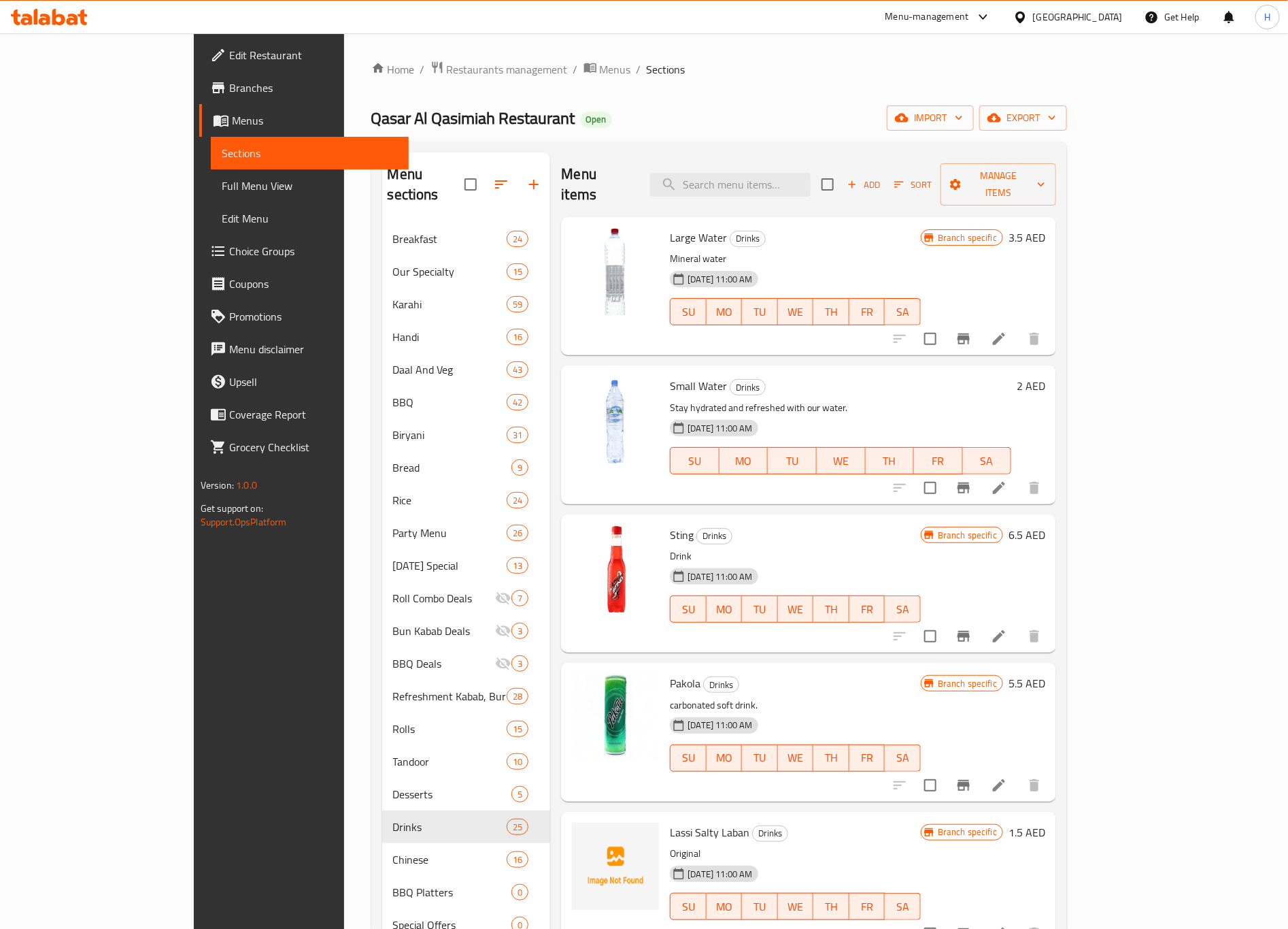
click at [882, 179] on span "Add" at bounding box center [864, 184] width 37 height 16
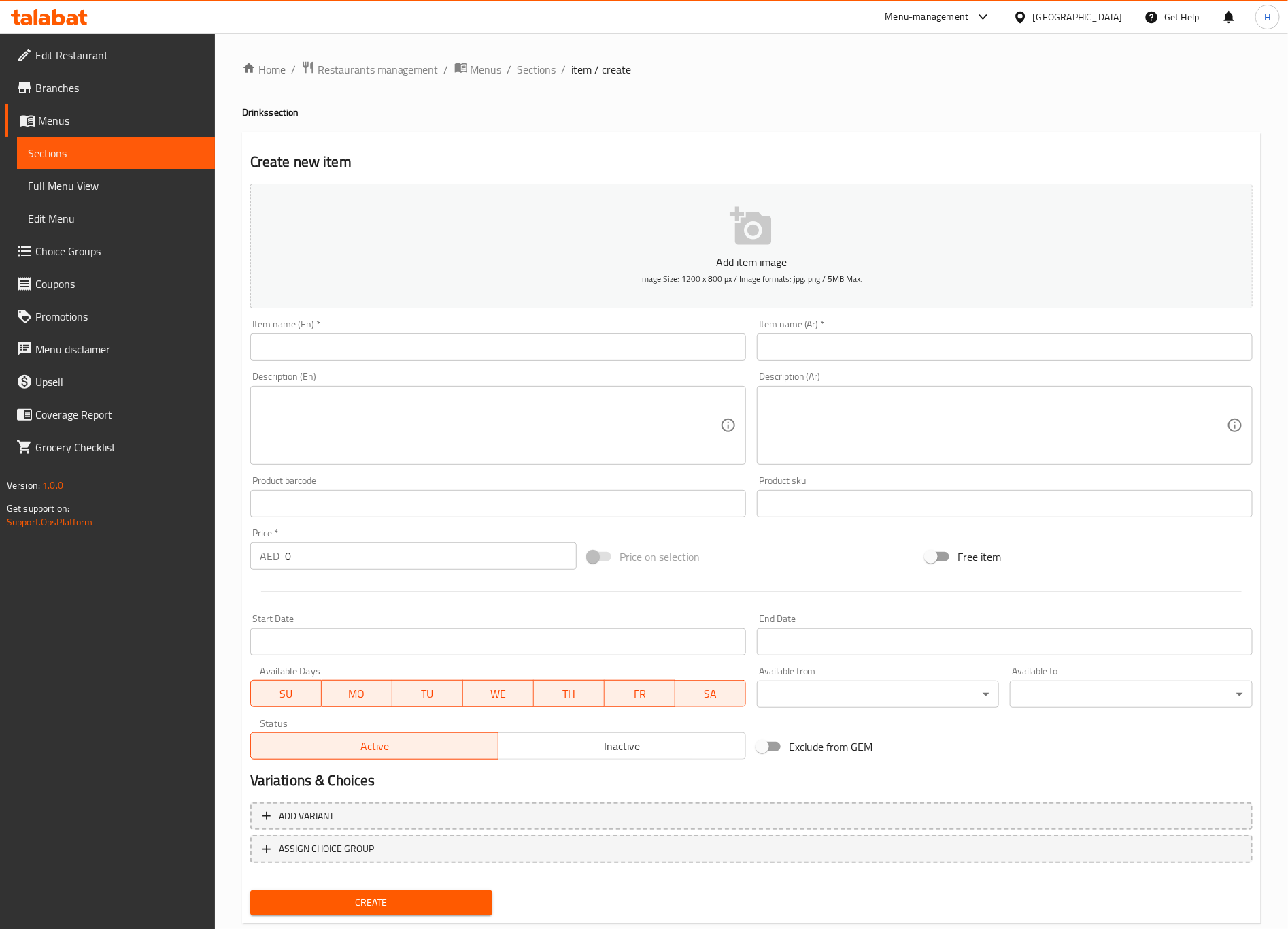
click at [580, 352] on input "text" at bounding box center [498, 347] width 496 height 27
type input "ٍ"
type input "Sprite"
type input "سبرايت"
click at [428, 547] on input "0" at bounding box center [431, 556] width 292 height 27
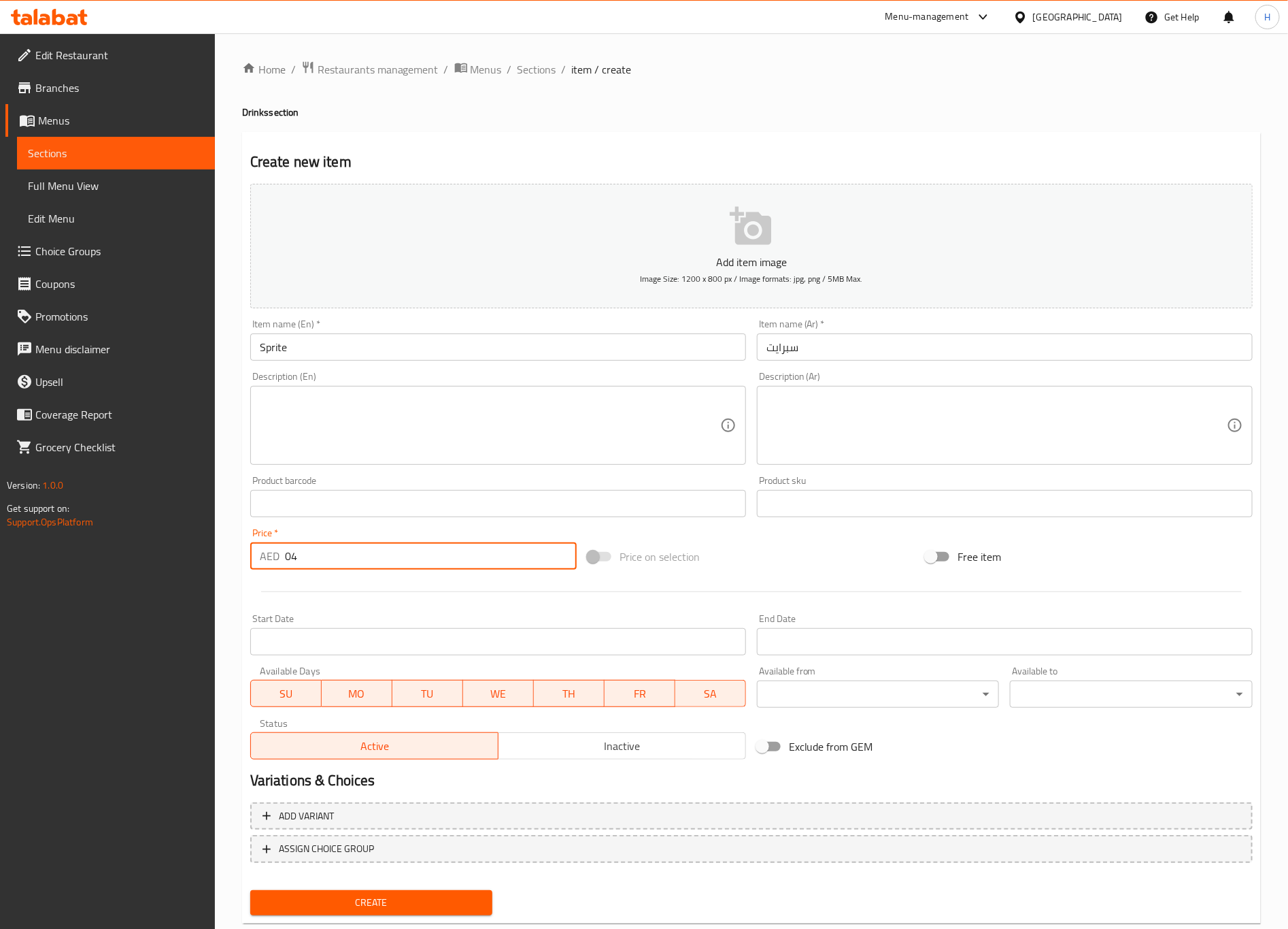
type input "04"
click at [250, 773] on button "Create" at bounding box center [371, 903] width 242 height 25
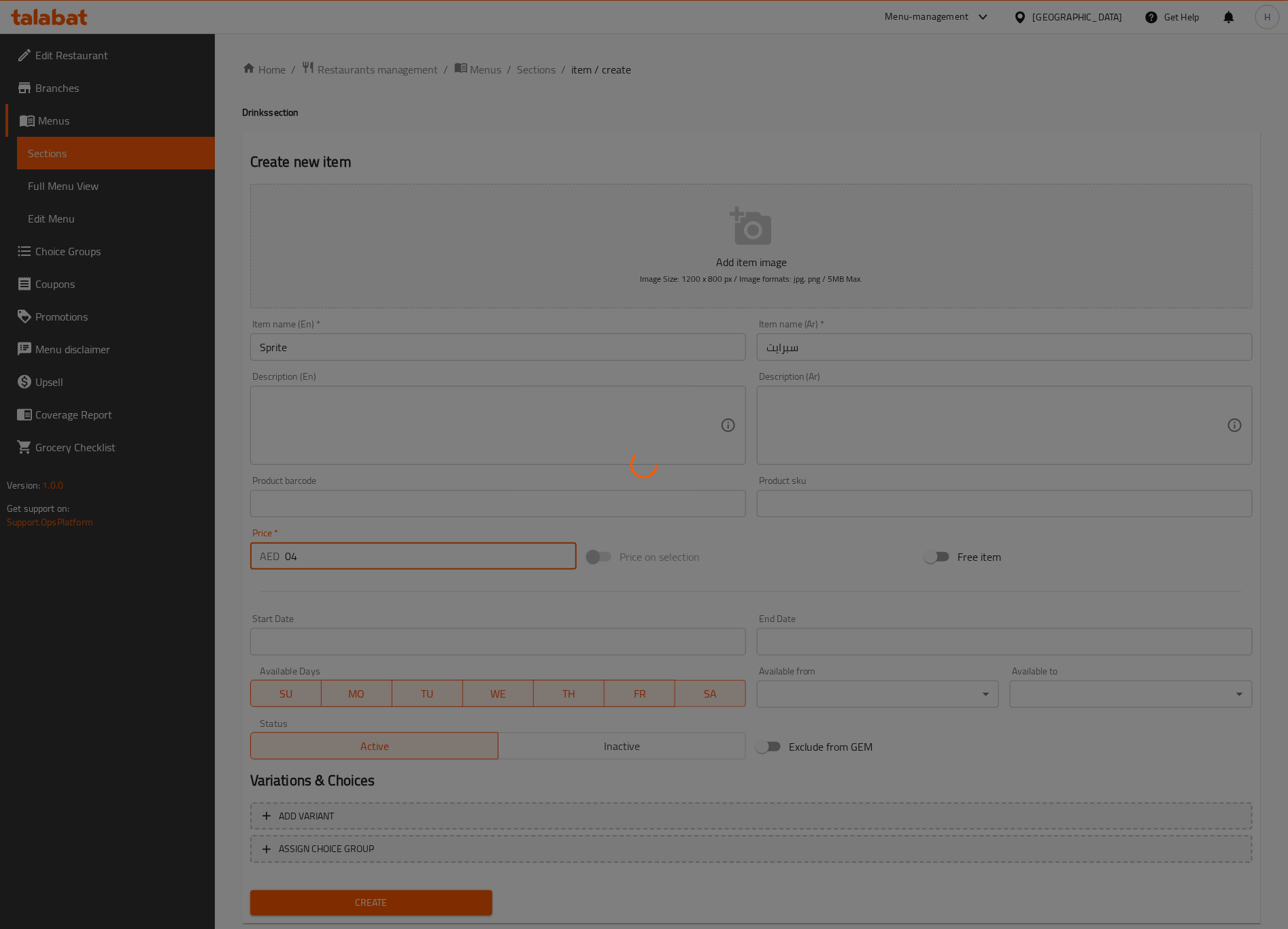
type input "0"
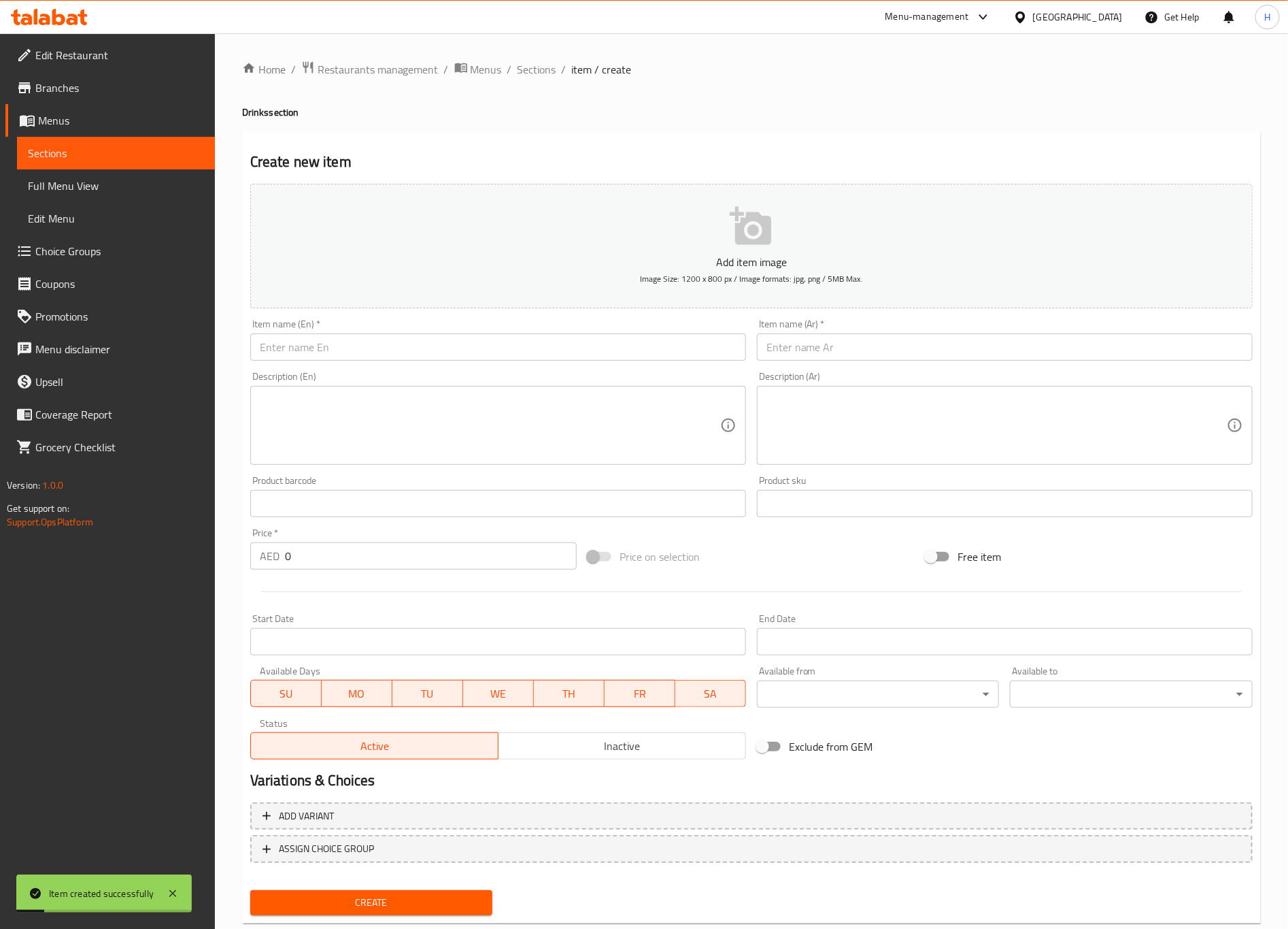
click at [372, 364] on div "Item name (En)   * Item name (En) *" at bounding box center [498, 339] width 507 height 52
click at [372, 350] on input "text" at bounding box center [498, 347] width 496 height 27
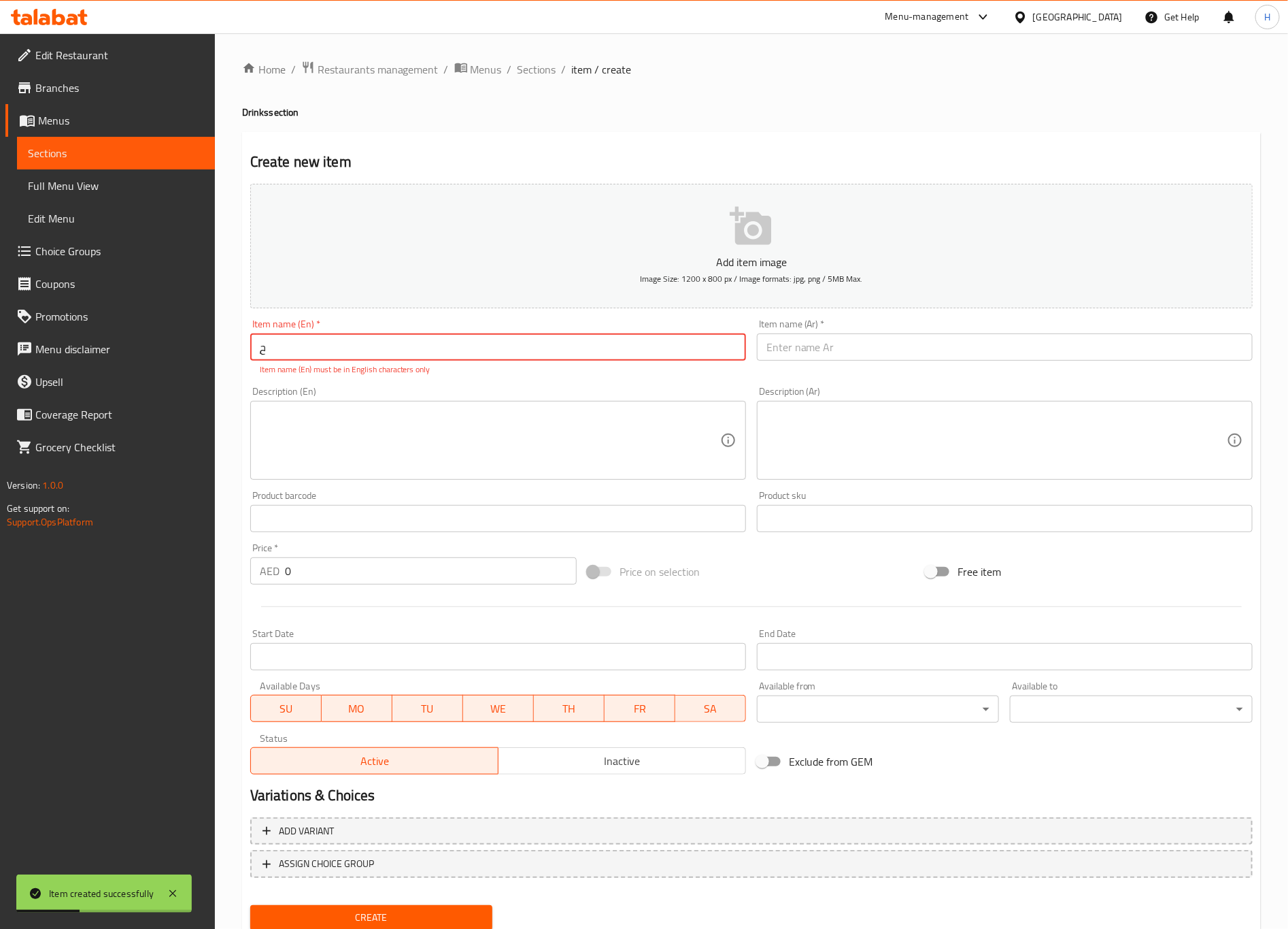
type input "ٍ"
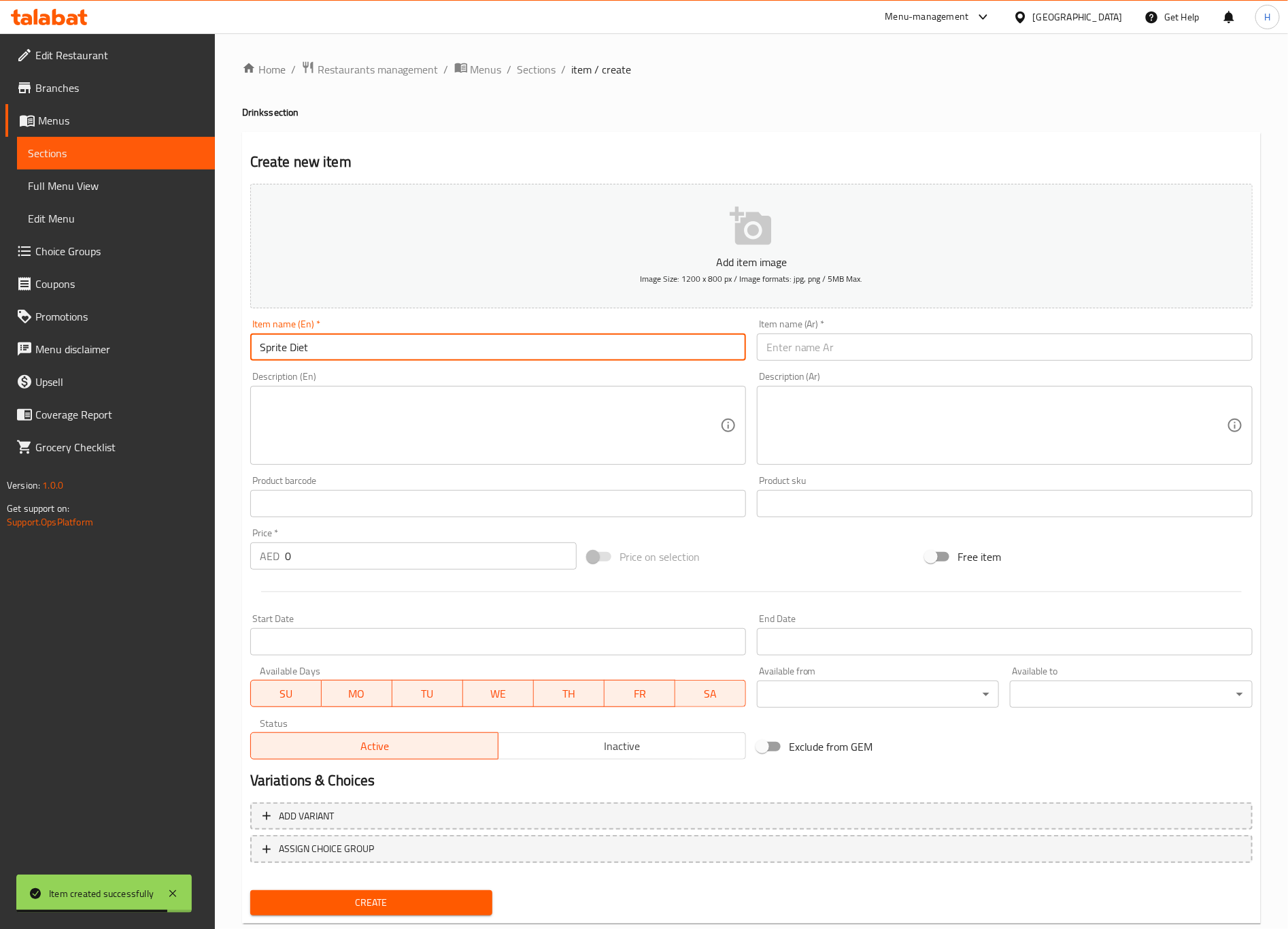
type input "Sprite Diet"
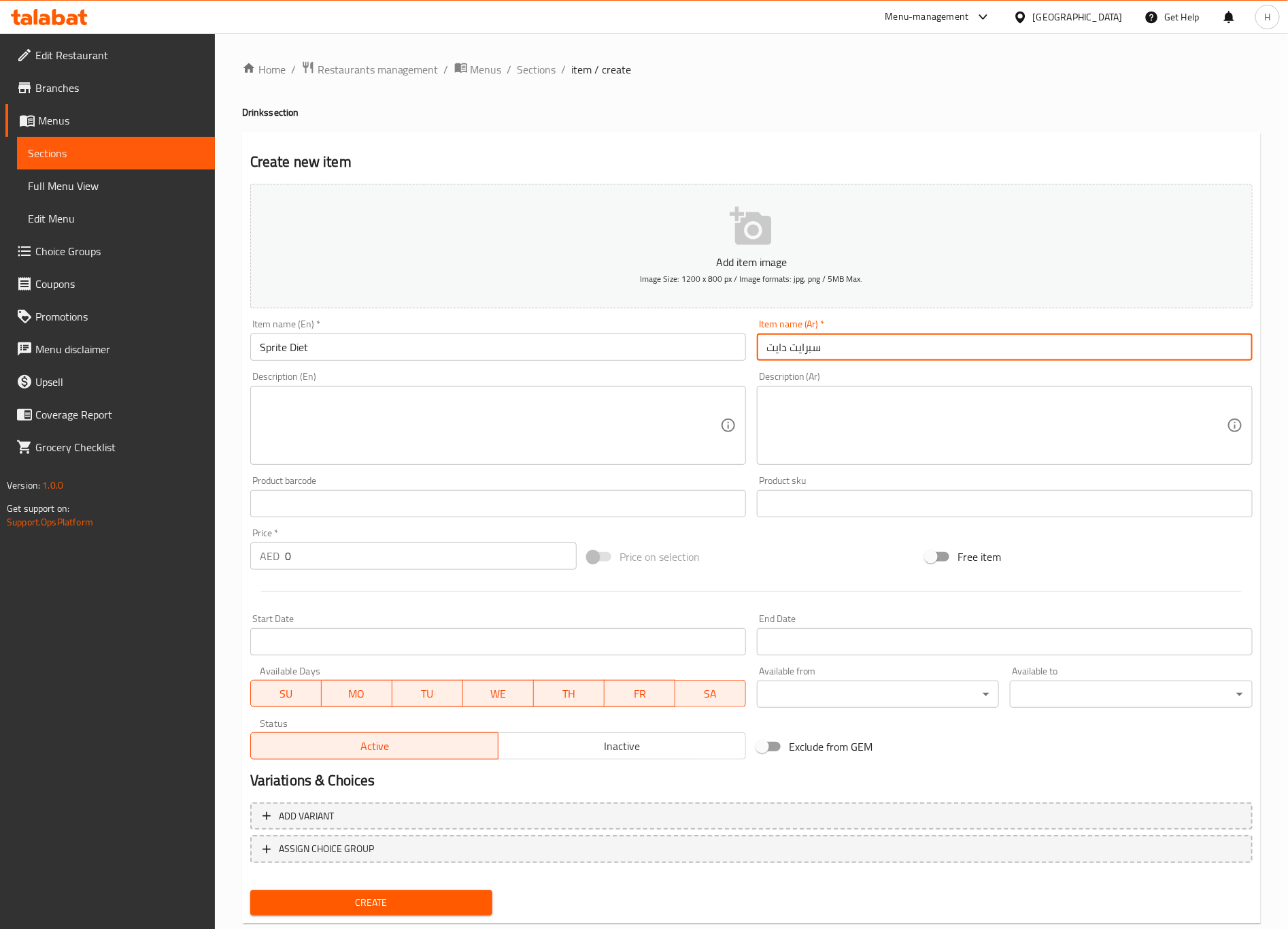
type input "سبرايت دايت"
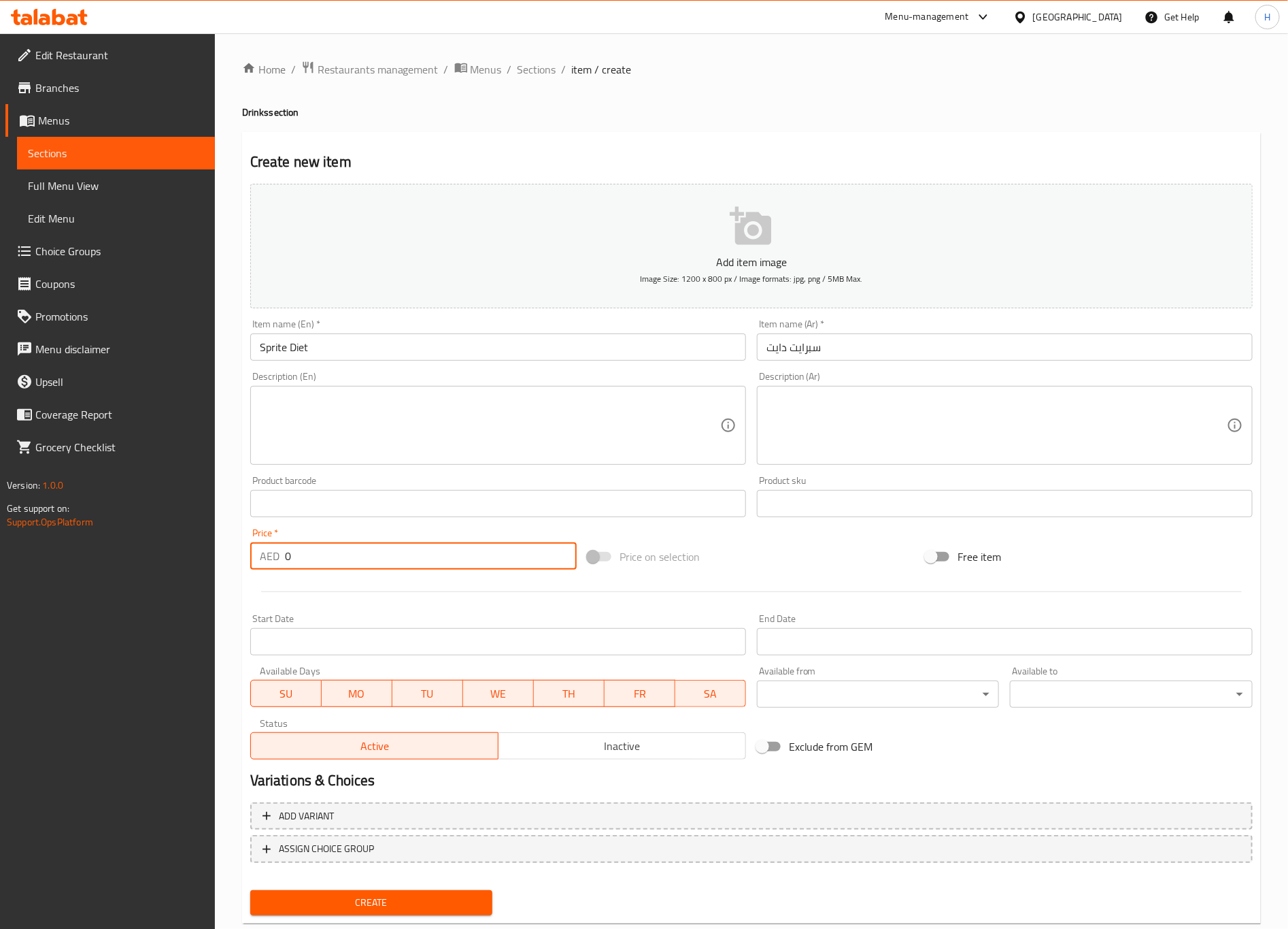
click at [469, 553] on input "0" at bounding box center [431, 556] width 292 height 27
type input "04"
click at [250, 773] on button "Create" at bounding box center [371, 903] width 242 height 25
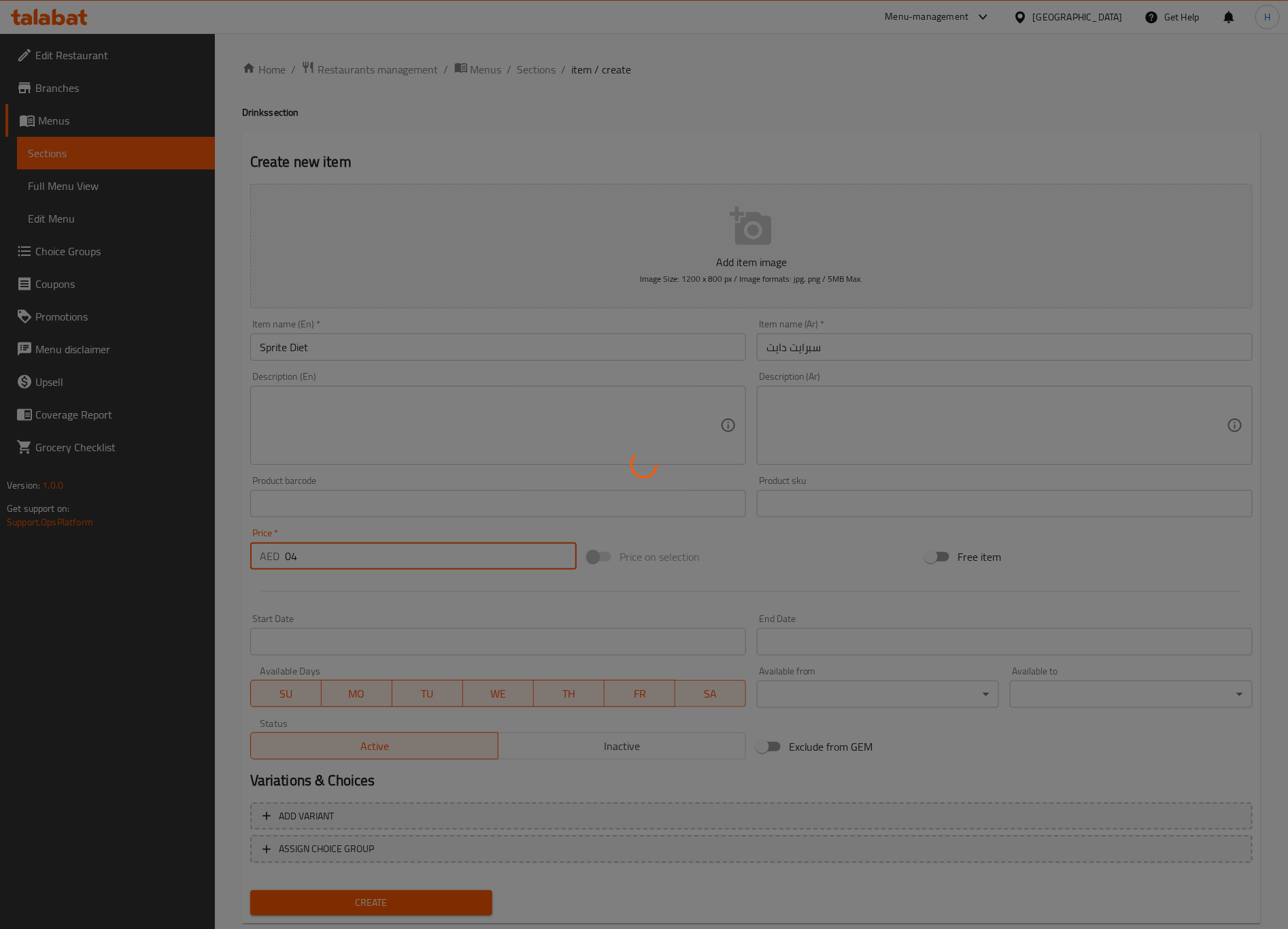
type input "0"
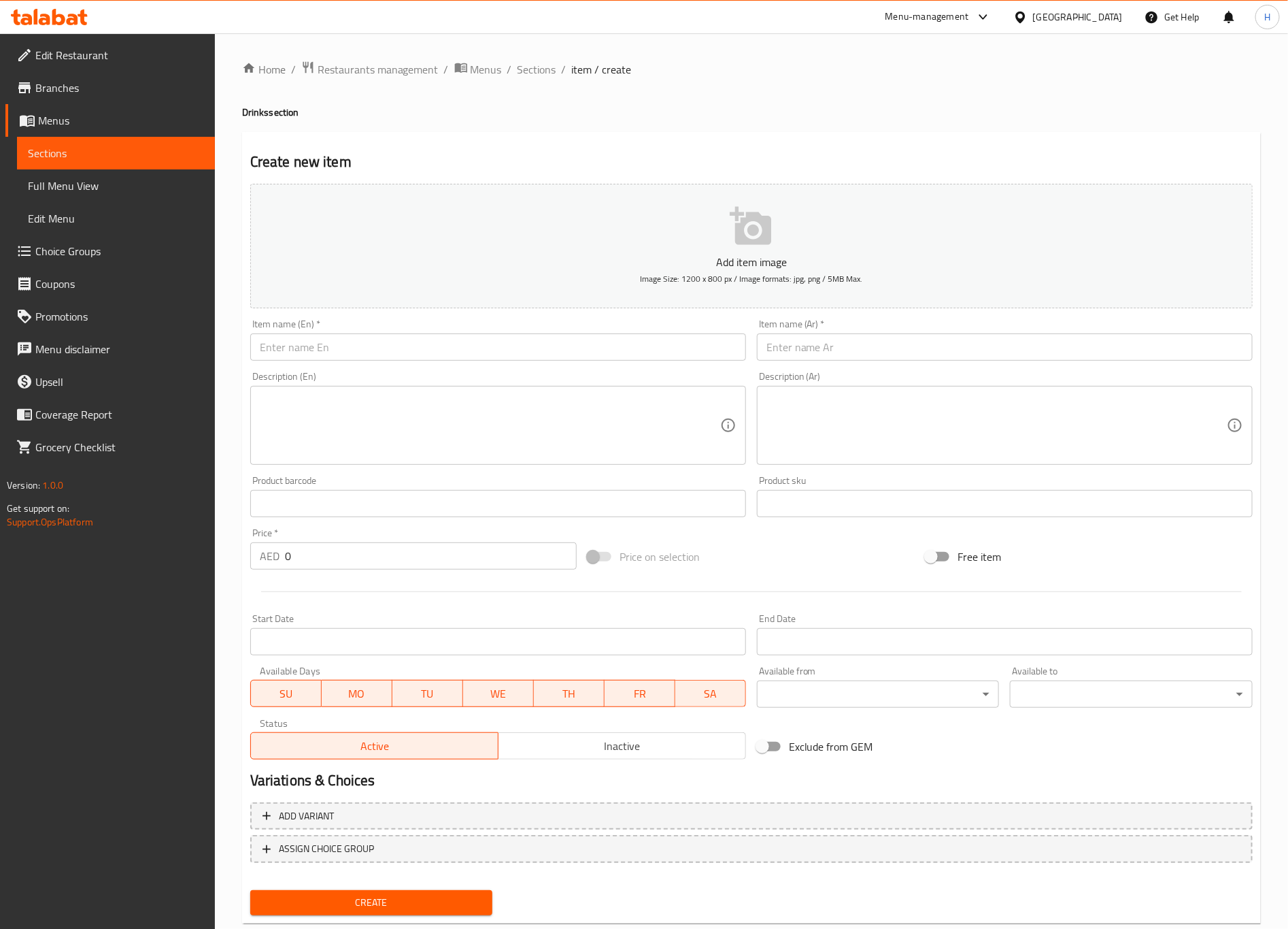
click at [635, 350] on input "text" at bounding box center [498, 347] width 496 height 27
paste input "[PERSON_NAME] Mint"
type input "[PERSON_NAME] Mint"
click at [888, 342] on input "text" at bounding box center [1004, 347] width 496 height 27
type input "ريتا ليمون نعناع"
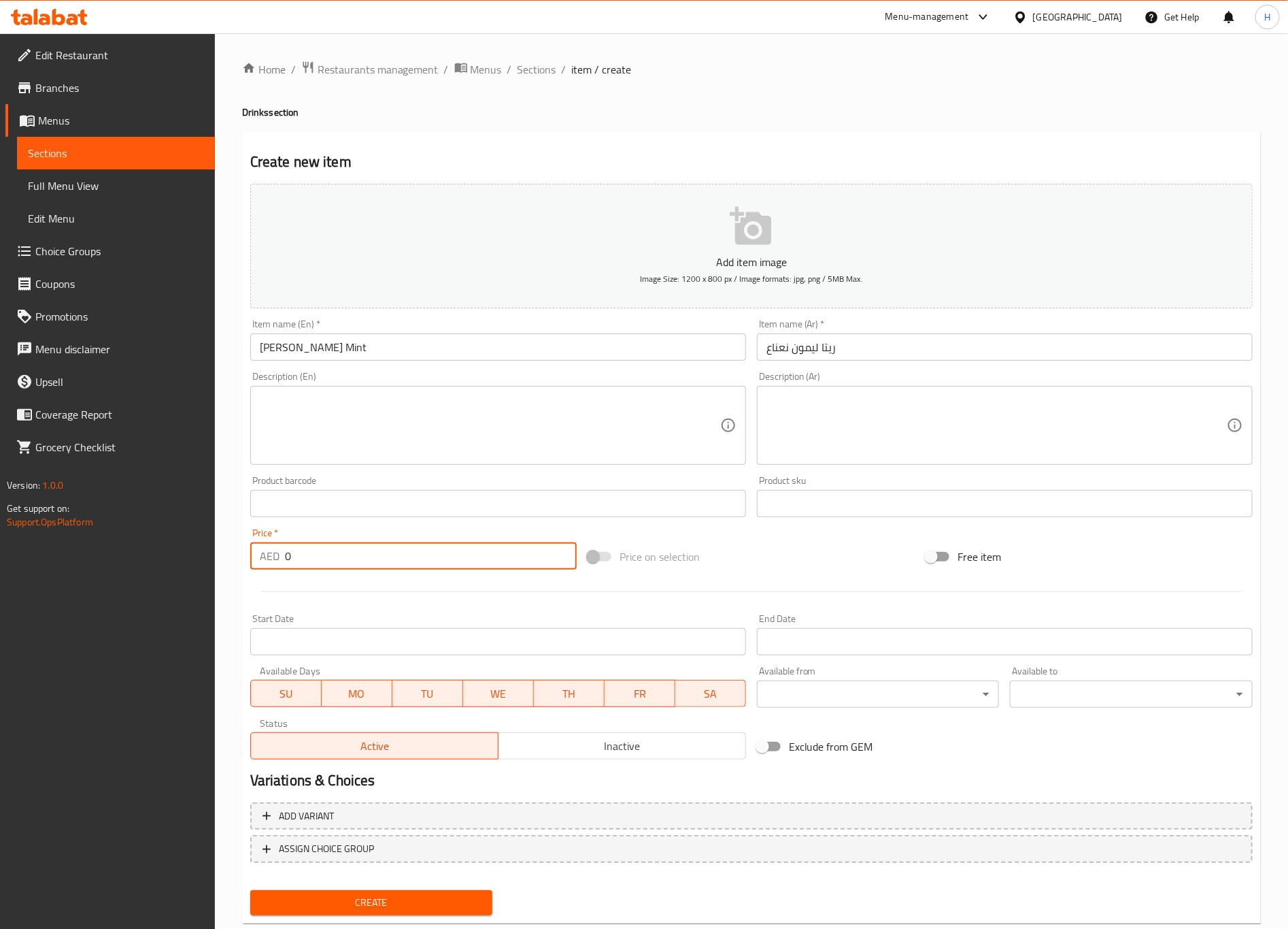
click at [410, 551] on input "0" at bounding box center [431, 556] width 292 height 27
type input "4"
click at [250, 773] on button "Create" at bounding box center [371, 903] width 242 height 25
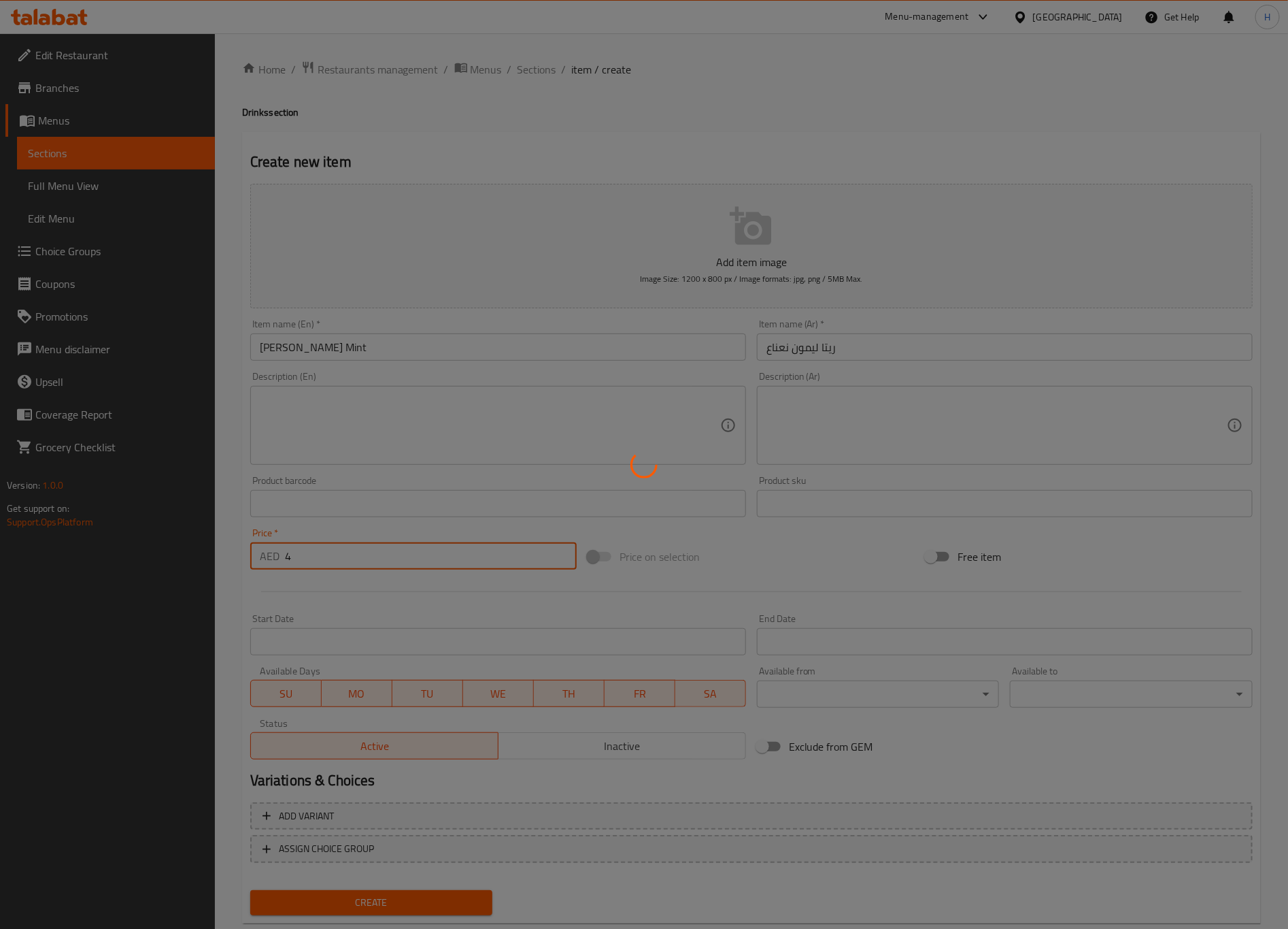
type input "0"
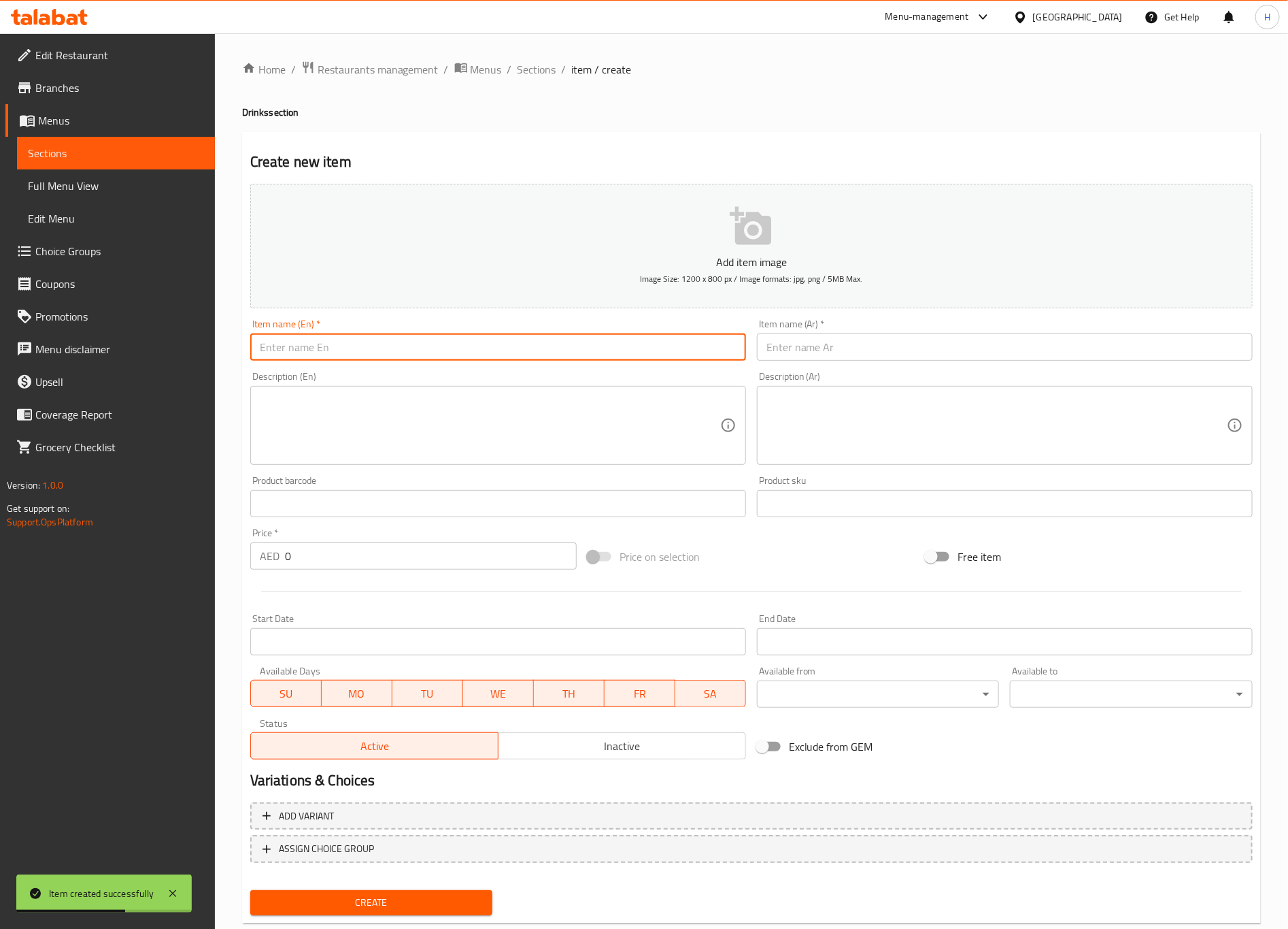
click at [434, 341] on input "text" at bounding box center [498, 347] width 496 height 27
paste input "Jimmy"
type input "Jimmy Cola"
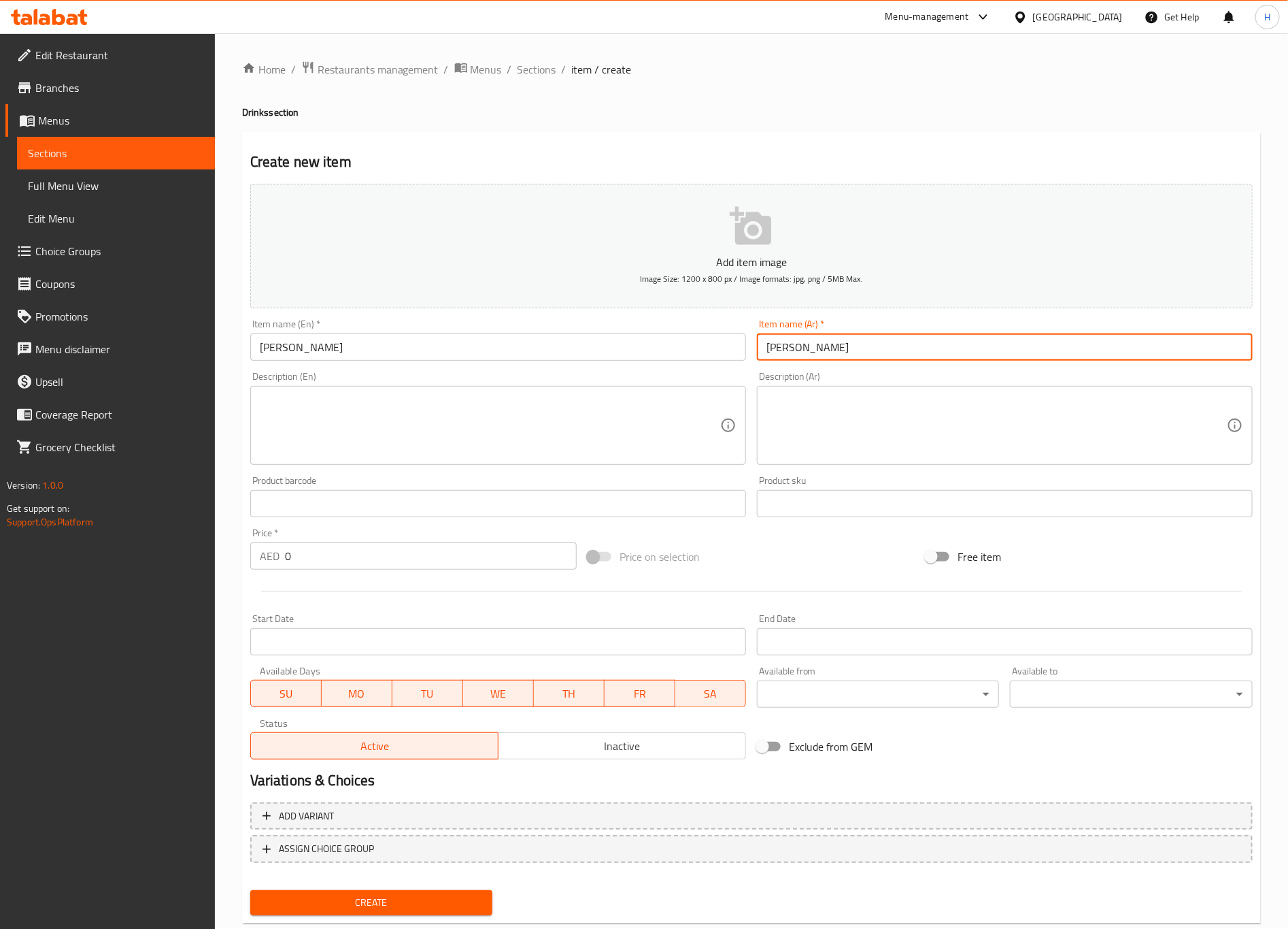
type input "جيمي كولا"
click at [290, 347] on input "Jimmy Cola" at bounding box center [498, 347] width 496 height 27
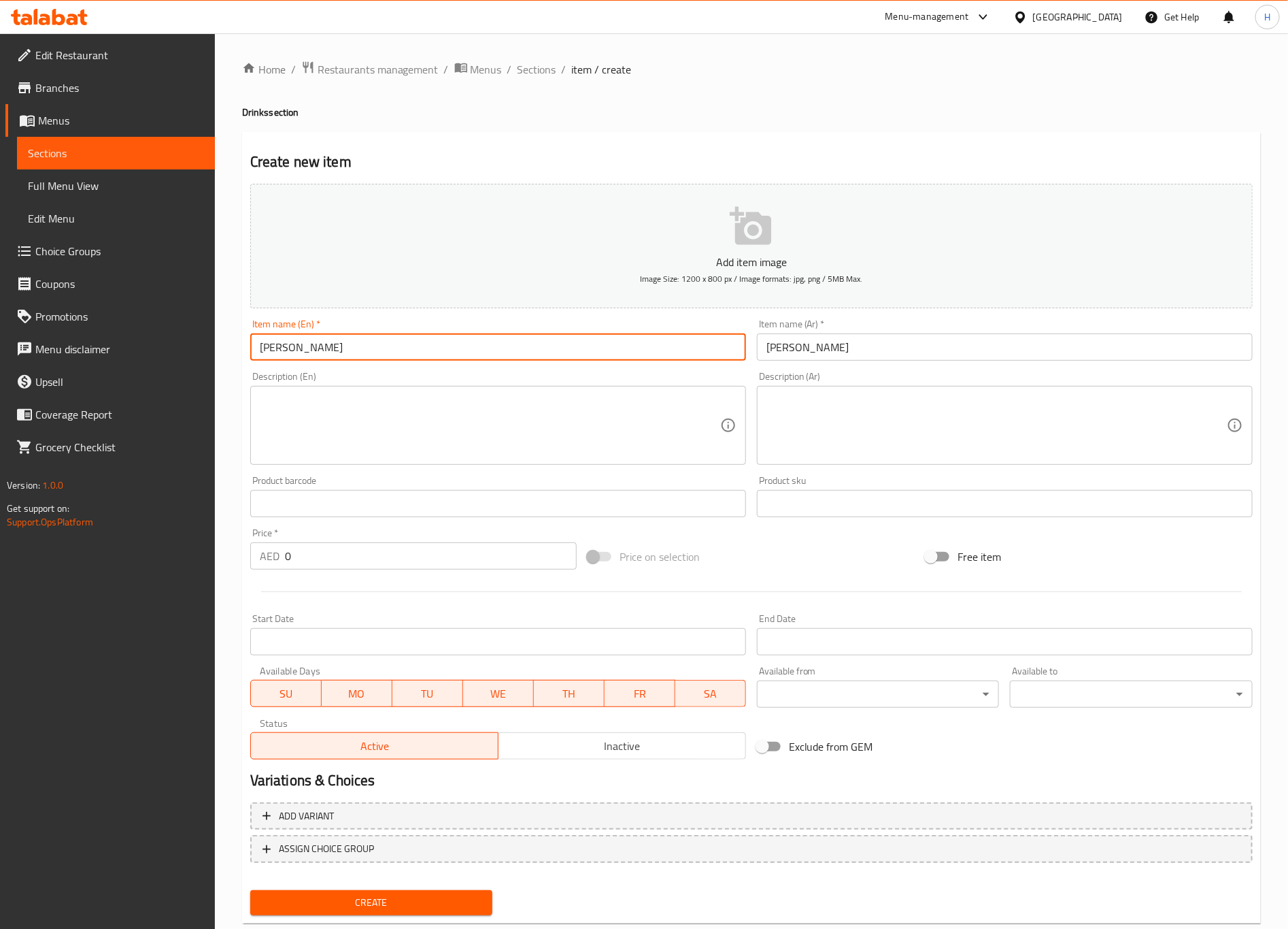
type input "[PERSON_NAME]"
click at [365, 569] on input "0" at bounding box center [431, 556] width 292 height 27
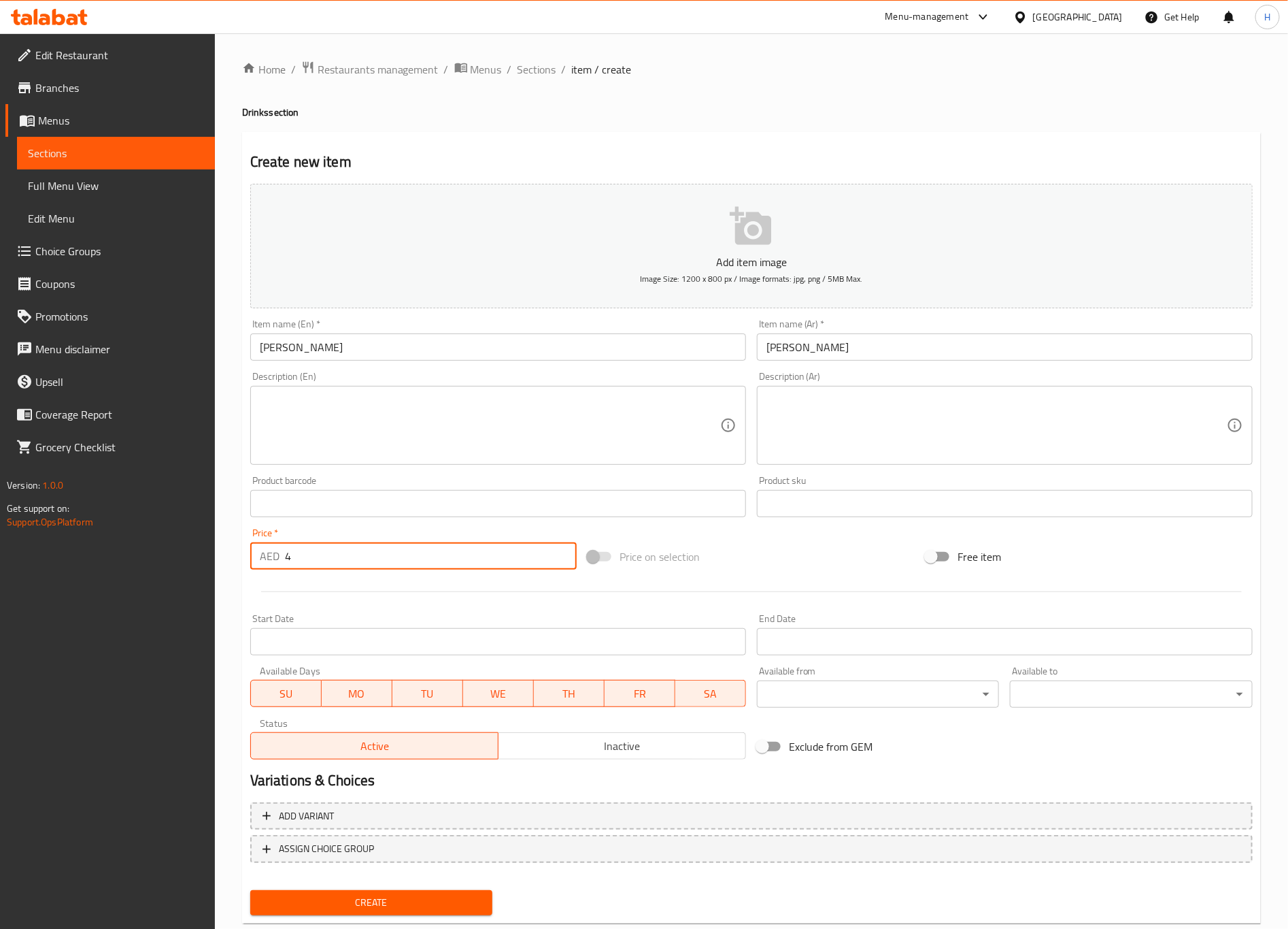
type input "4"
click at [250, 773] on button "Create" at bounding box center [371, 903] width 242 height 25
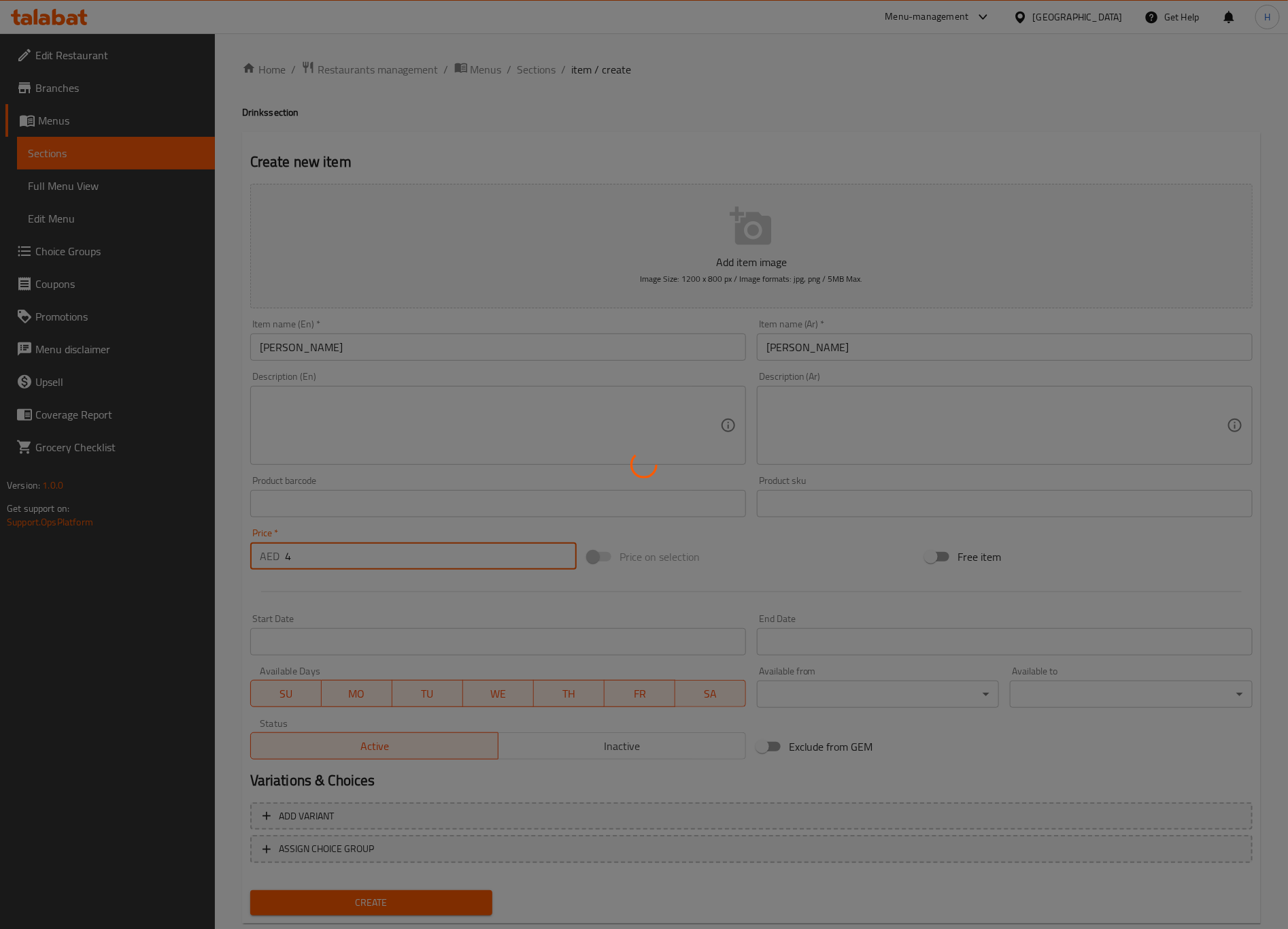
type input "0"
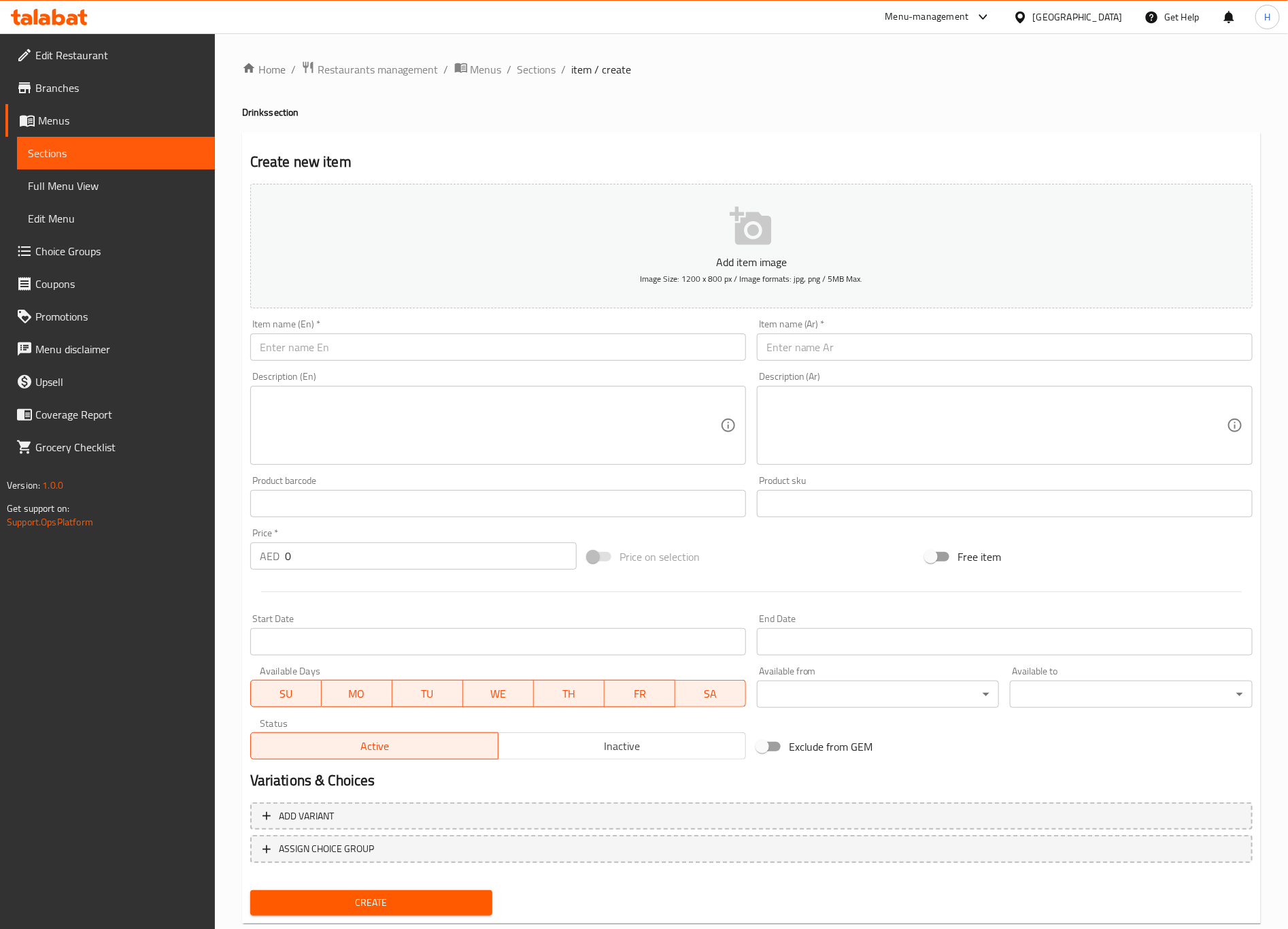
click at [439, 374] on div "Description (En) Description (En)" at bounding box center [498, 418] width 496 height 93
click at [439, 364] on div "Item name (En)   * Item name (En) *" at bounding box center [498, 339] width 507 height 52
click at [439, 360] on input "text" at bounding box center [498, 347] width 496 height 27
paste input "Jimmy"
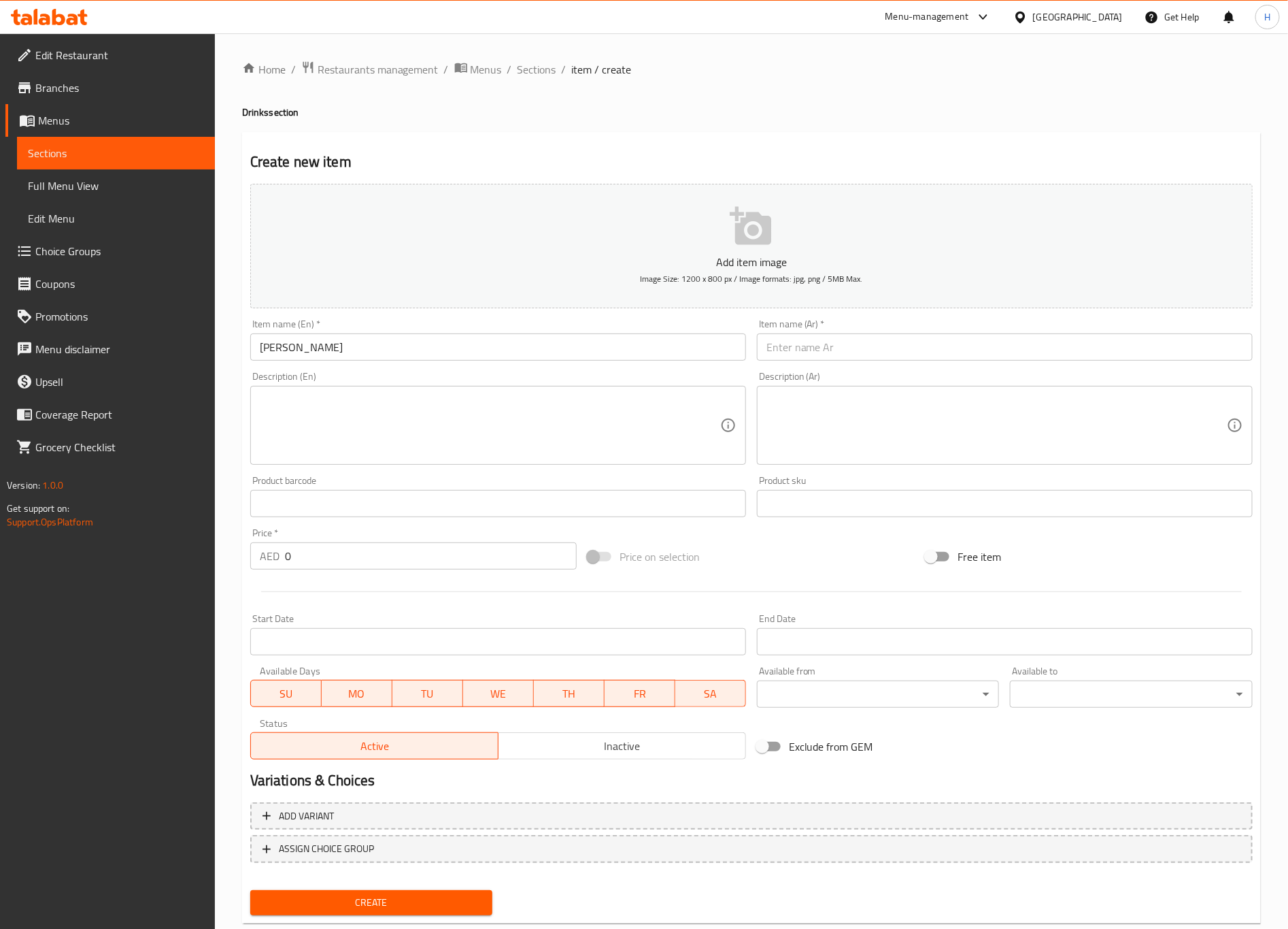
click at [557, 351] on input "Jimmy" at bounding box center [498, 347] width 496 height 27
paste input "Orange"
type input "[PERSON_NAME]"
click at [849, 351] on input "text" at bounding box center [1004, 347] width 496 height 27
type input "جيمي برتقال"
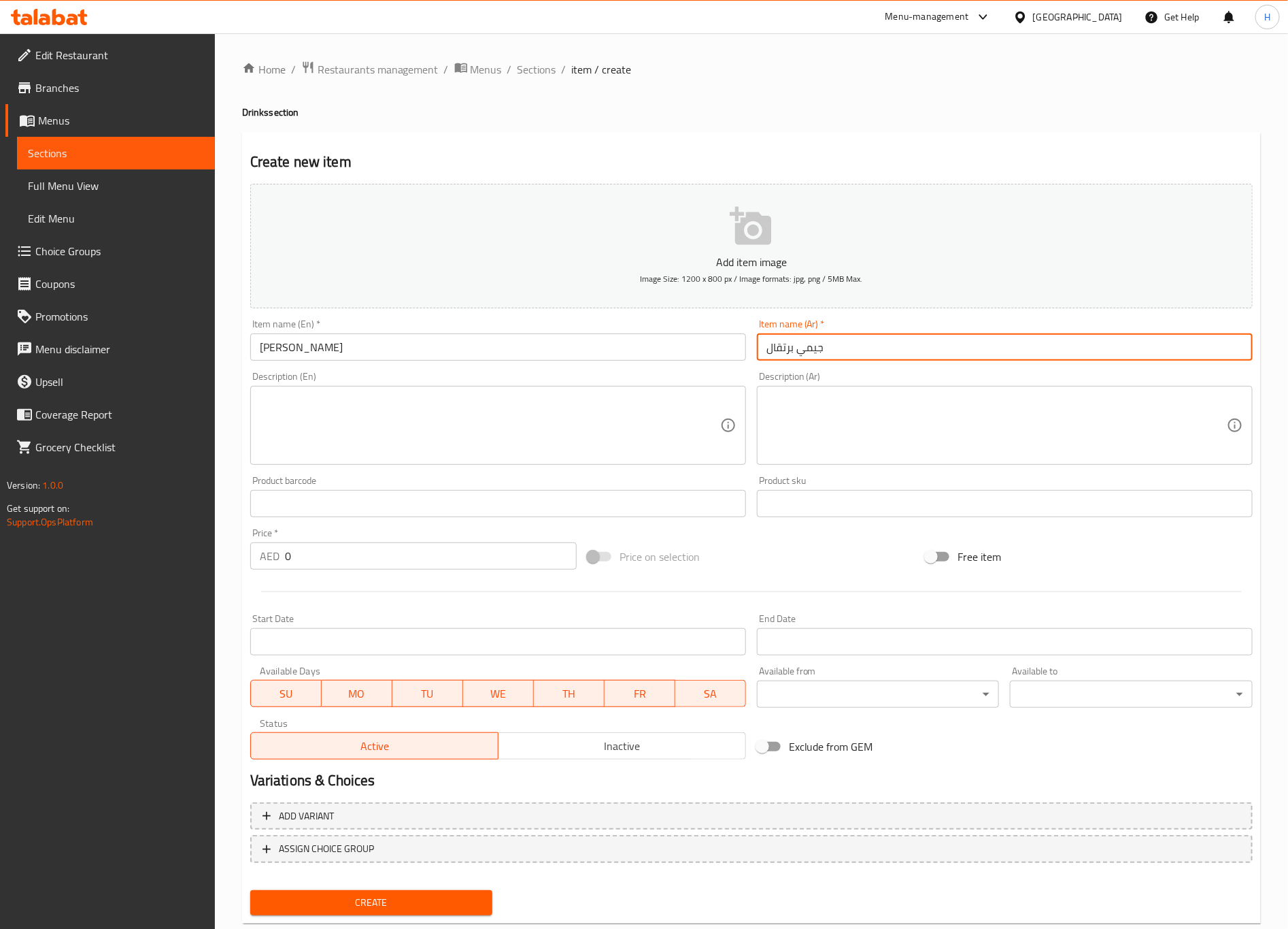
click at [303, 558] on input "0" at bounding box center [431, 556] width 292 height 27
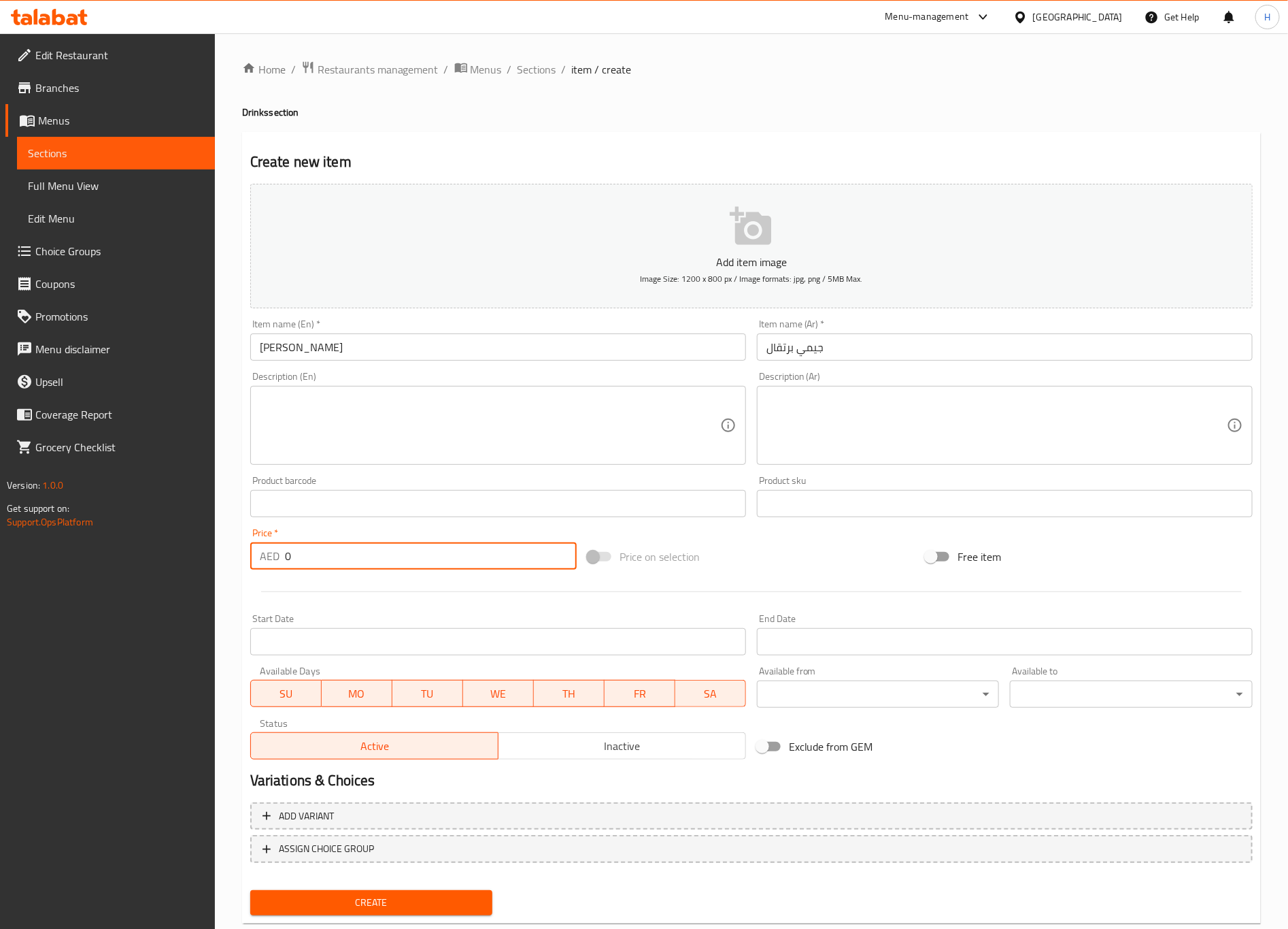
click at [303, 558] on input "0" at bounding box center [431, 556] width 292 height 27
type input "04"
click at [250, 773] on button "Create" at bounding box center [371, 903] width 242 height 25
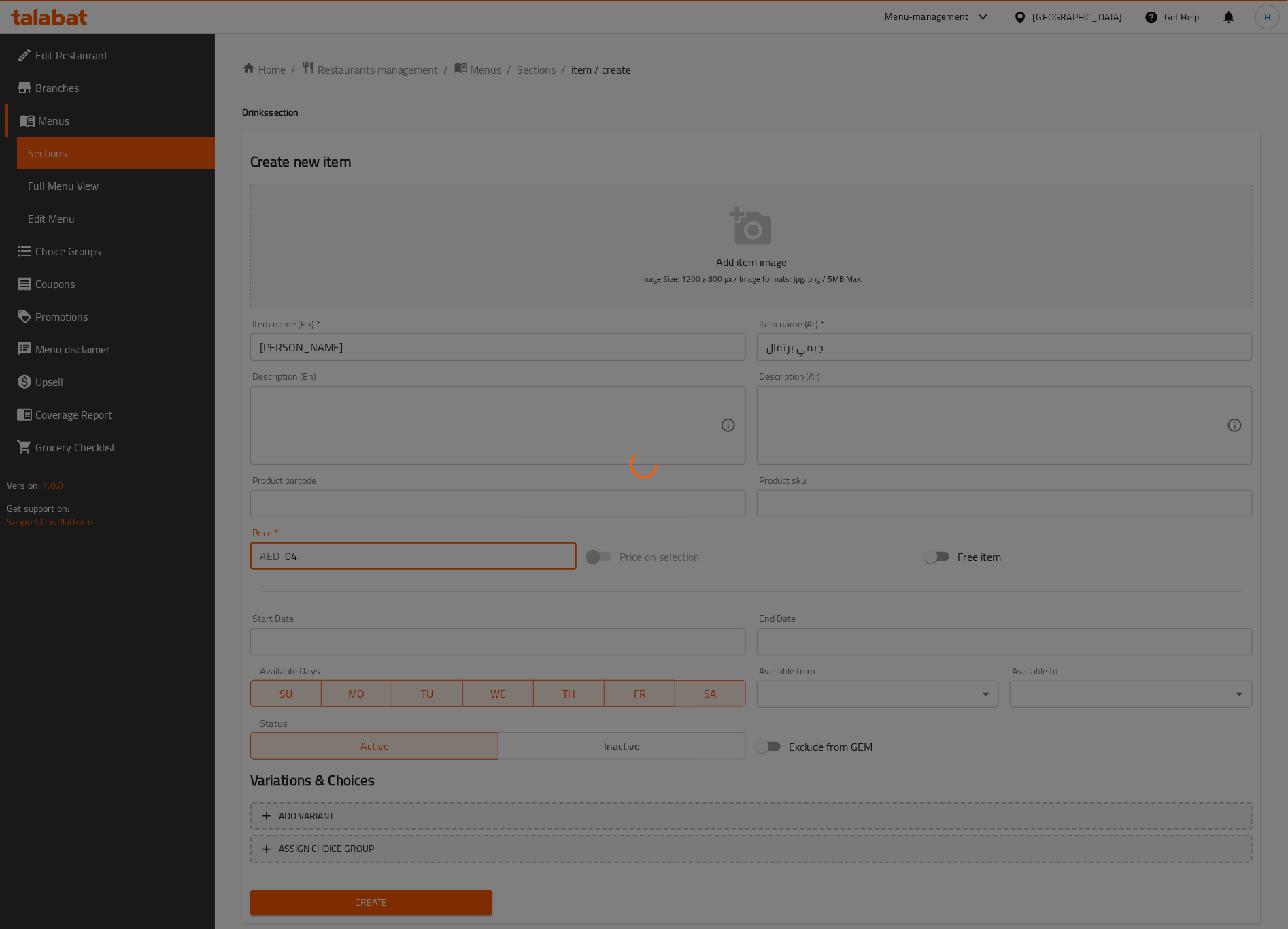
type input "0"
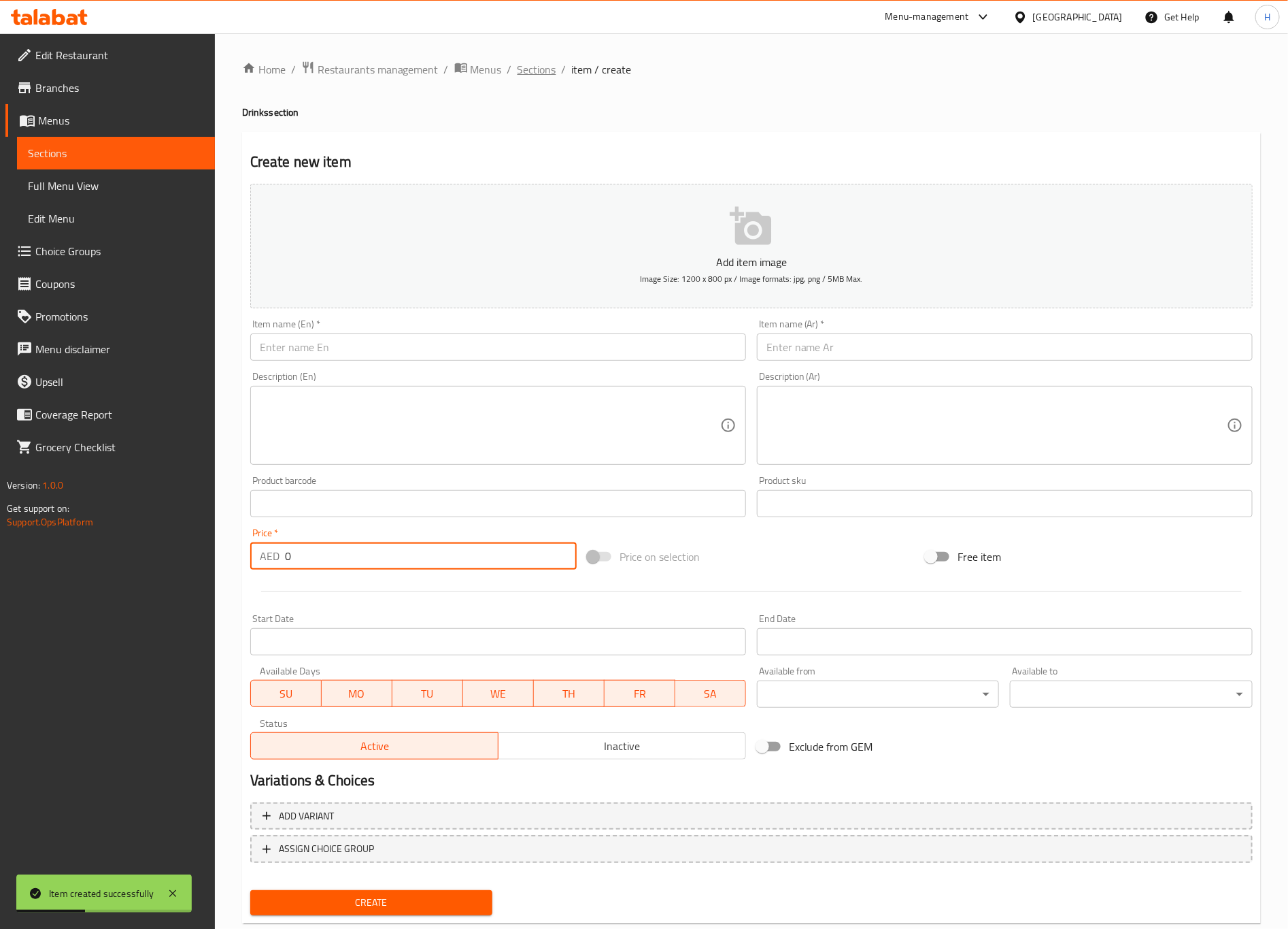
click at [531, 67] on span "Sections" at bounding box center [537, 69] width 39 height 16
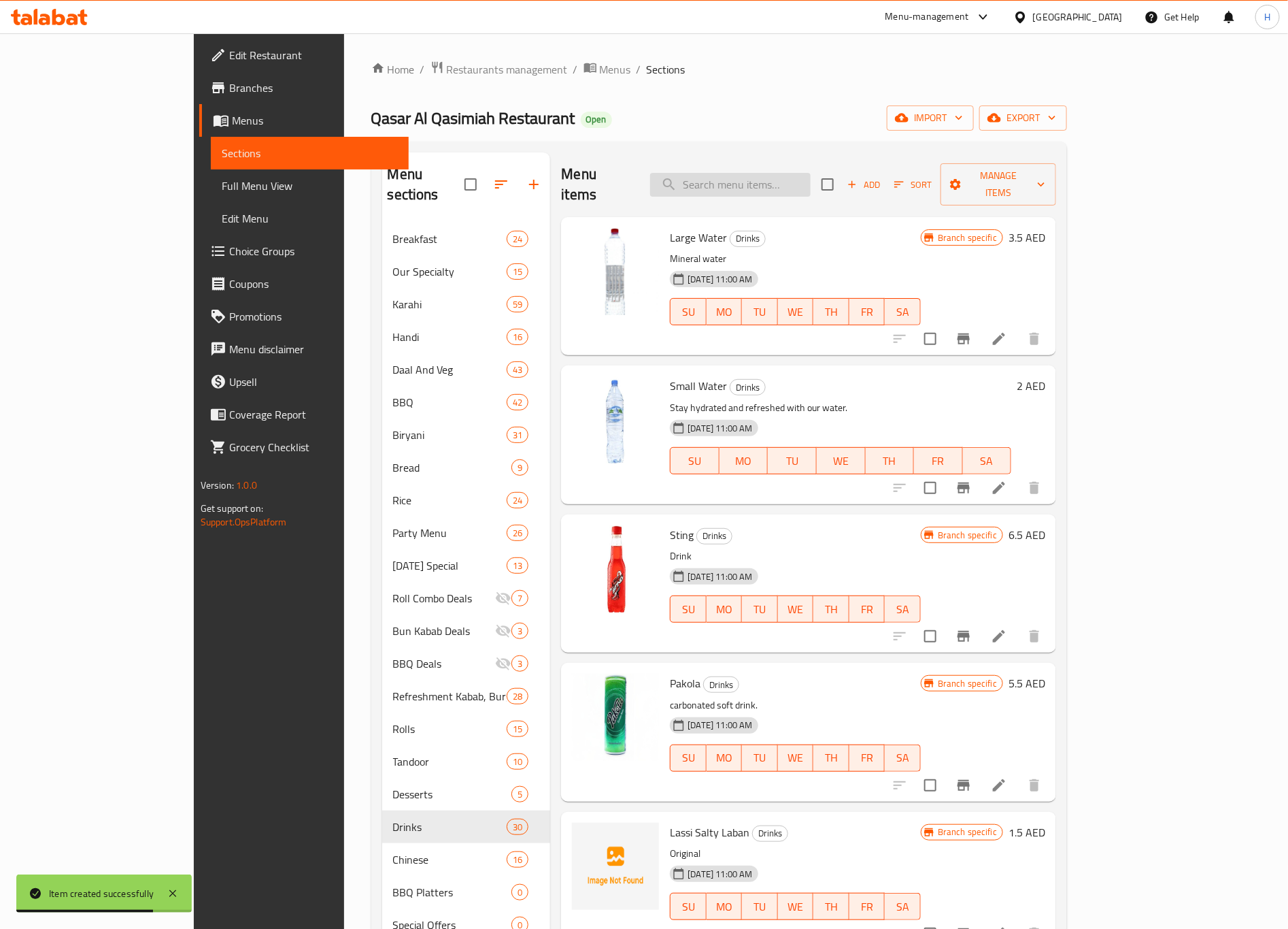
click at [811, 175] on input "search" at bounding box center [730, 184] width 161 height 24
type input "ق"
type input "t"
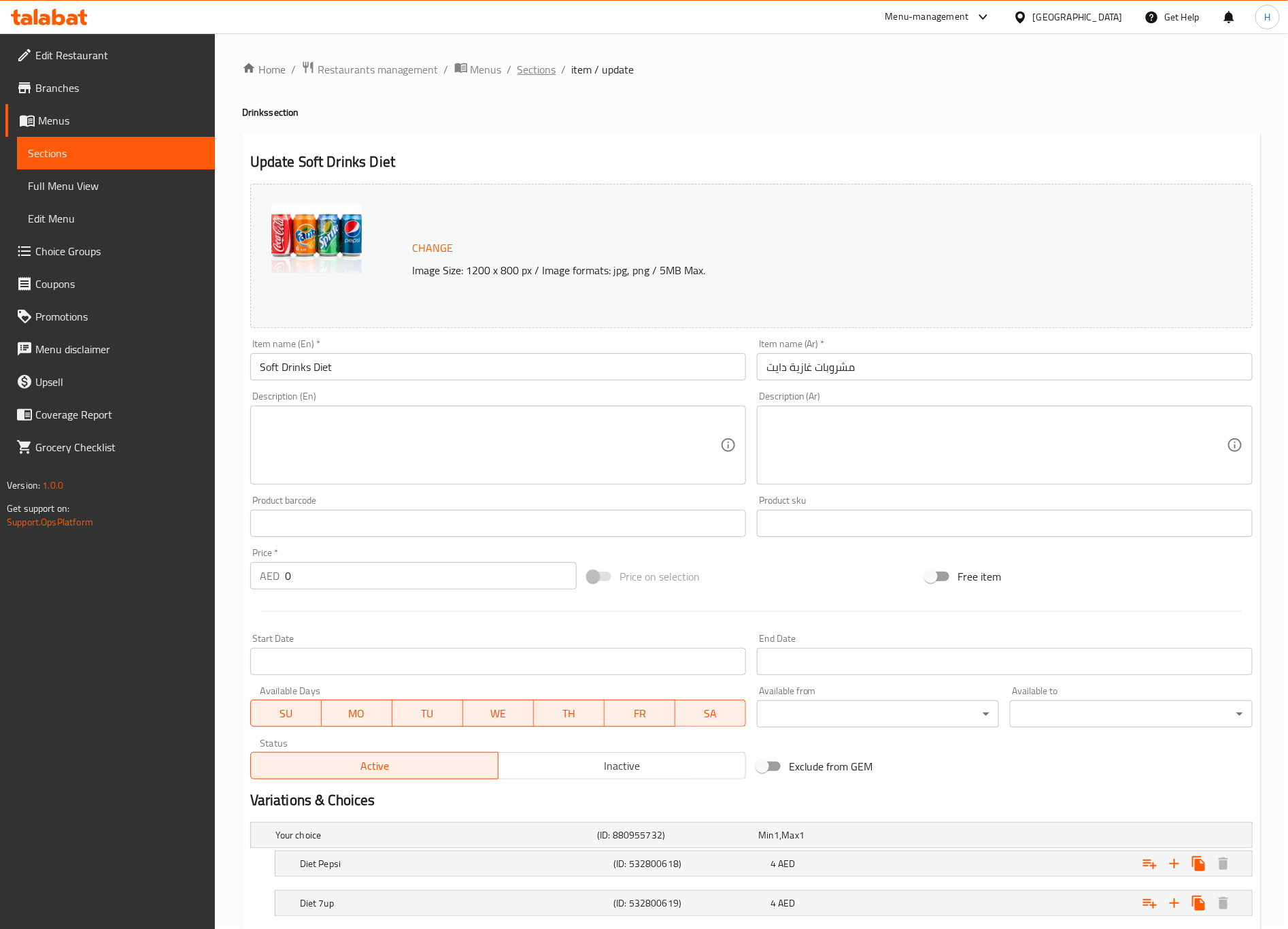
click at [541, 74] on span "Sections" at bounding box center [537, 69] width 39 height 16
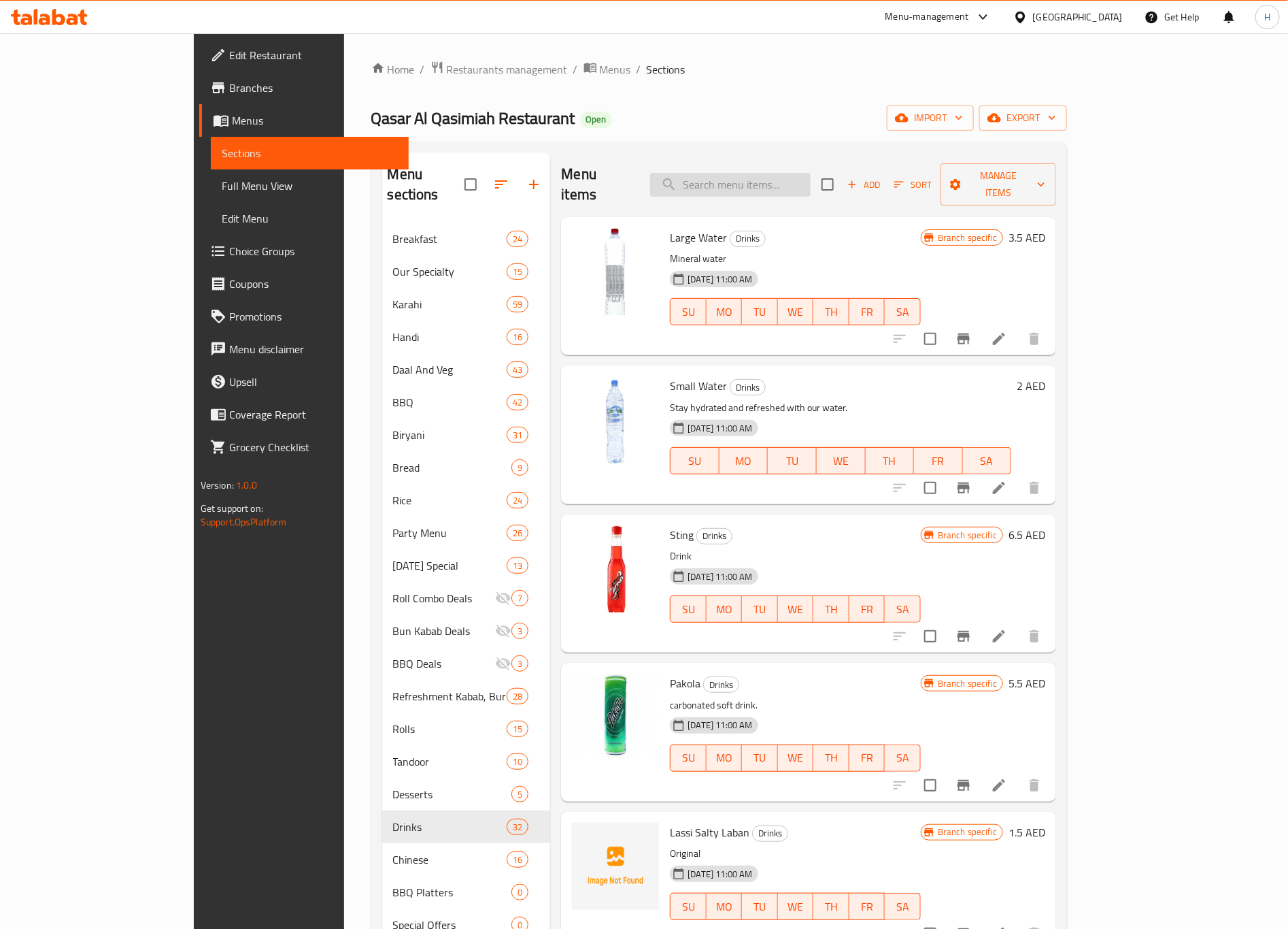
click at [788, 173] on input "search" at bounding box center [730, 184] width 161 height 24
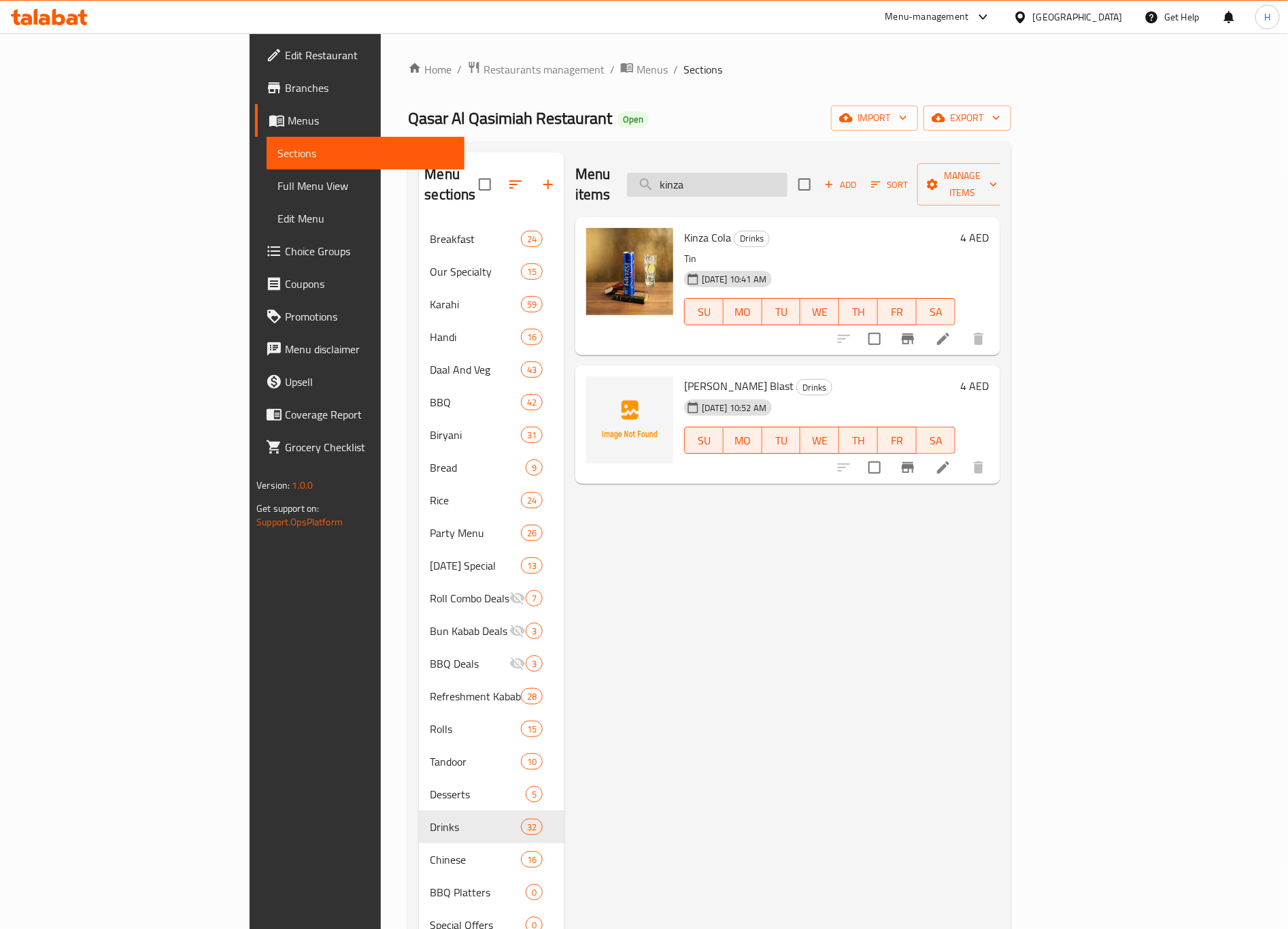
click at [788, 174] on input "kinza" at bounding box center [707, 184] width 161 height 24
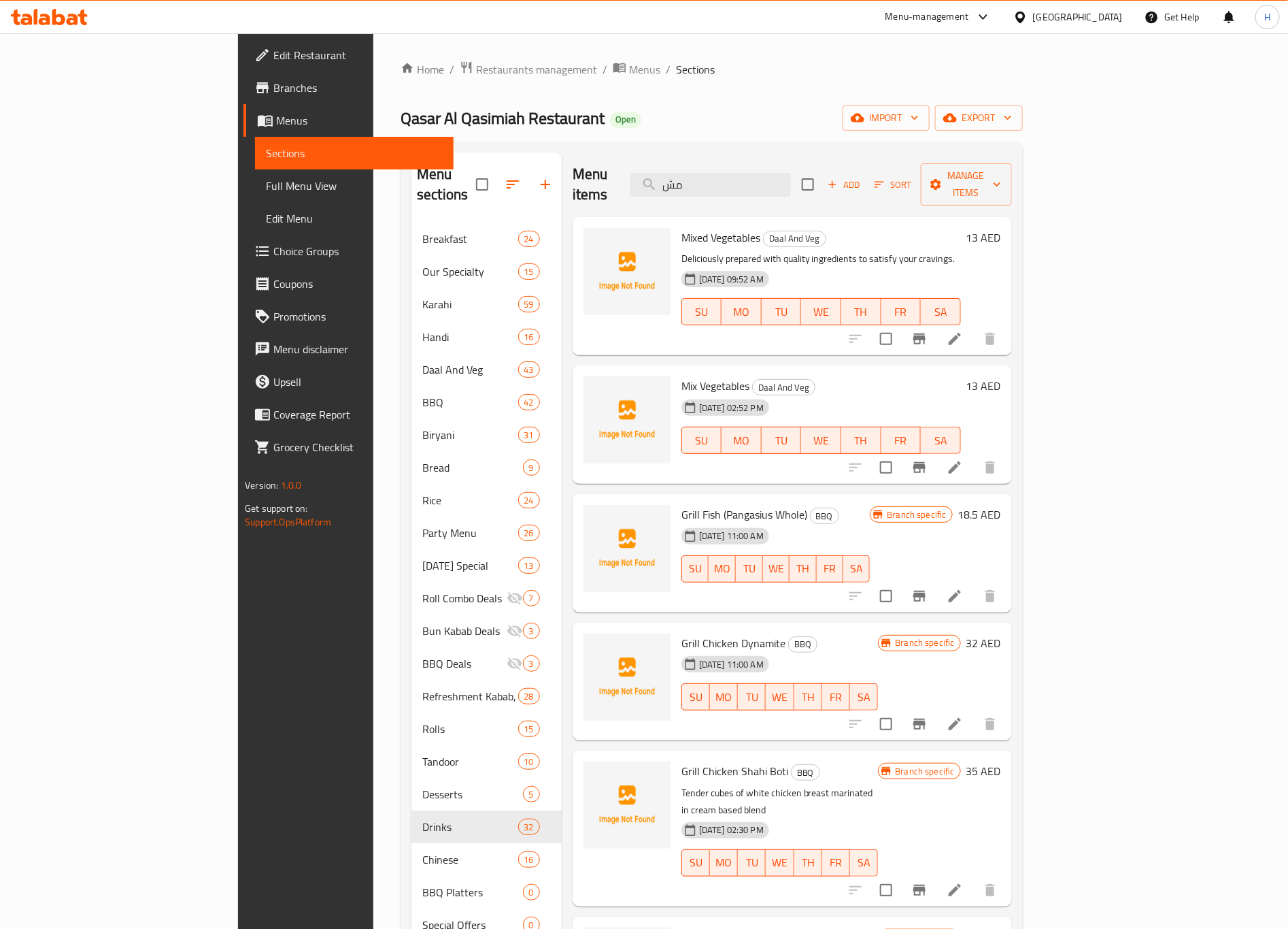
type input "م"
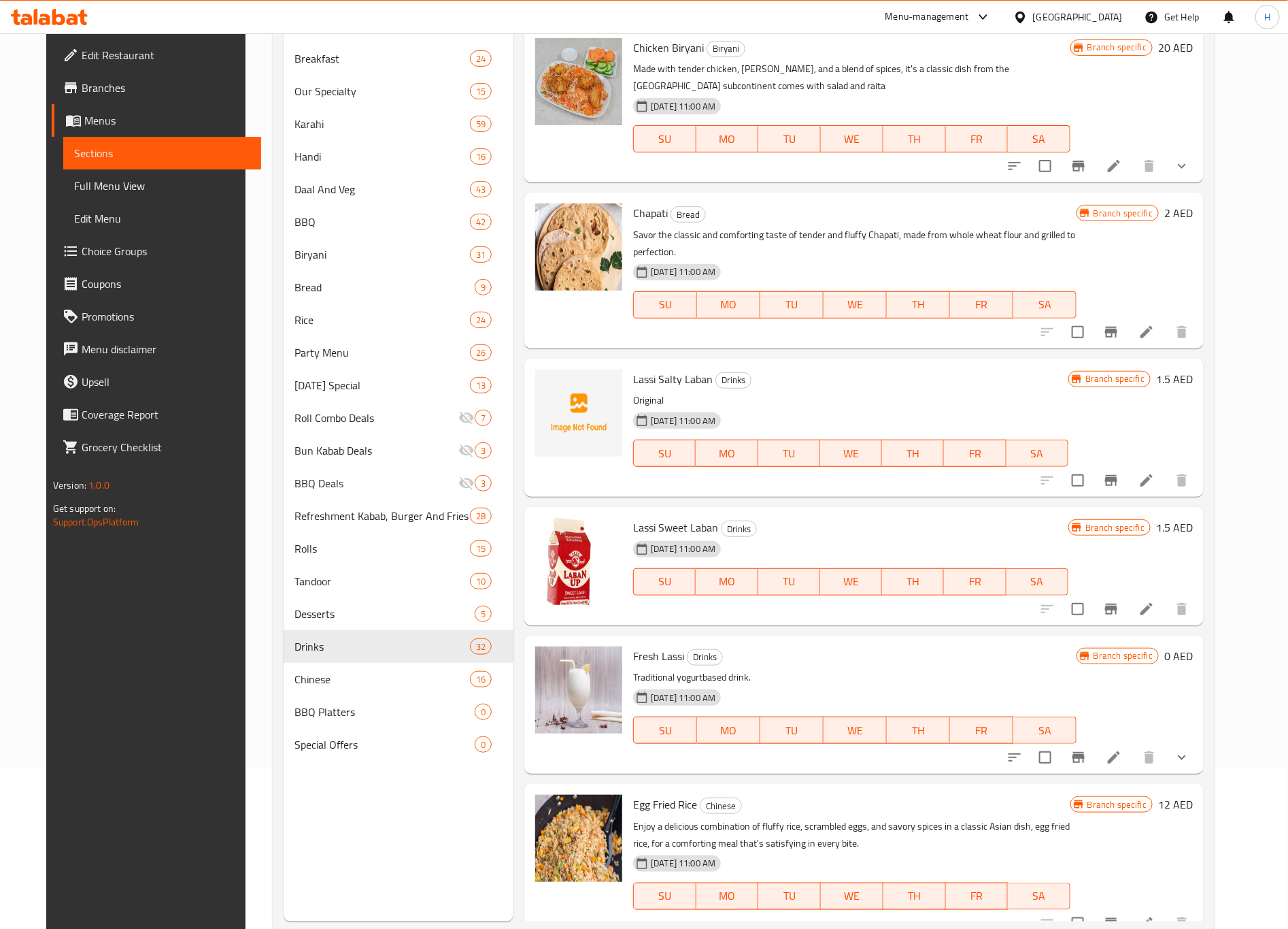
scroll to position [190, 0]
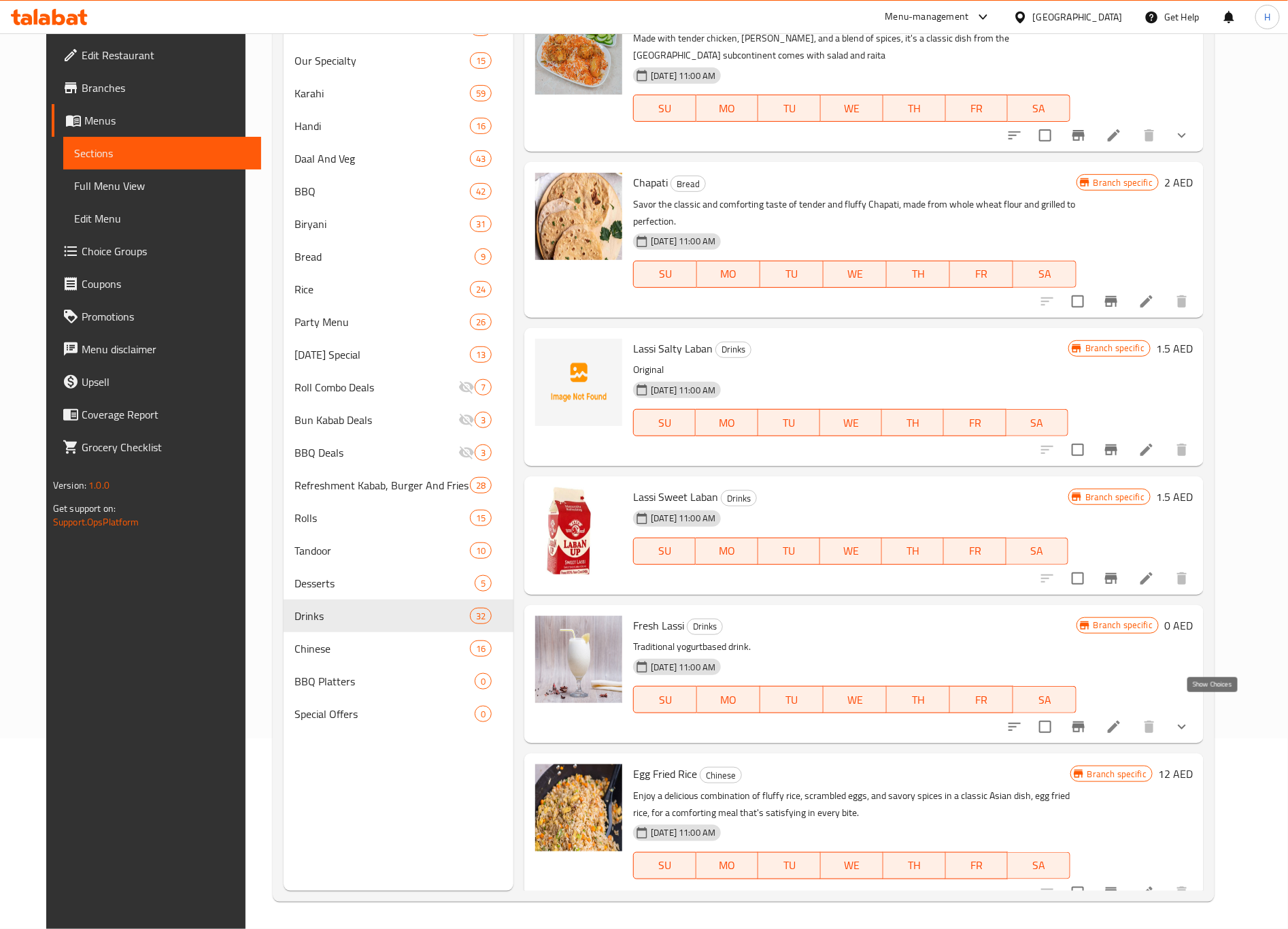
type input "lassi"
click at [1190, 718] on icon "show more" at bounding box center [1181, 726] width 16 height 16
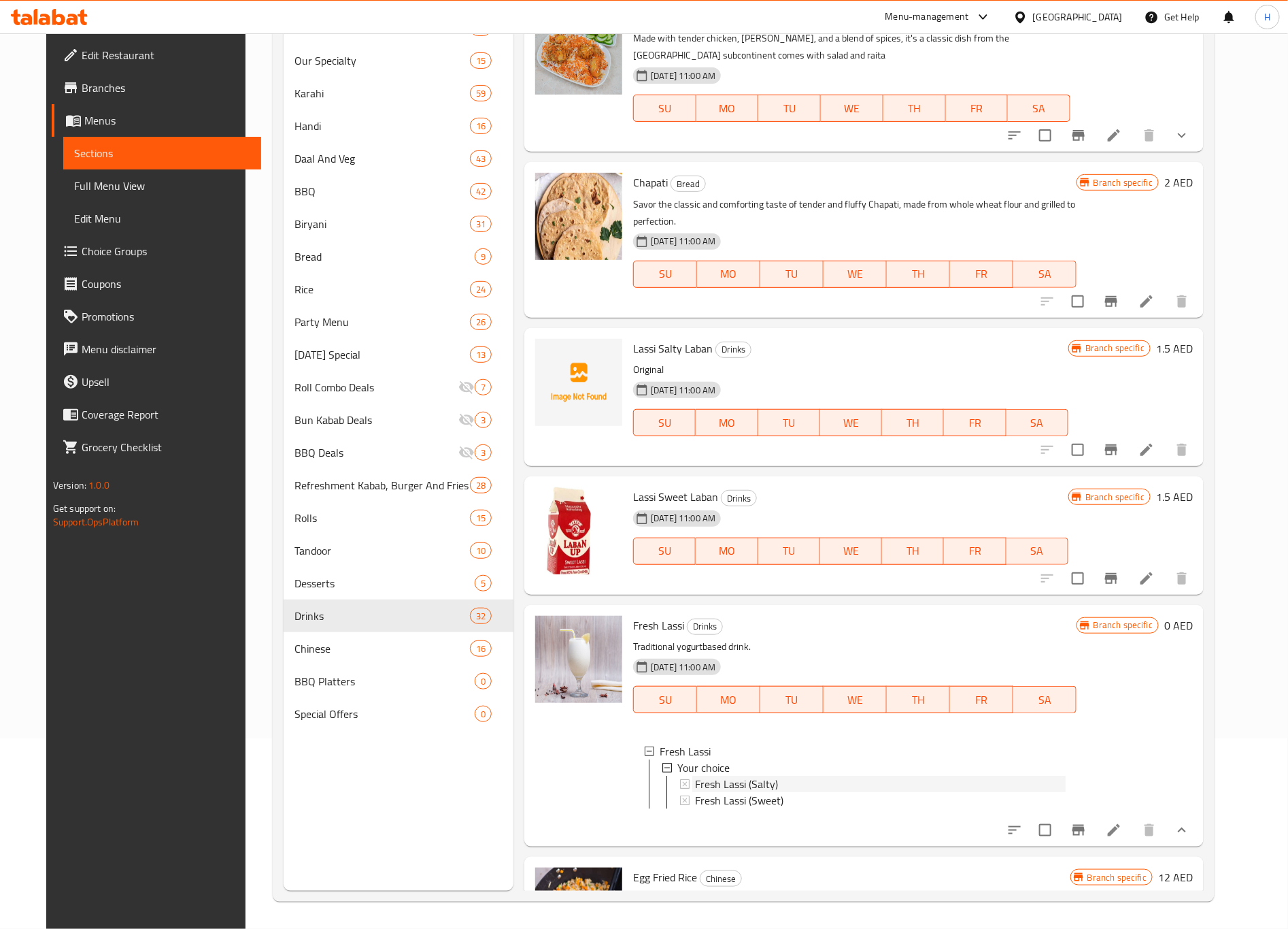
click at [855, 776] on div "Fresh Lassi (Salty)" at bounding box center [881, 783] width 370 height 16
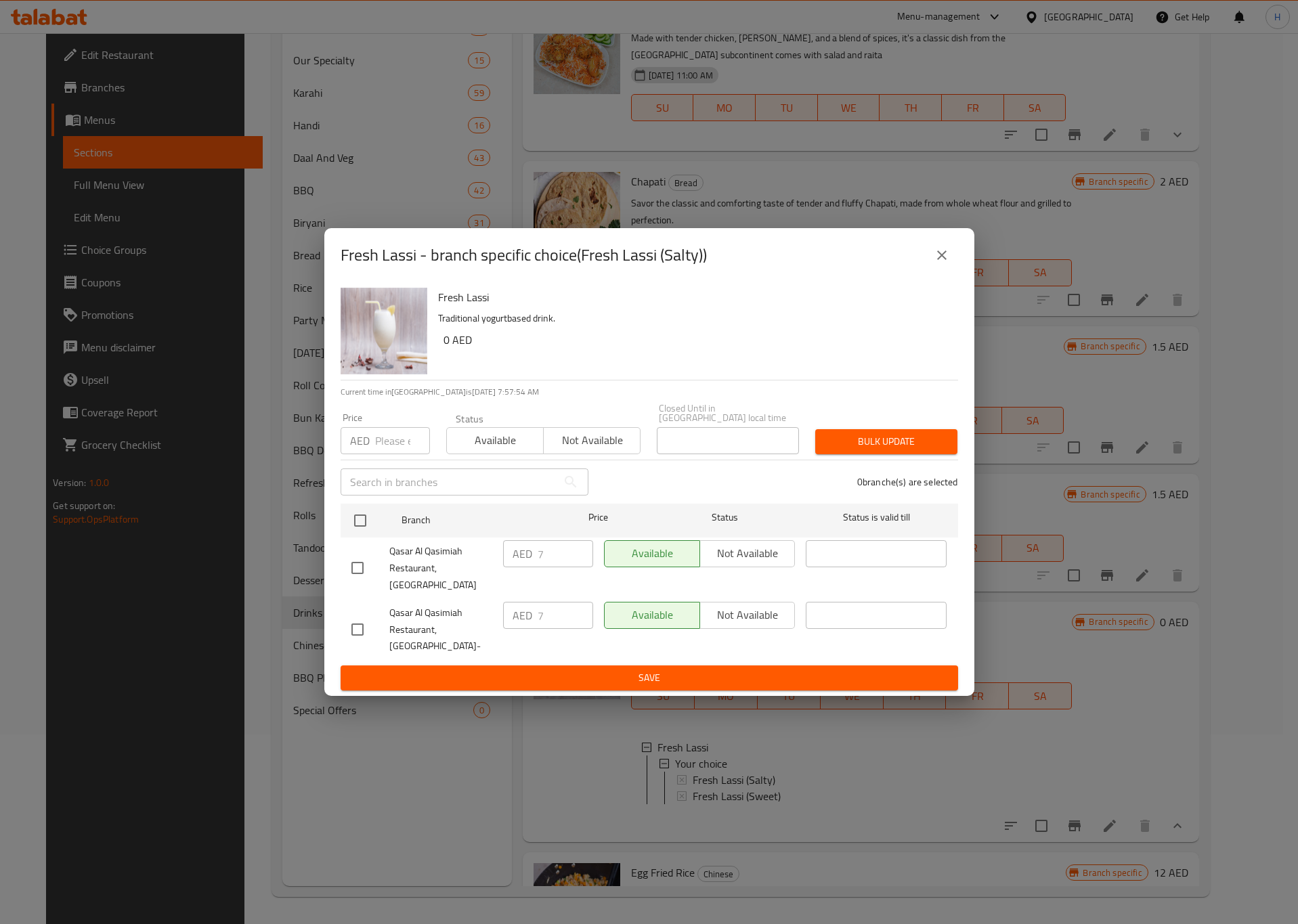
drag, startPoint x: 352, startPoint y: 623, endPoint x: 359, endPoint y: 623, distance: 7.0
click at [352, 623] on input "checkbox" at bounding box center [358, 629] width 28 height 28
checkbox input "true"
click at [566, 616] on input "7" at bounding box center [565, 615] width 55 height 27
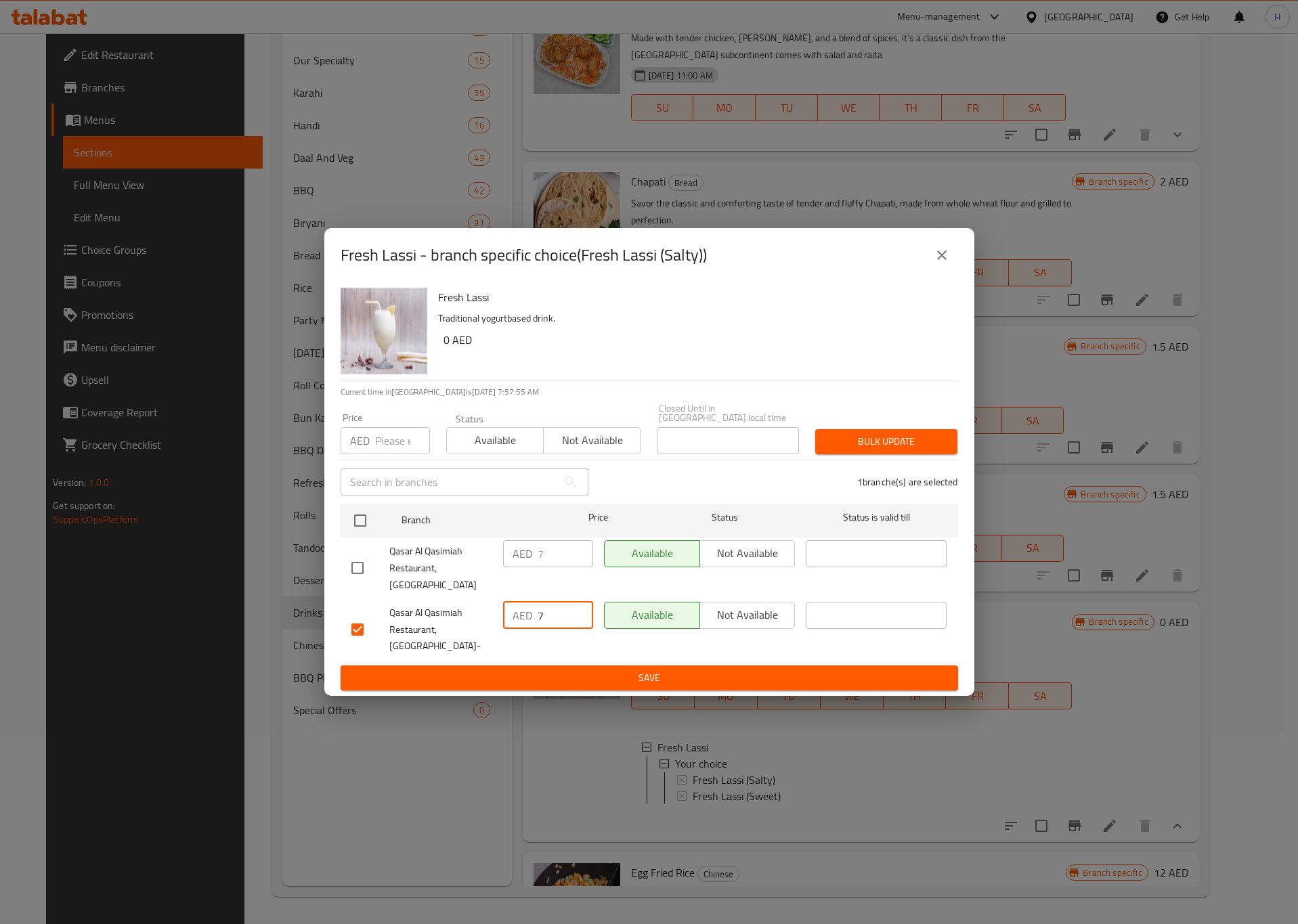
click at [566, 616] on input "7" at bounding box center [565, 615] width 55 height 27
paste input "6.50"
type input "6.50"
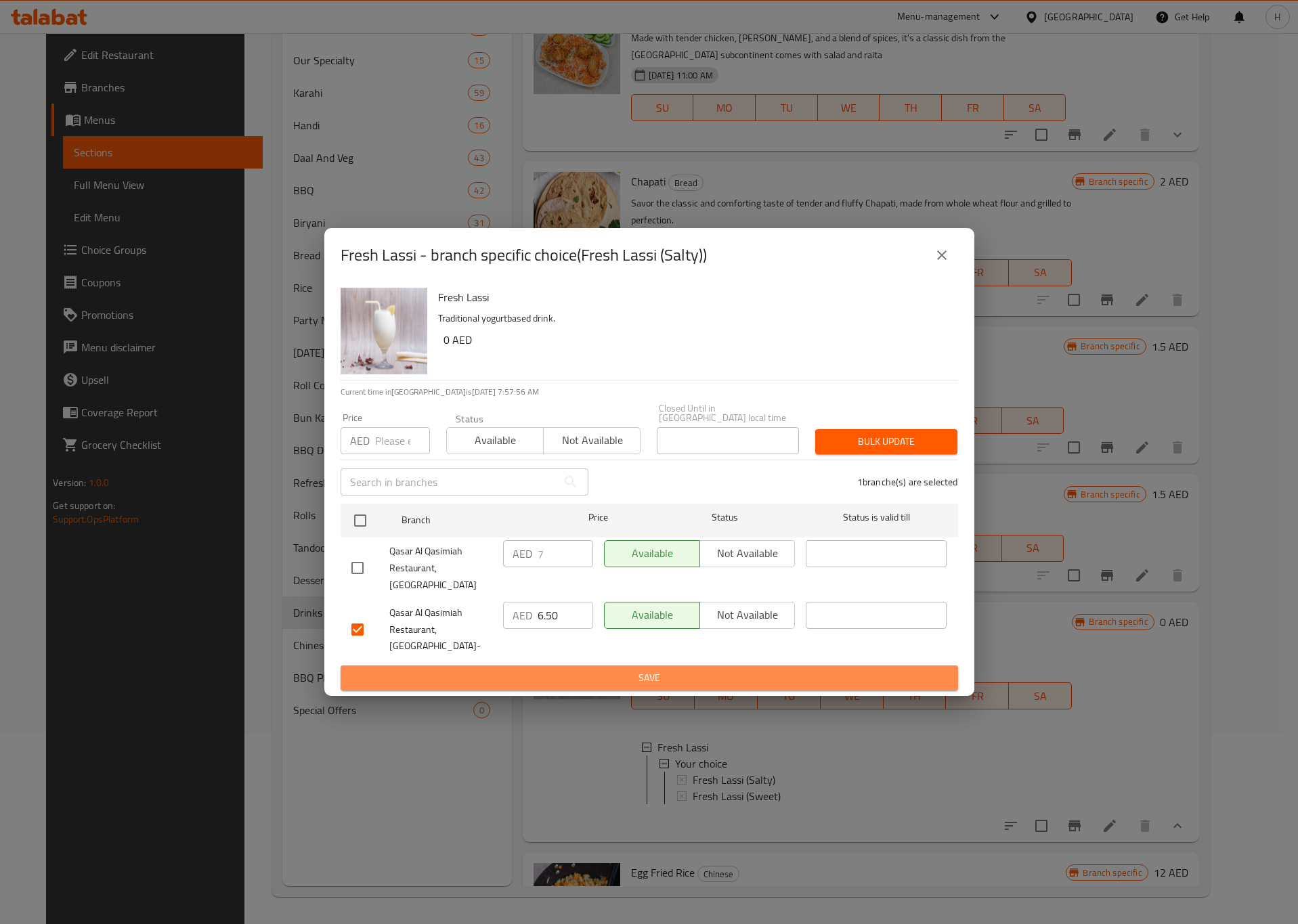
click at [628, 669] on span "Save" at bounding box center [649, 678] width 596 height 17
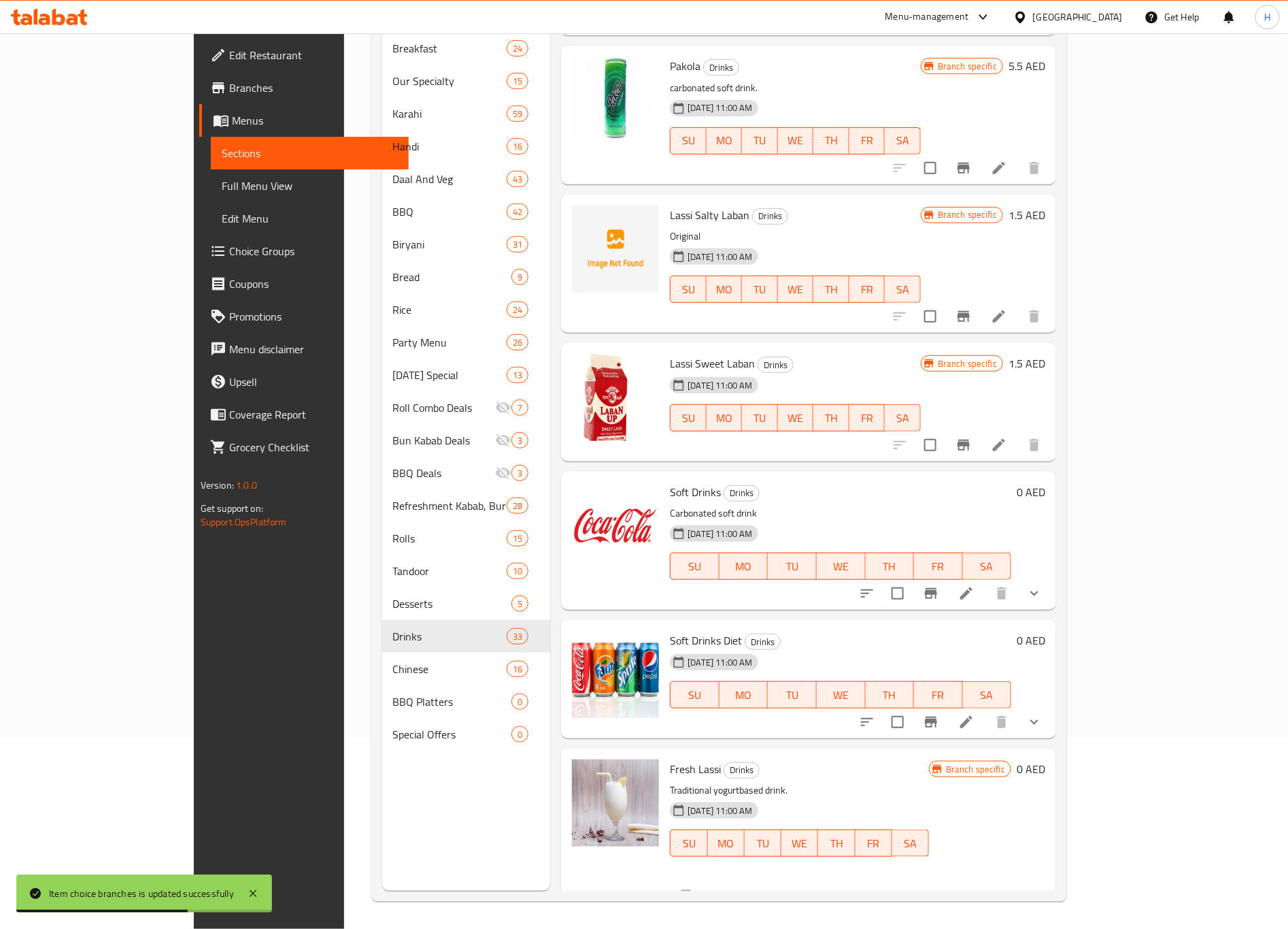
scroll to position [511, 0]
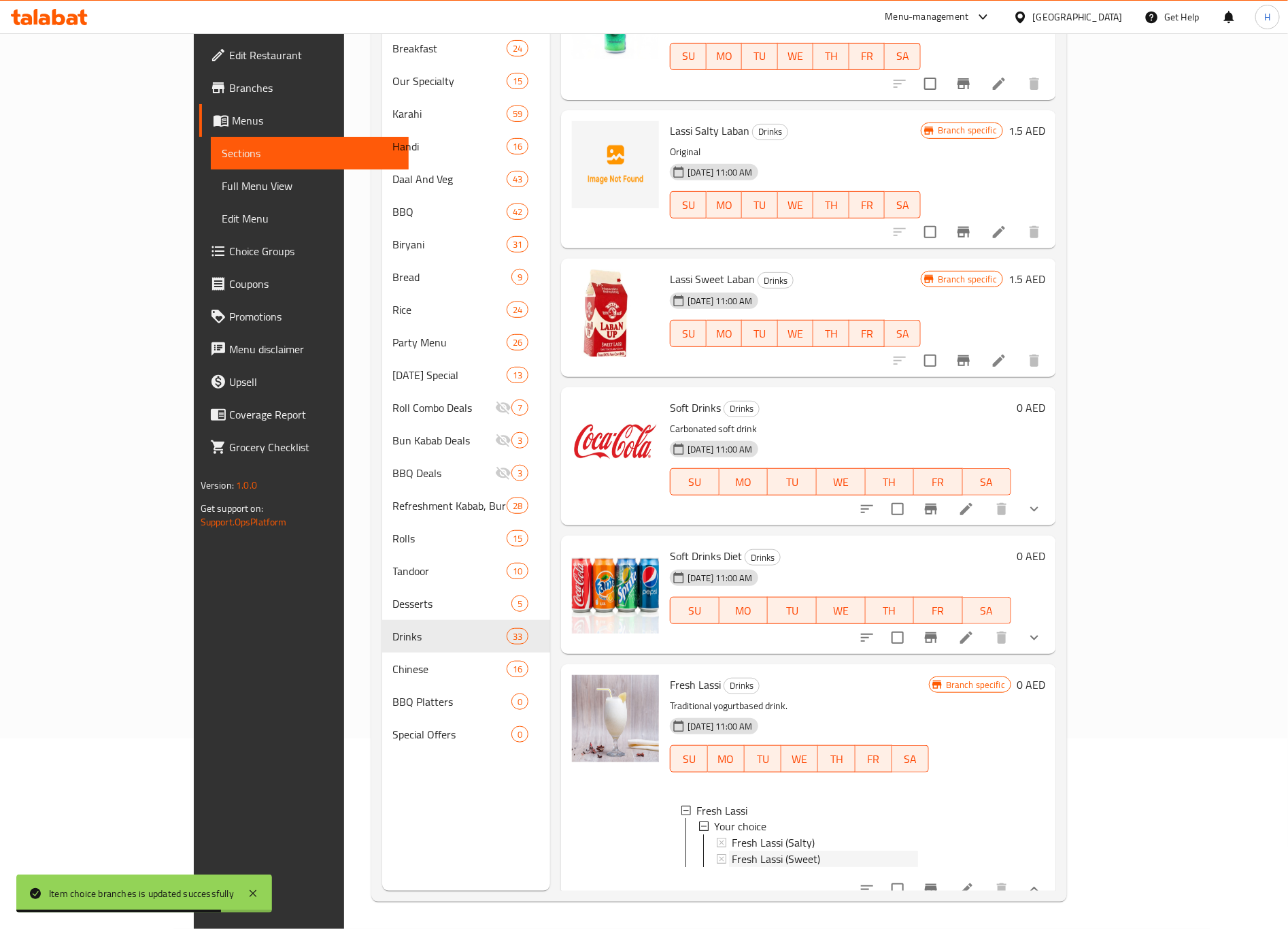
click at [796, 852] on div "Fresh Lassi (Sweet)" at bounding box center [824, 859] width 186 height 16
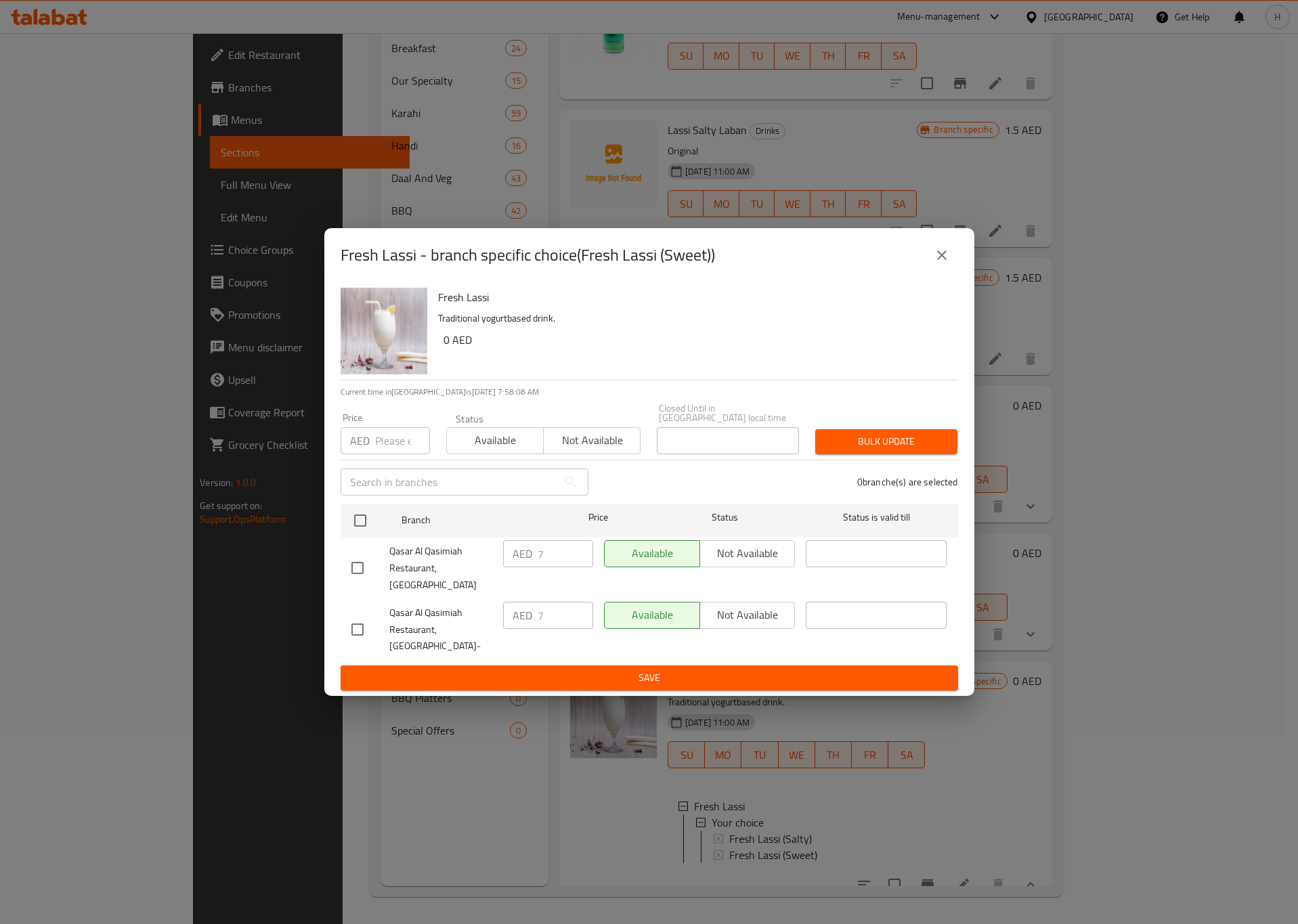
click at [364, 622] on input "checkbox" at bounding box center [358, 629] width 28 height 28
checkbox input "true"
click at [542, 614] on input "7" at bounding box center [565, 615] width 55 height 27
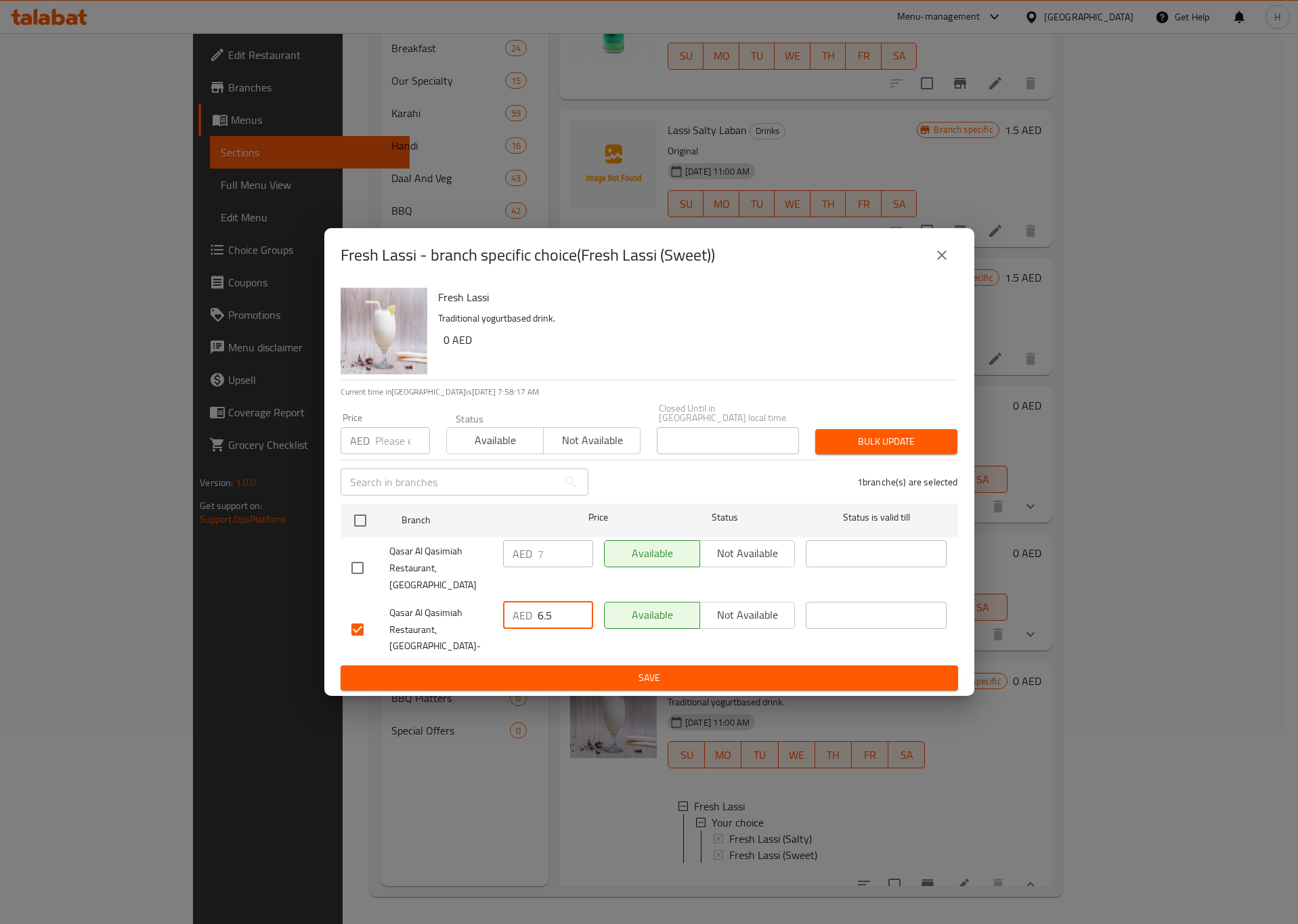
type input "6.5"
click at [634, 669] on span "Save" at bounding box center [649, 678] width 596 height 17
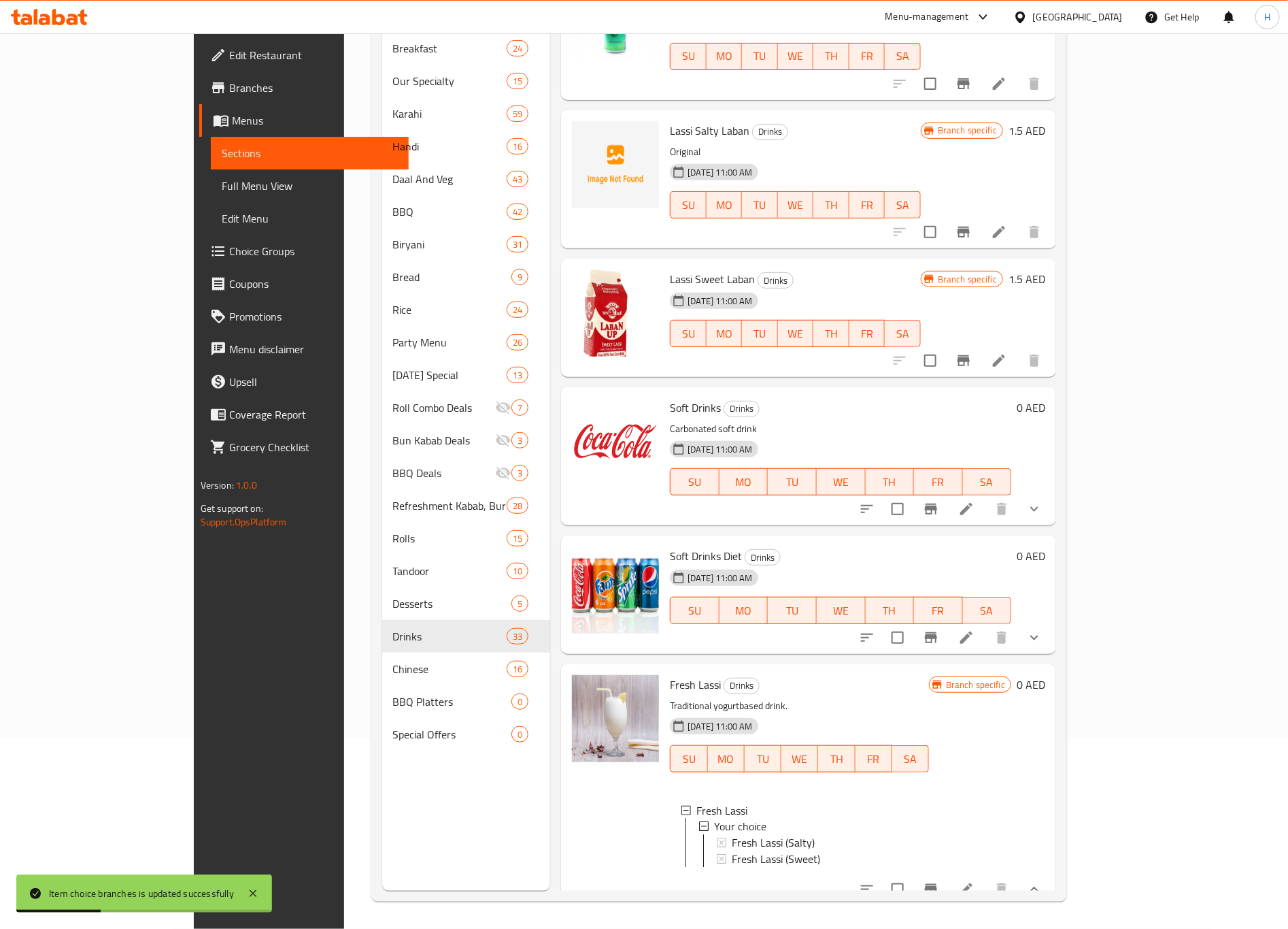
click at [788, 852] on div "Fresh Lassi (Sweet)" at bounding box center [824, 859] width 186 height 16
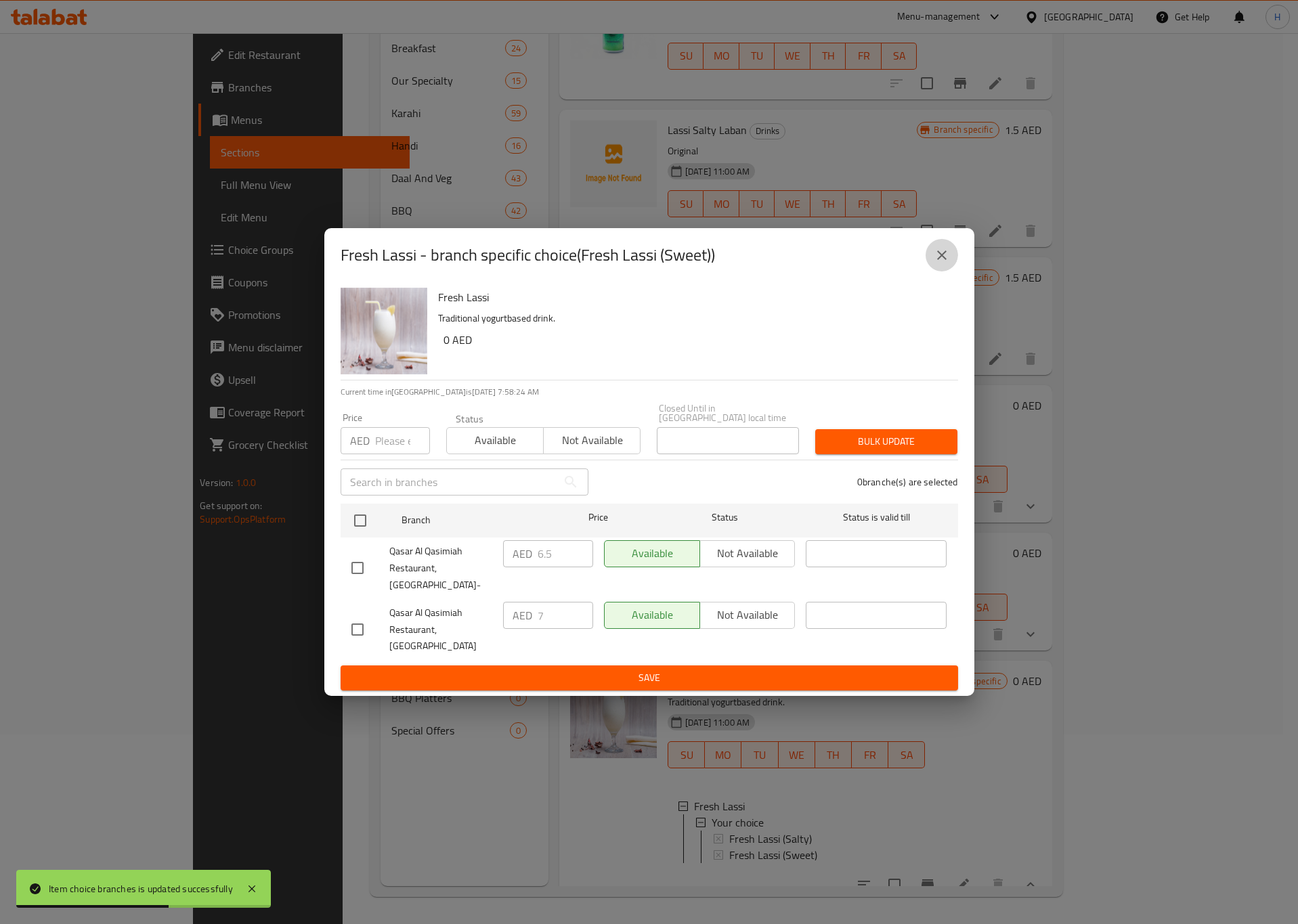
click at [943, 262] on button "close" at bounding box center [941, 255] width 33 height 33
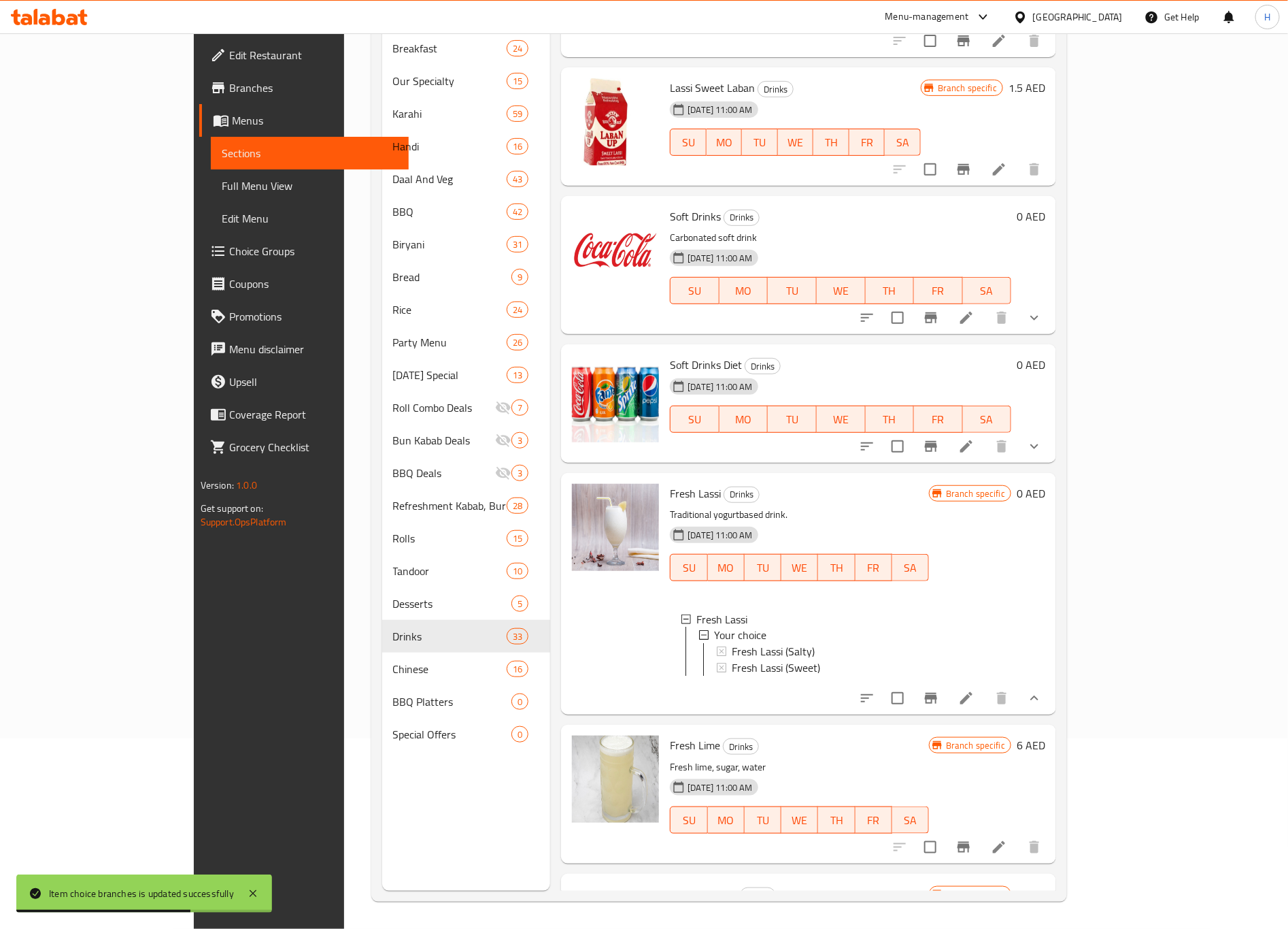
scroll to position [817, 0]
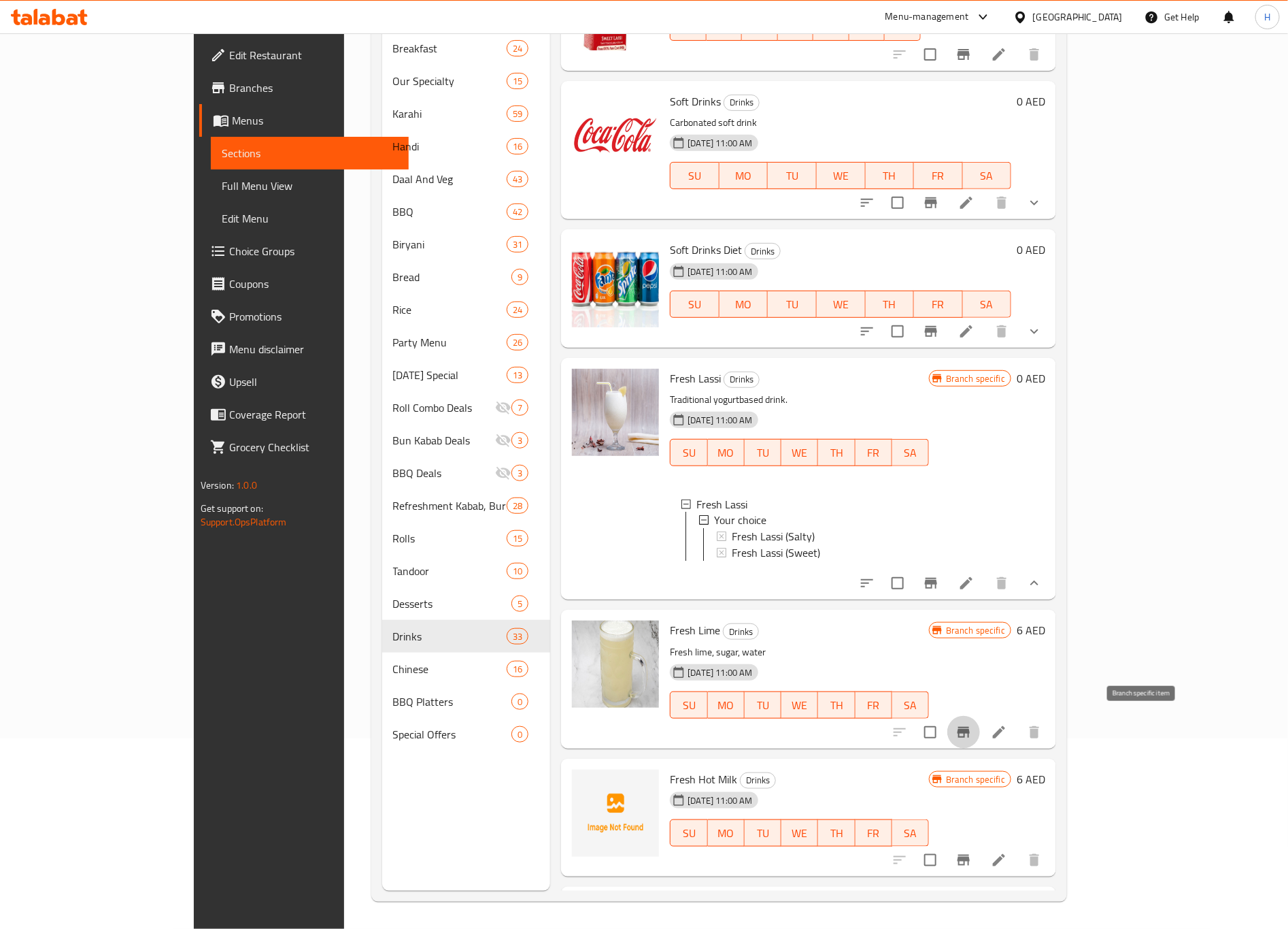
click at [970, 727] on icon "Branch-specific-item" at bounding box center [964, 732] width 13 height 11
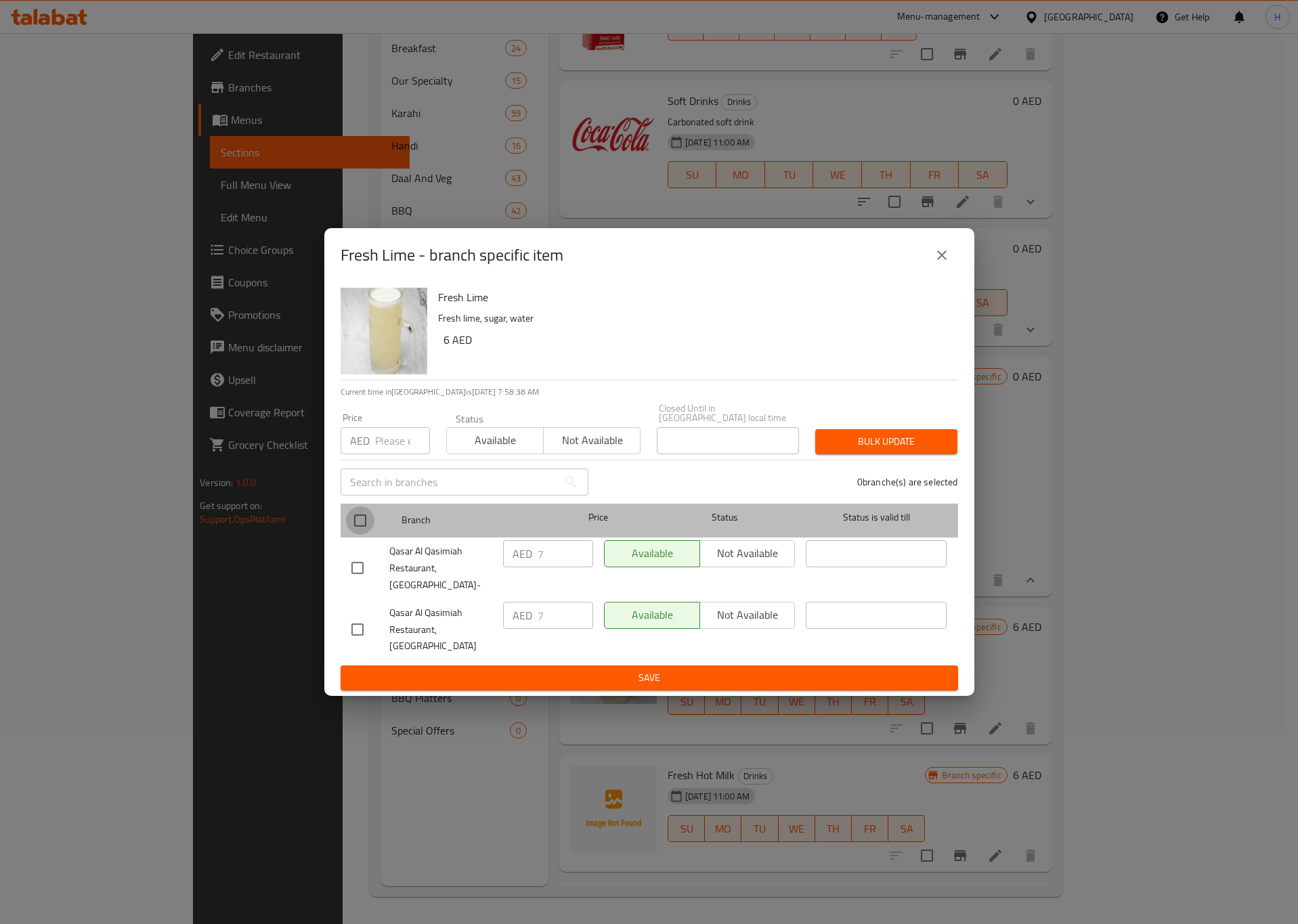
click at [359, 534] on input "checkbox" at bounding box center [360, 520] width 28 height 28
checkbox input "true"
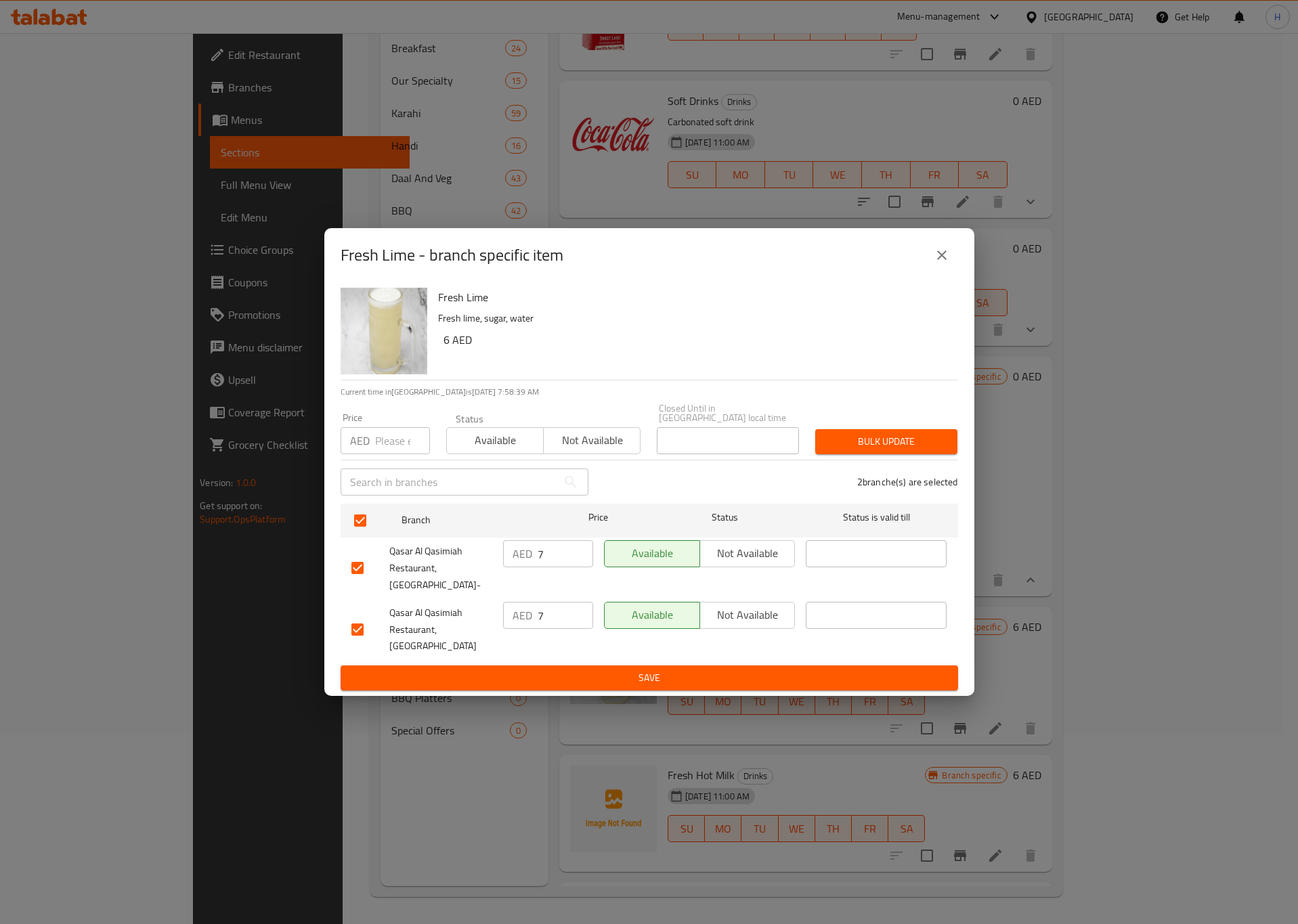
click at [551, 567] on input "7" at bounding box center [565, 554] width 55 height 27
click at [549, 567] on input "7" at bounding box center [565, 554] width 55 height 27
paste input "6.50"
type input "6.50"
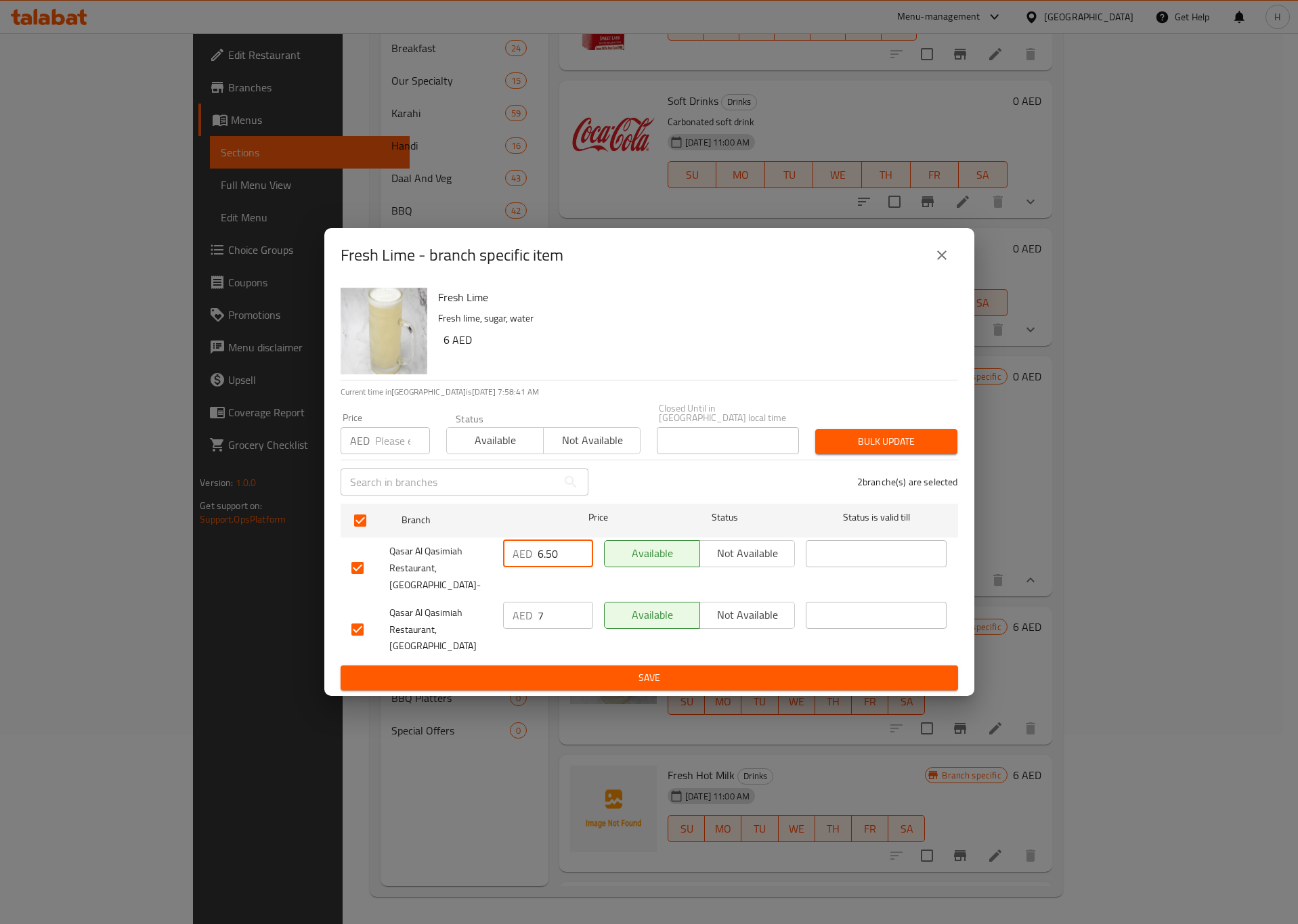
click at [640, 669] on span "Save" at bounding box center [649, 678] width 596 height 17
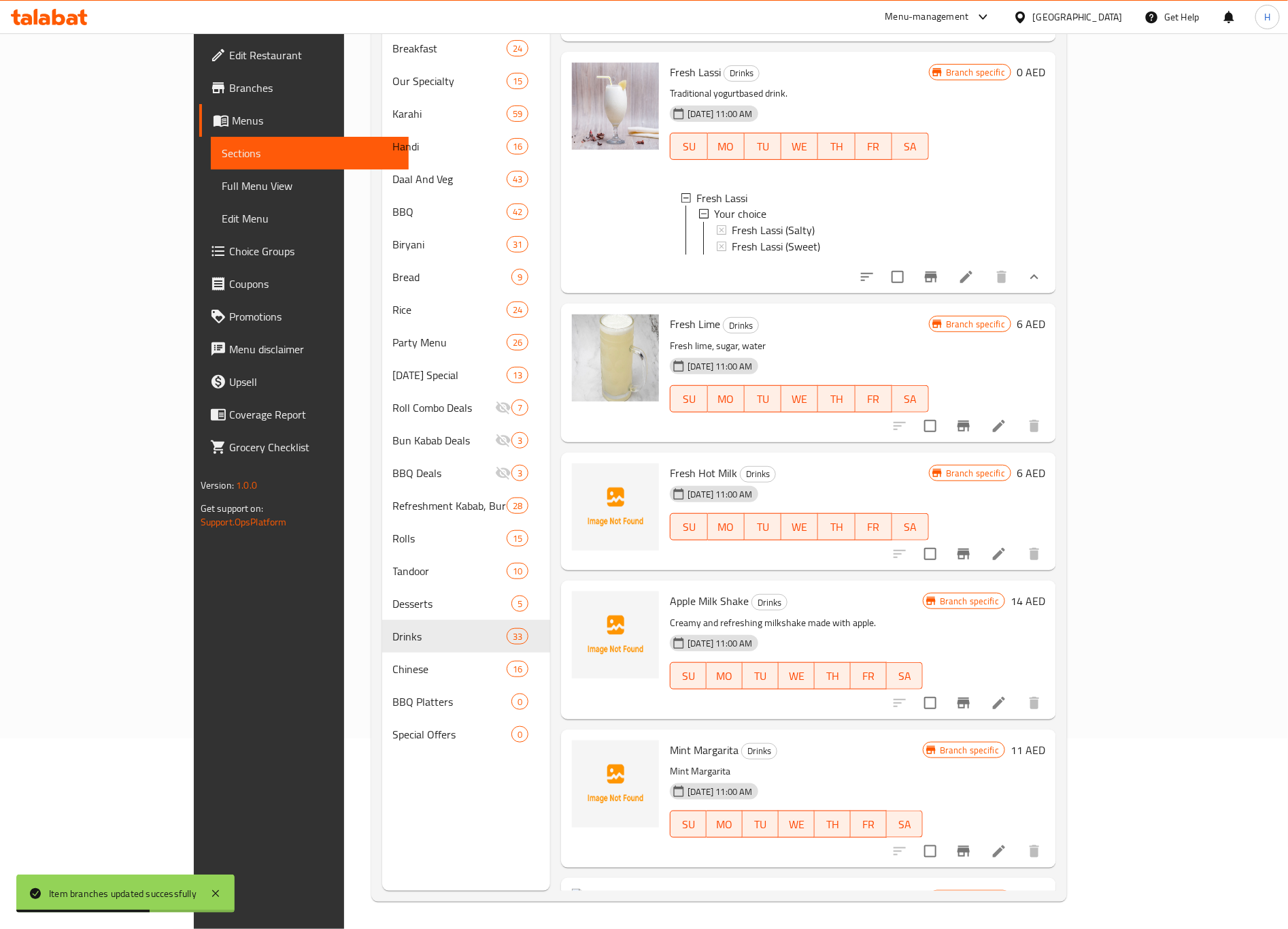
scroll to position [1225, 0]
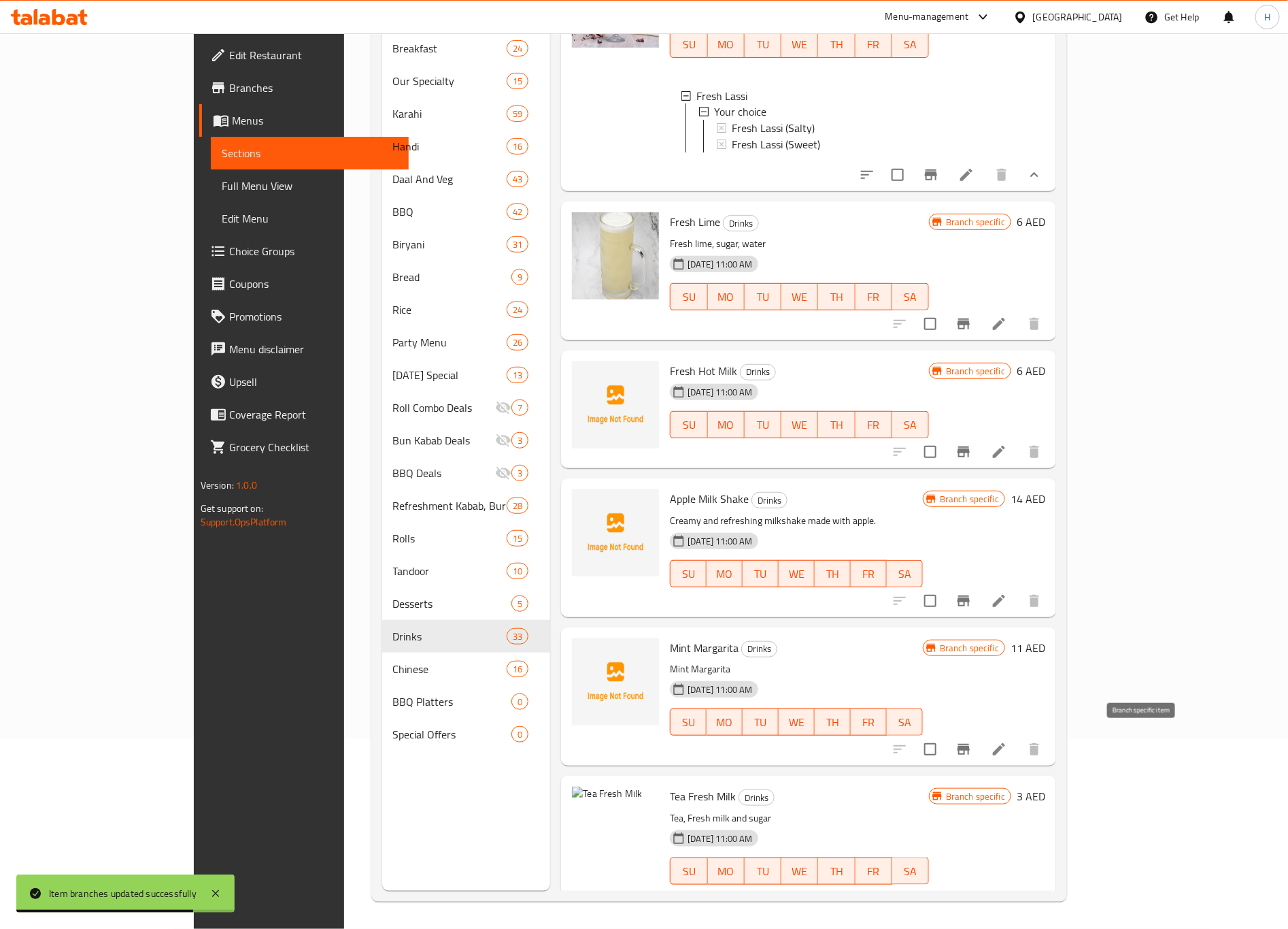
click at [970, 744] on icon "Branch-specific-item" at bounding box center [964, 749] width 13 height 11
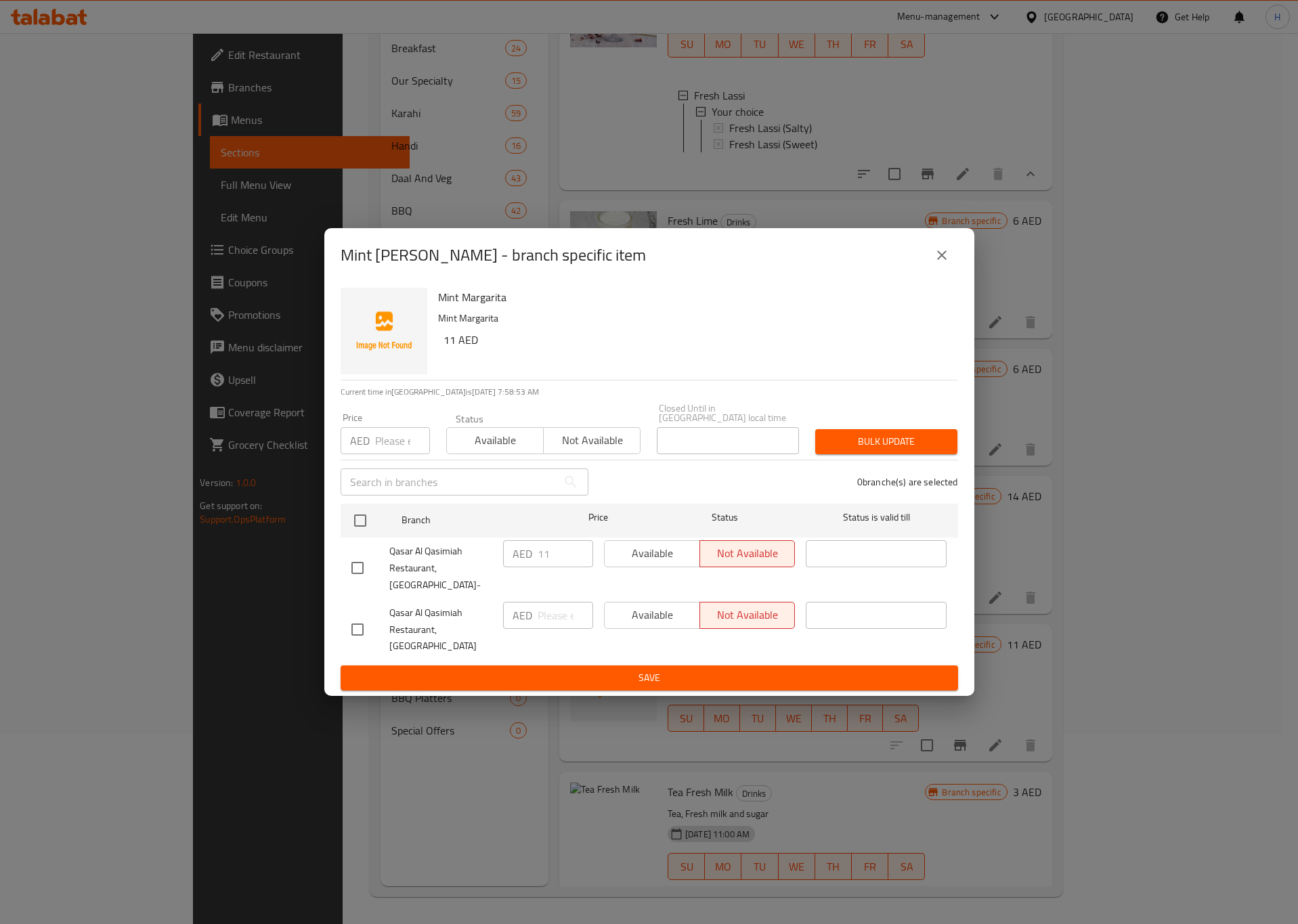
click at [941, 263] on icon "close" at bounding box center [941, 255] width 16 height 16
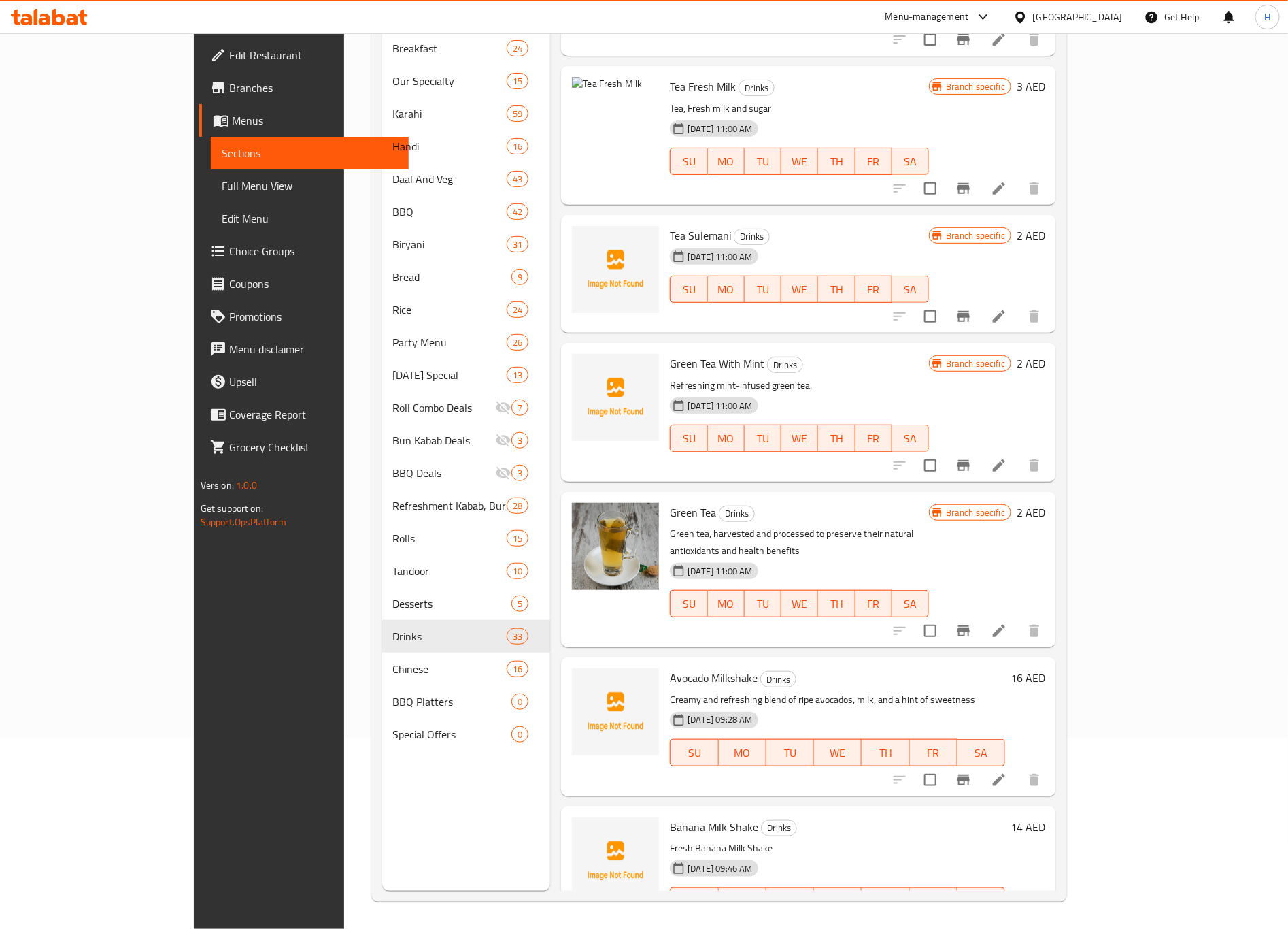
scroll to position [1940, 0]
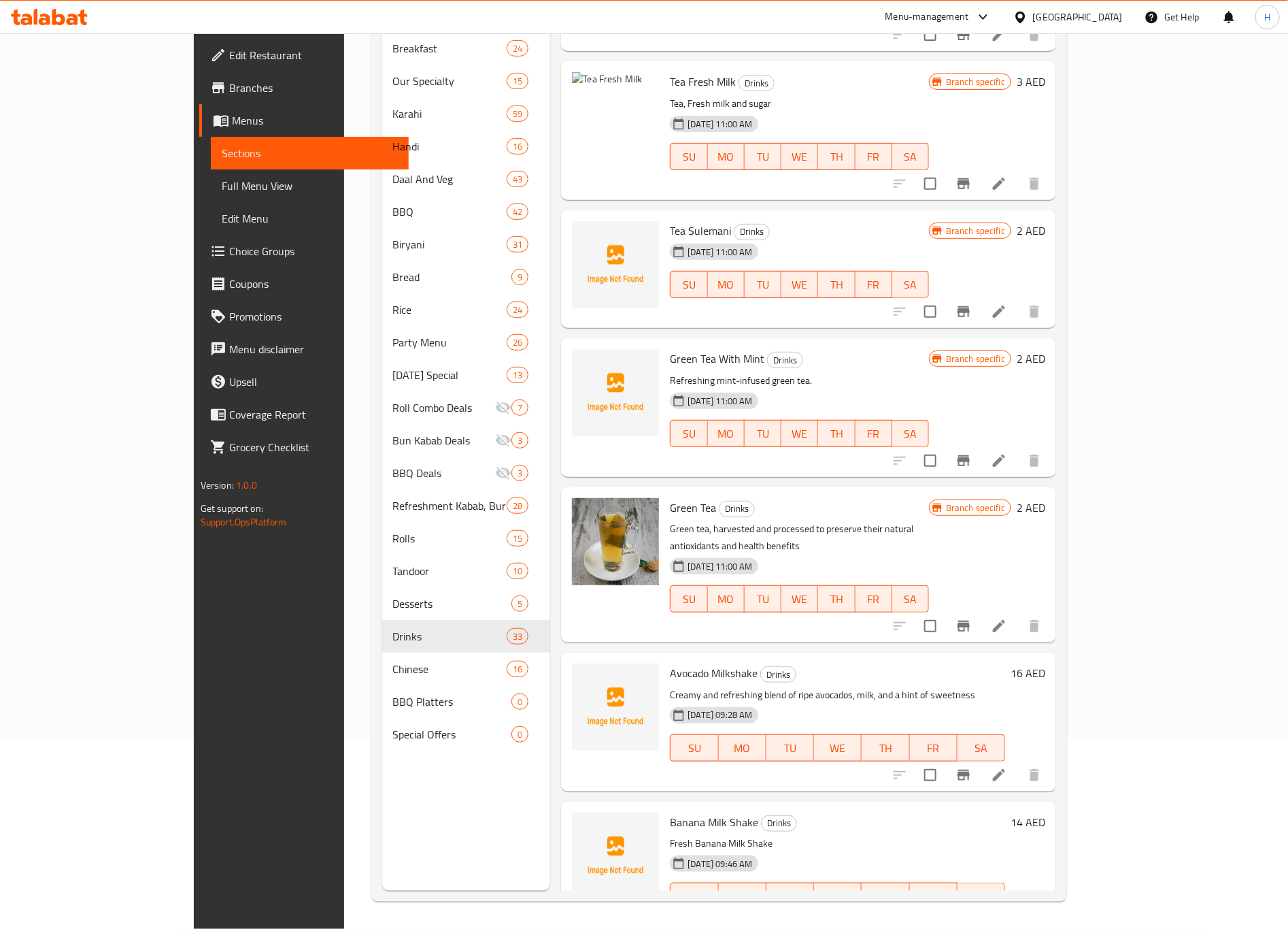
click at [572, 748] on div at bounding box center [615, 721] width 98 height 127
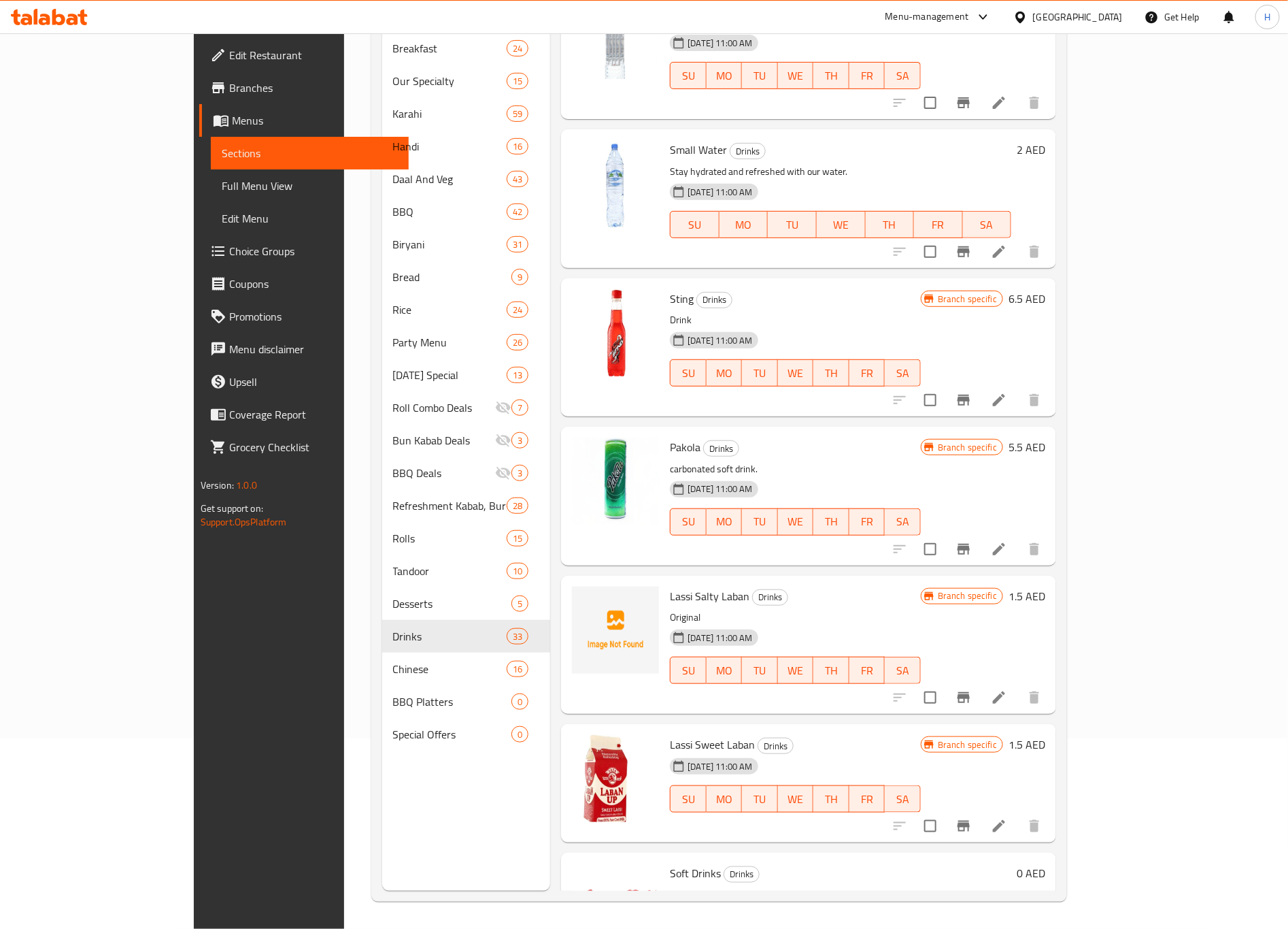
click at [980, 533] on button "Branch-specific-item" at bounding box center [963, 549] width 33 height 33
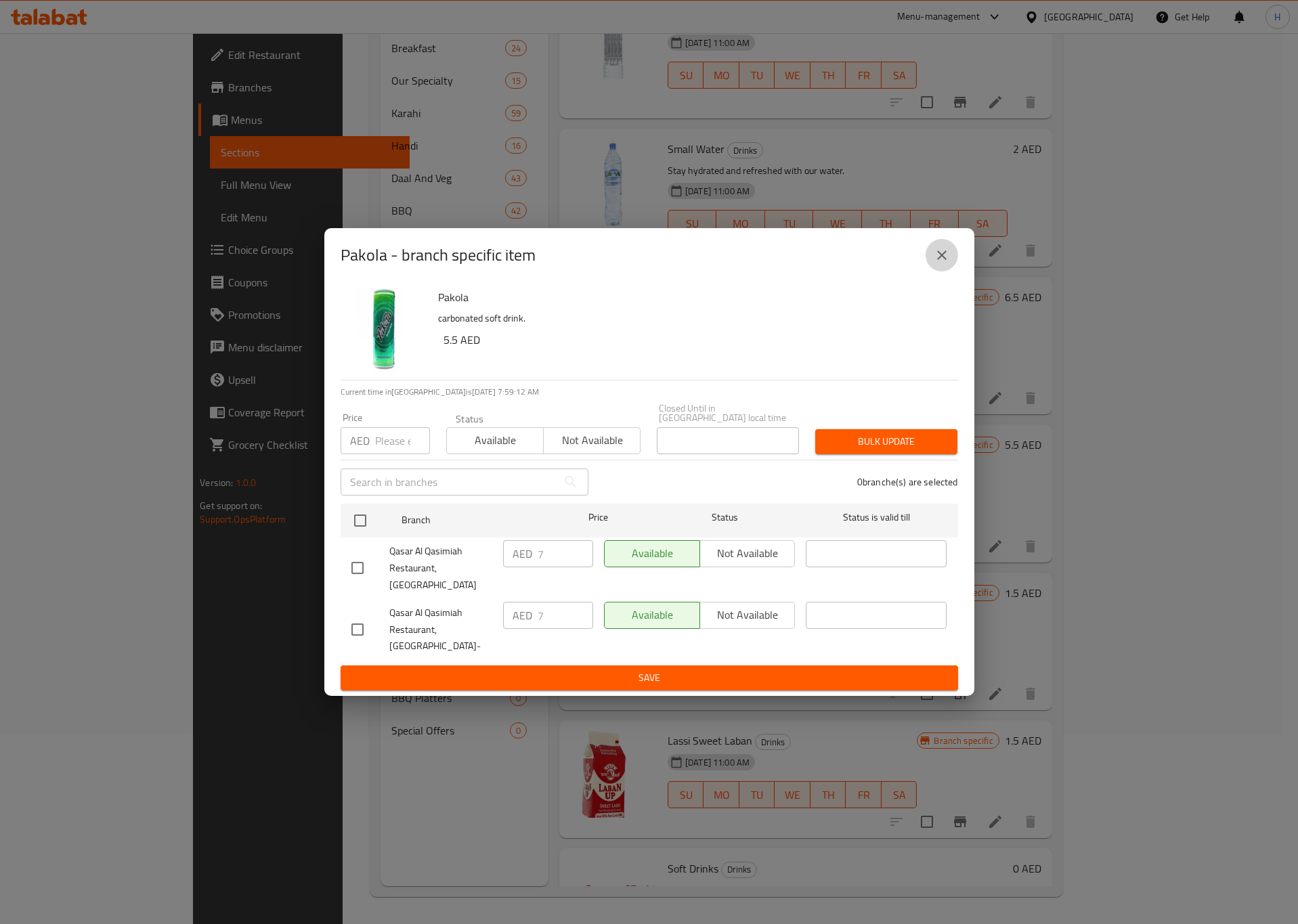
click at [939, 263] on icon "close" at bounding box center [941, 255] width 16 height 16
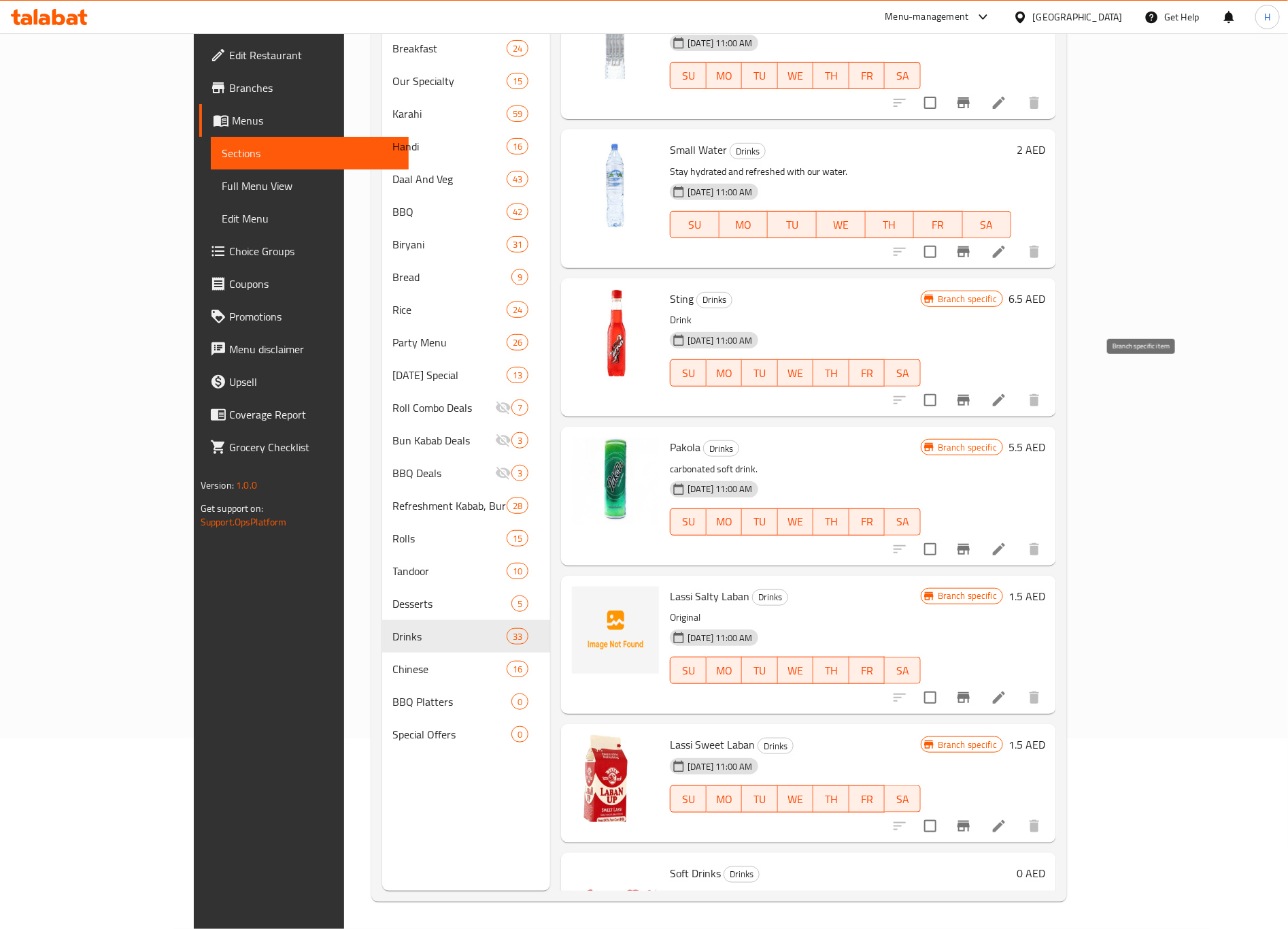
click at [971, 392] on icon "Branch-specific-item" at bounding box center [963, 399] width 16 height 16
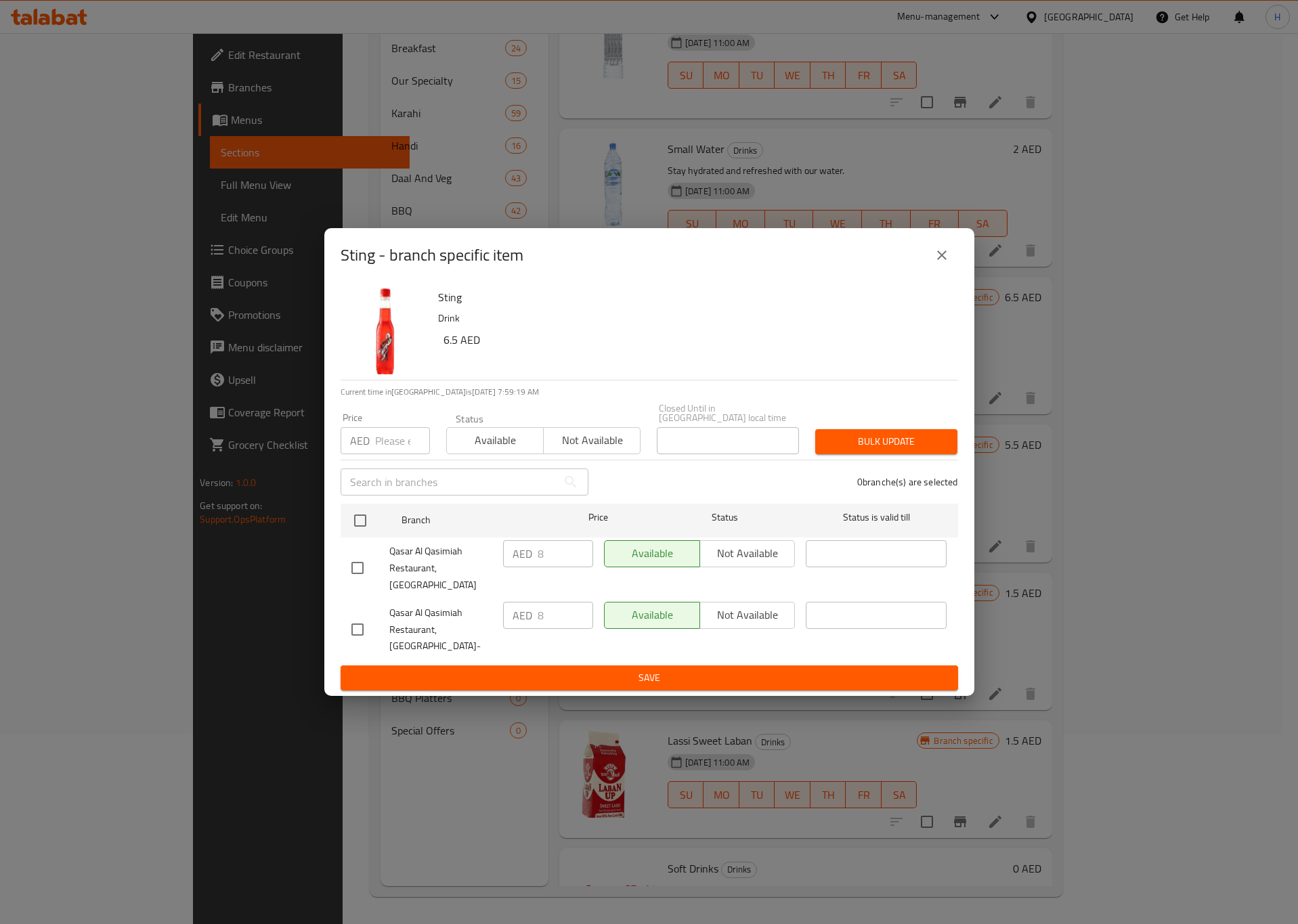
click at [934, 263] on icon "close" at bounding box center [941, 255] width 16 height 16
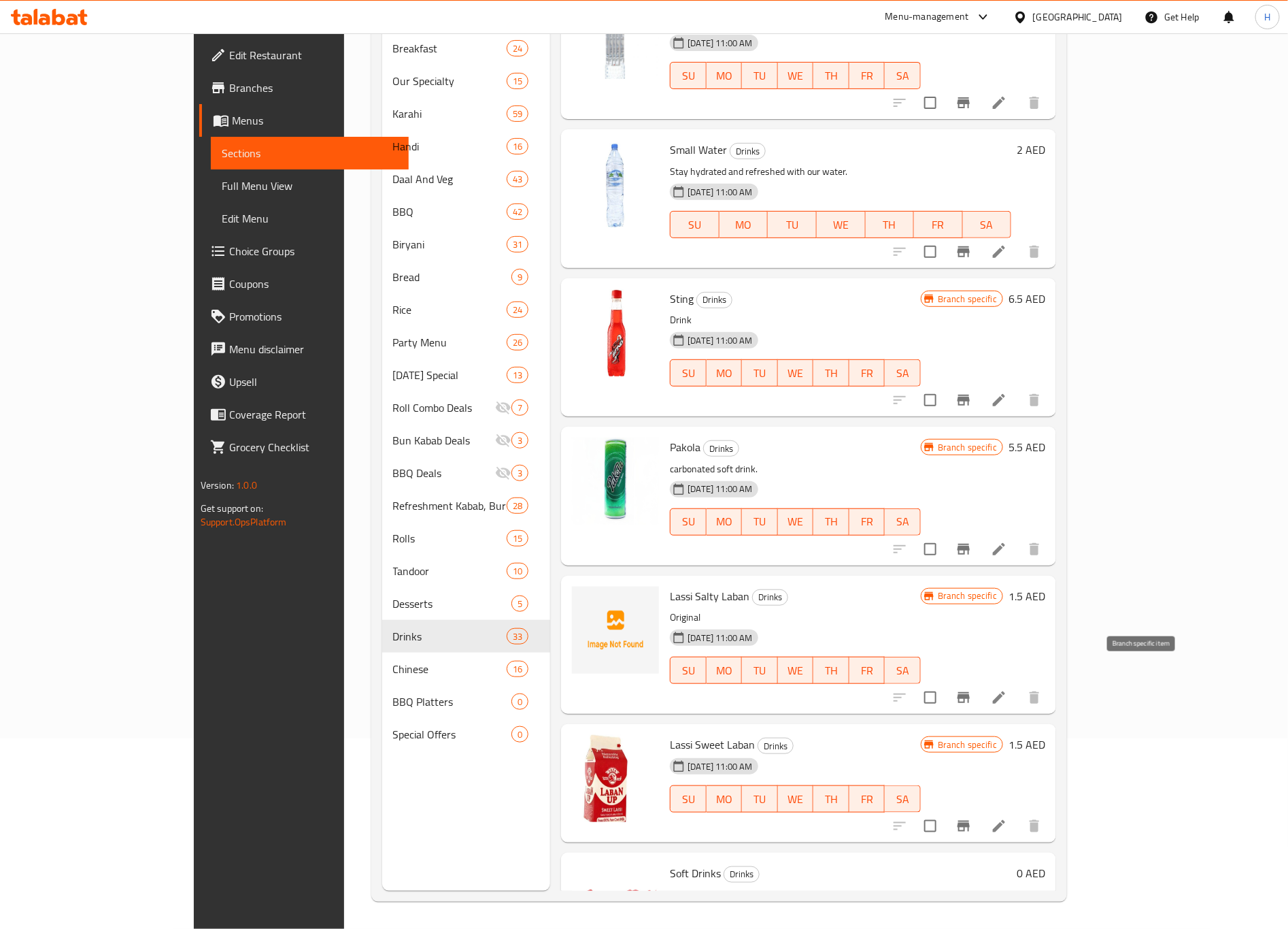
click at [971, 689] on icon "Branch-specific-item" at bounding box center [963, 697] width 16 height 16
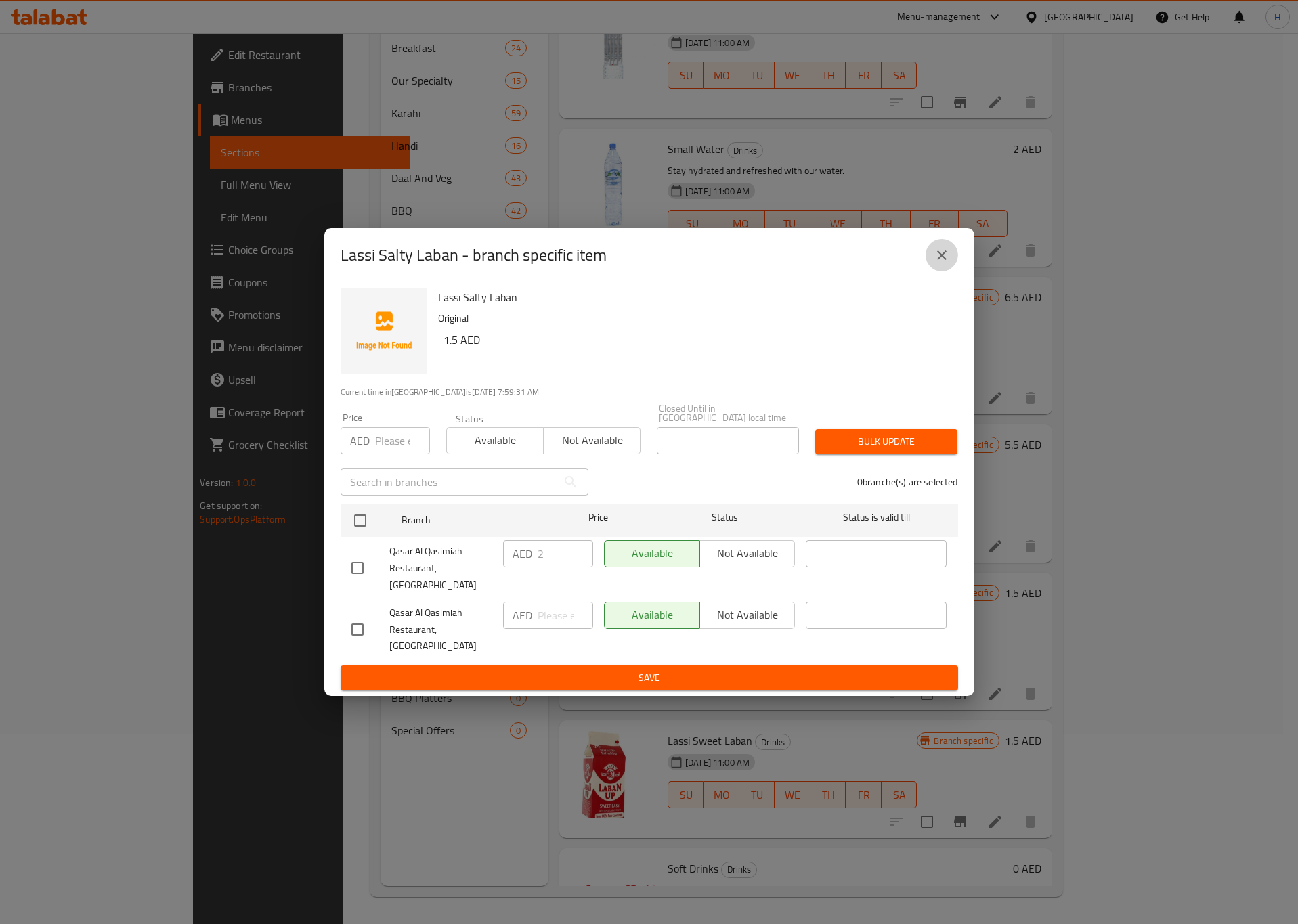
click at [941, 263] on icon "close" at bounding box center [941, 255] width 16 height 16
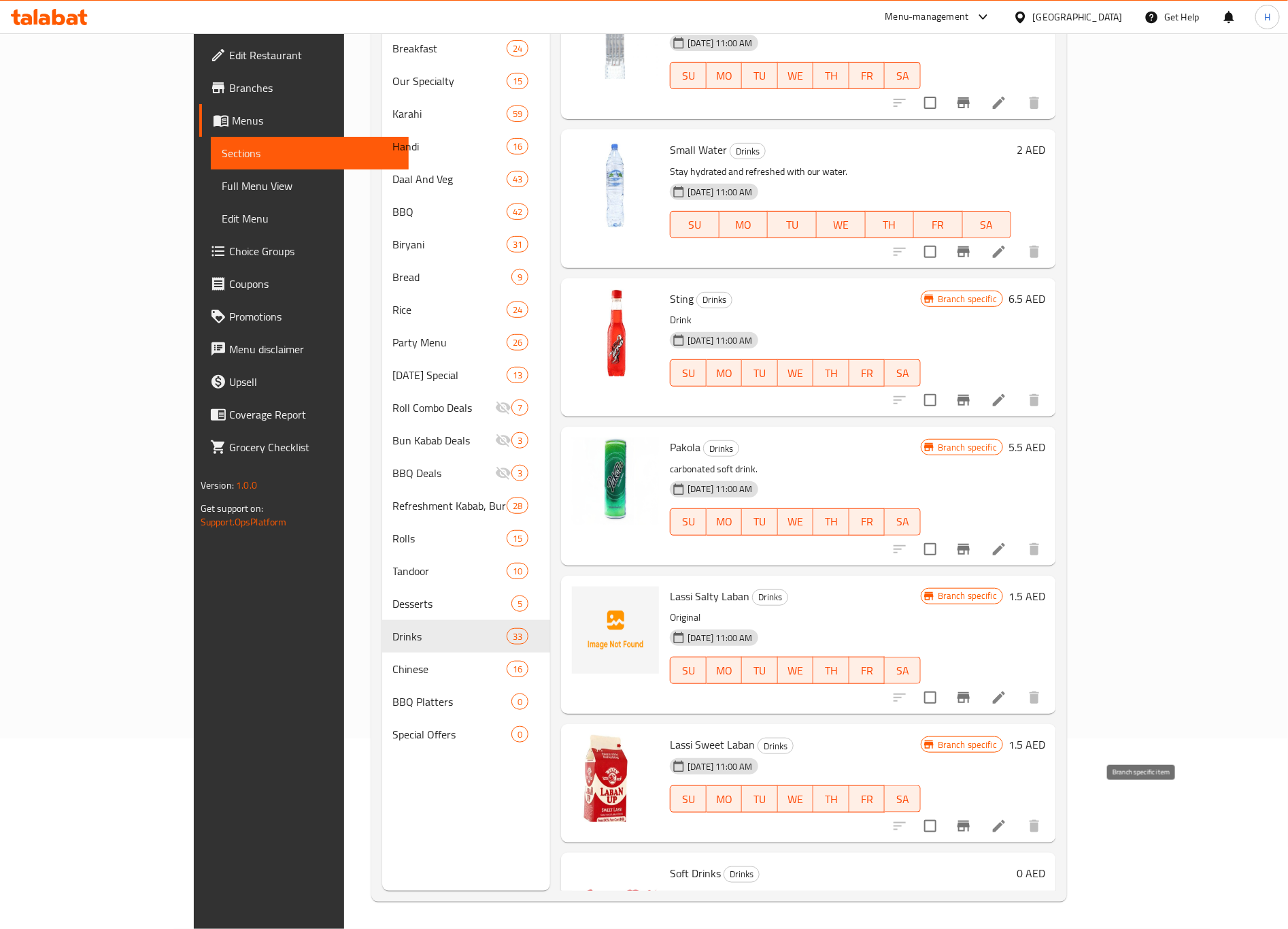
click at [971, 818] on icon "Branch-specific-item" at bounding box center [963, 825] width 16 height 16
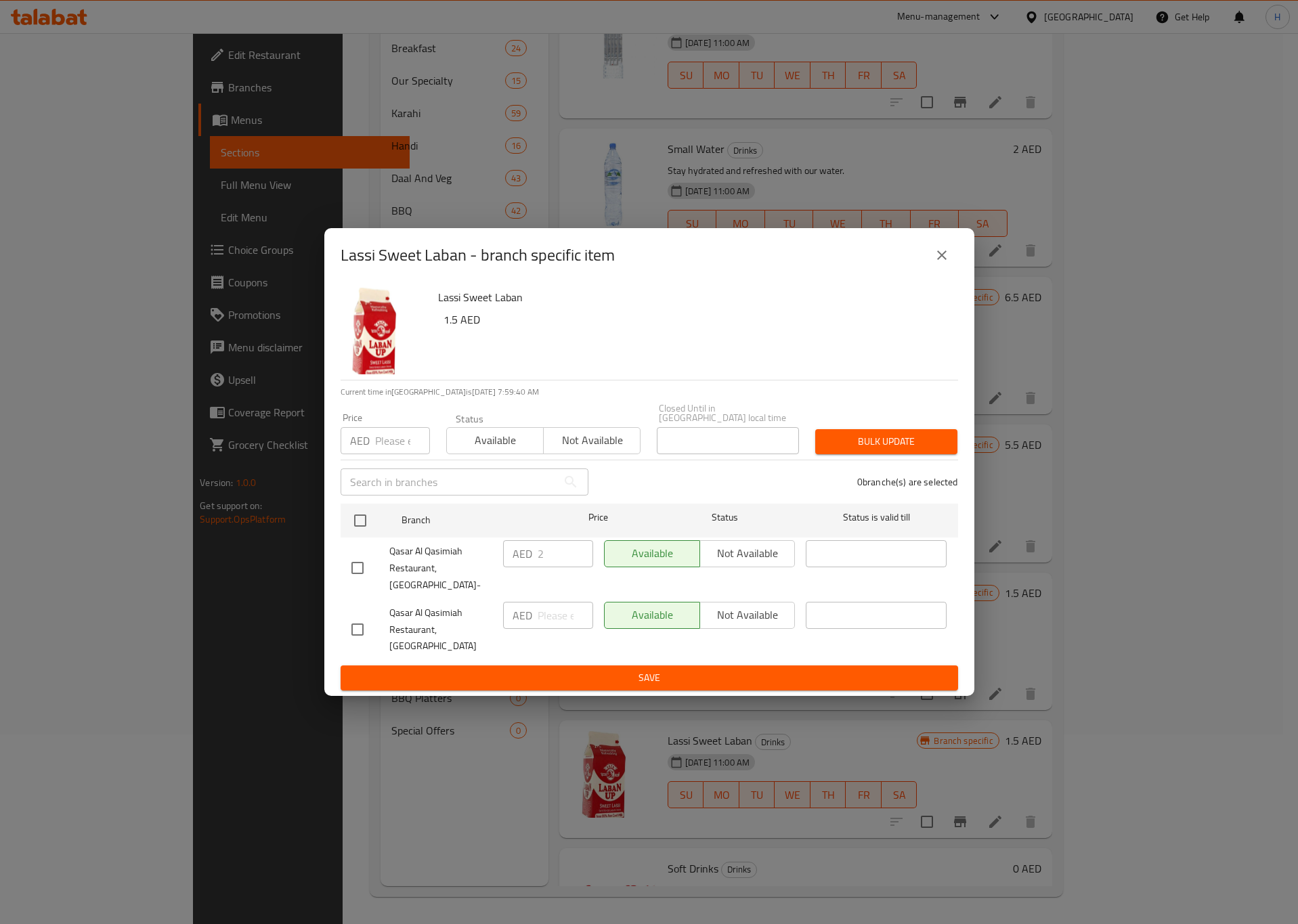
click at [944, 263] on icon "close" at bounding box center [941, 255] width 16 height 16
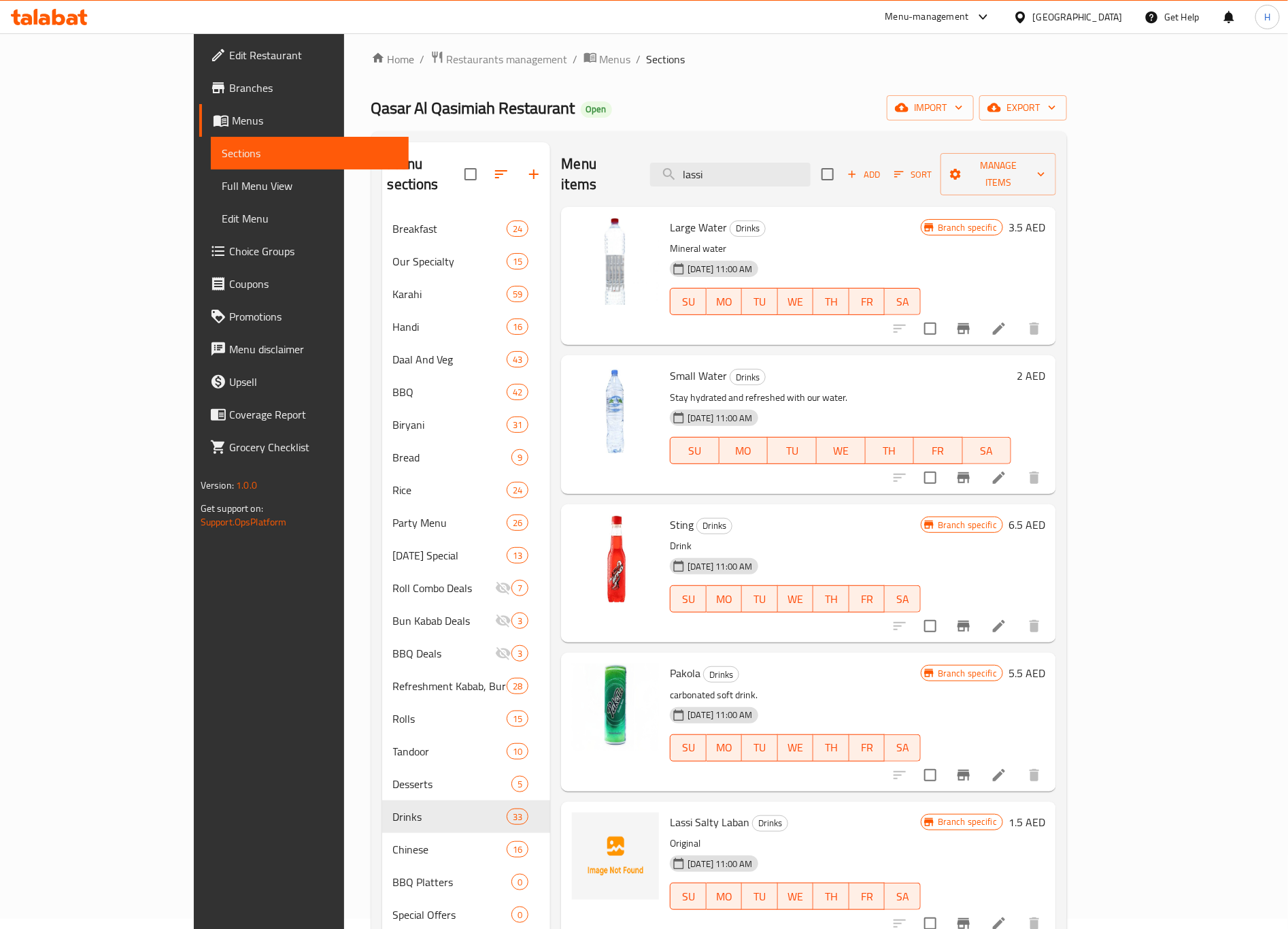
scroll to position [0, 0]
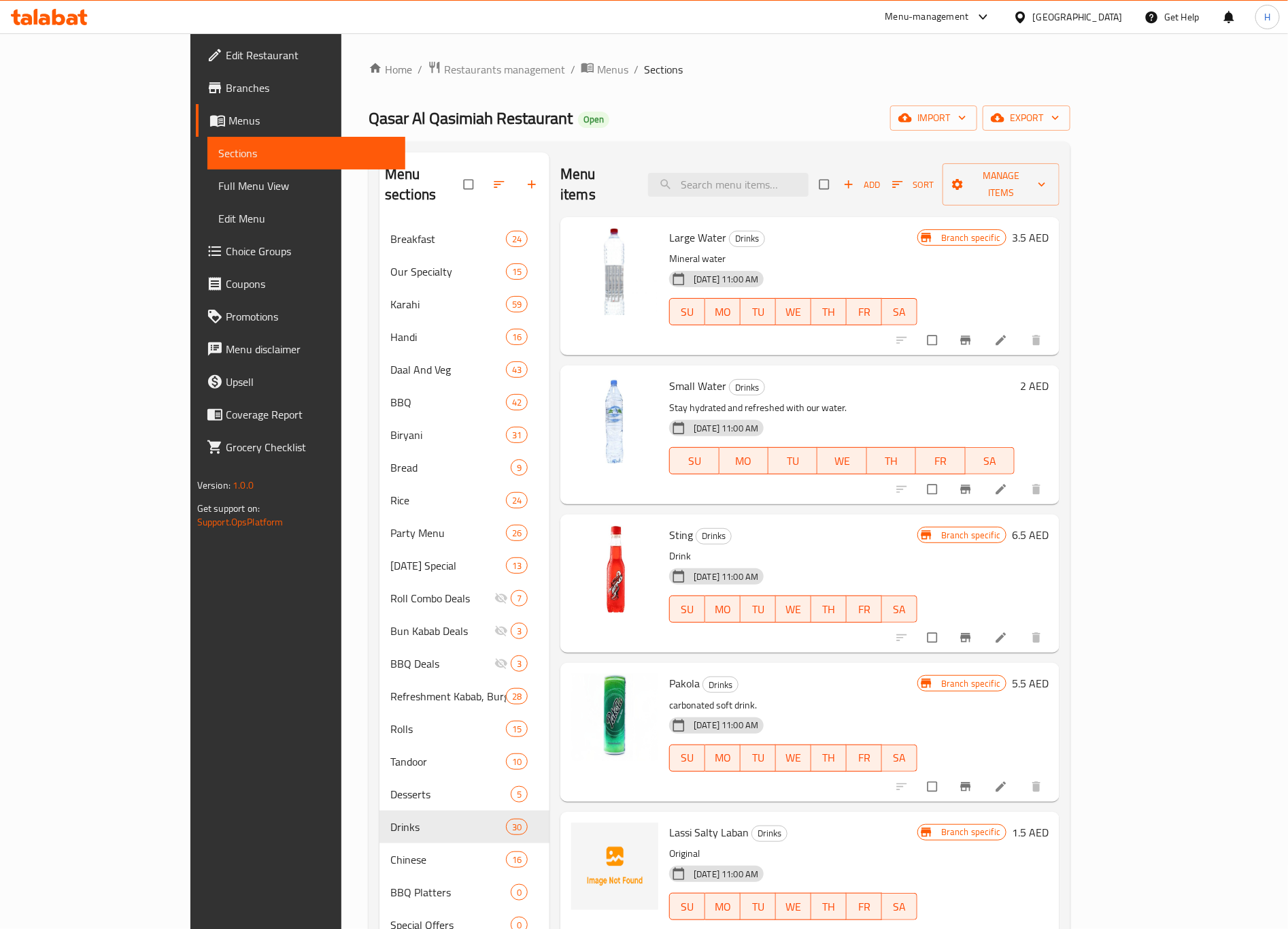
click at [809, 175] on input "search" at bounding box center [728, 184] width 161 height 24
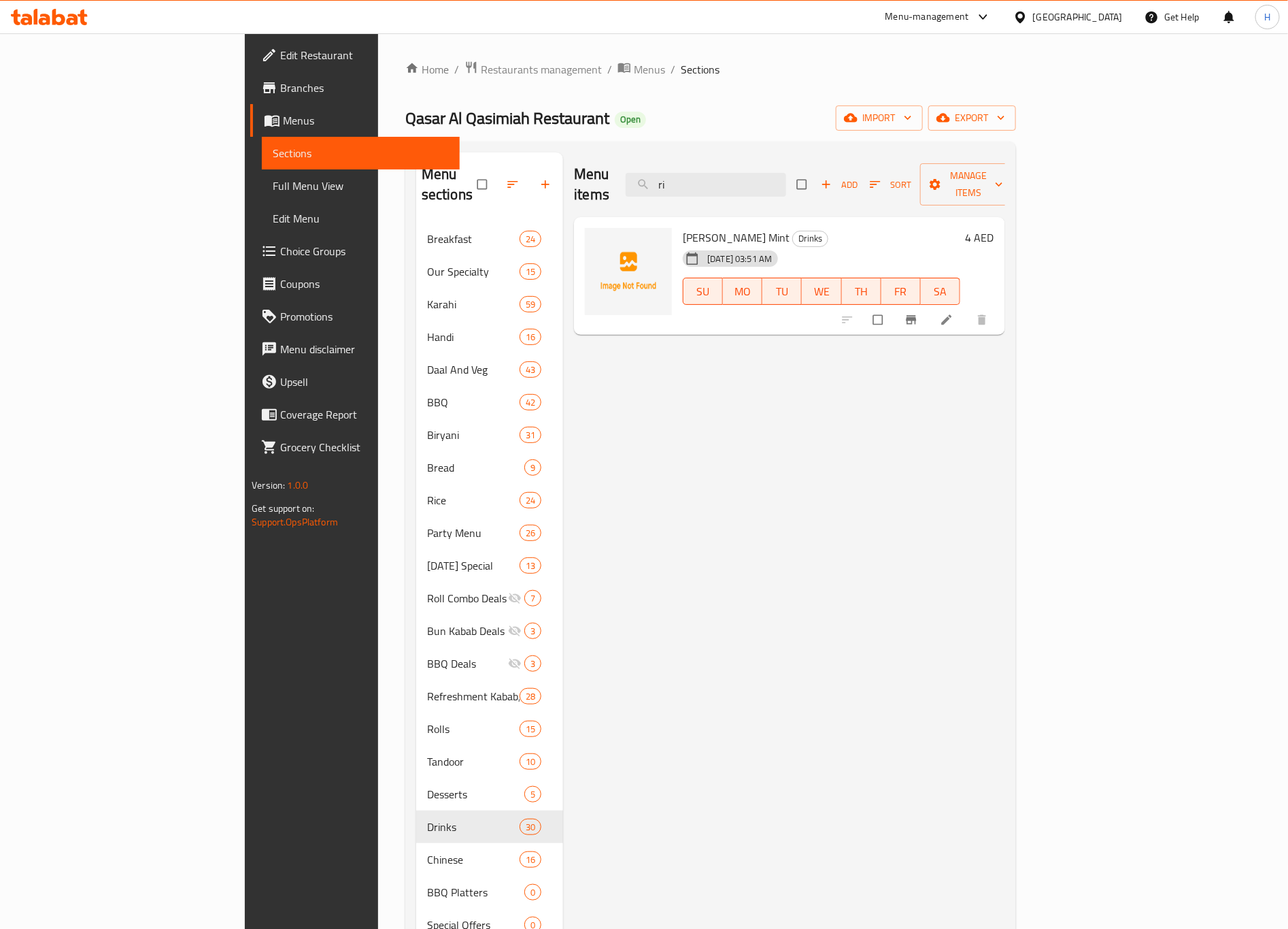
type input "r"
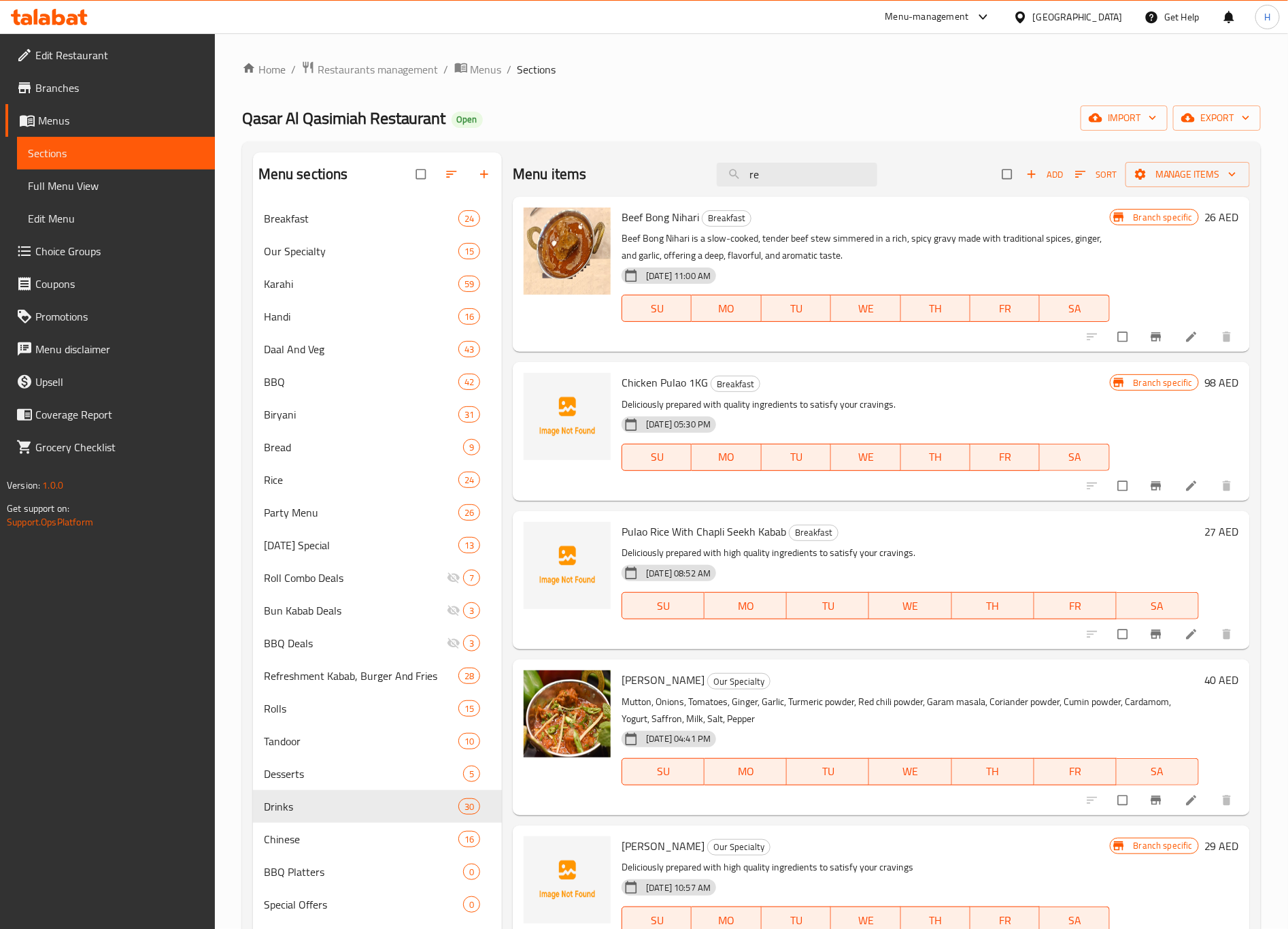
type input "r"
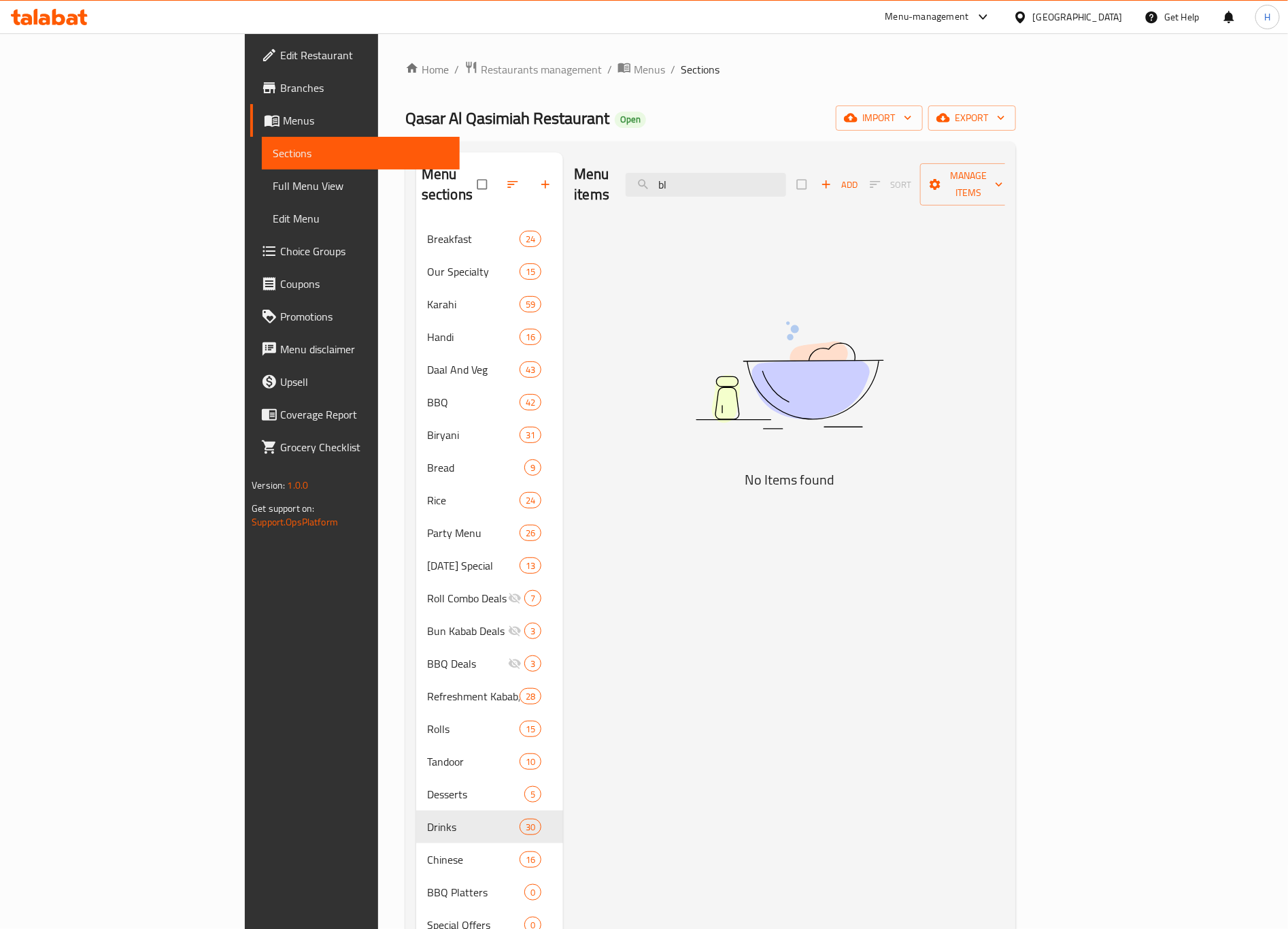
type input "b"
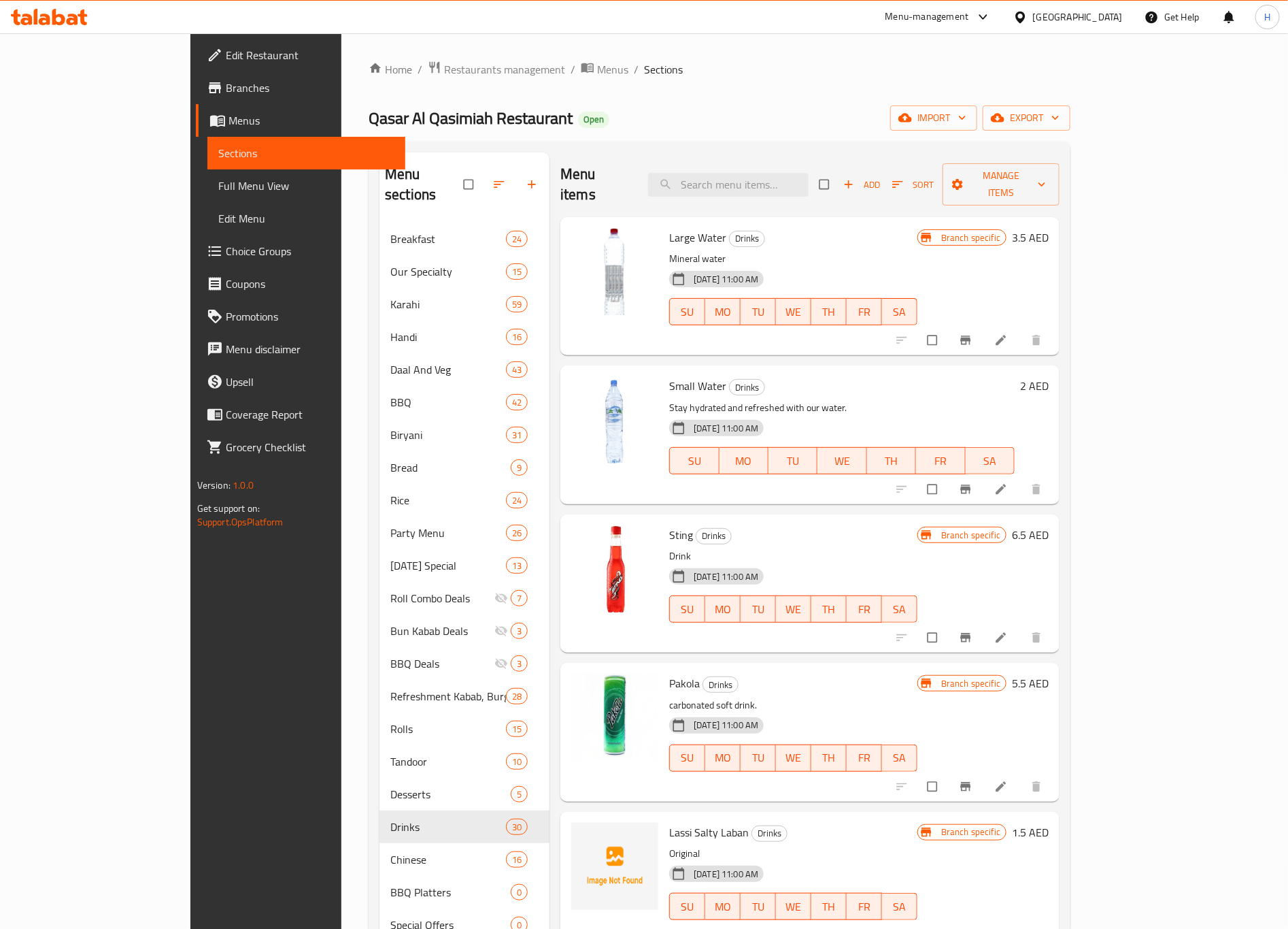
drag, startPoint x: 1039, startPoint y: 174, endPoint x: 1046, endPoint y: 204, distance: 30.8
click at [1046, 204] on div "Menu items Add Sort Manage items Large Water Drinks Mineral water 31-08-2024 11…" at bounding box center [805, 617] width 510 height 929
click at [880, 177] on span "Add" at bounding box center [862, 184] width 37 height 16
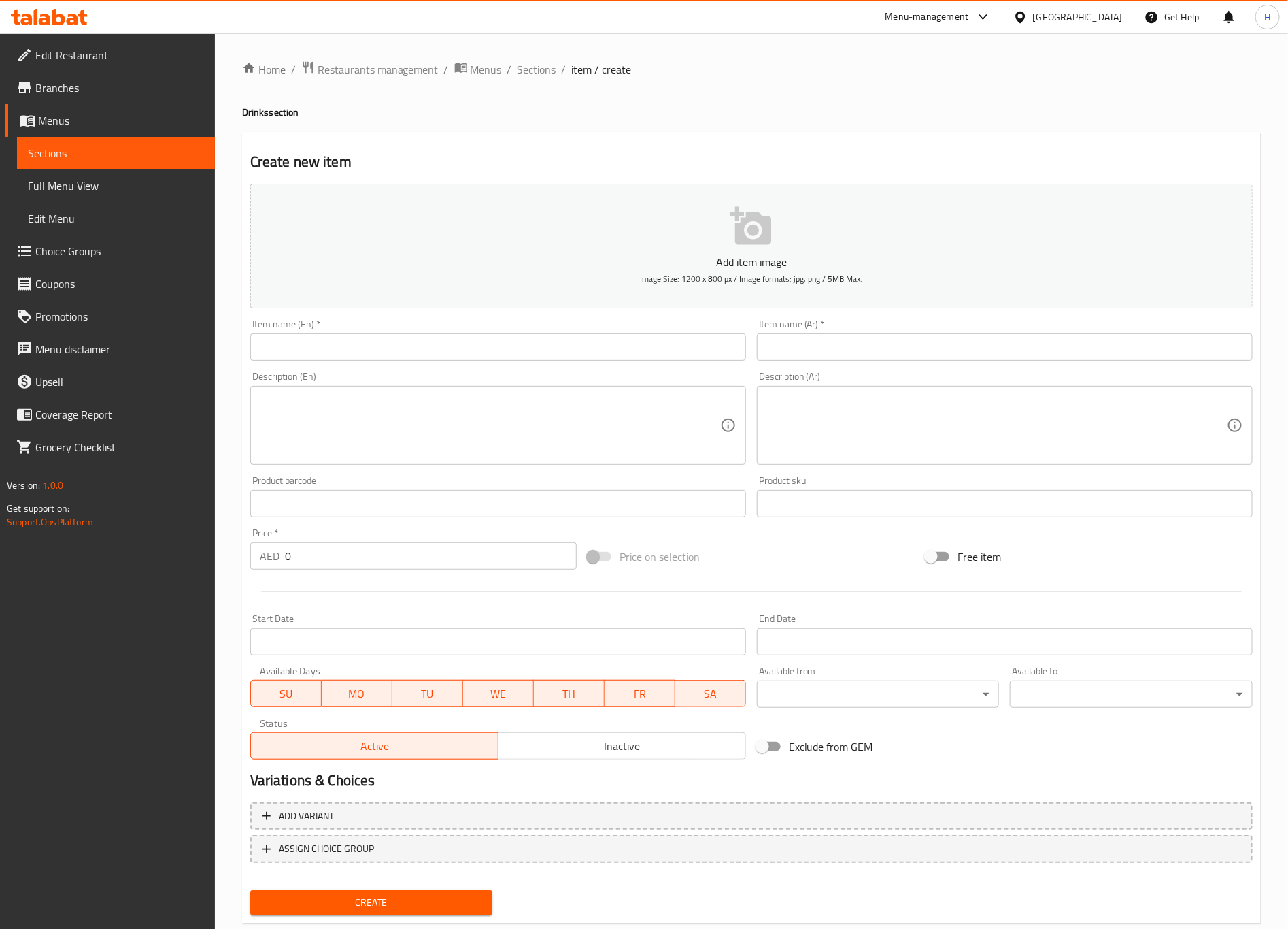
click at [374, 364] on div "Item name (En)   * Item name (En) *" at bounding box center [498, 339] width 507 height 52
click at [374, 345] on input "text" at bounding box center [498, 347] width 496 height 27
paste input "[PERSON_NAME]"
type input "[PERSON_NAME]"
click at [886, 354] on input "text" at bounding box center [1004, 347] width 496 height 27
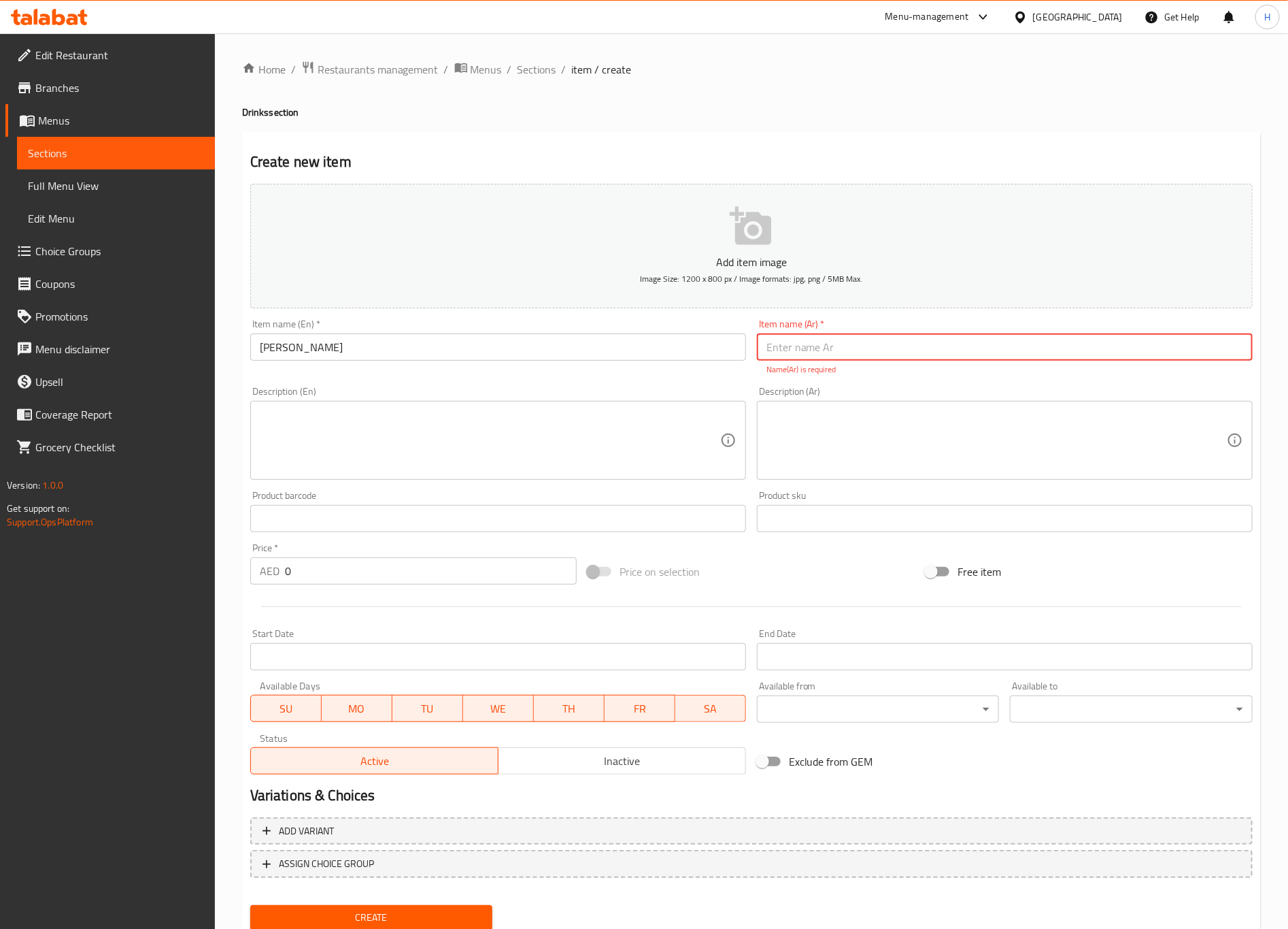
click at [968, 349] on input "text" at bounding box center [1004, 347] width 496 height 27
paste input "ريتا ريد"
type input "ريتا ريد"
click at [444, 572] on div "Price   * AED 0 Price *" at bounding box center [414, 563] width 338 height 52
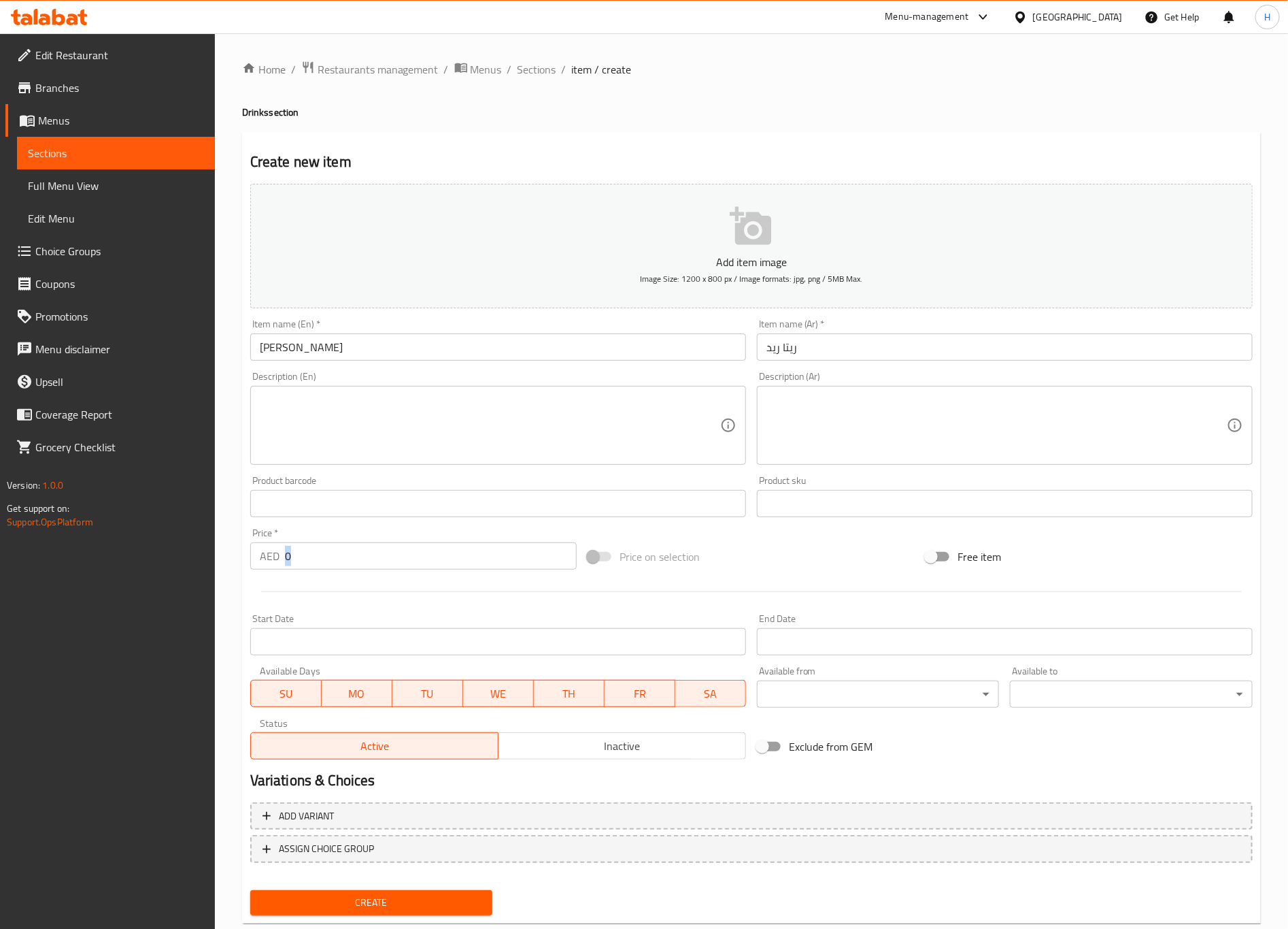
click at [444, 572] on div "Price   * AED 0 Price *" at bounding box center [414, 548] width 338 height 52
click at [444, 547] on input "0" at bounding box center [431, 556] width 292 height 27
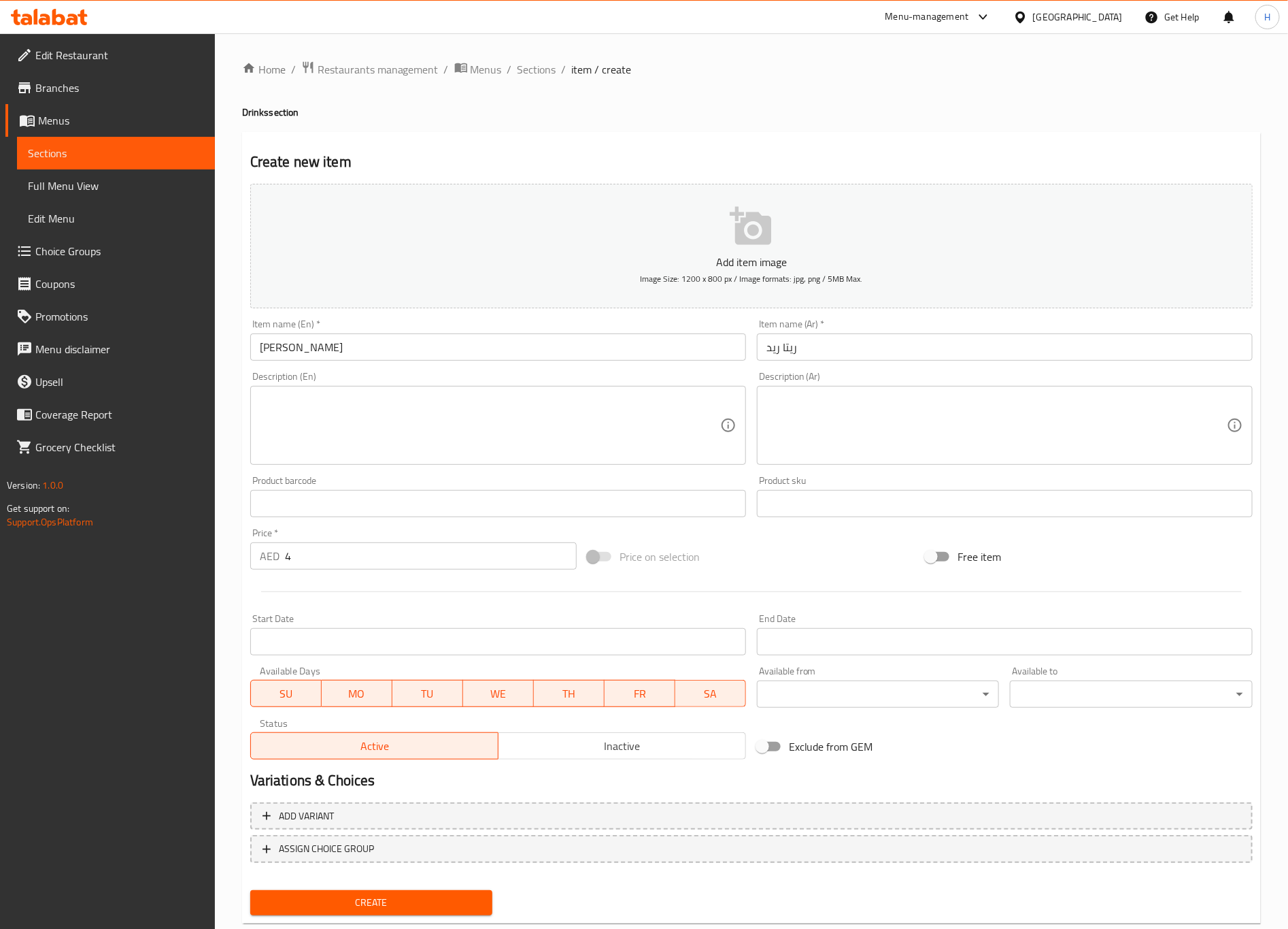
click at [361, 556] on input "4" at bounding box center [431, 556] width 292 height 27
type input "5"
click at [459, 546] on input "5" at bounding box center [431, 556] width 292 height 27
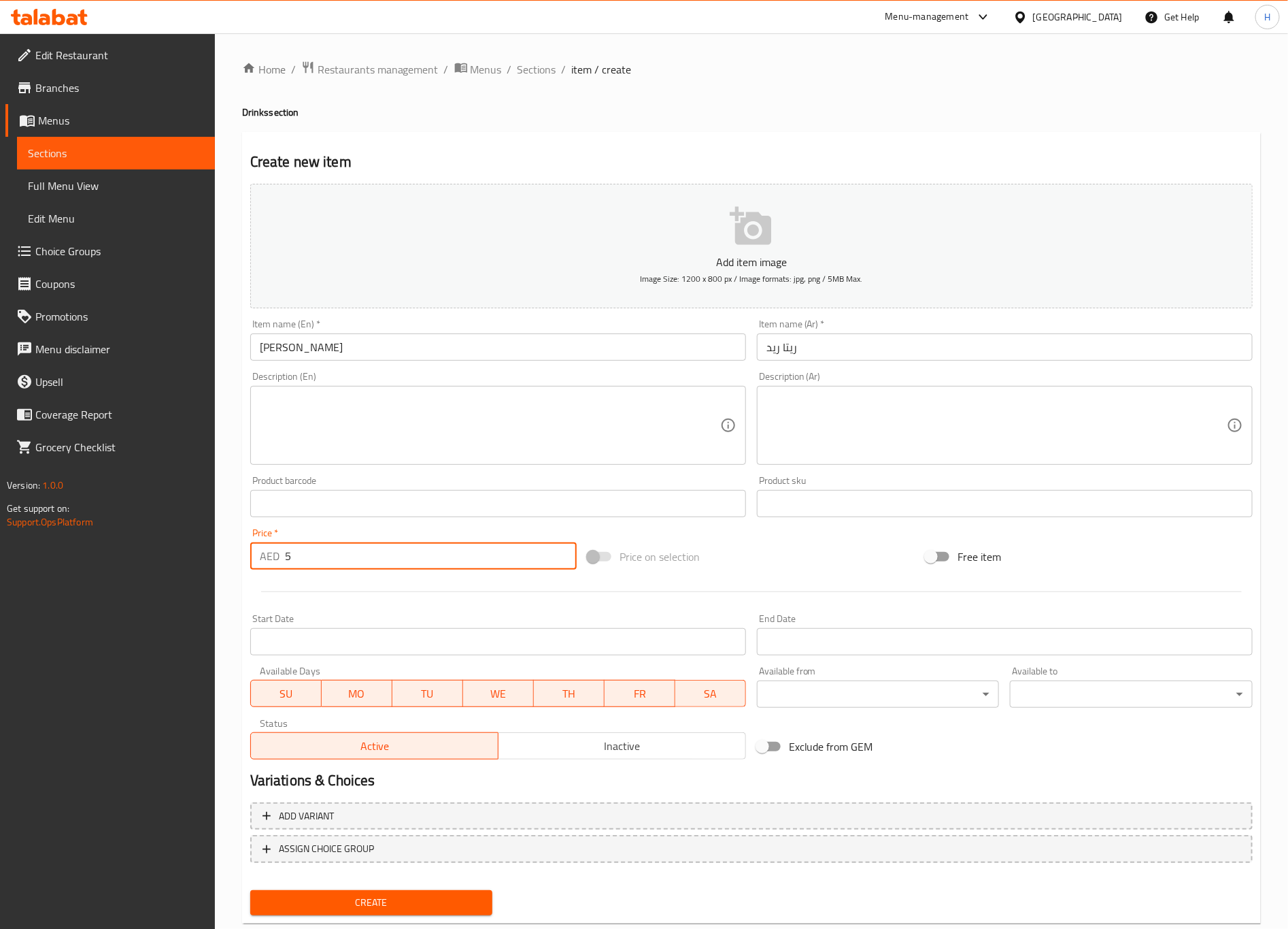
click at [459, 546] on input "5" at bounding box center [431, 556] width 292 height 27
click at [250, 890] on button "Create" at bounding box center [371, 903] width 242 height 25
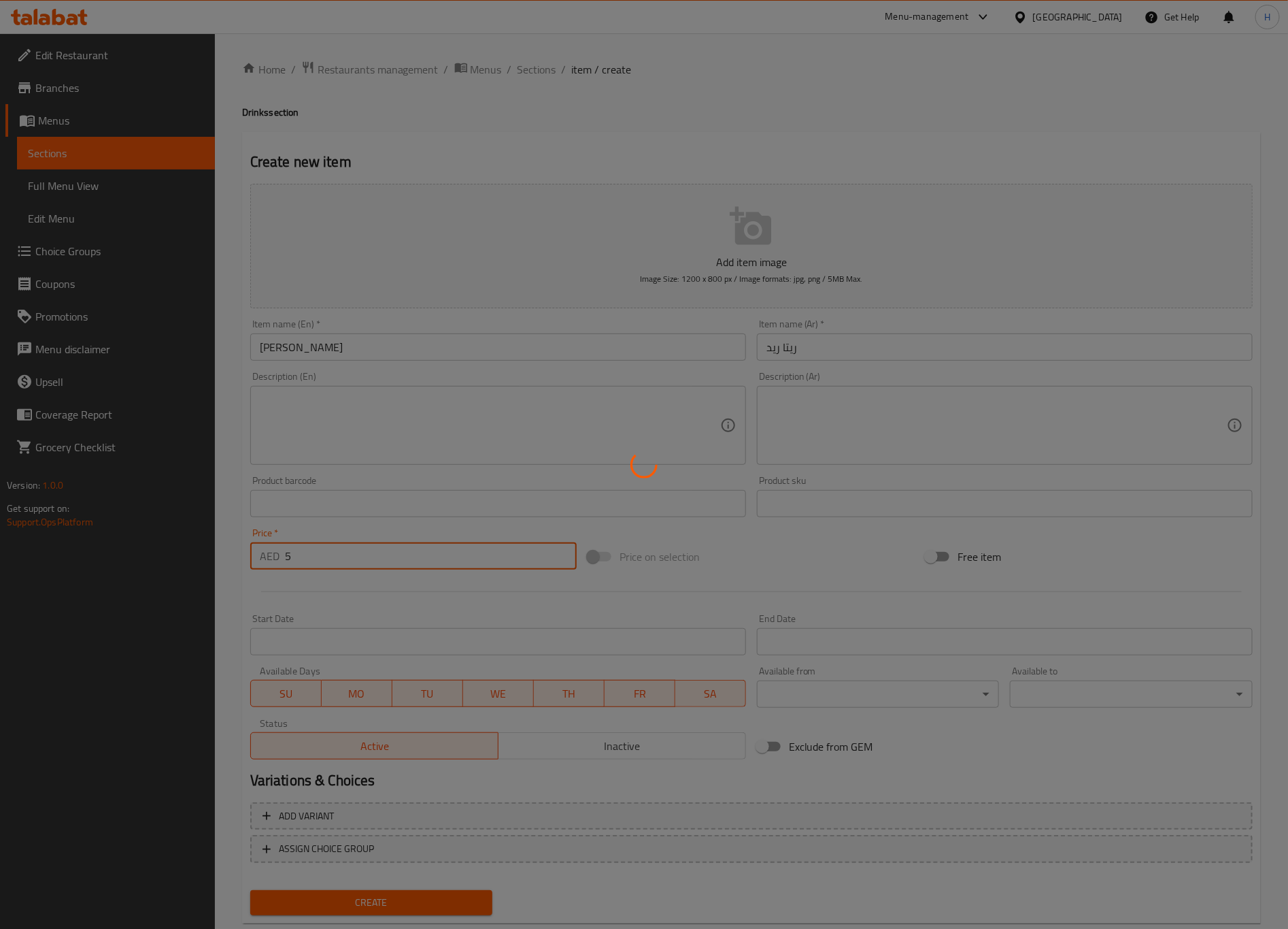
type input "0"
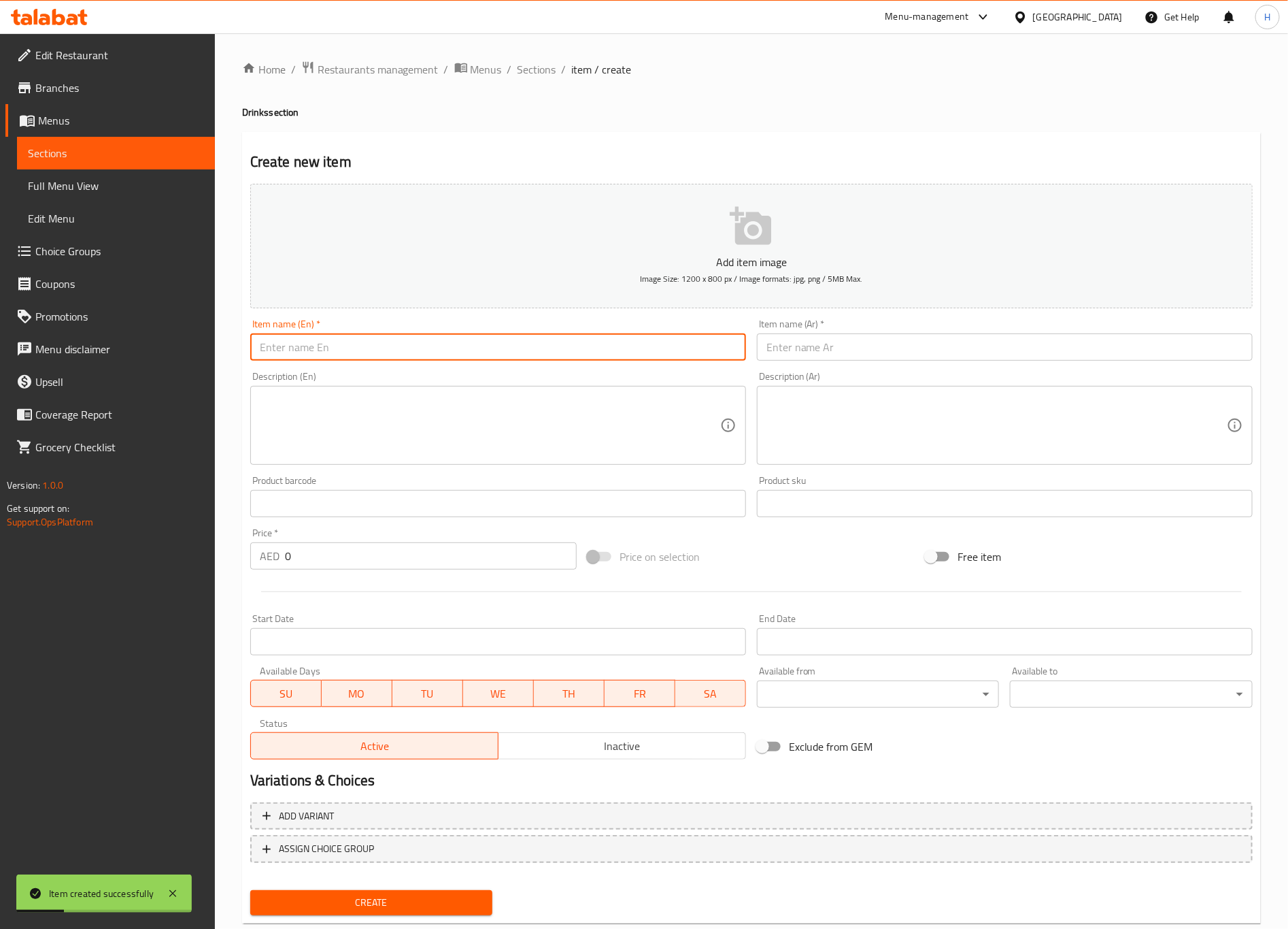
click at [533, 355] on input "text" at bounding box center [498, 347] width 496 height 27
paste input "Rita Red / Blue"
click at [306, 344] on input "Rita Red / Blue" at bounding box center [498, 347] width 496 height 27
type input "[PERSON_NAME]"
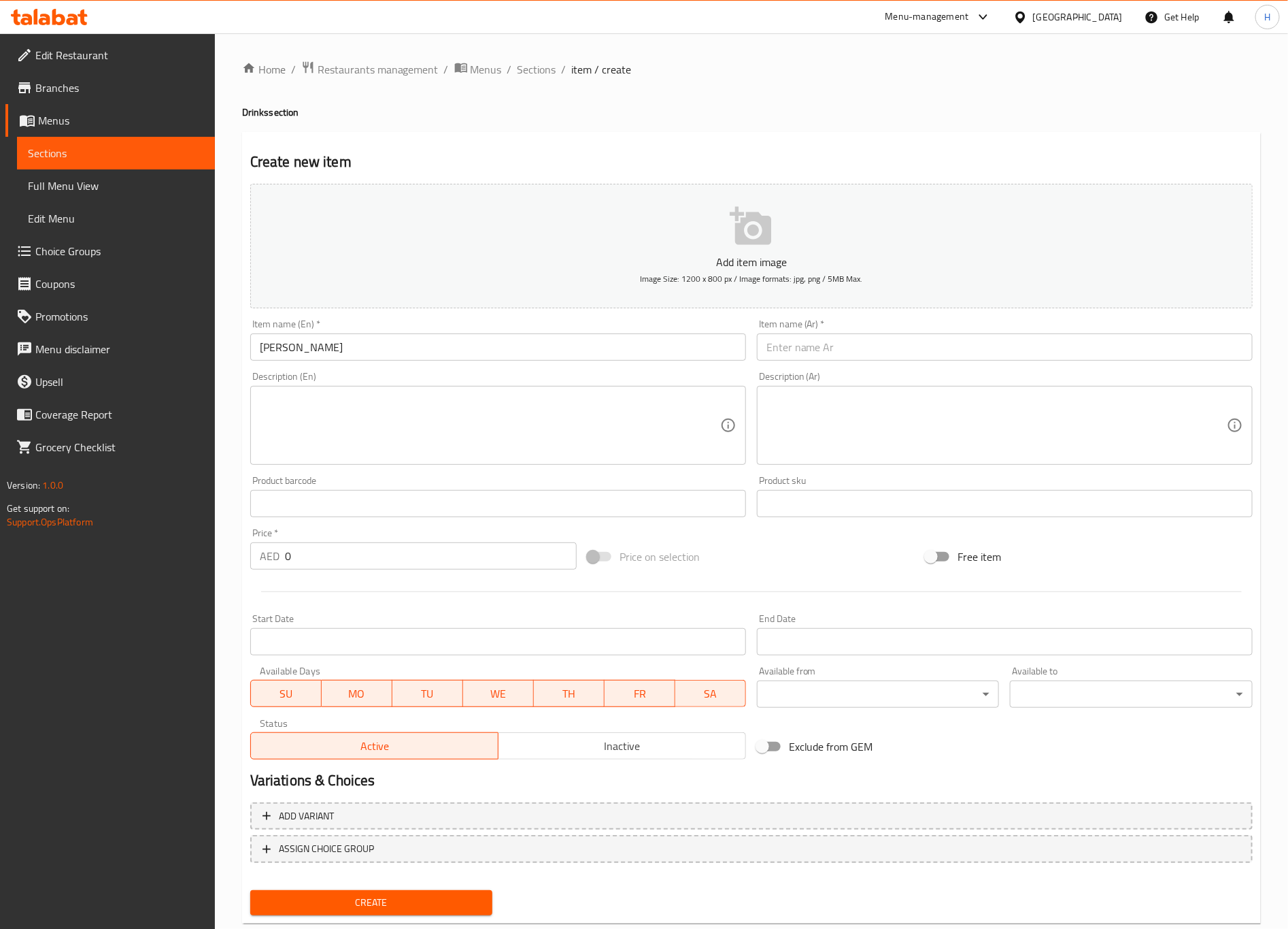
click at [482, 348] on input "[PERSON_NAME]" at bounding box center [498, 347] width 496 height 27
click at [843, 345] on input "text" at bounding box center [1004, 347] width 496 height 27
paste input "ريتا بلو"
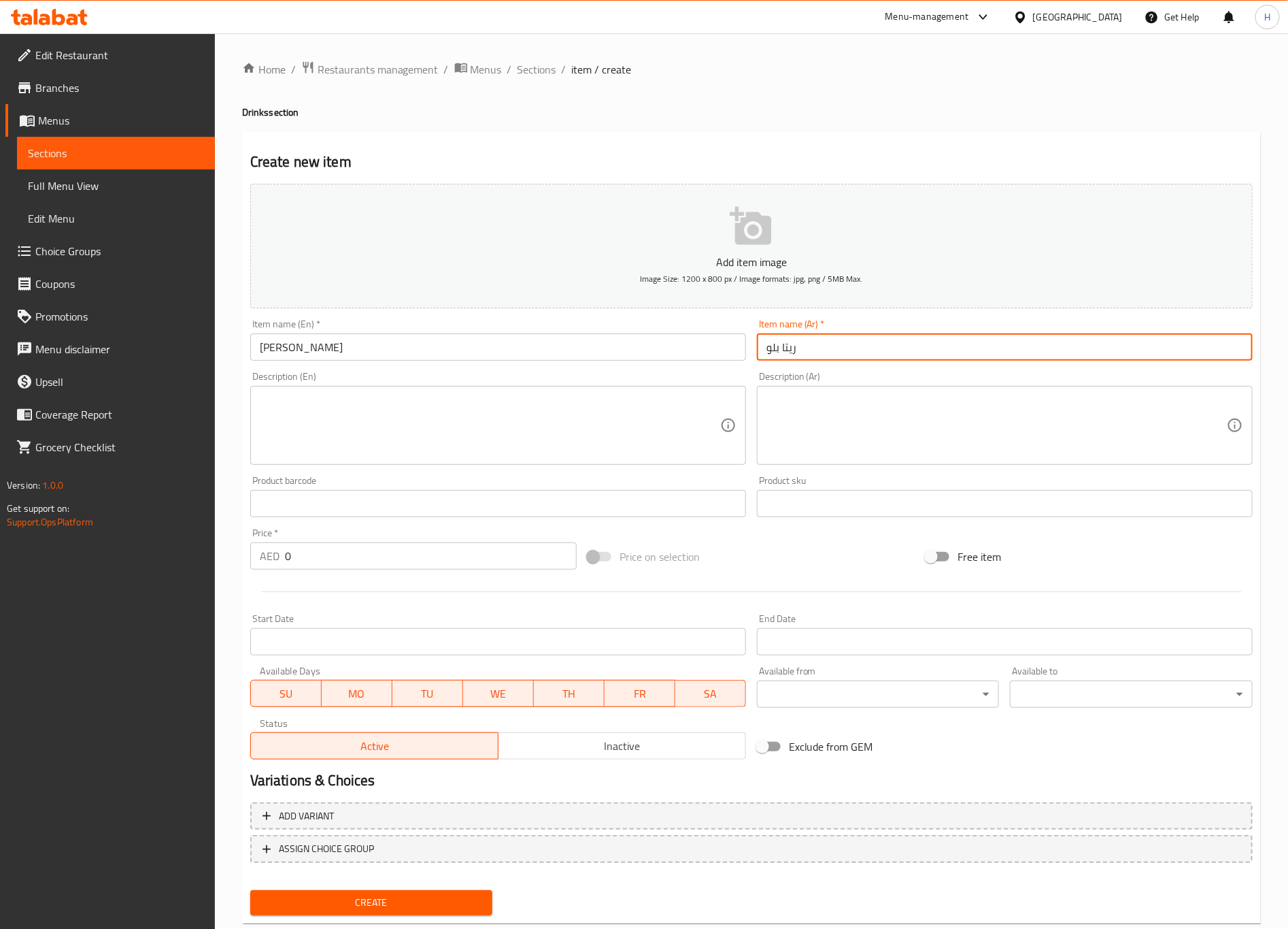
type input "ريتا بلو"
click at [407, 556] on input "0" at bounding box center [431, 556] width 292 height 27
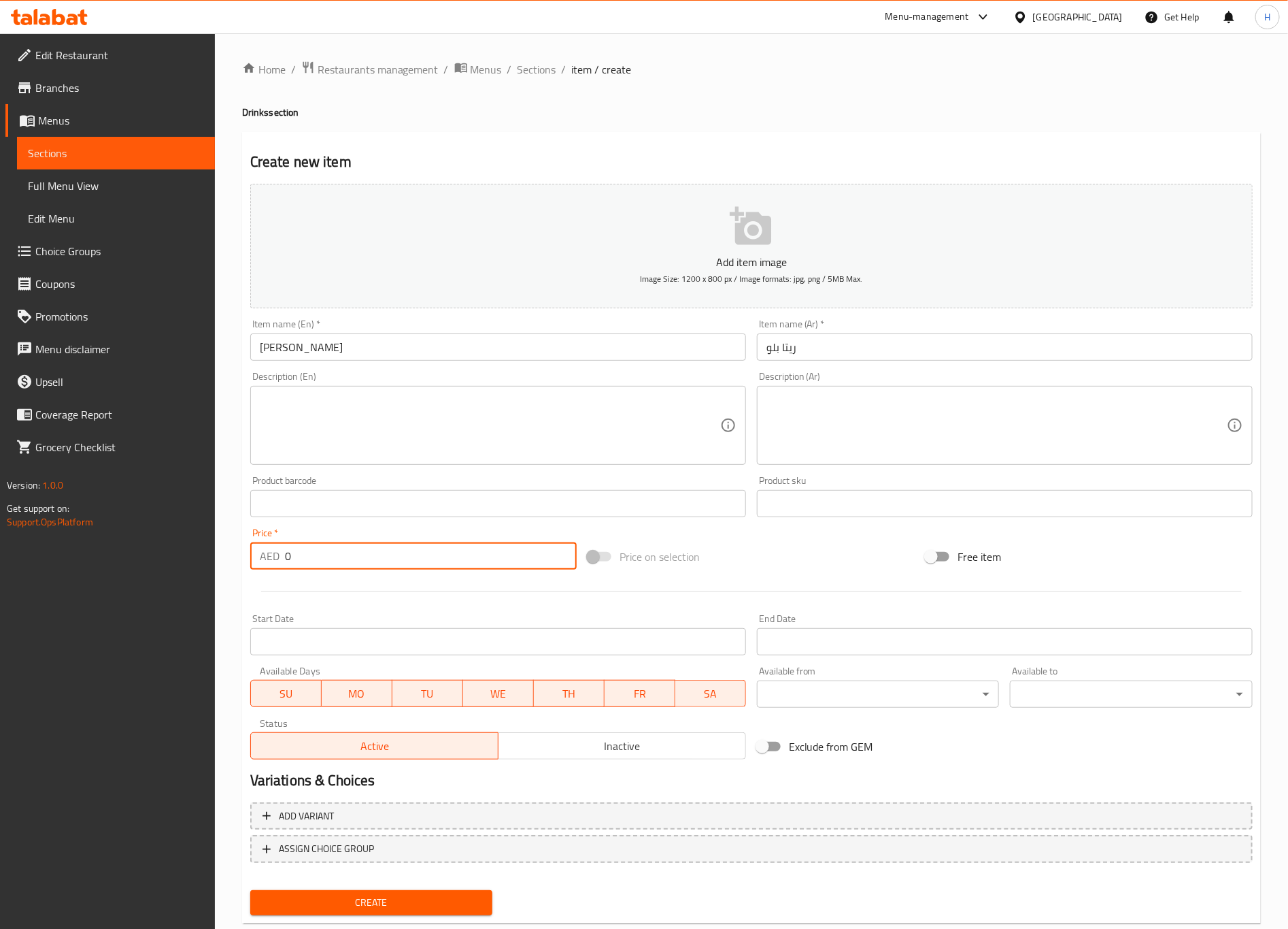
click at [407, 556] on input "0" at bounding box center [431, 556] width 292 height 27
type input "05"
click at [250, 890] on button "Create" at bounding box center [371, 903] width 242 height 25
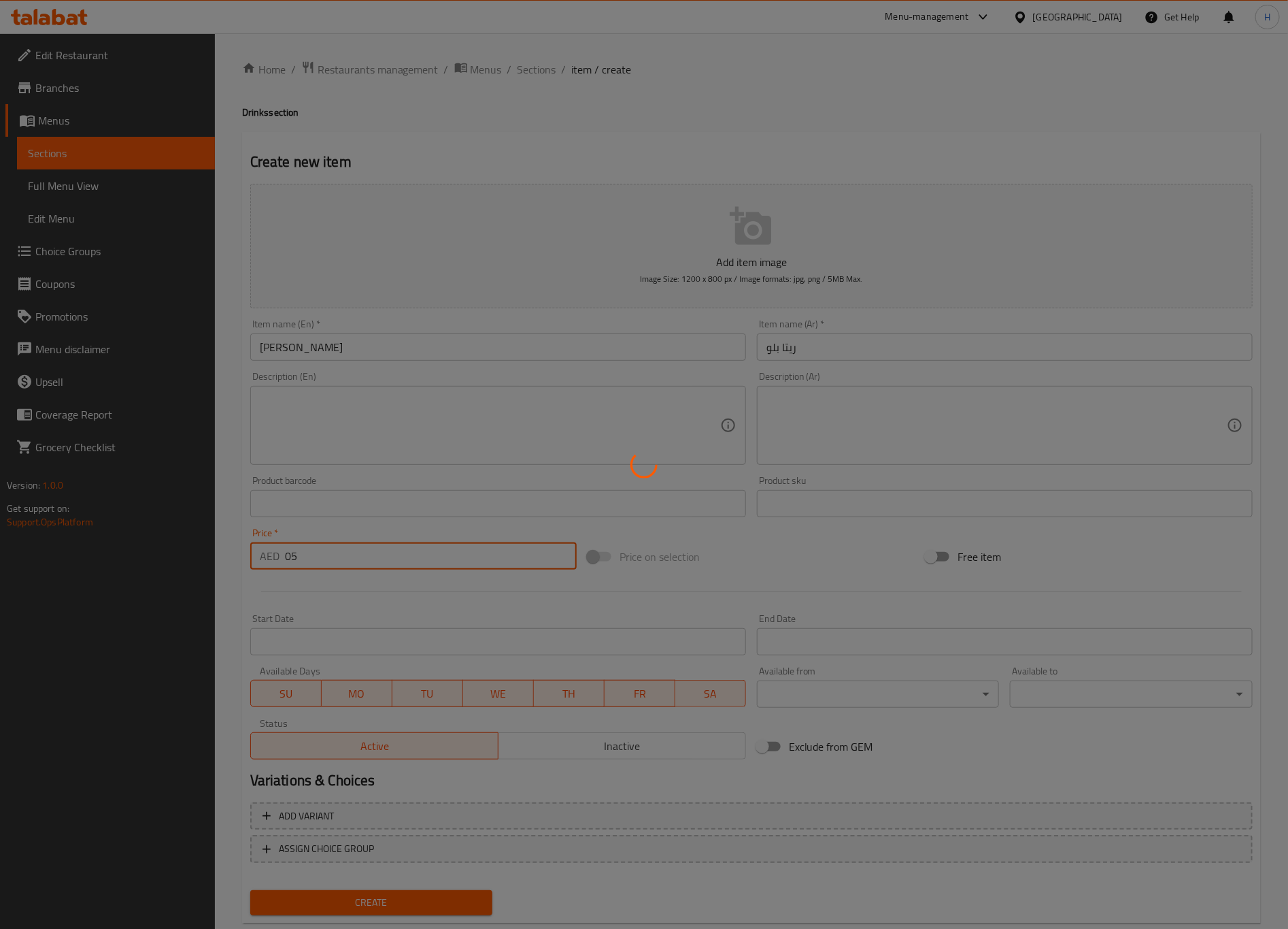
type input "0"
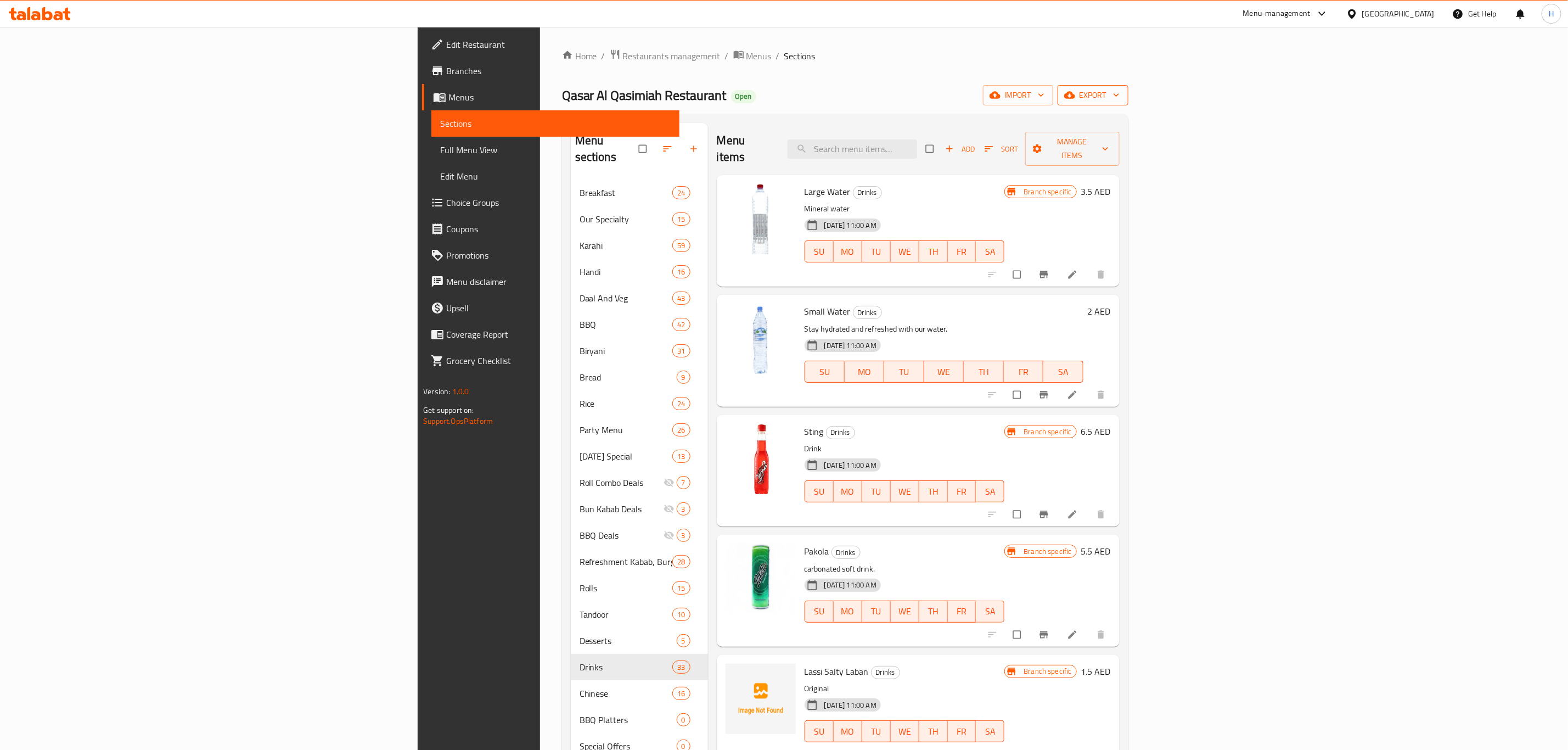
click at [1120, 94] on span "export" at bounding box center [1093, 95] width 53 height 14
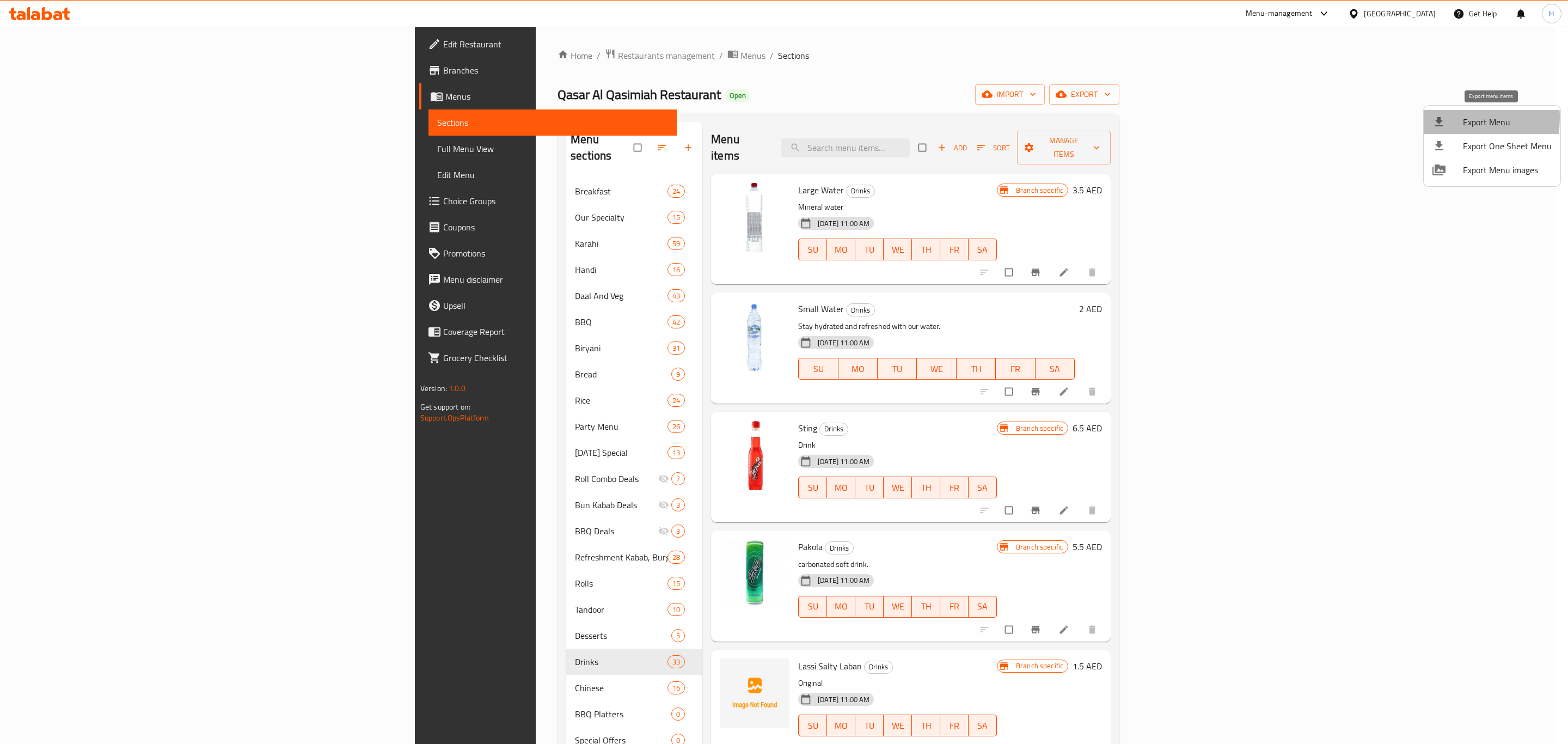
click at [1443, 118] on icon at bounding box center [1439, 121] width 13 height 13
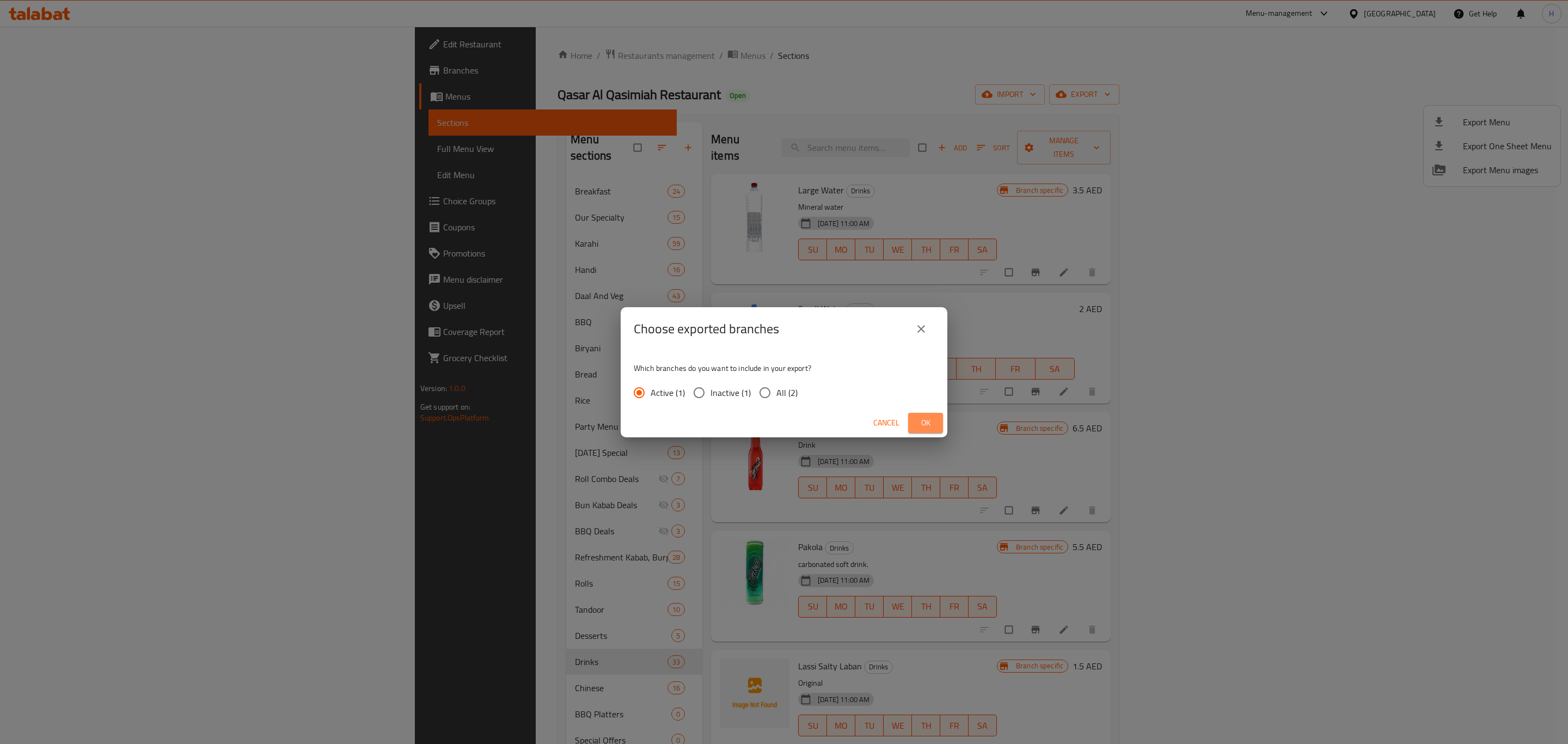
click at [928, 432] on button "Ok" at bounding box center [926, 423] width 35 height 20
